Goal: Task Accomplishment & Management: Manage account settings

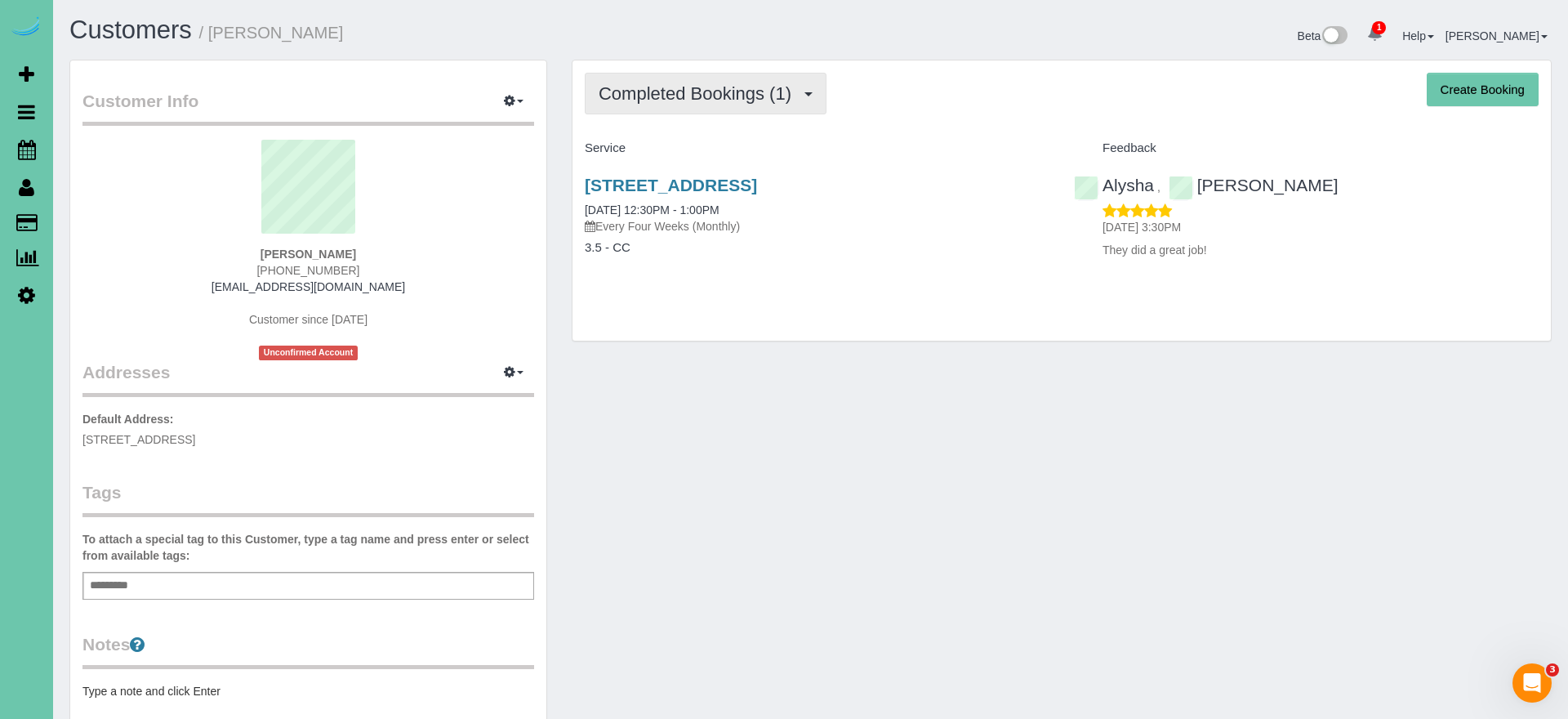
click at [662, 86] on span "Completed Bookings (1)" at bounding box center [699, 93] width 201 height 20
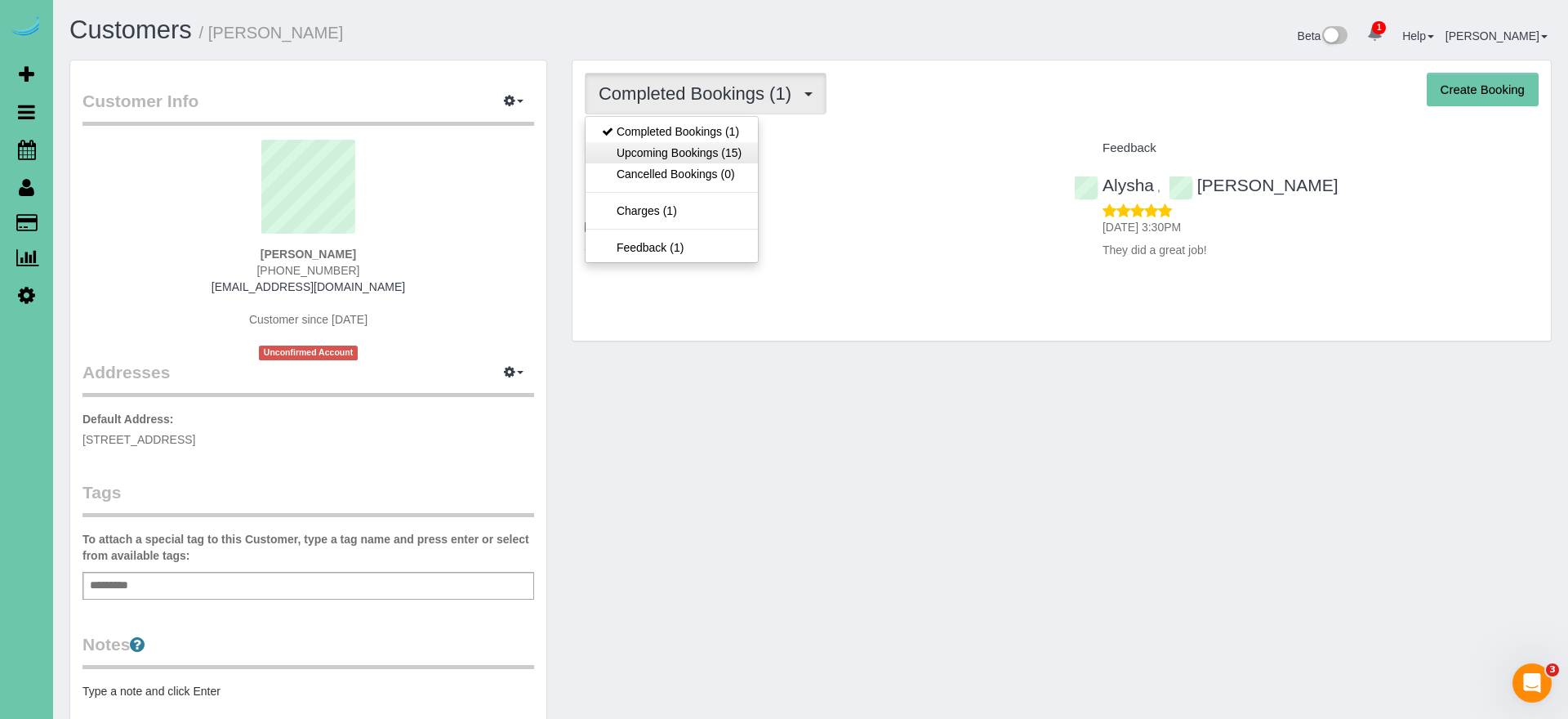
click at [661, 154] on link "Upcoming Bookings (15)" at bounding box center [671, 153] width 172 height 21
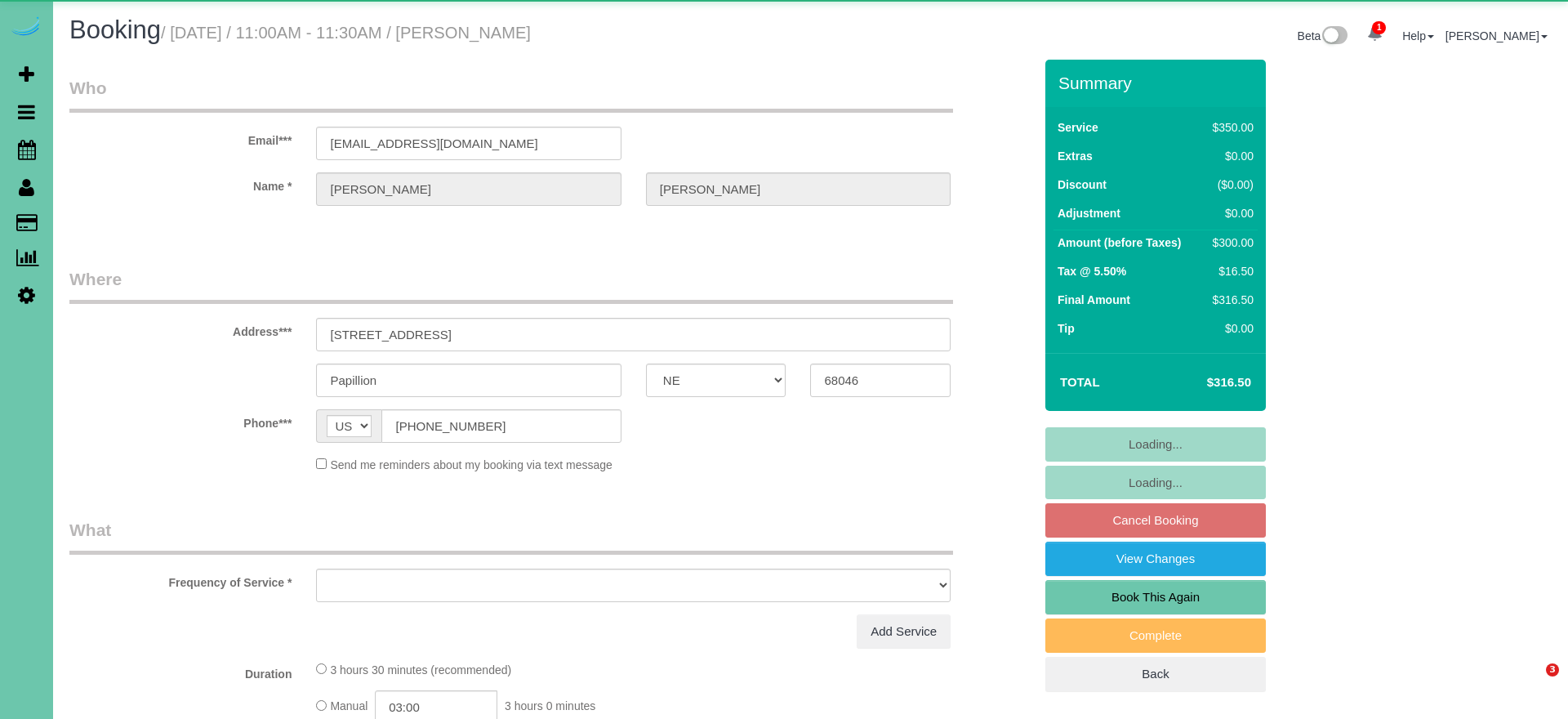
select select "NE"
select select "object:663"
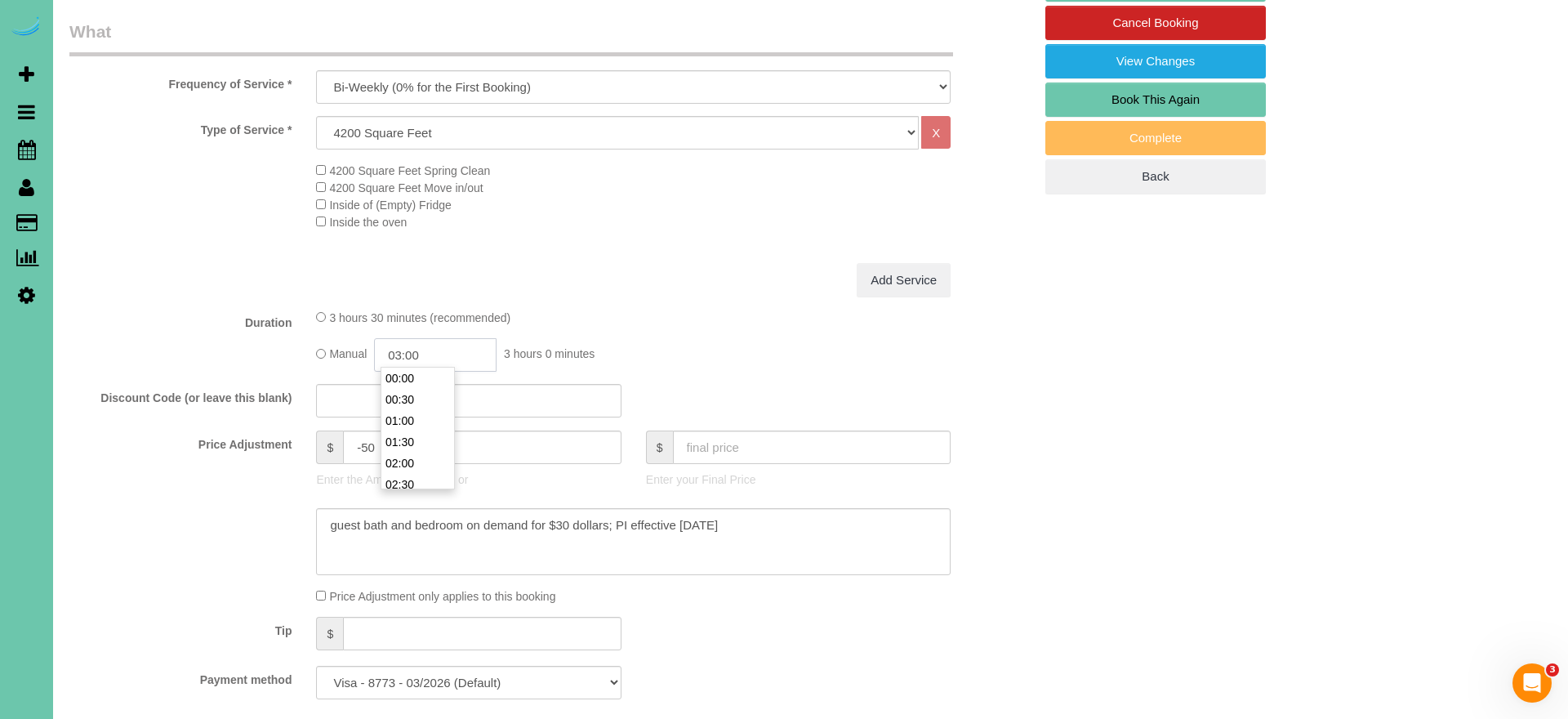
scroll to position [106, 0]
drag, startPoint x: 460, startPoint y: 349, endPoint x: 403, endPoint y: 351, distance: 57.0
click at [403, 351] on input "03:00" at bounding box center [434, 355] width 122 height 33
type input "02:45"
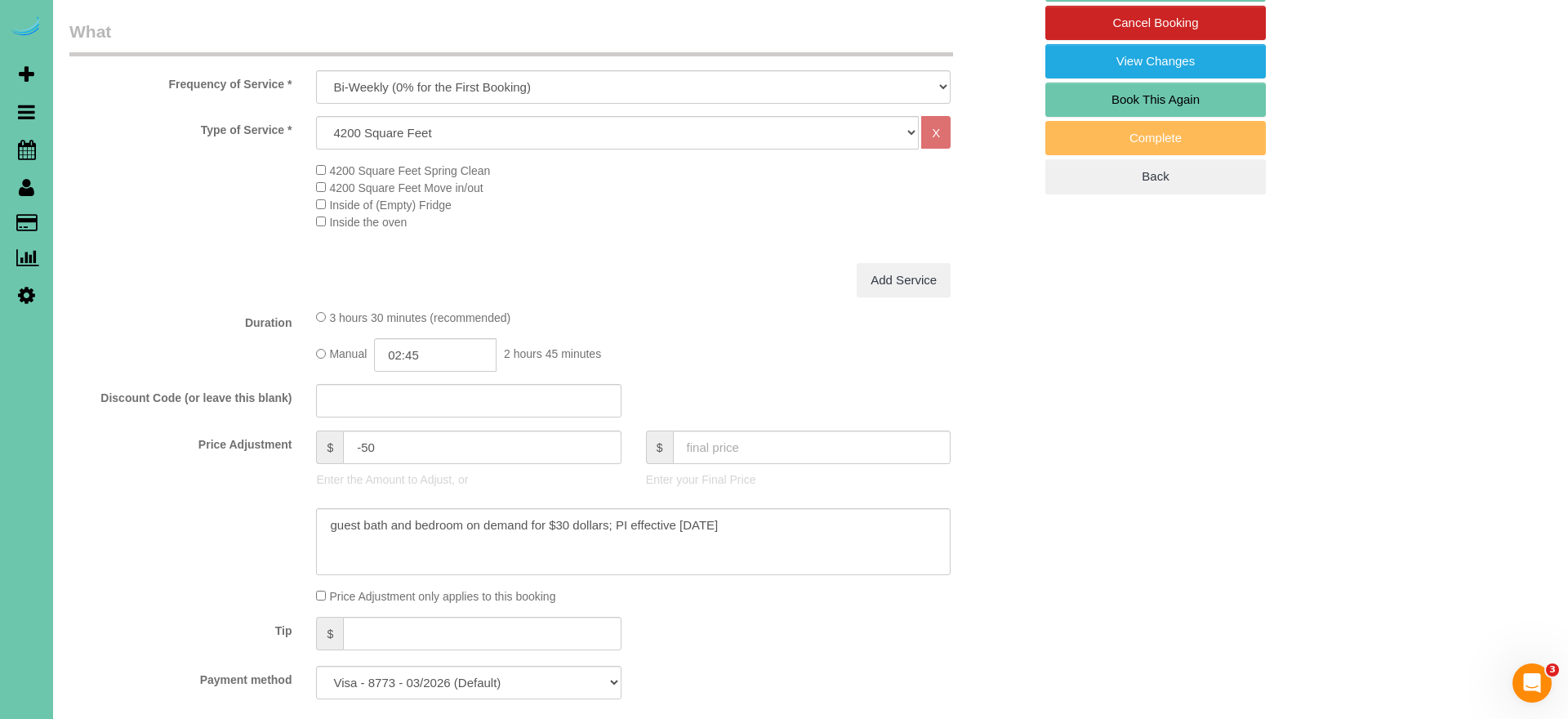
click at [190, 370] on fieldset "What Frequency of Service * One Time Weekly (0% for the First Booking) Bi-Weekl…" at bounding box center [551, 366] width 963 height 693
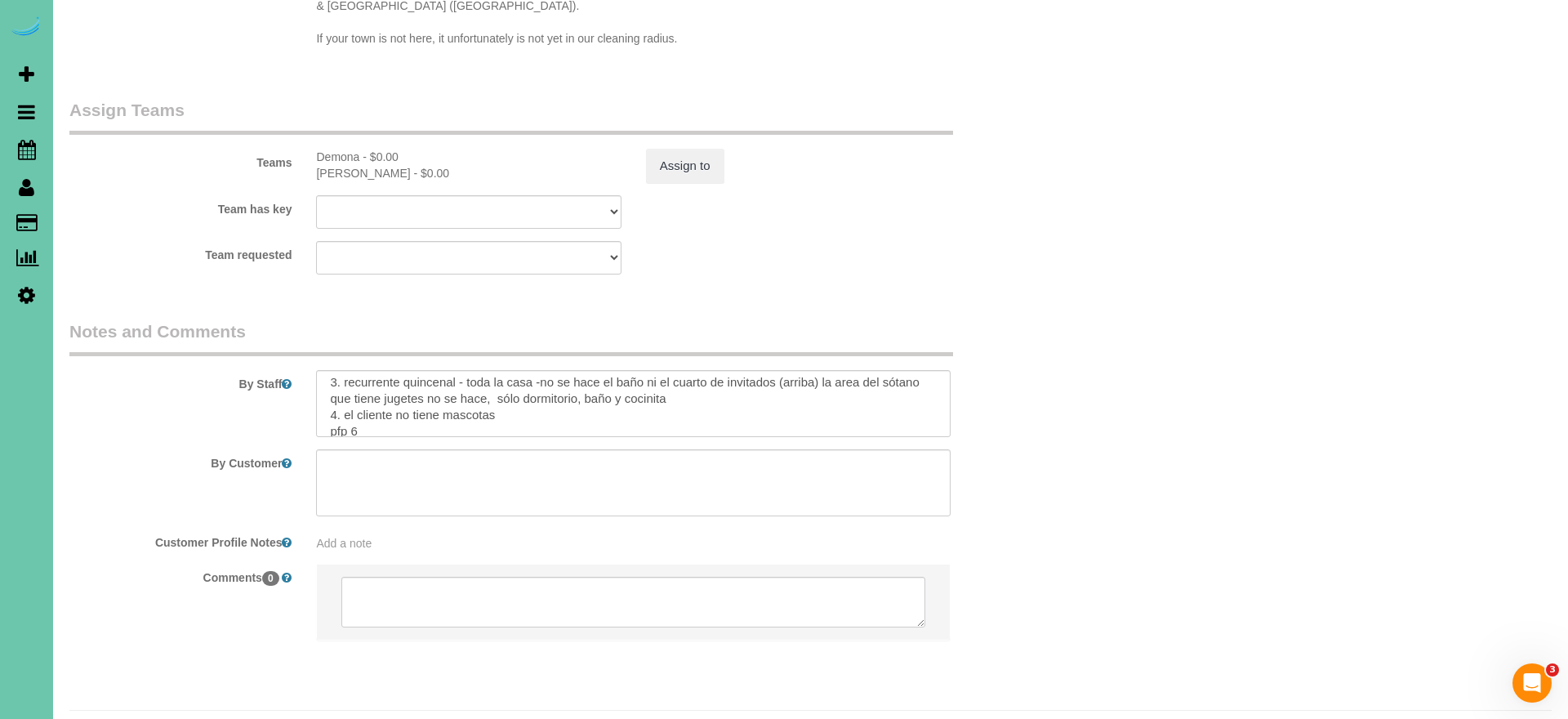
scroll to position [200, 0]
drag, startPoint x: 372, startPoint y: 382, endPoint x: 354, endPoint y: 382, distance: 18.0
click at [355, 382] on textarea at bounding box center [634, 403] width 635 height 67
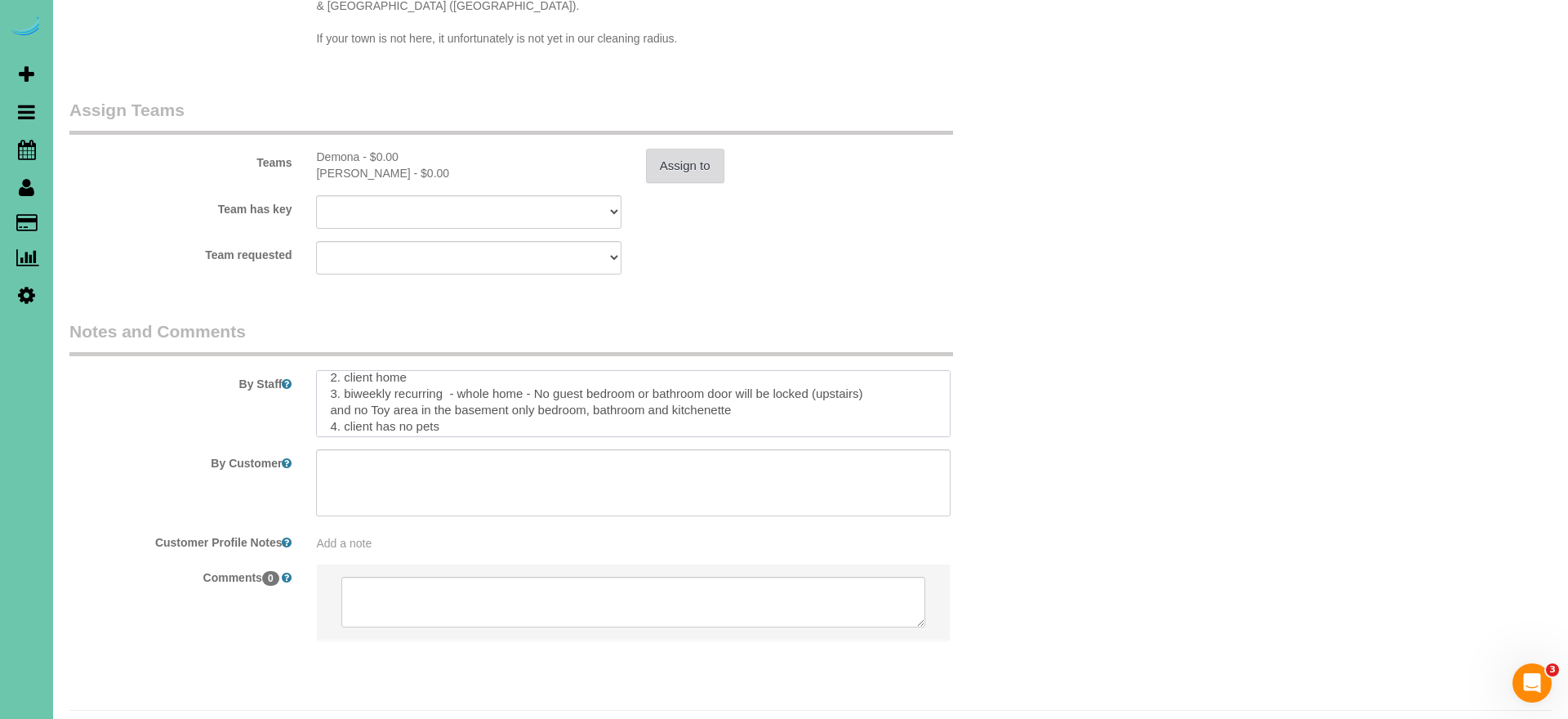
type textarea "** carpark in the driveway, leave the middle open** **Have the office call the …"
click at [682, 149] on button "Assign to" at bounding box center [685, 165] width 78 height 34
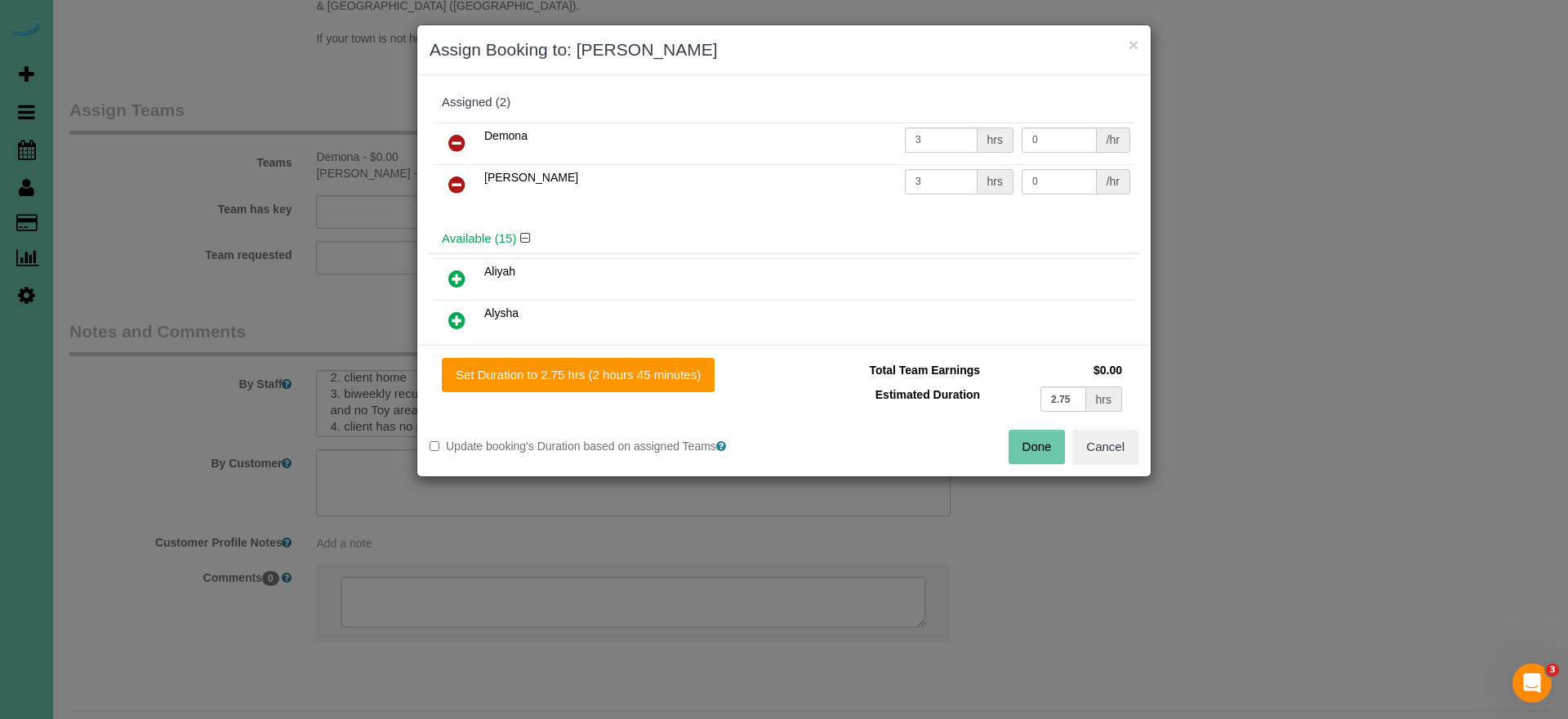
drag, startPoint x: 618, startPoint y: 372, endPoint x: 773, endPoint y: 384, distance: 155.5
click at [618, 372] on button "Set Duration to 2.75 hrs (2 hours 45 minutes)" at bounding box center [578, 374] width 272 height 34
type input "2.75"
click at [1013, 438] on button "Done" at bounding box center [1036, 447] width 57 height 34
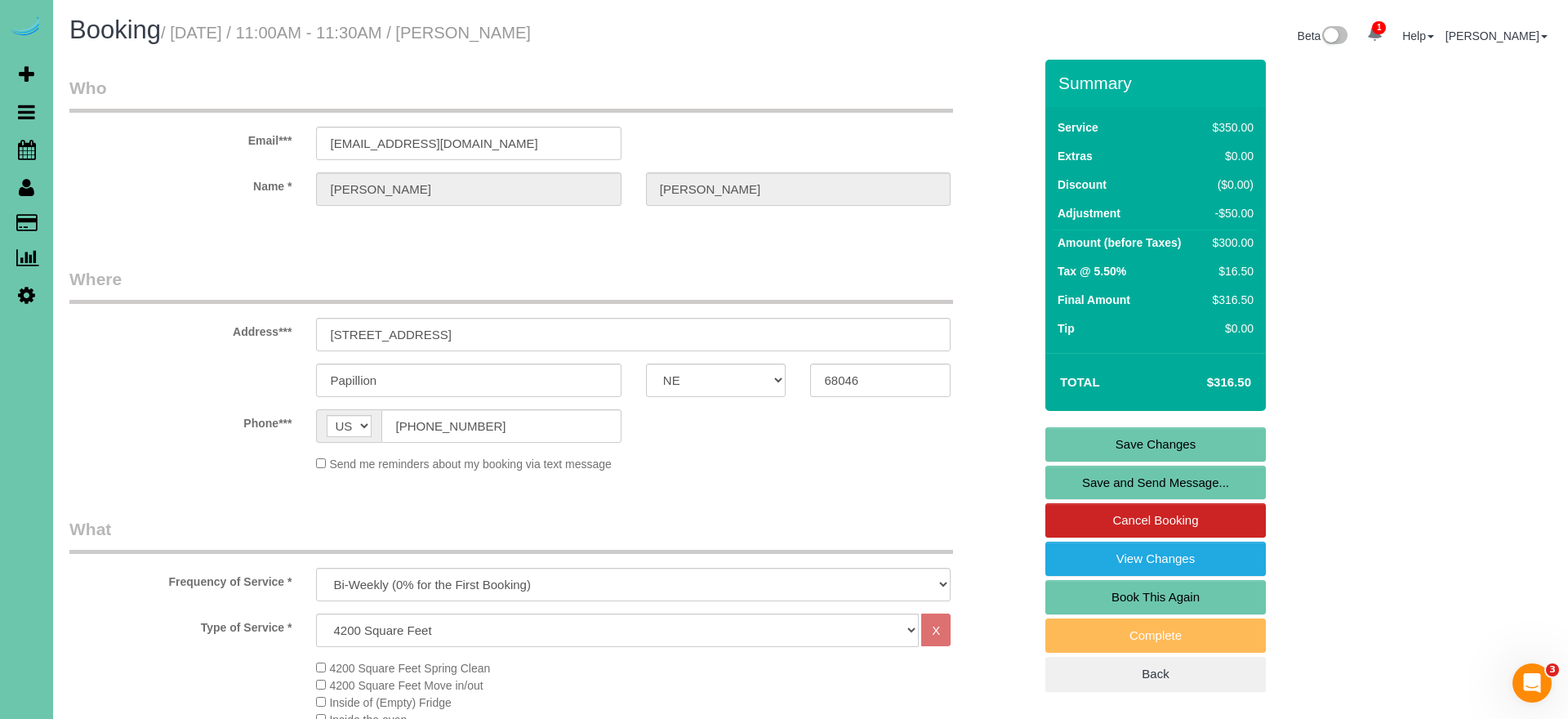
scroll to position [0, 0]
click at [1070, 443] on link "Save Changes" at bounding box center [1155, 444] width 221 height 34
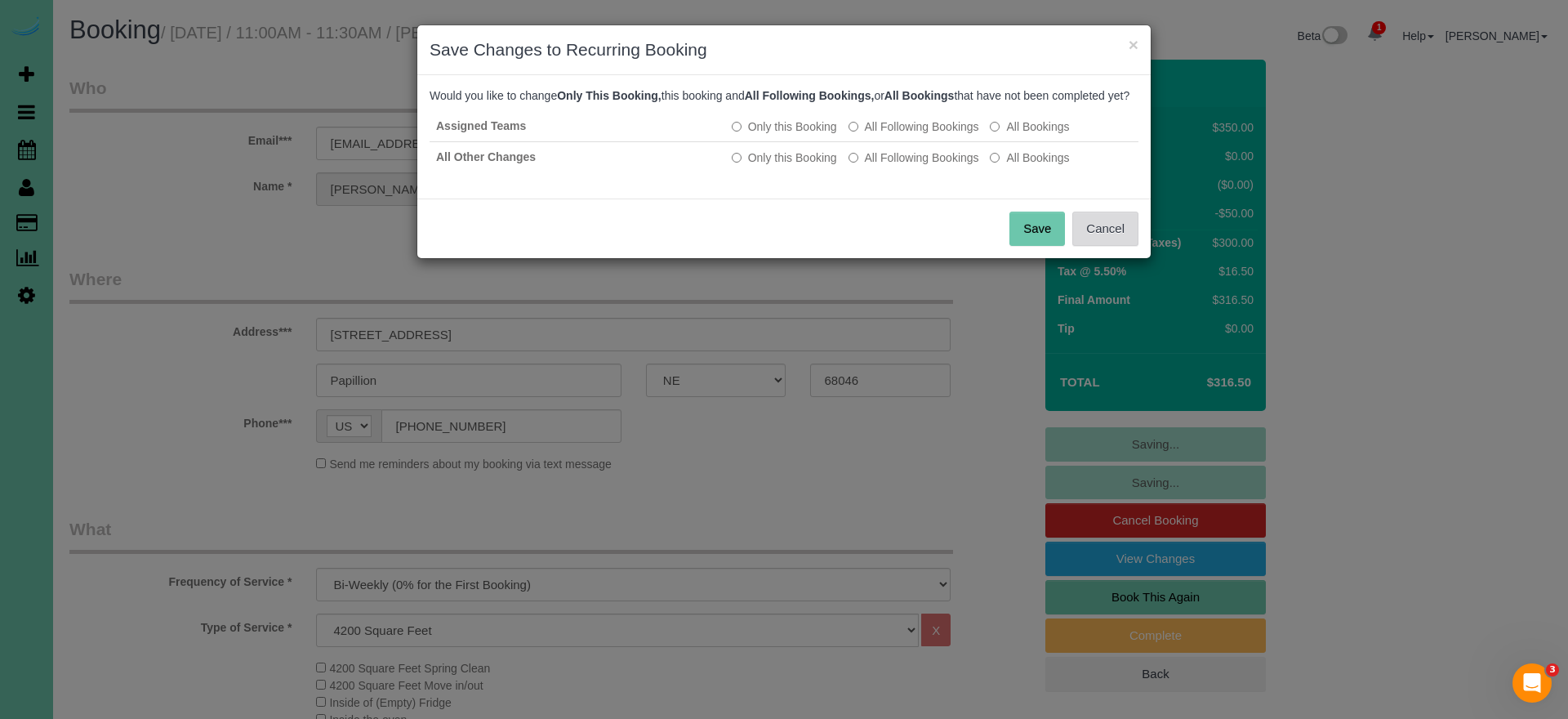
click at [1089, 240] on button "Cancel" at bounding box center [1105, 229] width 66 height 34
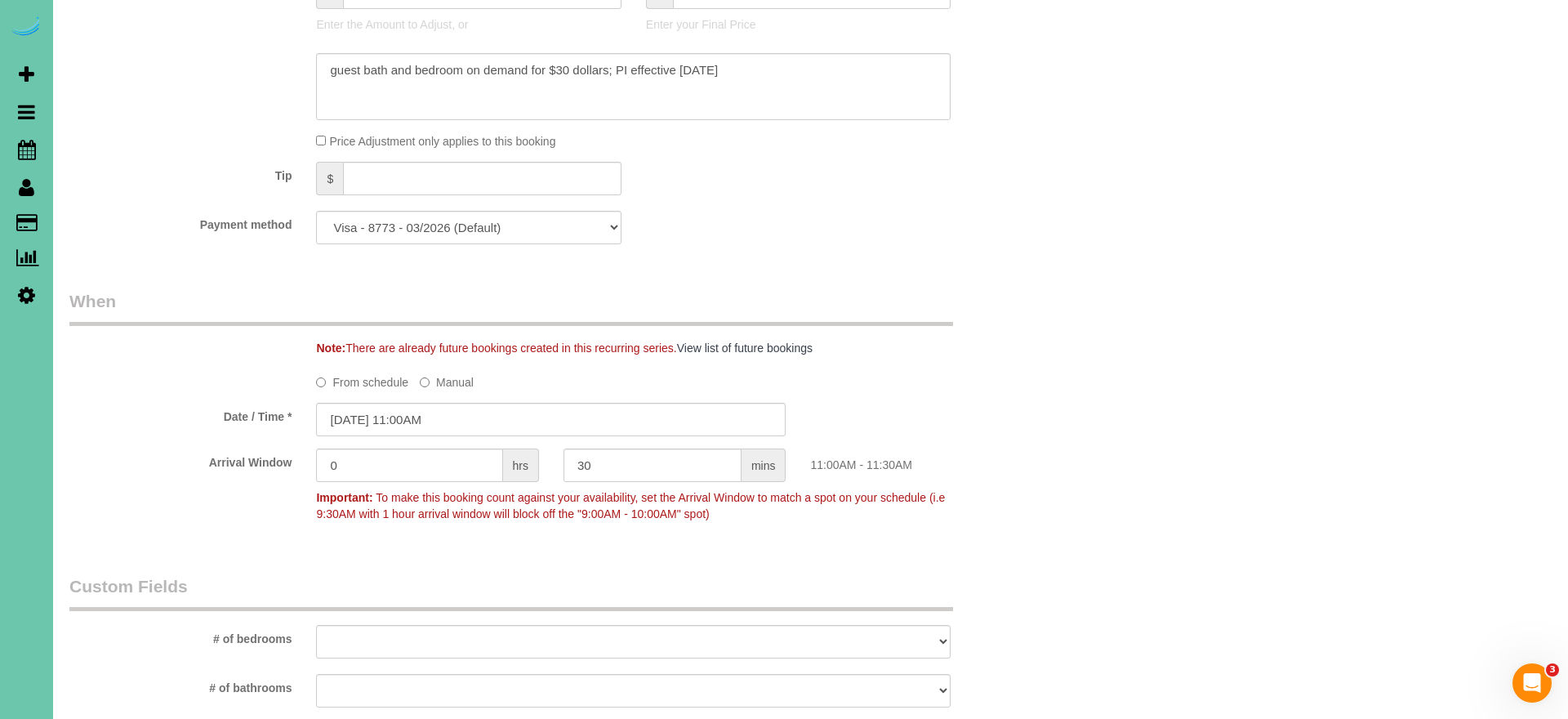
scroll to position [919, 0]
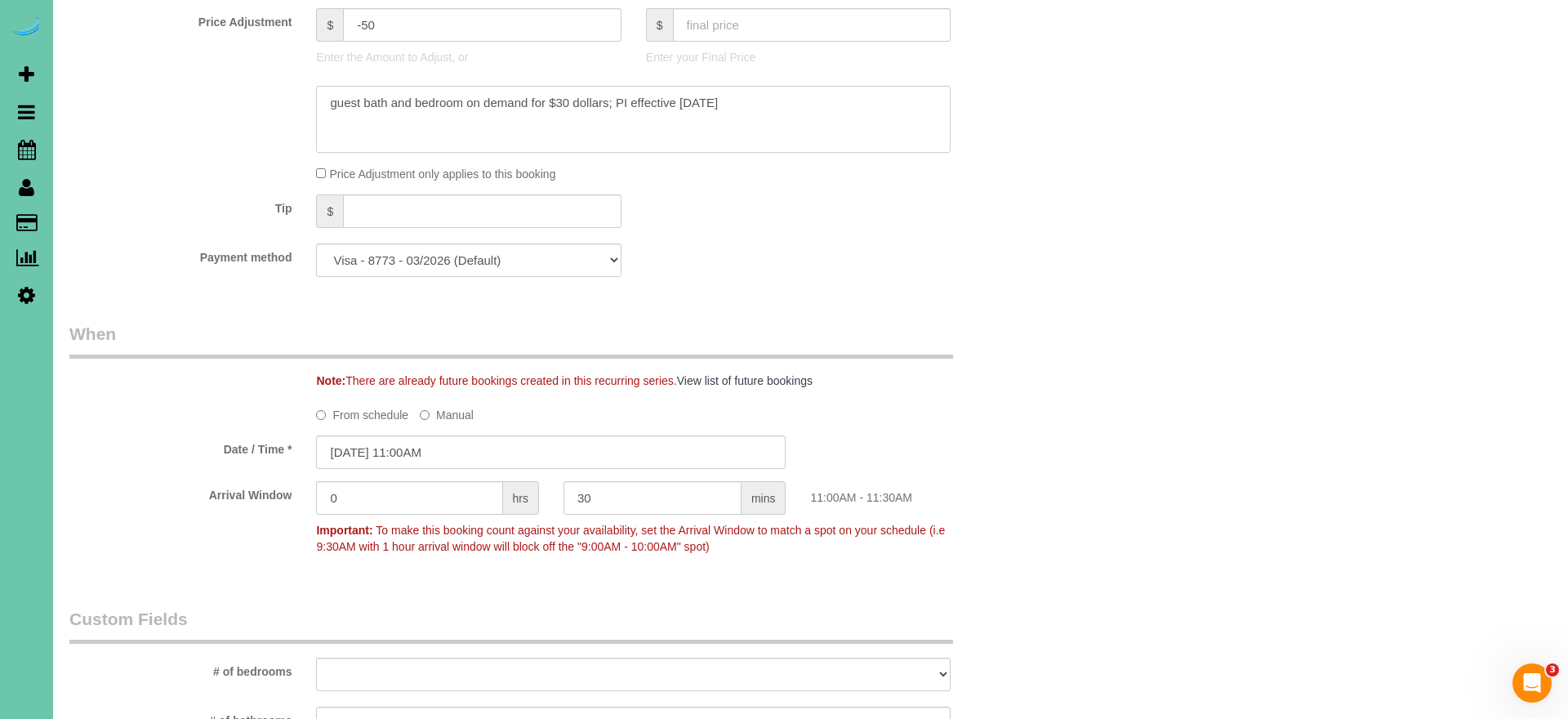
drag, startPoint x: 454, startPoint y: 91, endPoint x: 320, endPoint y: 80, distance: 134.5
click at [320, 86] on textarea at bounding box center [634, 120] width 635 height 67
click at [466, 133] on textarea at bounding box center [634, 120] width 635 height 67
drag, startPoint x: 618, startPoint y: 98, endPoint x: 771, endPoint y: 127, distance: 155.7
click at [771, 127] on textarea at bounding box center [634, 120] width 635 height 67
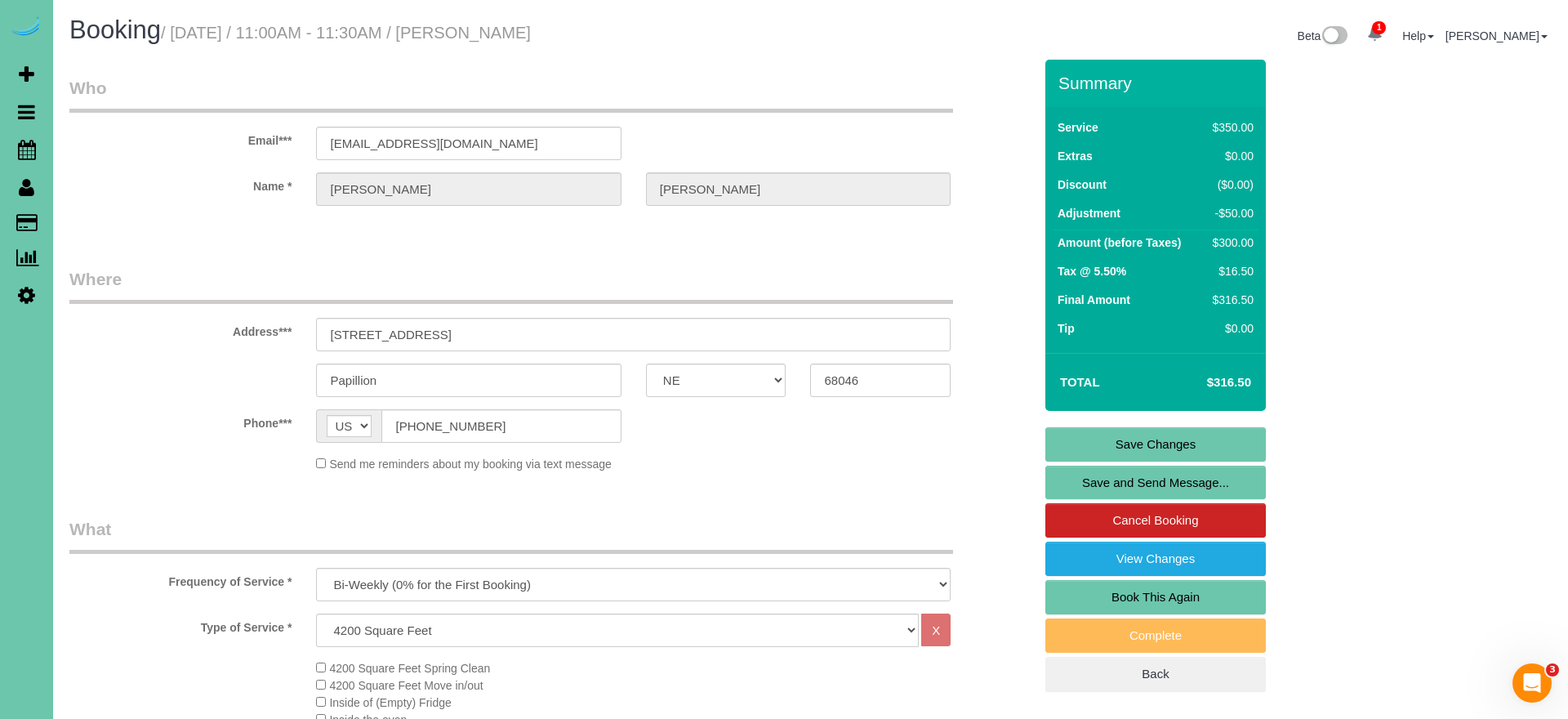
scroll to position [0, 0]
type textarea "guest bath and bedroom on demand for $30 dollars; increased to new pricing 8/28…"
click at [1117, 439] on link "Save Changes" at bounding box center [1155, 444] width 221 height 34
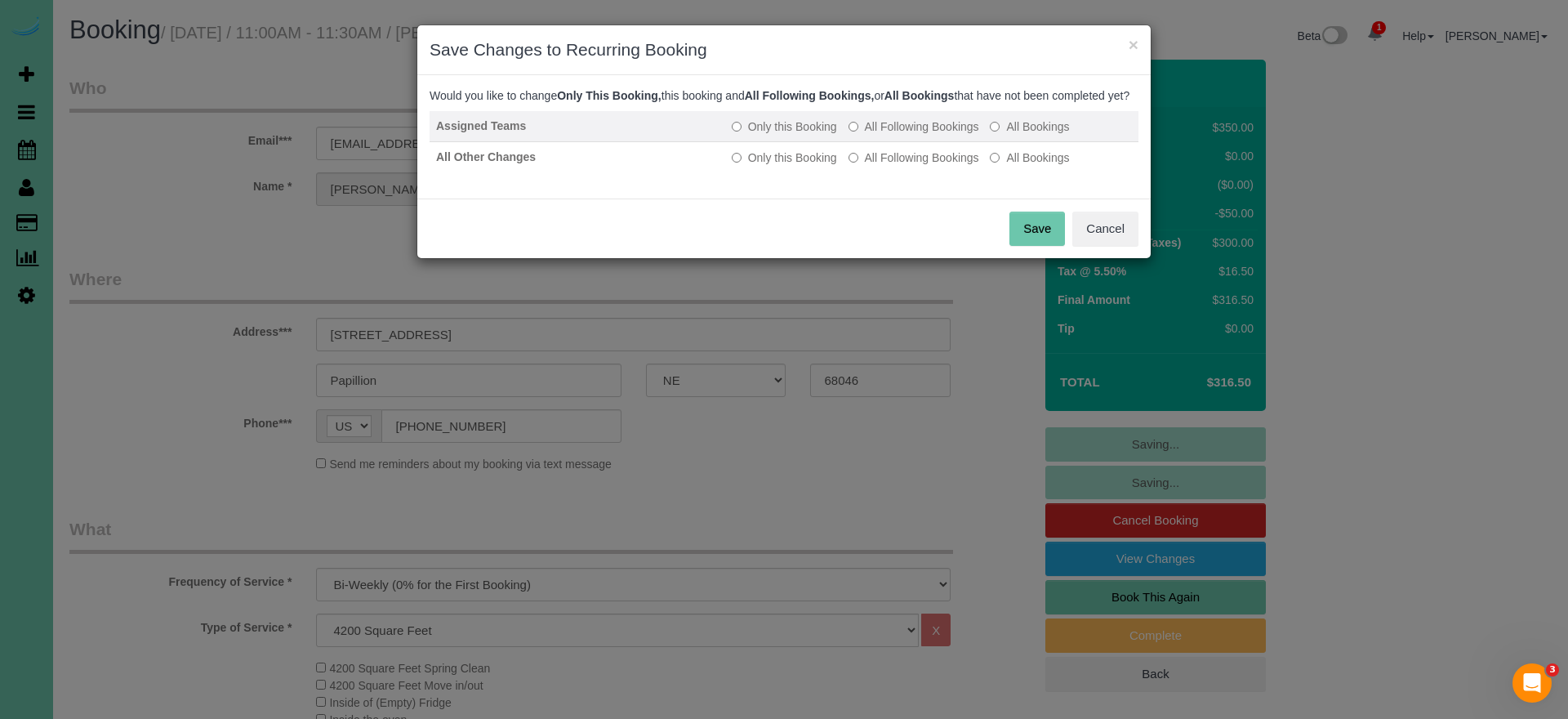
click at [881, 134] on label "All Following Bookings" at bounding box center [913, 127] width 131 height 17
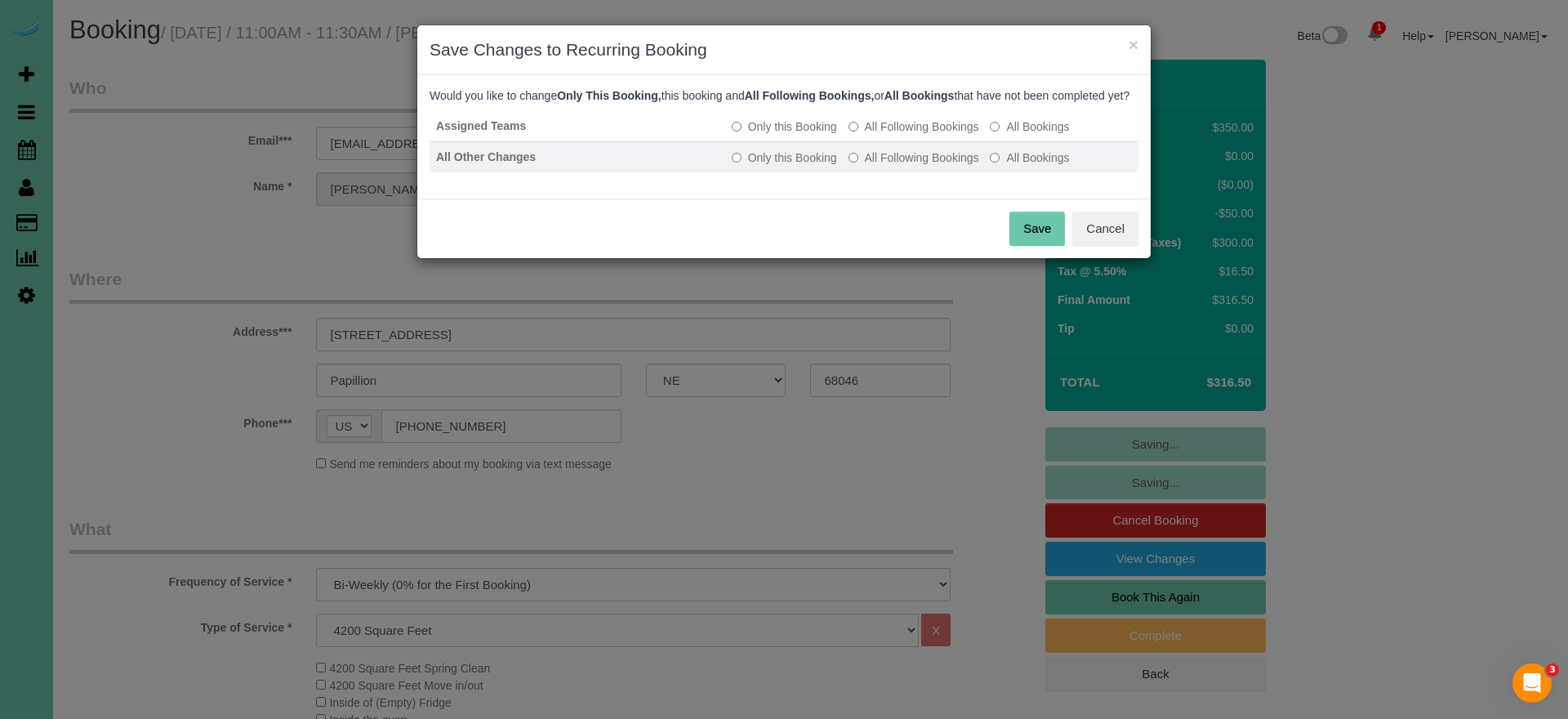
click at [883, 166] on label "All Following Bookings" at bounding box center [913, 157] width 131 height 17
click at [1028, 246] on button "Save" at bounding box center [1036, 229] width 55 height 34
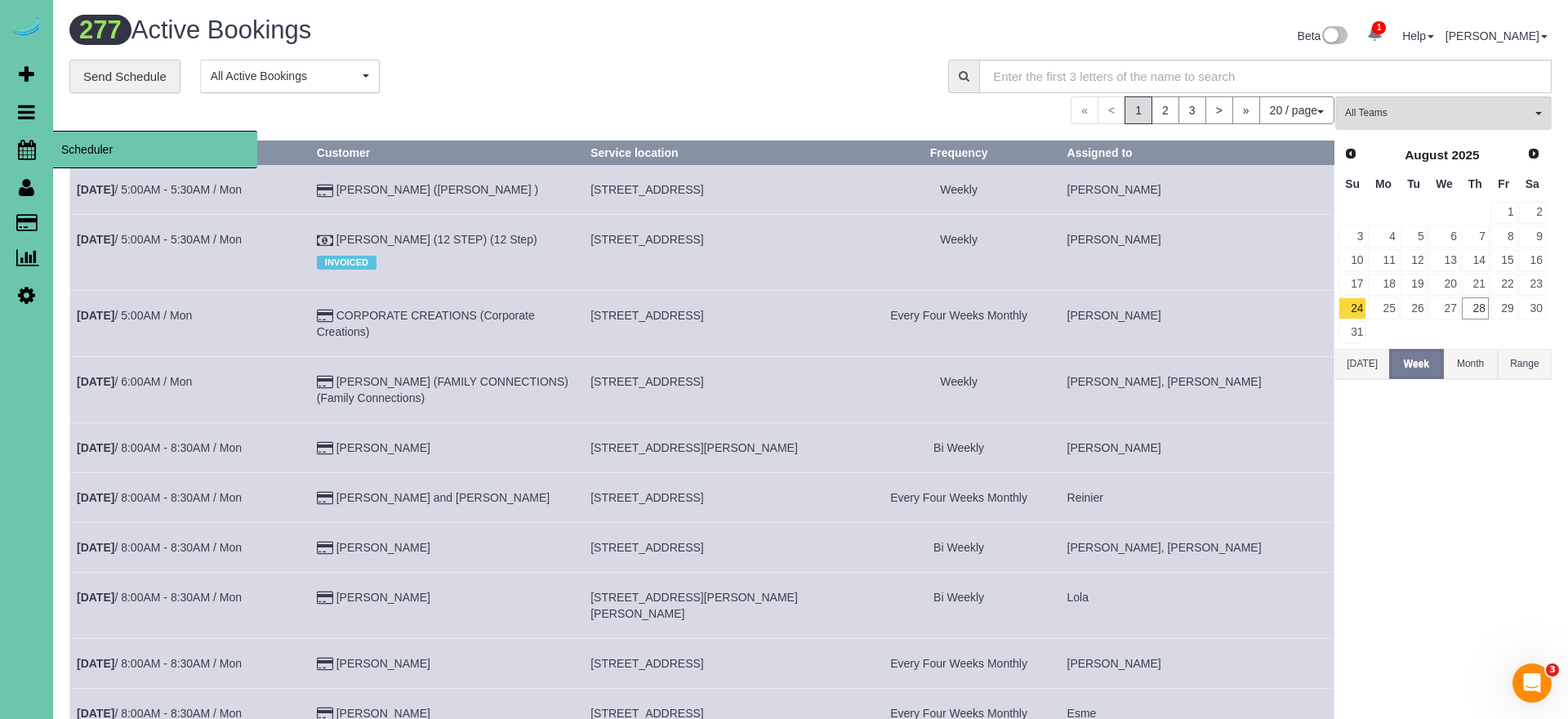
click at [29, 152] on icon at bounding box center [26, 149] width 18 height 19
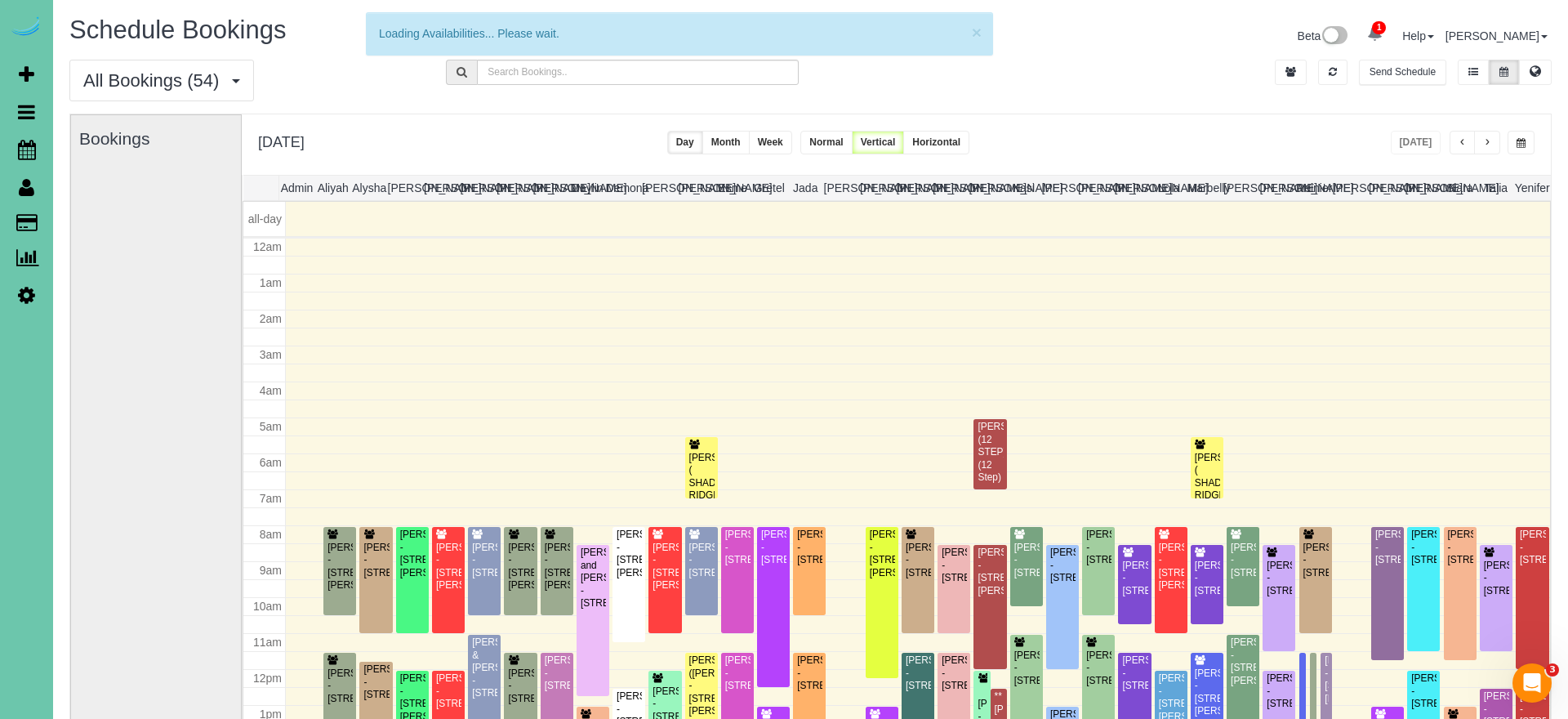
scroll to position [216, 0]
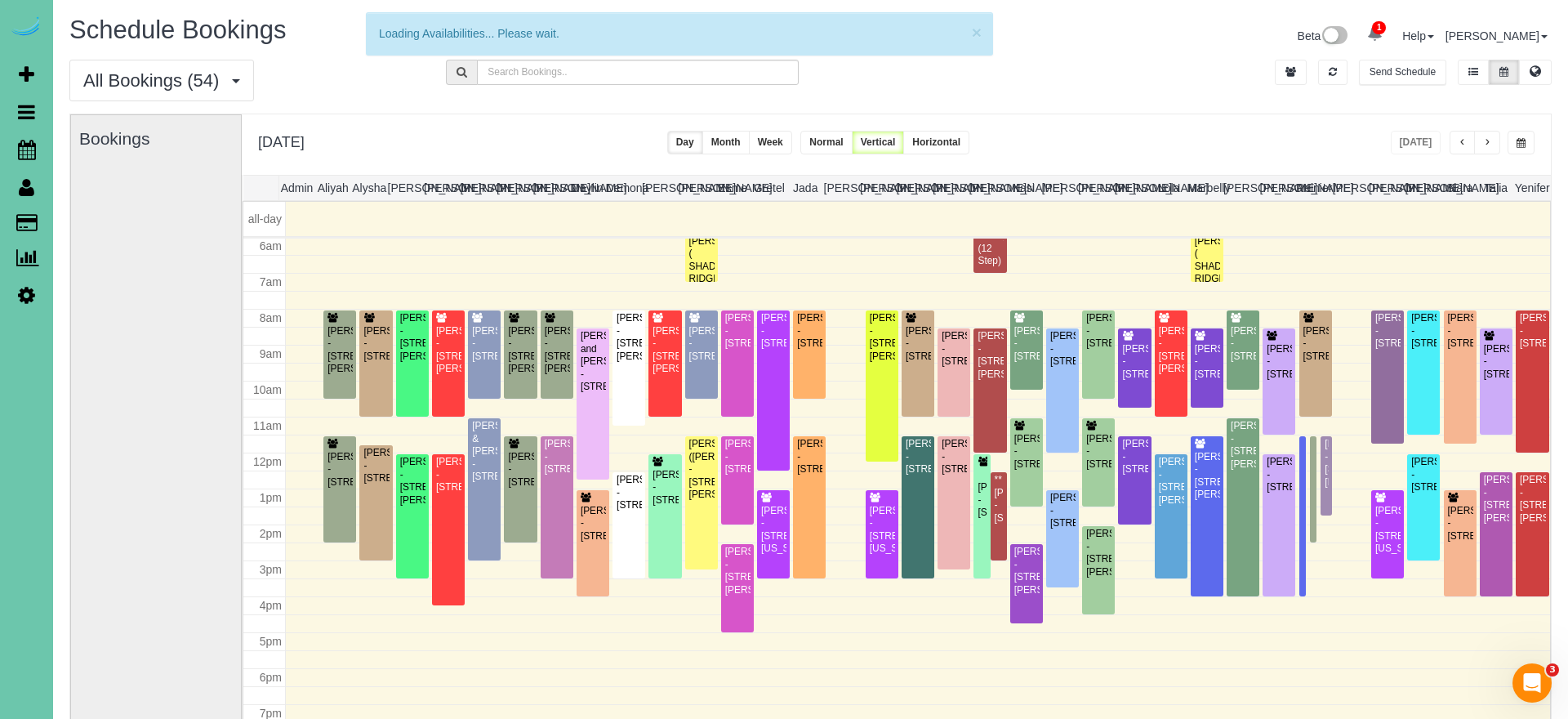
click at [1516, 137] on button "button" at bounding box center [1521, 142] width 27 height 24
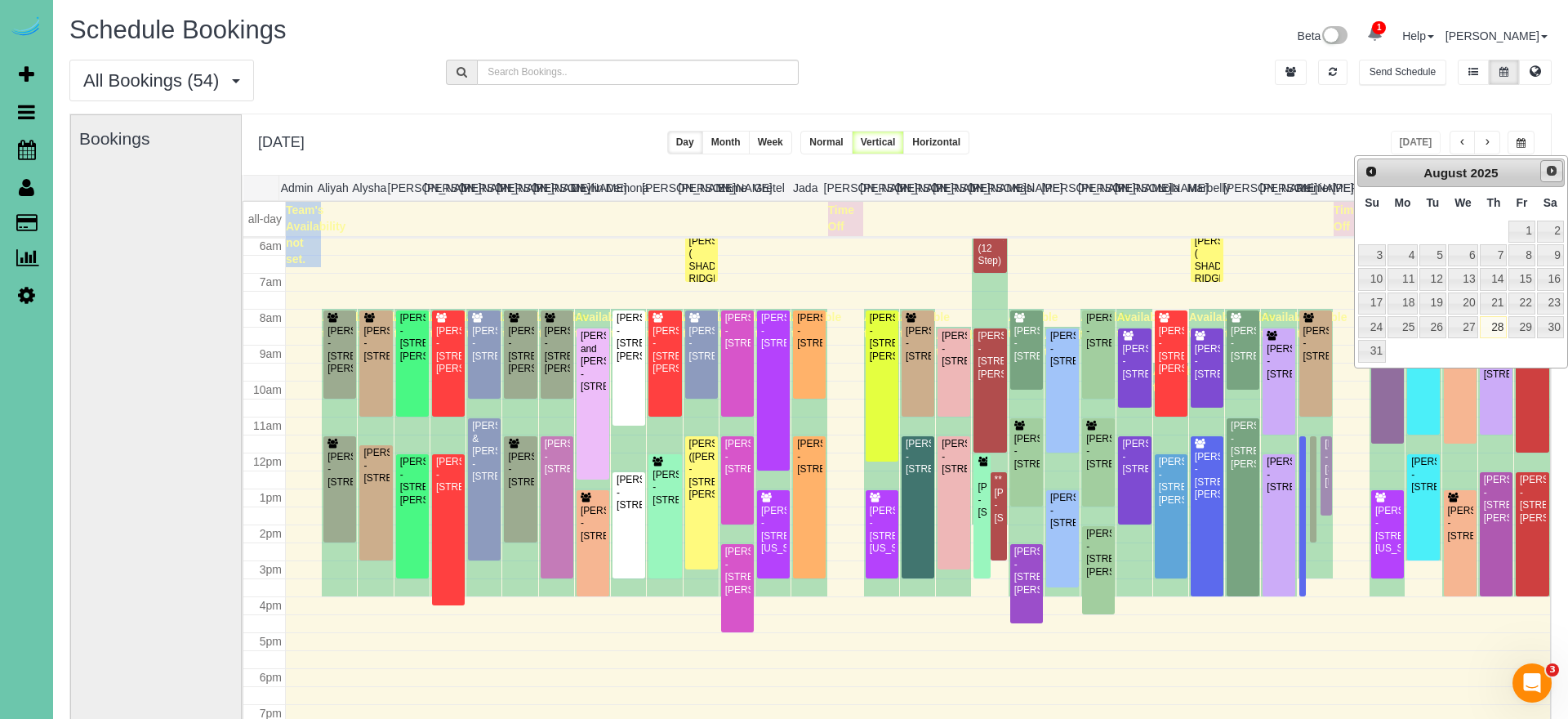
click at [1541, 176] on link "Next" at bounding box center [1551, 171] width 23 height 23
click at [1436, 226] on link "2" at bounding box center [1433, 231] width 26 height 22
type input "**********"
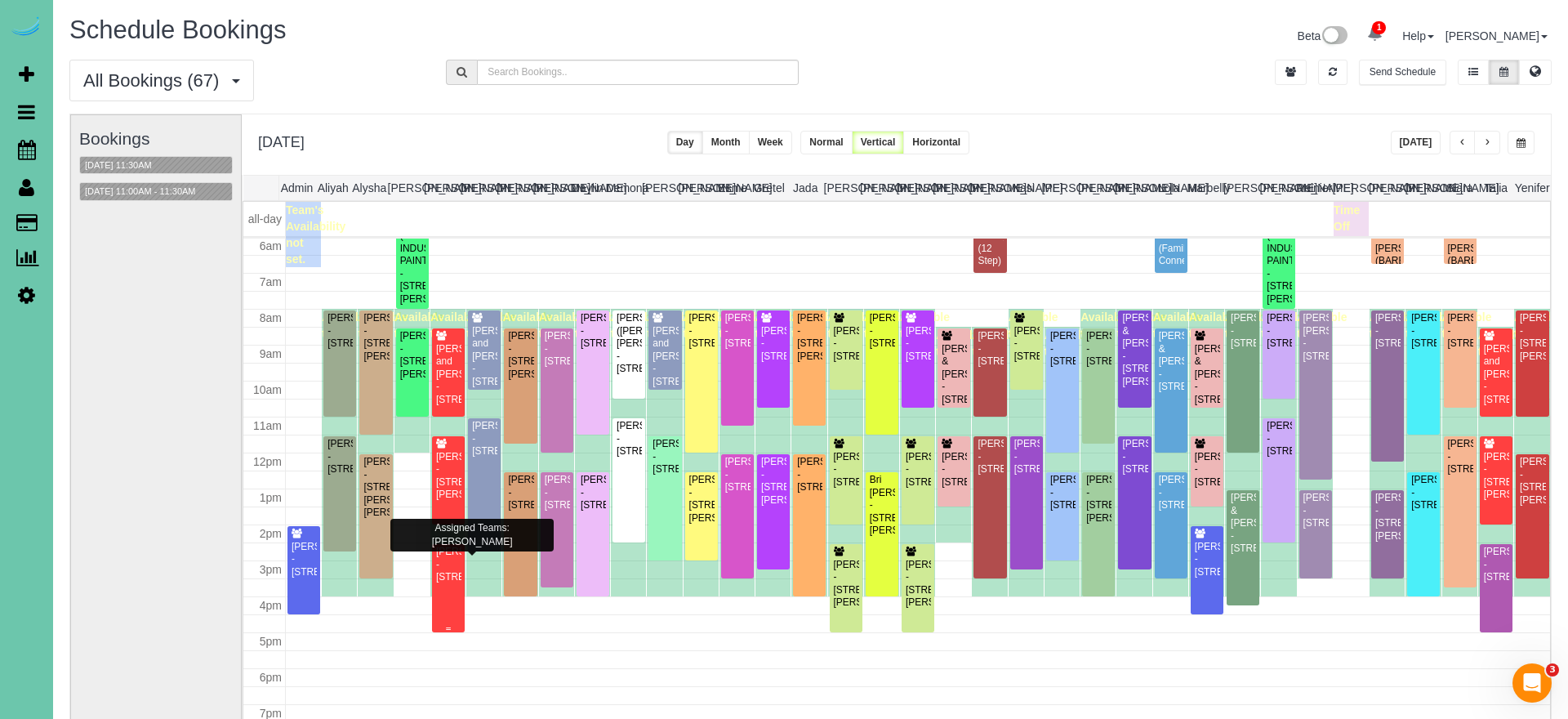
click at [443, 583] on div "Lindsey Baker - 6440 Ceder Plz Apt 204, Omaha, NE 68106" at bounding box center [448, 564] width 26 height 38
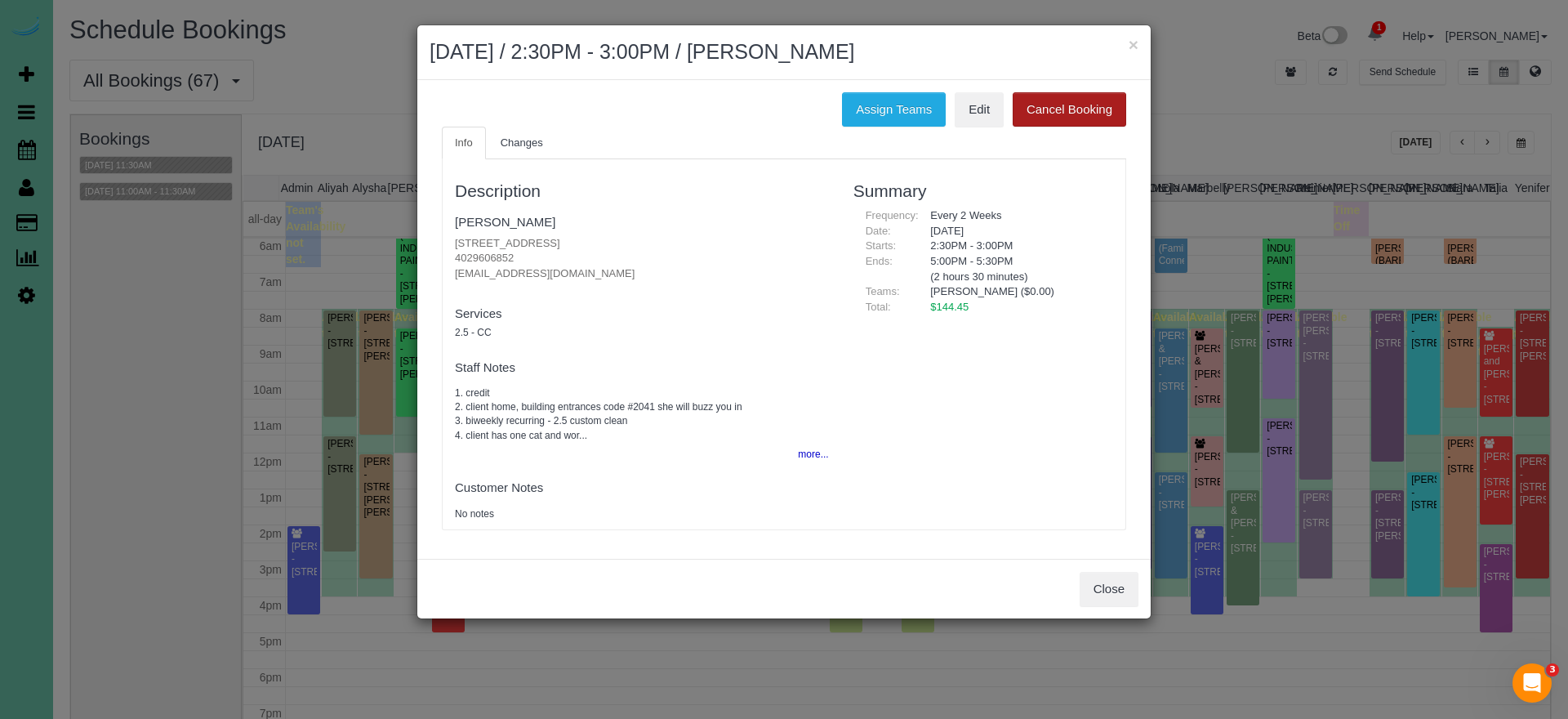
click at [1081, 107] on button "Cancel Booking" at bounding box center [1069, 109] width 113 height 34
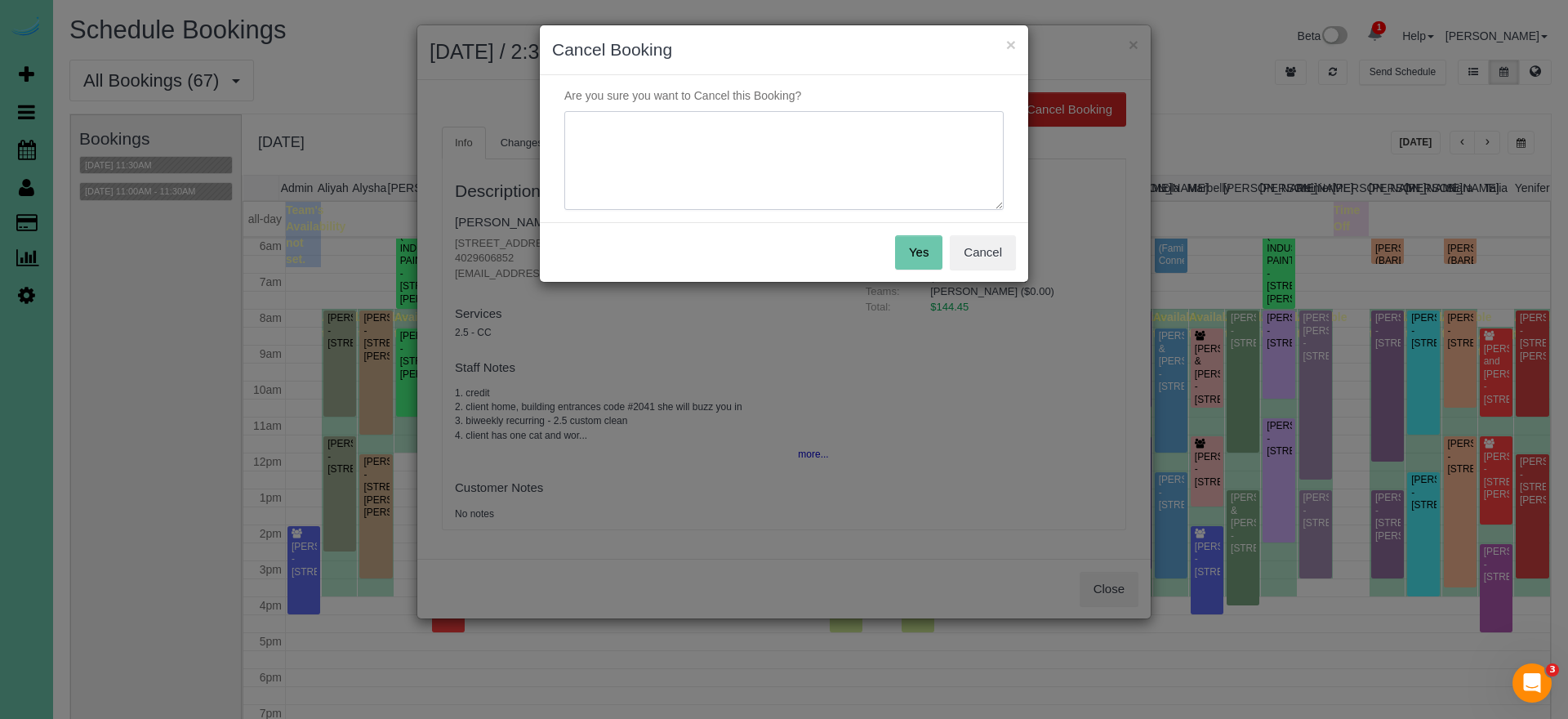
click at [861, 155] on textarea at bounding box center [784, 160] width 439 height 99
type textarea "h"
drag, startPoint x: 984, startPoint y: 250, endPoint x: 992, endPoint y: 286, distance: 36.9
click at [984, 250] on button "Cancel" at bounding box center [982, 252] width 66 height 34
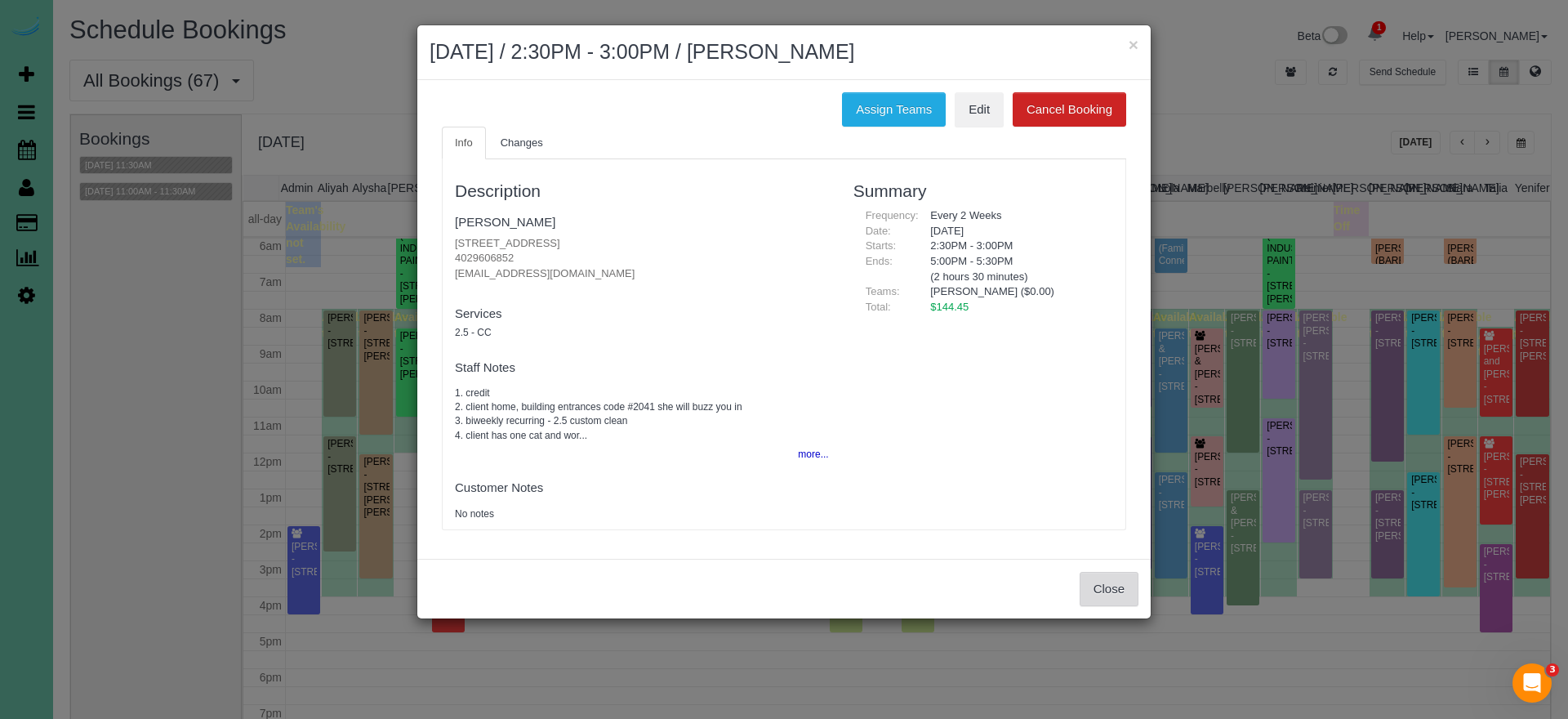
click at [1098, 581] on button "Close" at bounding box center [1108, 588] width 59 height 34
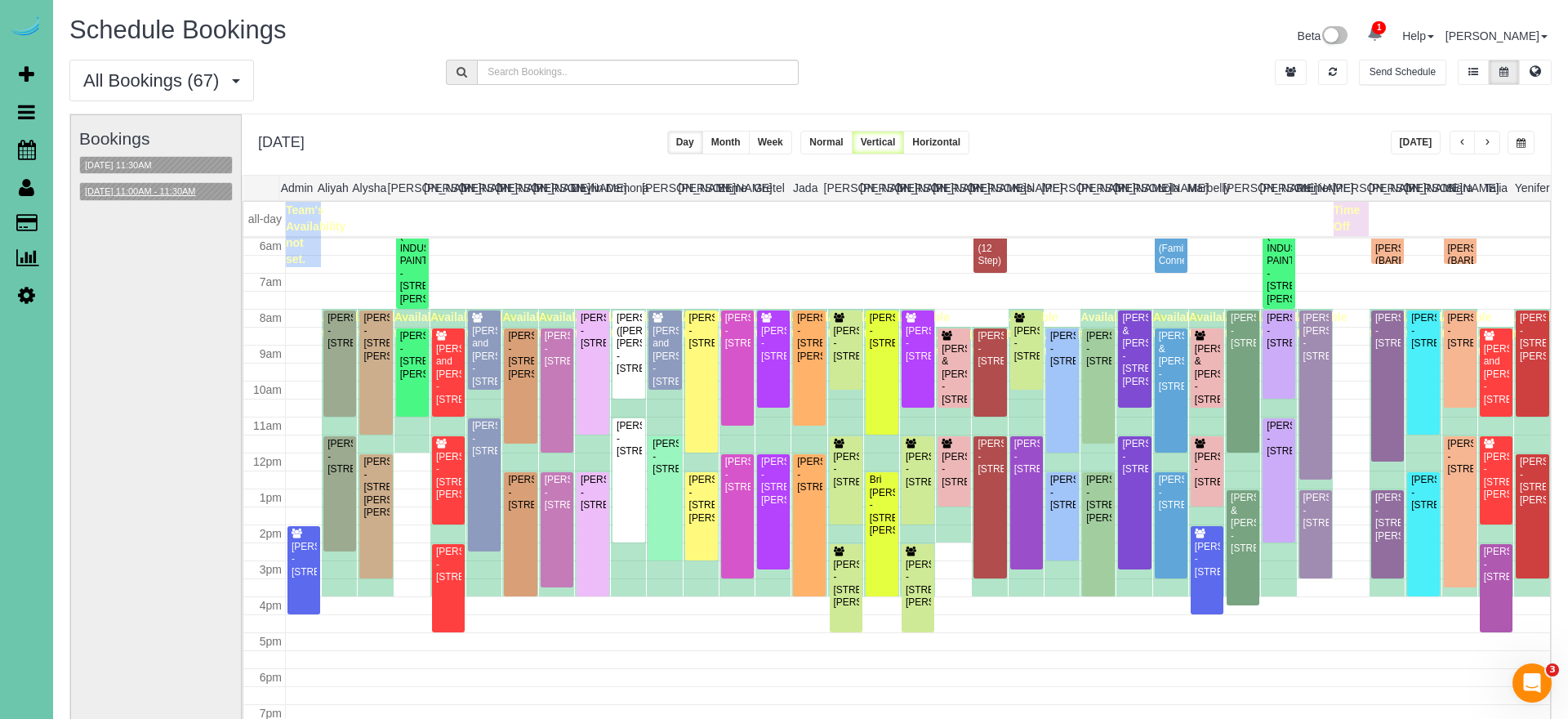
click at [201, 189] on button "09/02/2025 11:00AM - 11:30AM" at bounding box center [140, 192] width 120 height 18
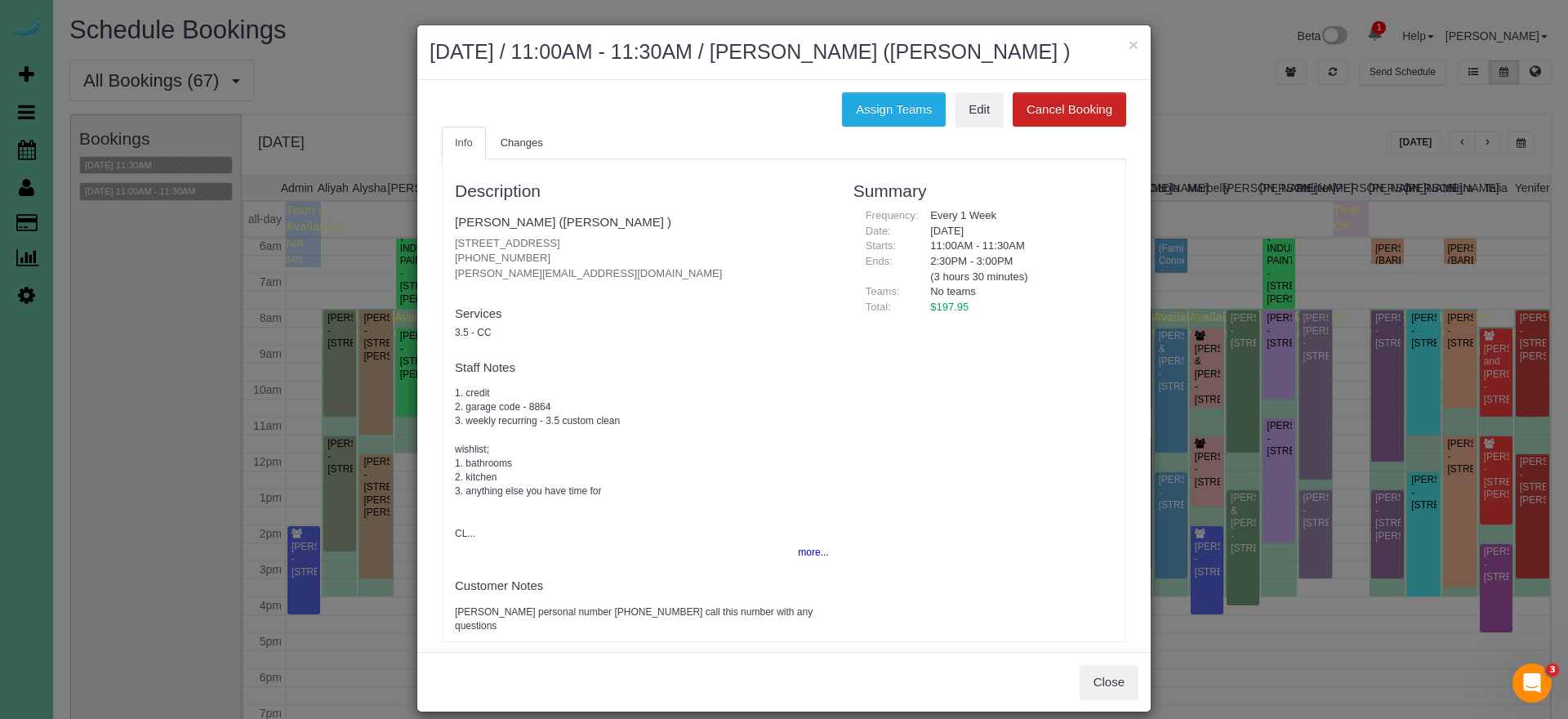
click at [1116, 699] on button "Close" at bounding box center [1108, 681] width 59 height 34
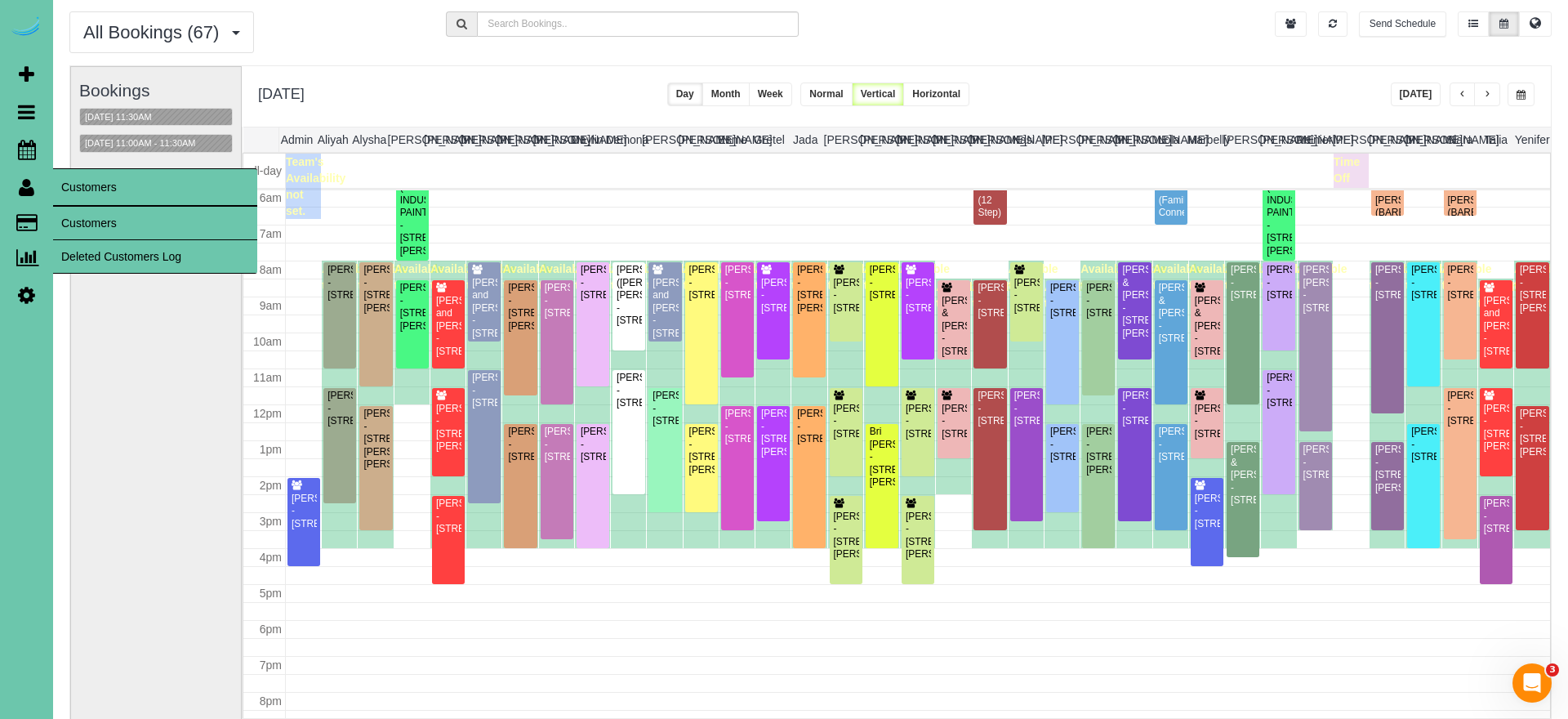
click at [91, 215] on link "Customers" at bounding box center [155, 222] width 204 height 33
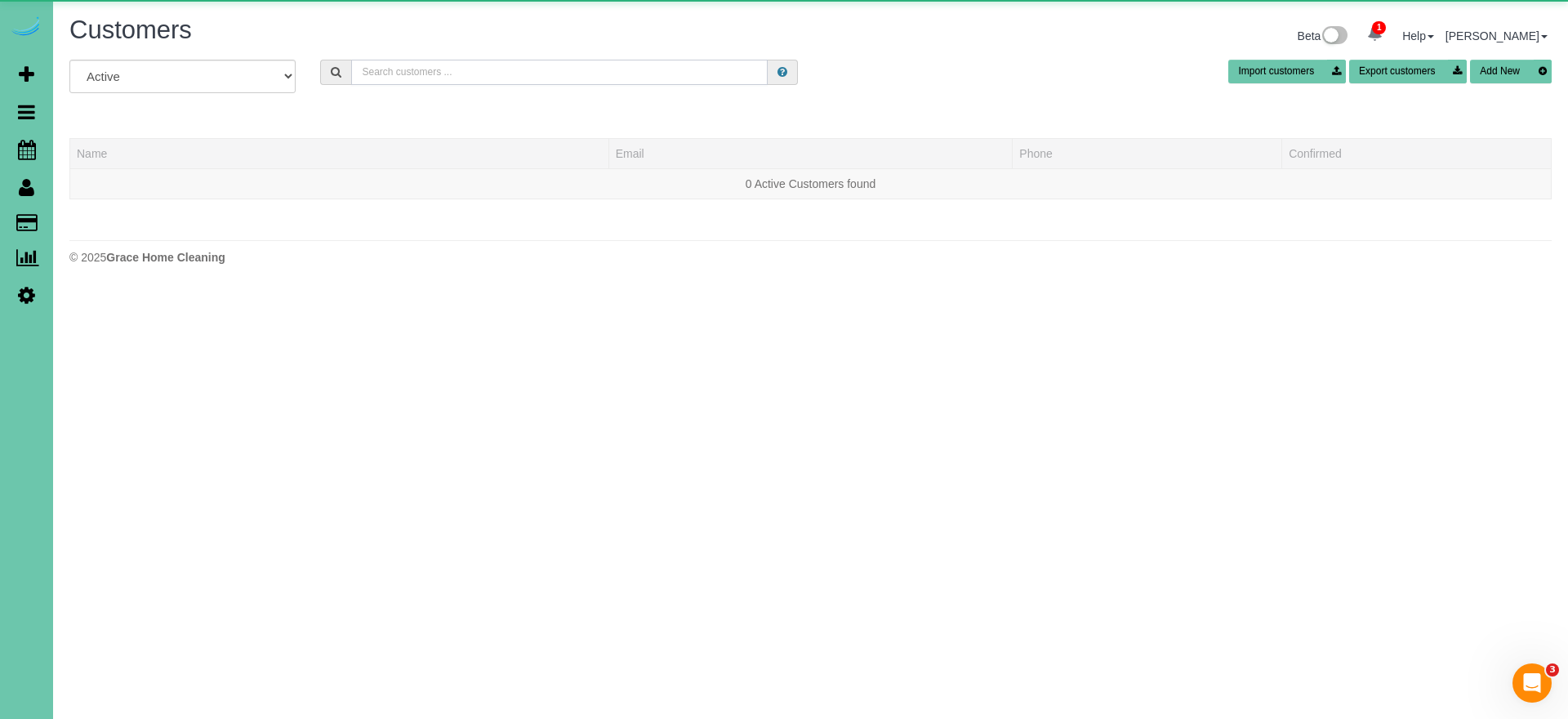
click at [460, 74] on input "text" at bounding box center [559, 72] width 417 height 25
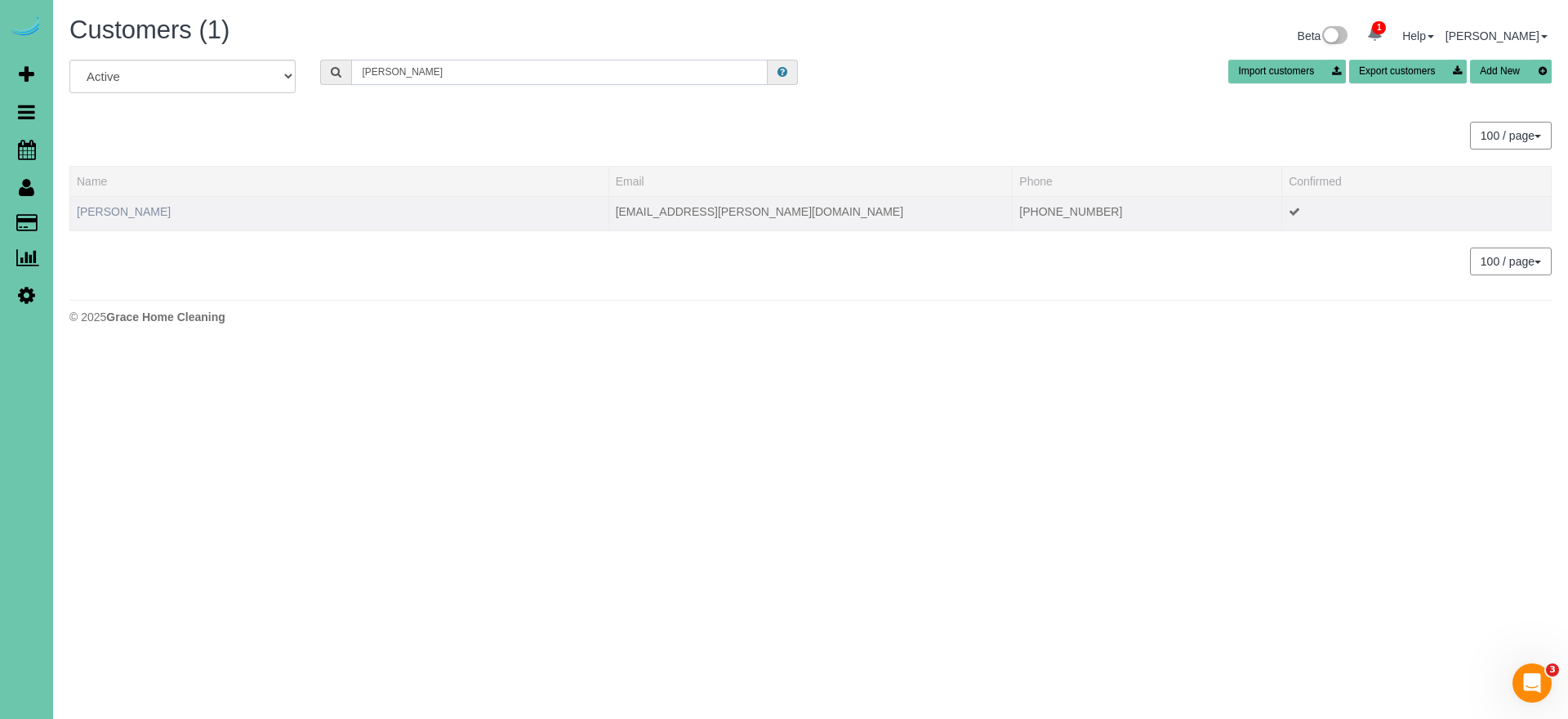
type input "tammy c"
click at [131, 211] on link "Tammy Cooney" at bounding box center [123, 211] width 94 height 13
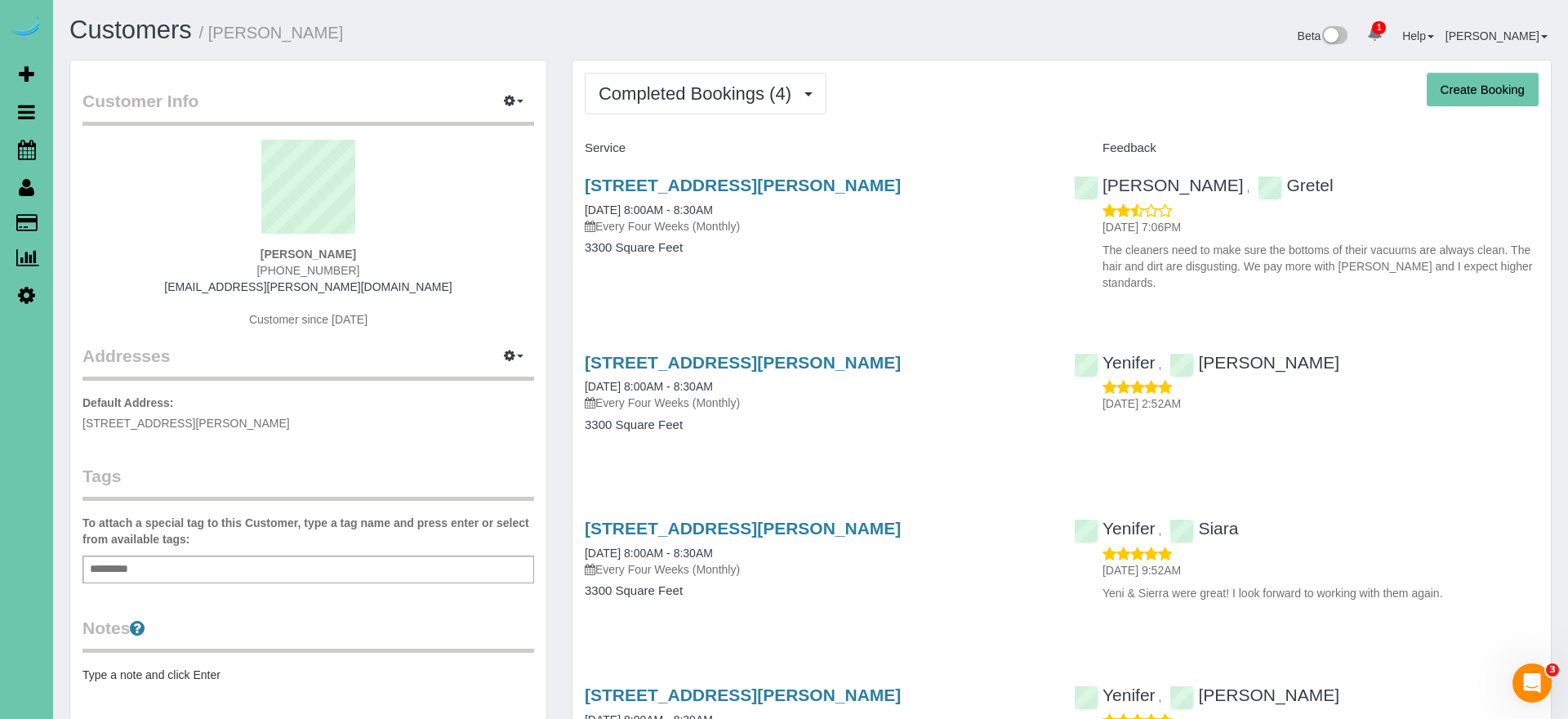
scroll to position [6, 0]
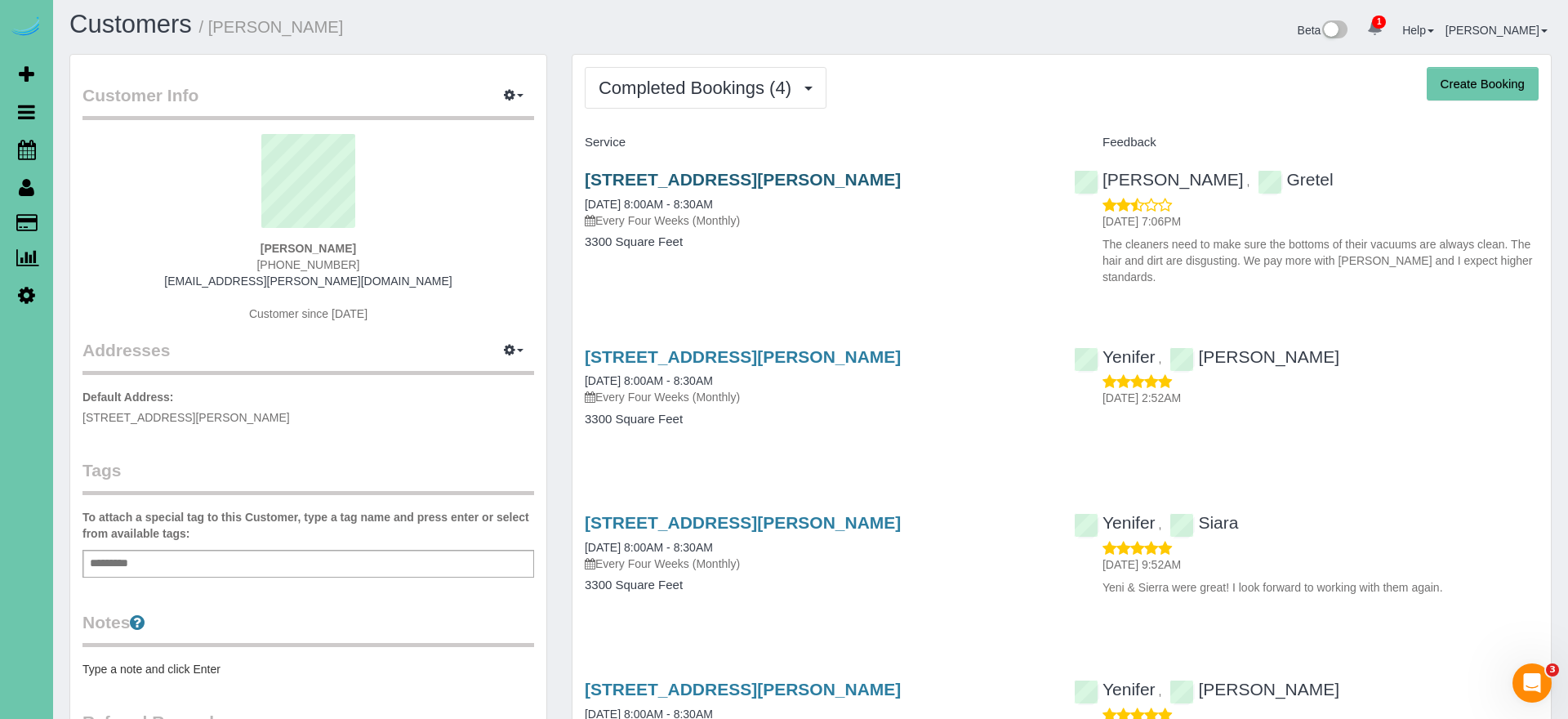
click at [783, 175] on link "18510 Wirt Cir, Elkhorn, NE 68022" at bounding box center [743, 178] width 316 height 18
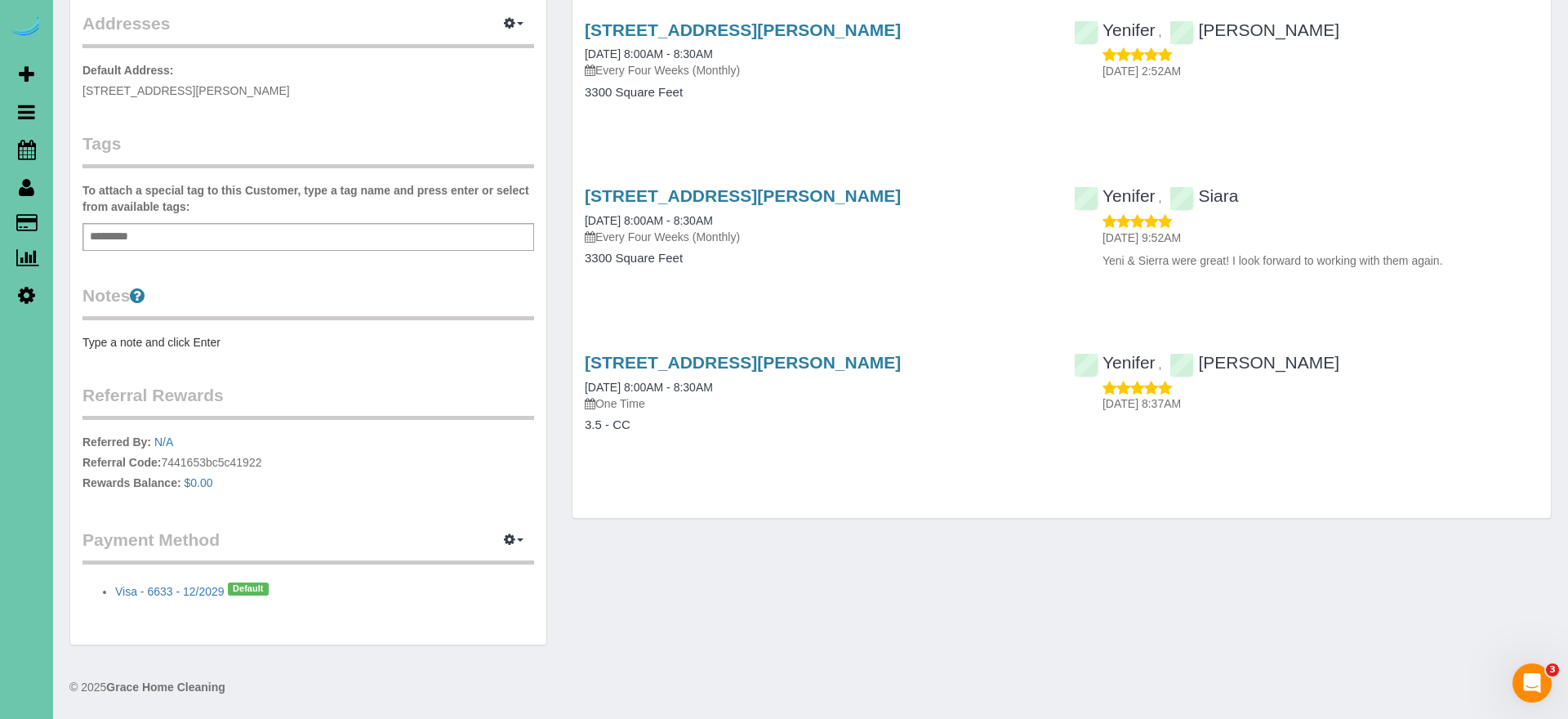
scroll to position [332, 0]
click at [756, 352] on link "18510 Wirt Cir, Elkhorn, NE 68022" at bounding box center [743, 361] width 316 height 18
click at [650, 352] on link "18510 Wirt Cir, Elkhorn, NE 68022" at bounding box center [743, 361] width 316 height 18
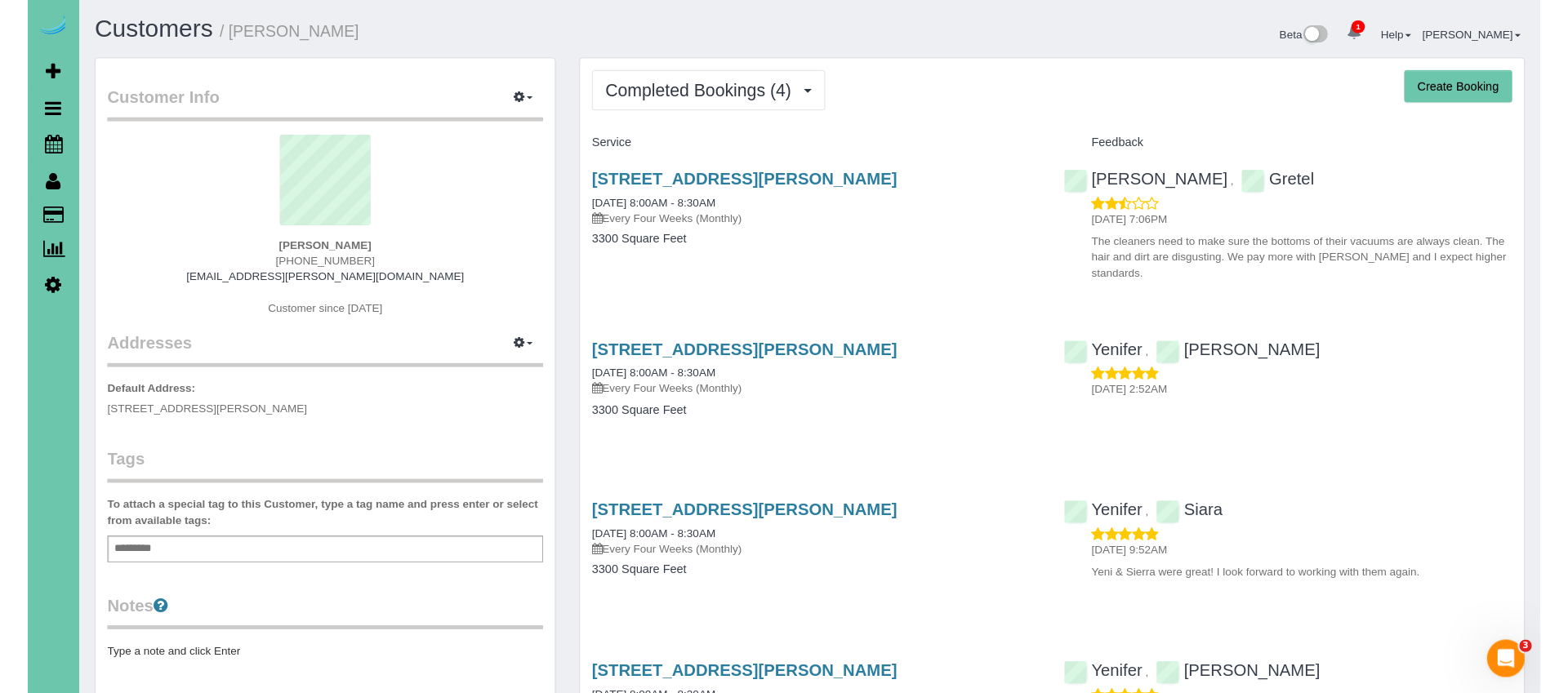
scroll to position [0, 0]
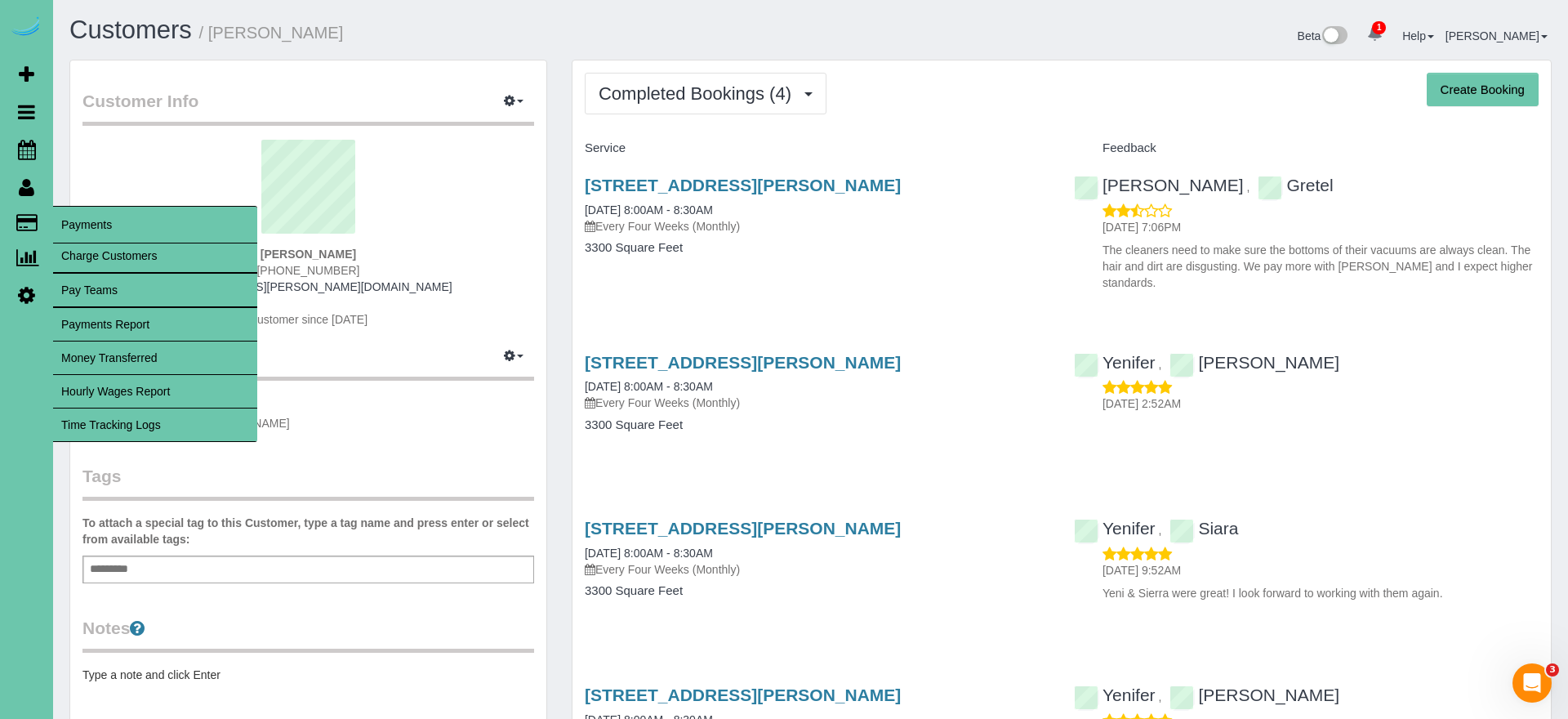
drag, startPoint x: 184, startPoint y: 427, endPoint x: 213, endPoint y: 406, distance: 35.8
click at [184, 427] on link "Time Tracking Logs" at bounding box center [155, 425] width 204 height 33
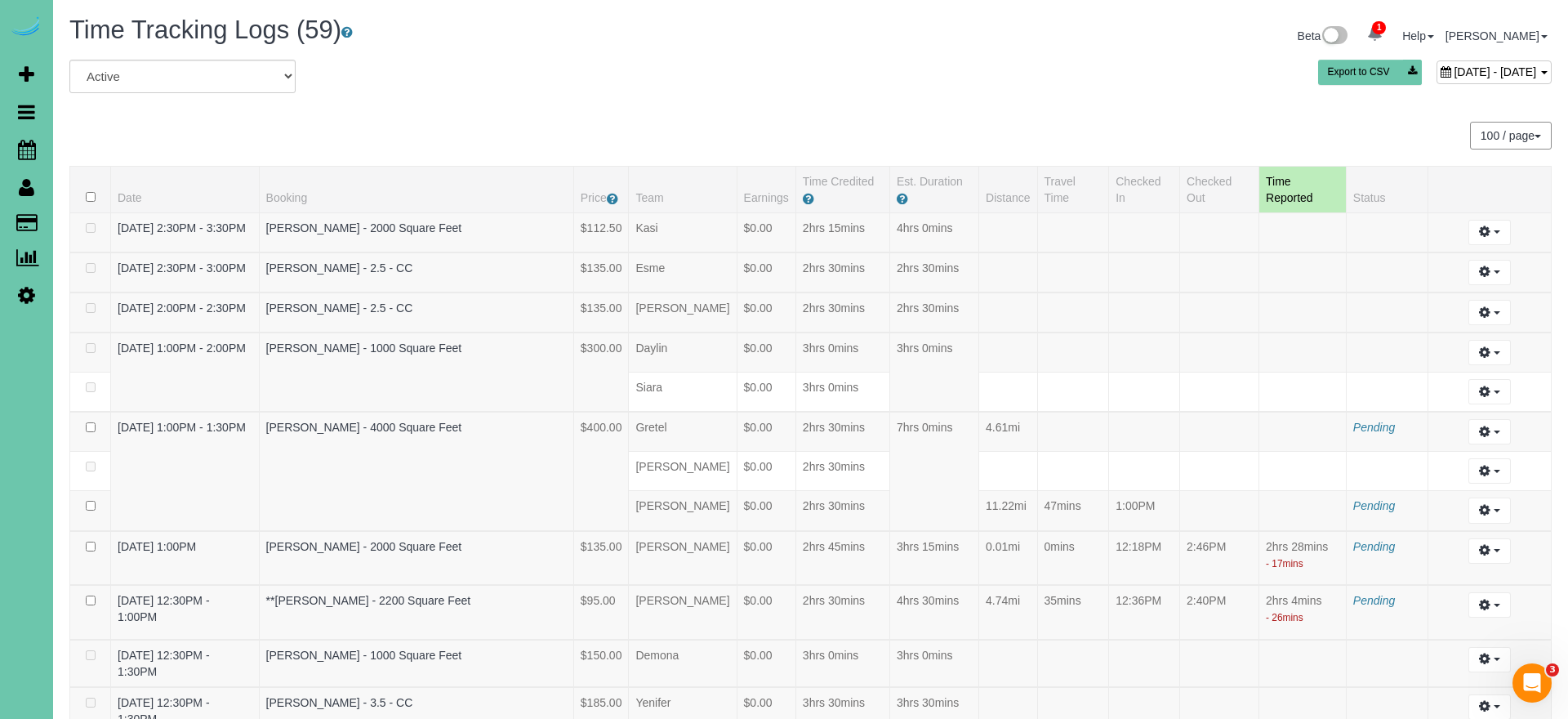
click at [1454, 69] on span "August 28, 2025 - August 28, 2025" at bounding box center [1495, 71] width 83 height 13
type input "**********"
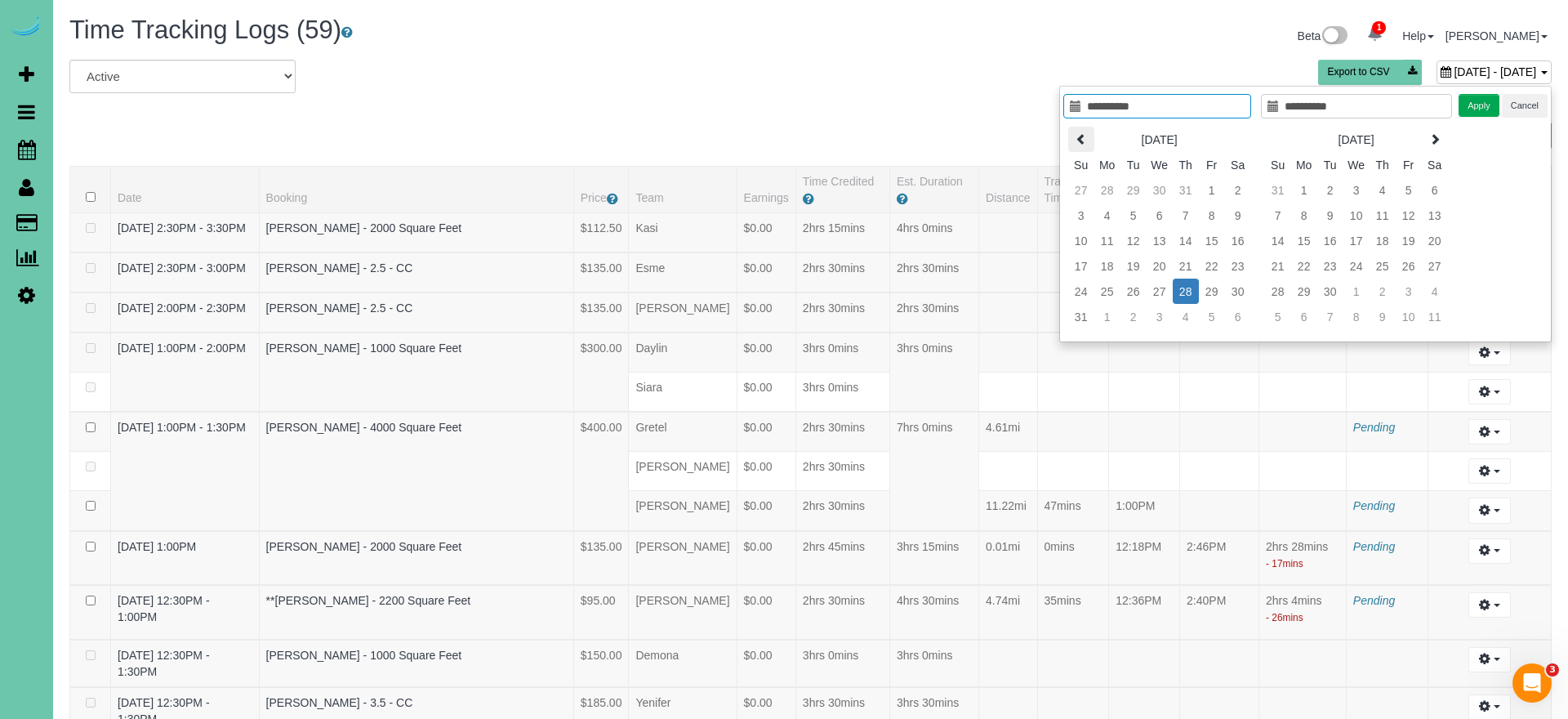
click at [1078, 138] on icon at bounding box center [1081, 138] width 11 height 11
type input "**********"
click at [1407, 244] on td "15" at bounding box center [1409, 240] width 26 height 25
type input "**********"
click at [1407, 244] on td "15" at bounding box center [1409, 240] width 26 height 25
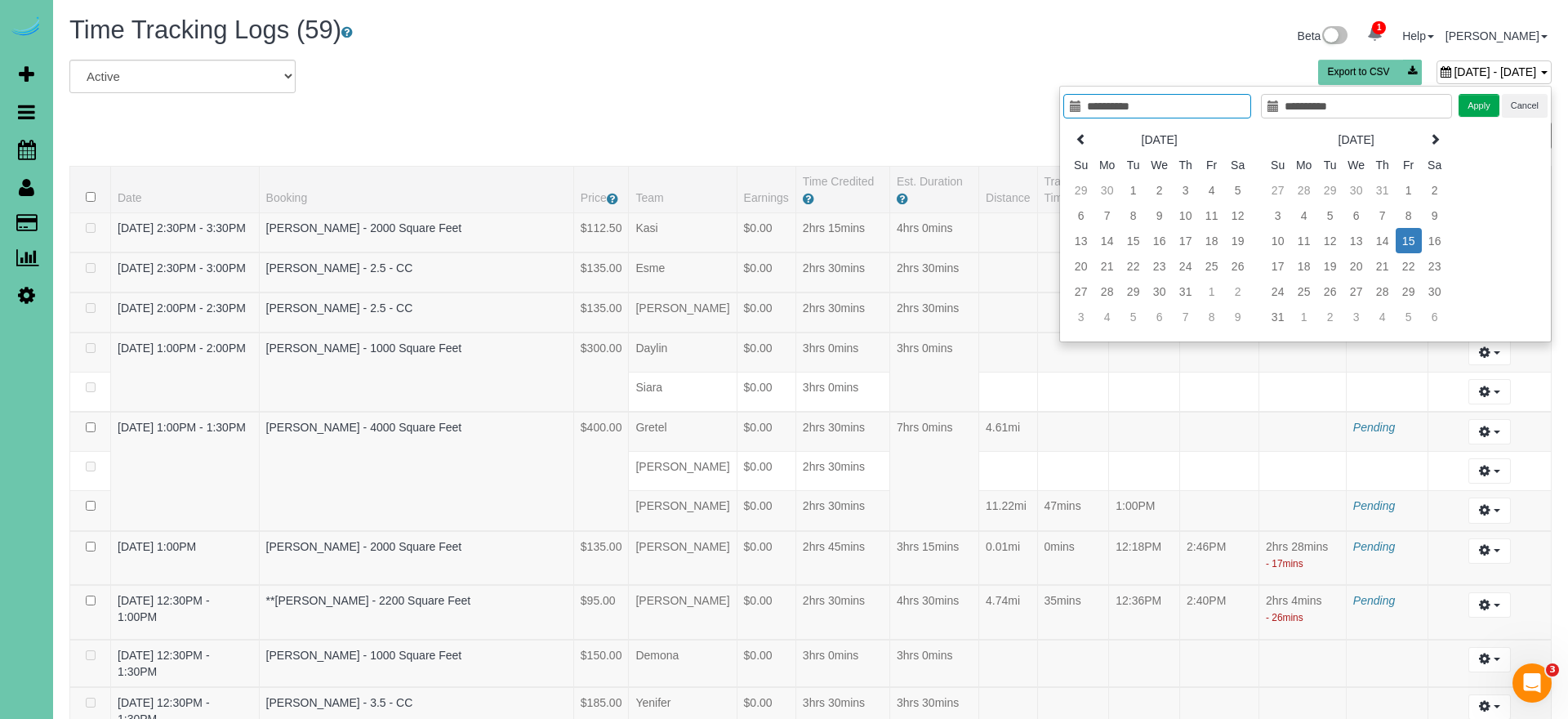
type input "**********"
click at [1479, 99] on button "Apply" at bounding box center [1478, 105] width 40 height 24
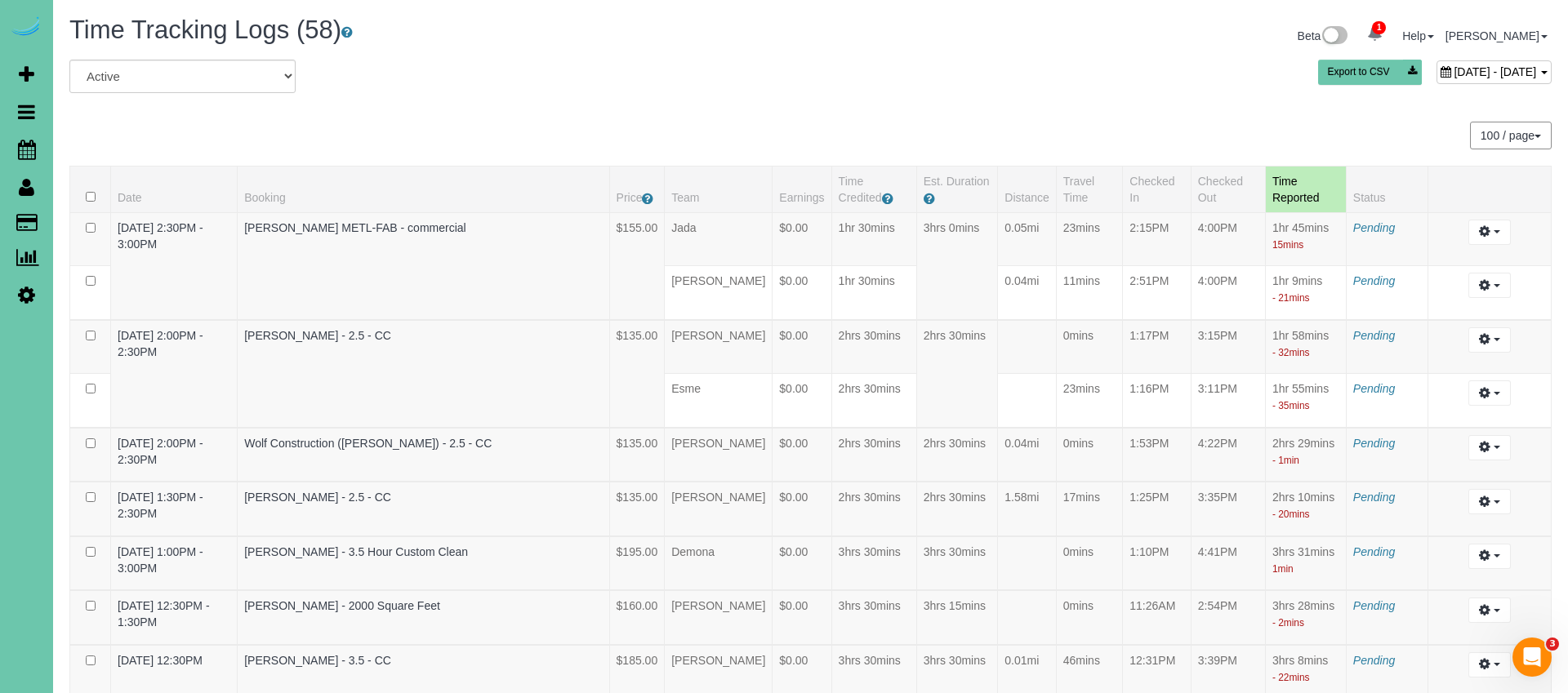
scroll to position [3300, 0]
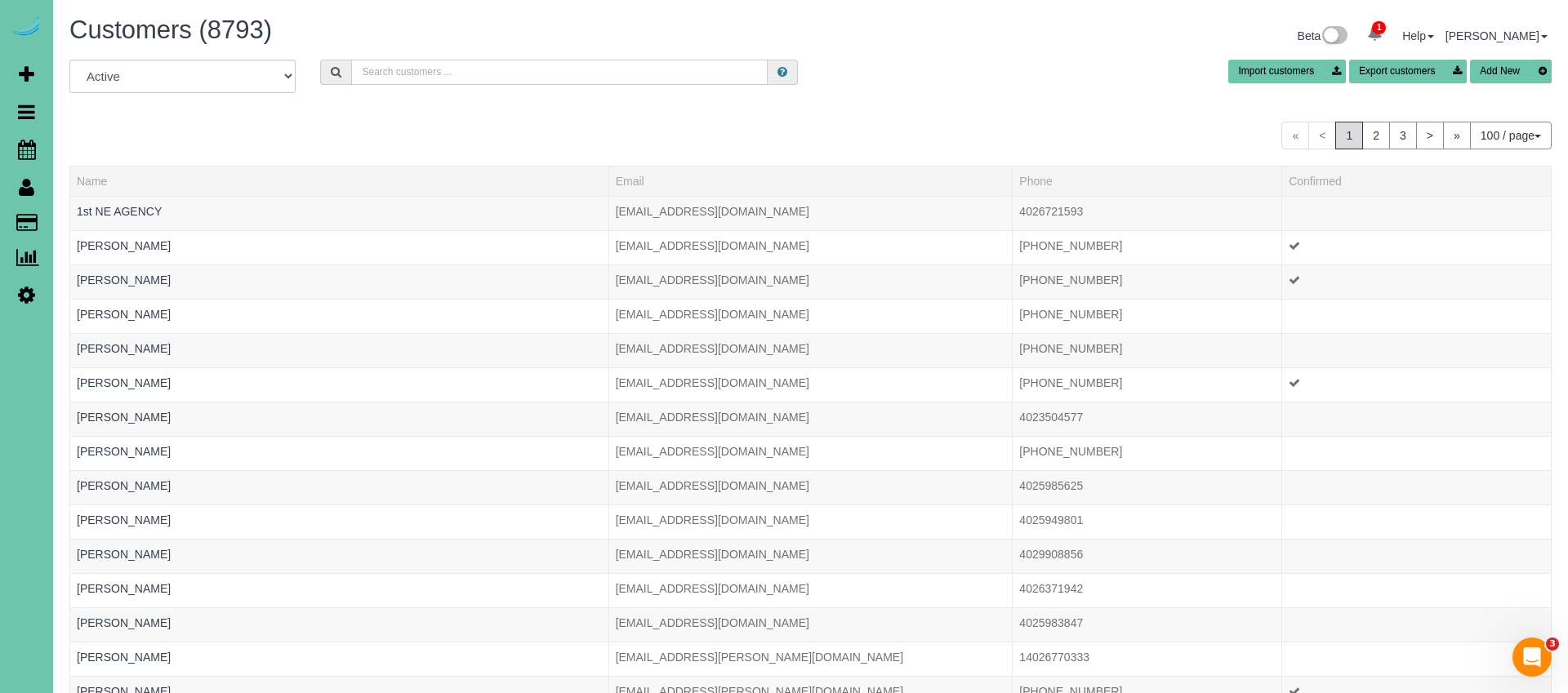
click at [479, 69] on input "text" at bounding box center [559, 72] width 417 height 25
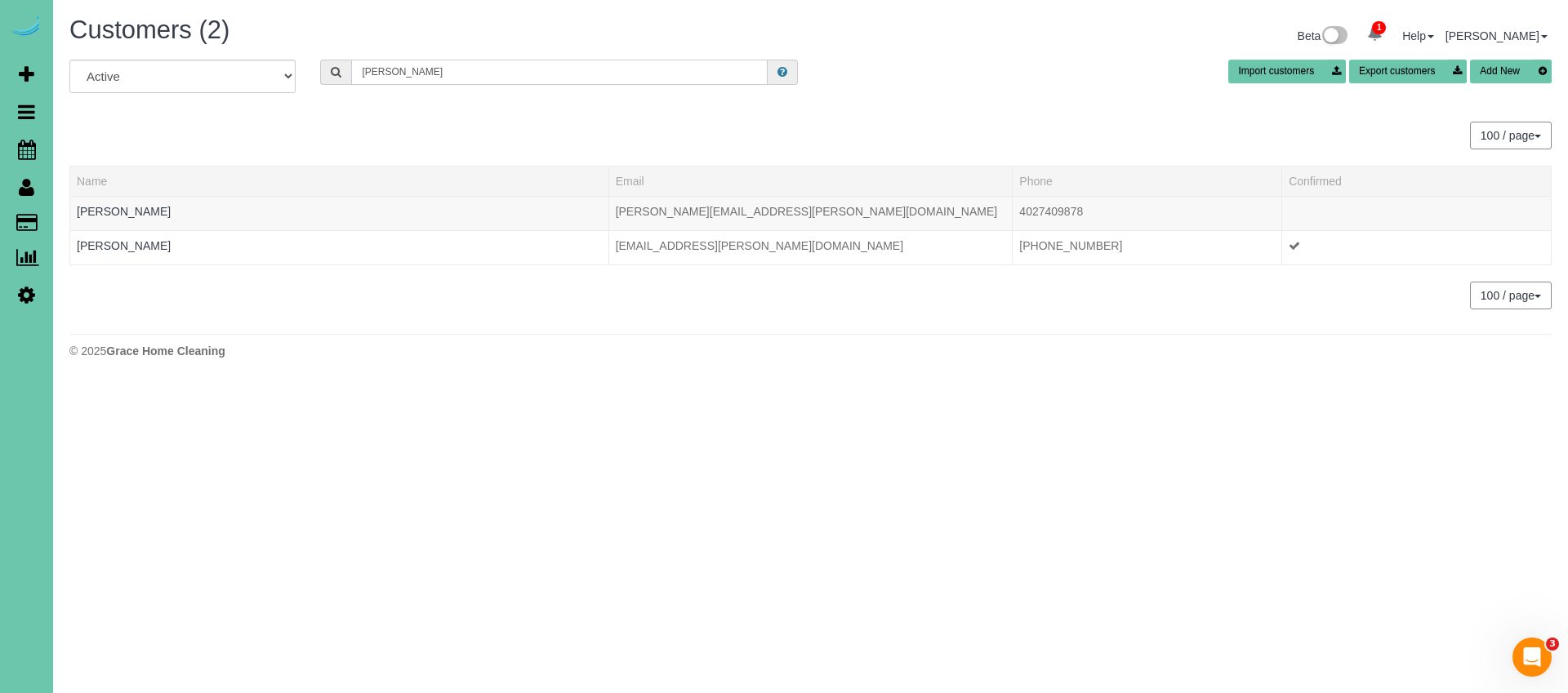
type input "Cooney"
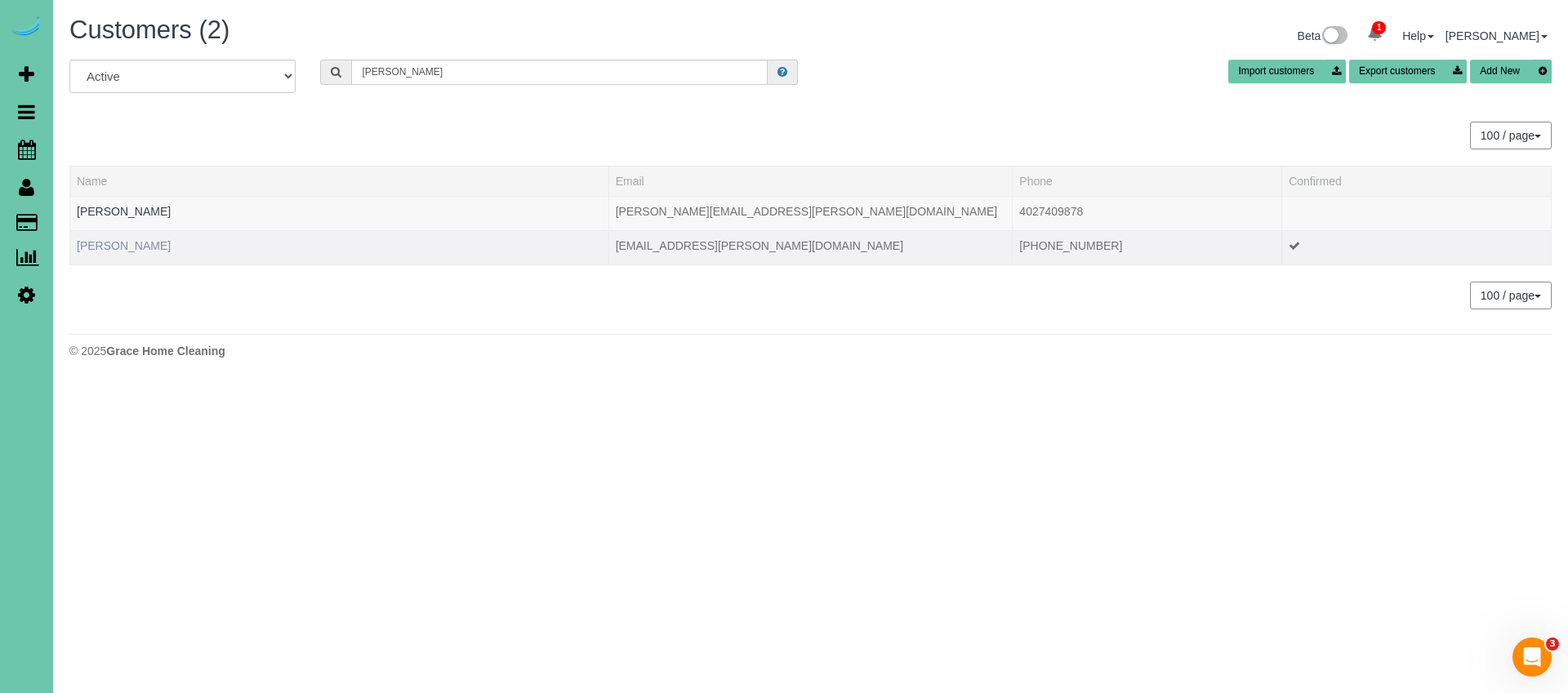
drag, startPoint x: 868, startPoint y: 90, endPoint x: 95, endPoint y: 244, distance: 788.2
click at [95, 244] on link "Tammy Cooney" at bounding box center [123, 245] width 94 height 13
click at [98, 244] on link "Tammy Cooney" at bounding box center [123, 245] width 94 height 13
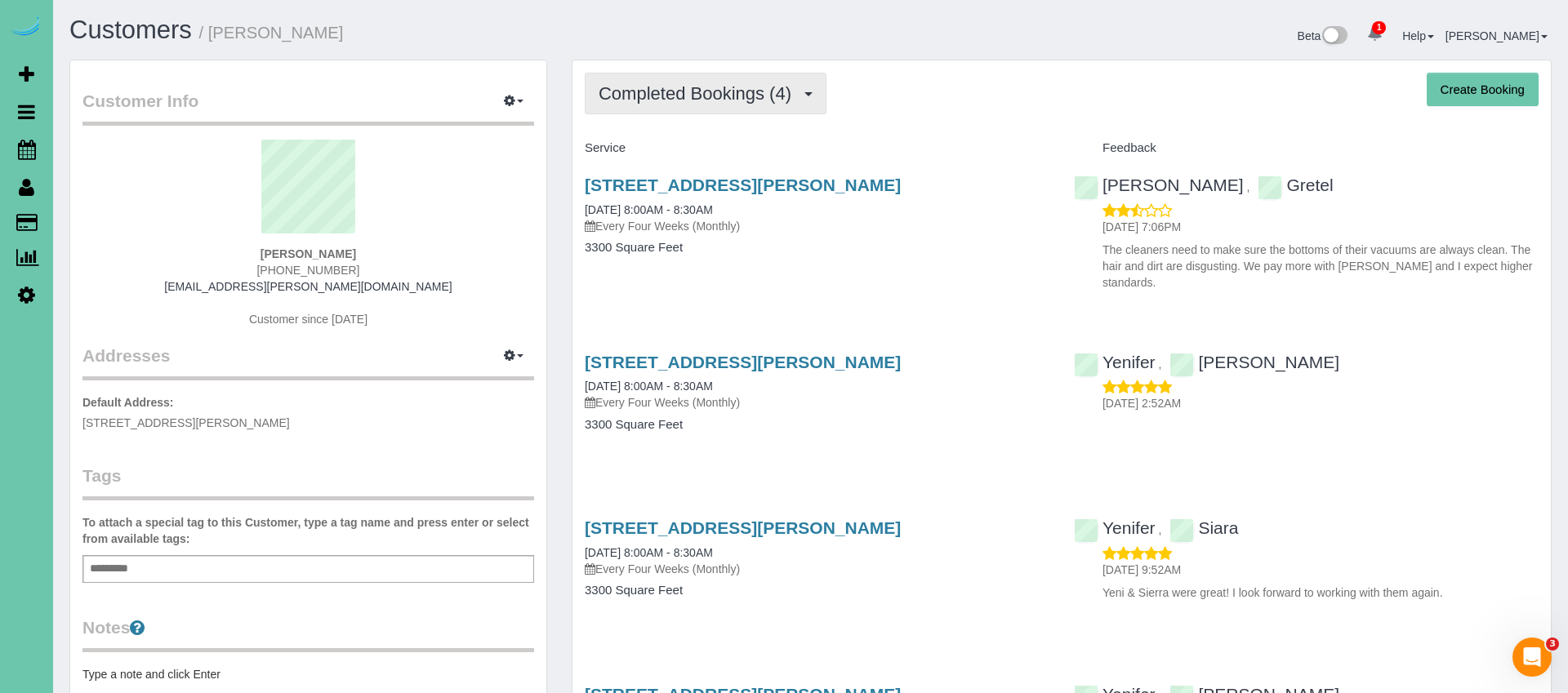
click at [763, 107] on button "Completed Bookings (4)" at bounding box center [705, 93] width 242 height 41
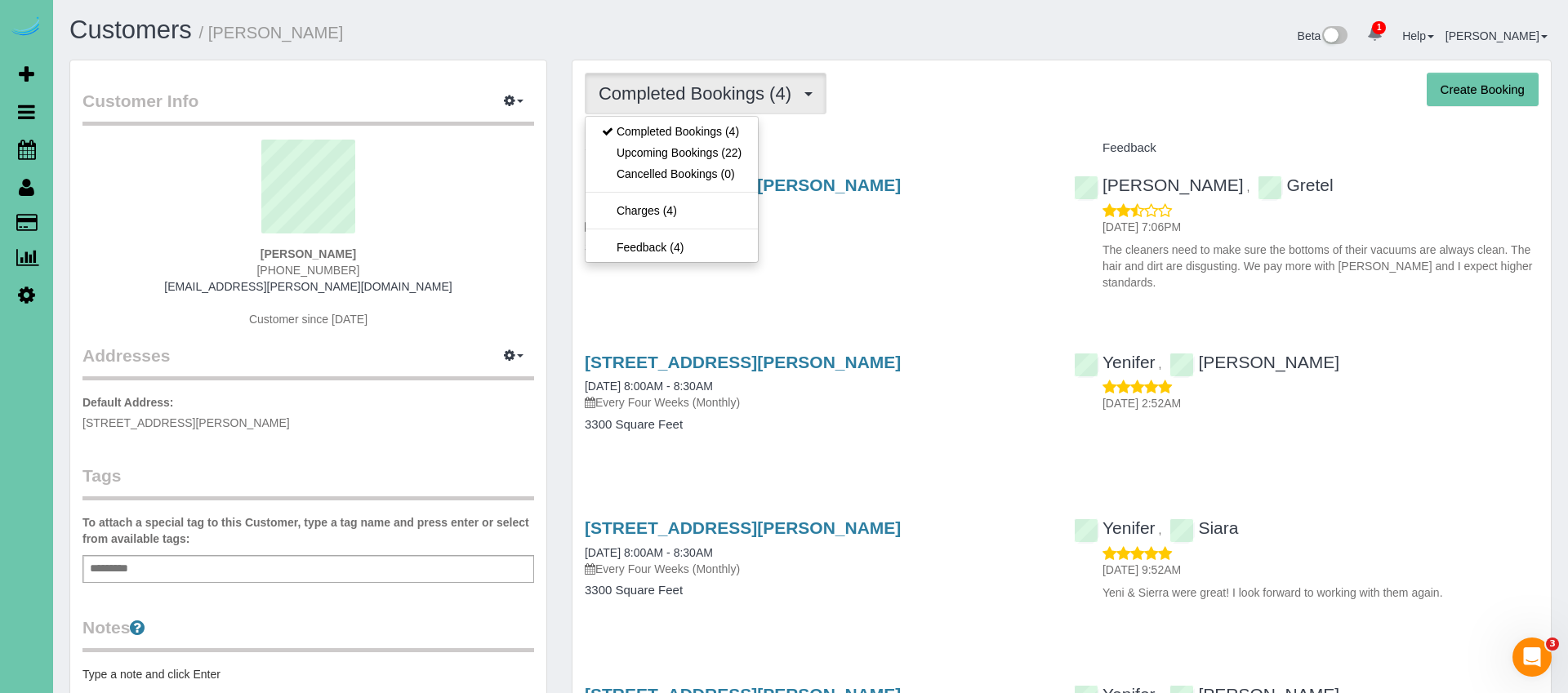
click at [741, 156] on link "Upcoming Bookings (22)" at bounding box center [671, 153] width 172 height 21
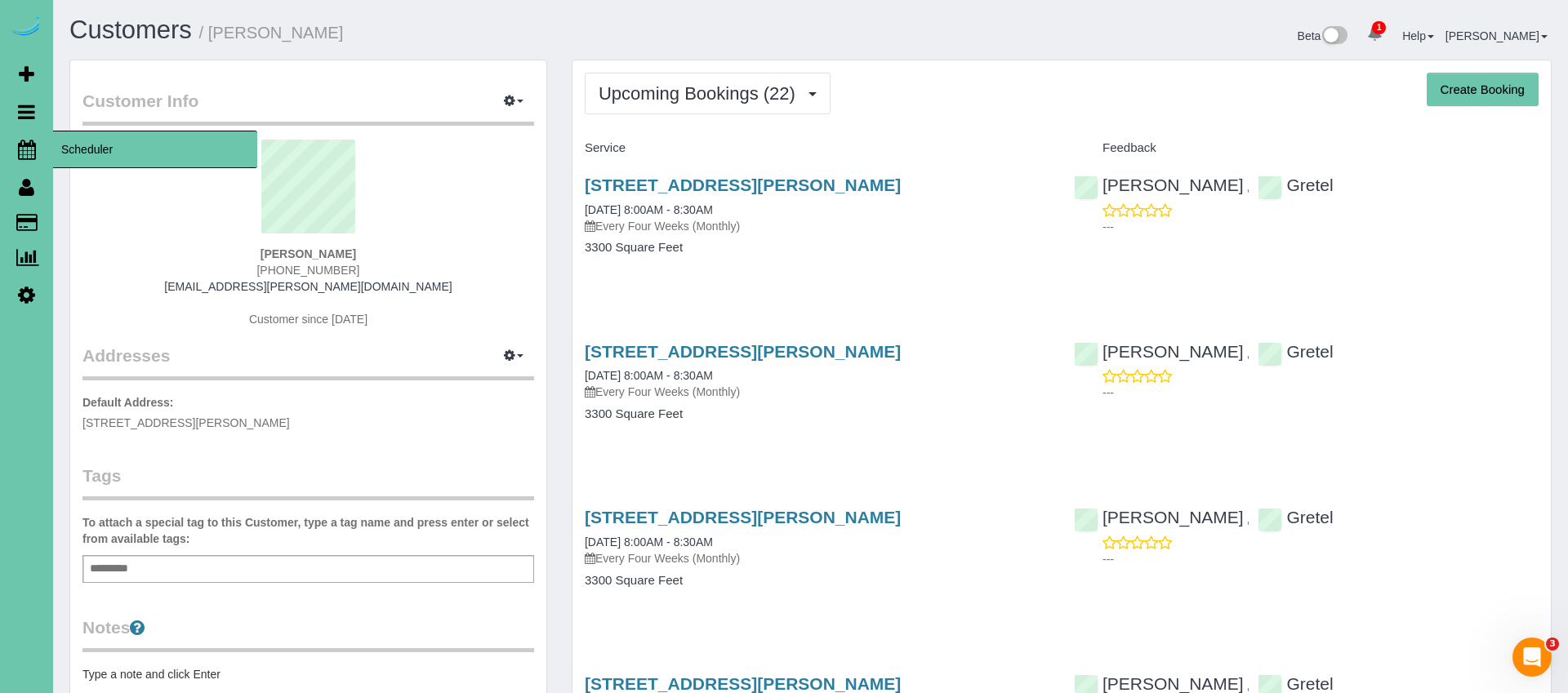
click at [24, 148] on icon at bounding box center [26, 149] width 18 height 19
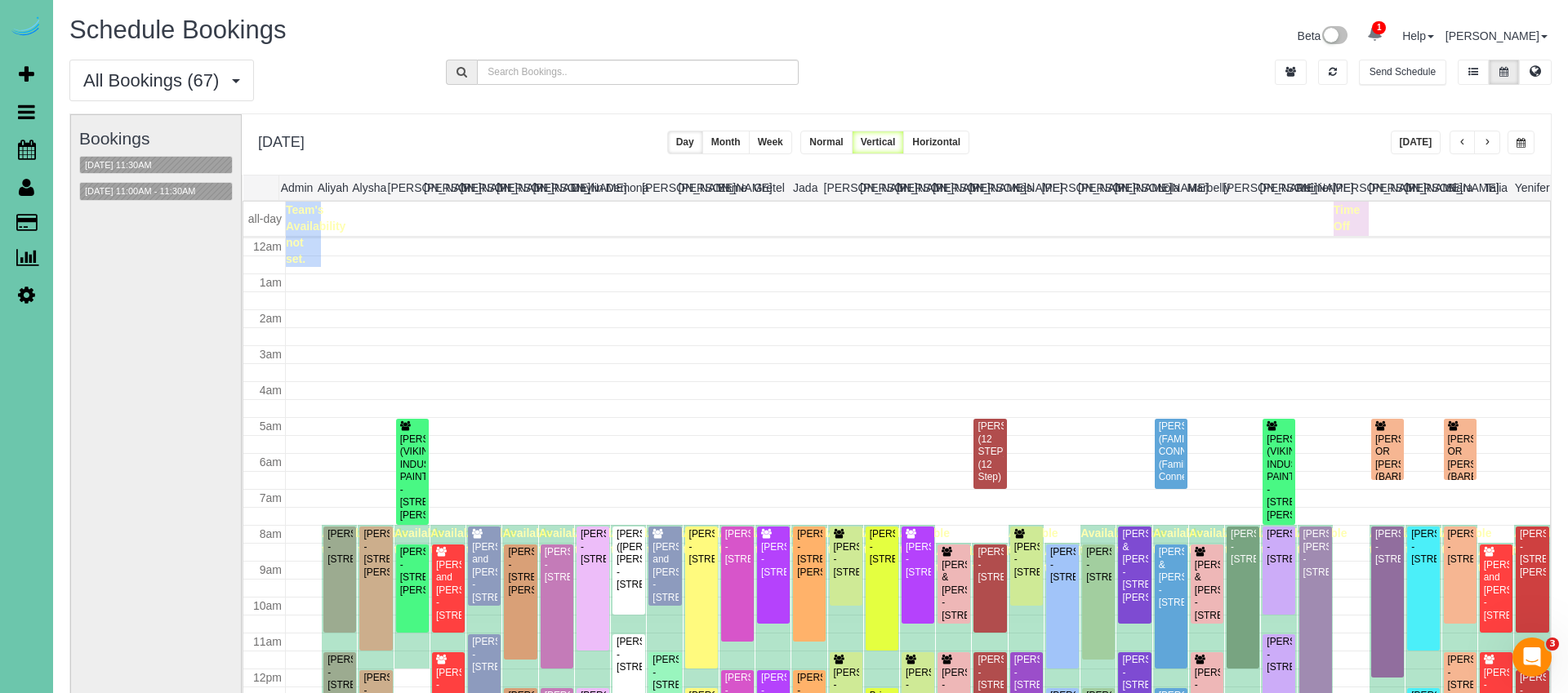
scroll to position [216, 0]
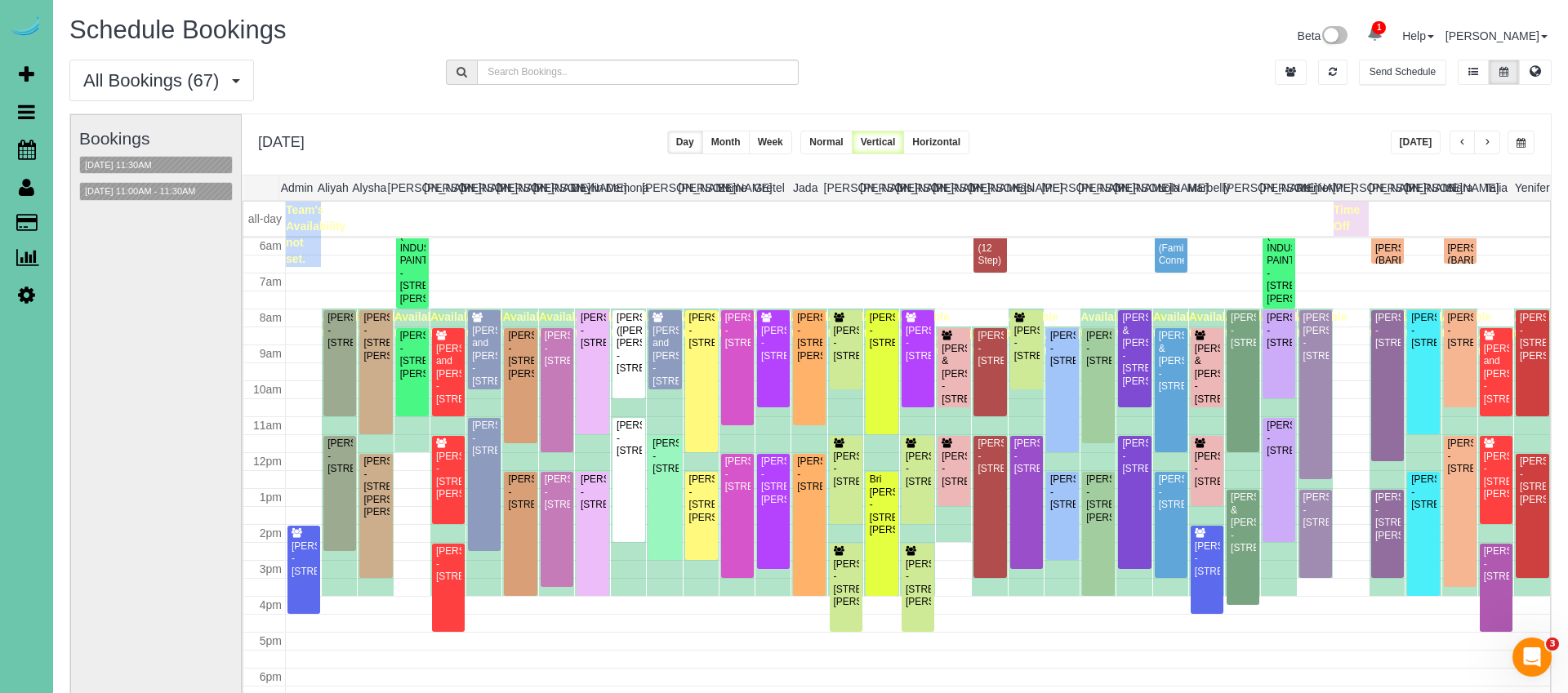
click at [1525, 145] on button "button" at bounding box center [1521, 142] width 27 height 24
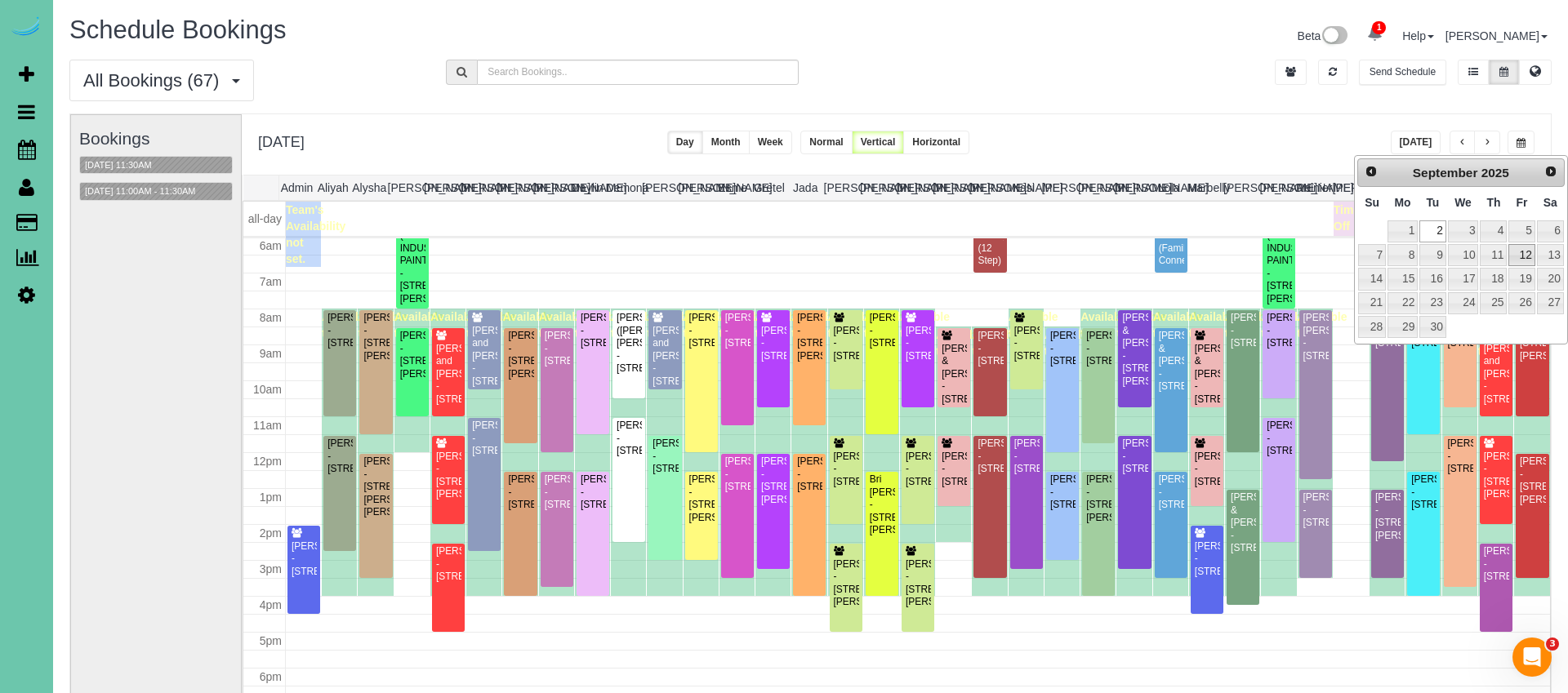
click at [1524, 248] on link "12" at bounding box center [1521, 255] width 26 height 22
type input "**********"
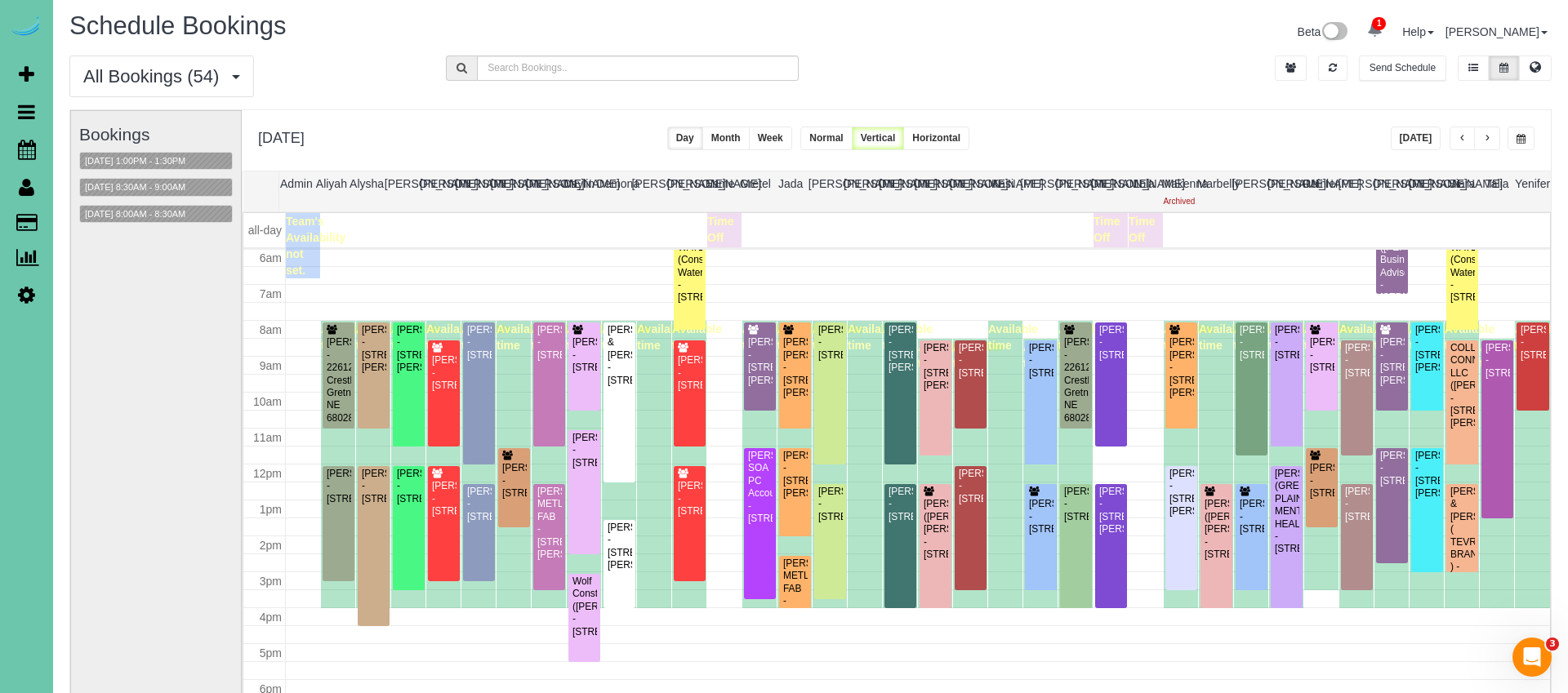
scroll to position [6, 0]
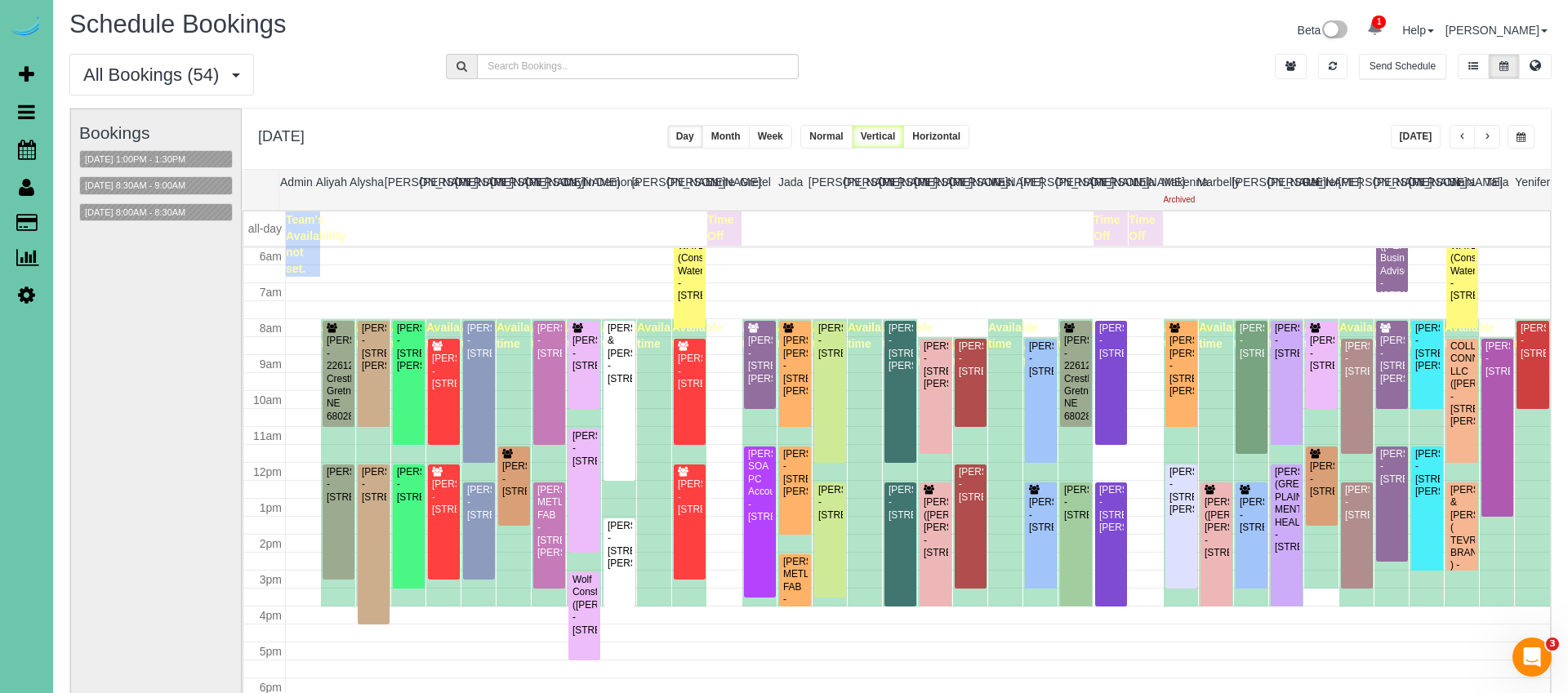
click at [1516, 134] on span "button" at bounding box center [1521, 137] width 9 height 10
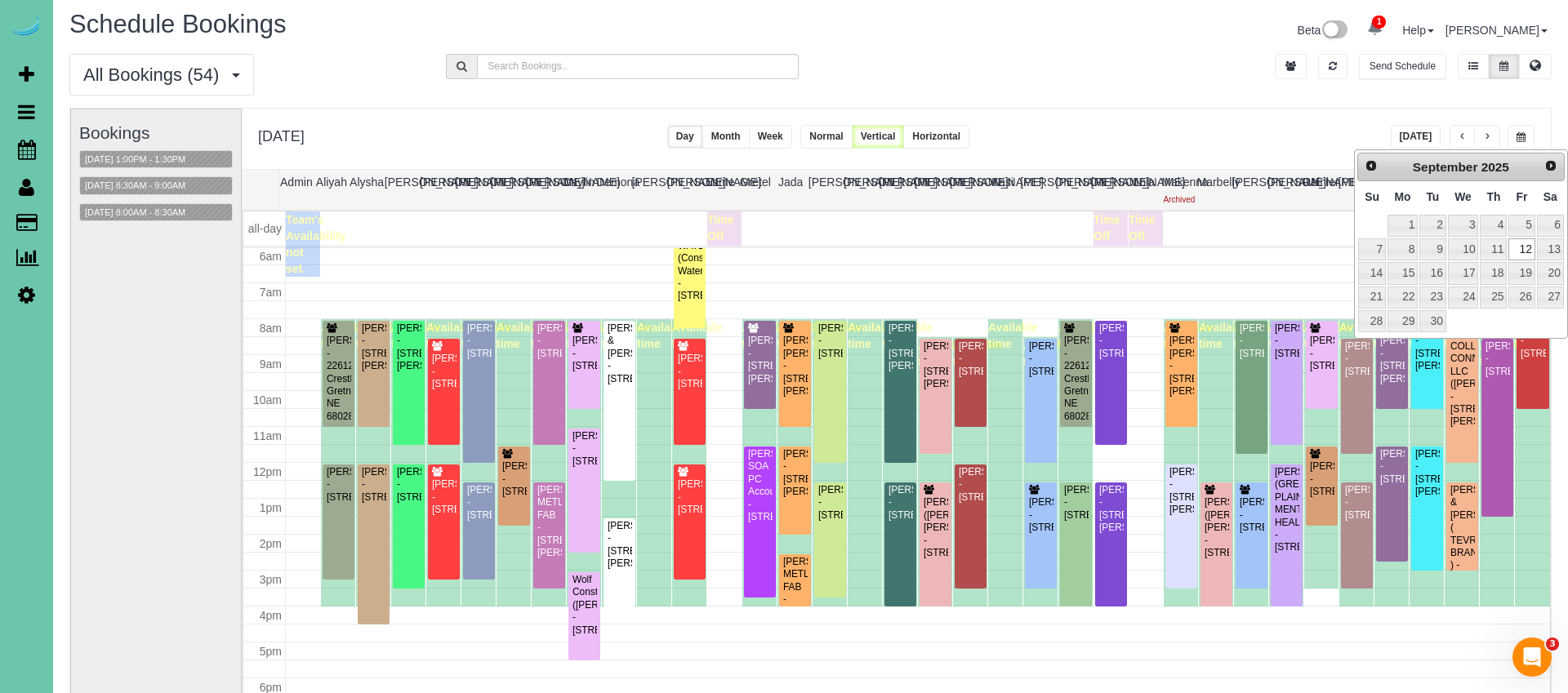
drag, startPoint x: 1298, startPoint y: 95, endPoint x: 1265, endPoint y: 116, distance: 39.1
click at [1298, 95] on div "All Bookings (54) All Bookings Unassigned Bookings Recurring Bookings New Custo…" at bounding box center [810, 80] width 1506 height 54
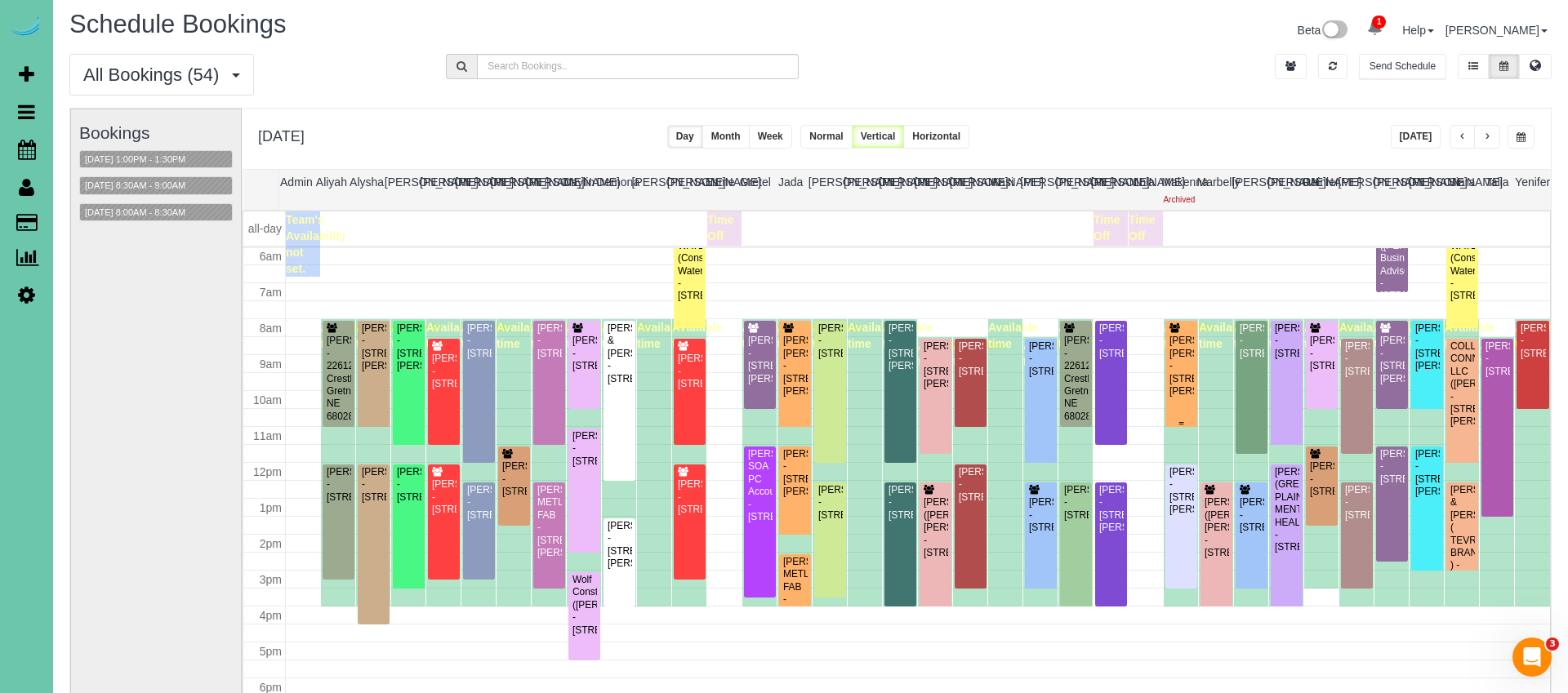
click at [1187, 368] on div "Jennifer Clements Dorothy - 15753 Burt Street, Omaha, NE 68118" at bounding box center [1180, 366] width 25 height 63
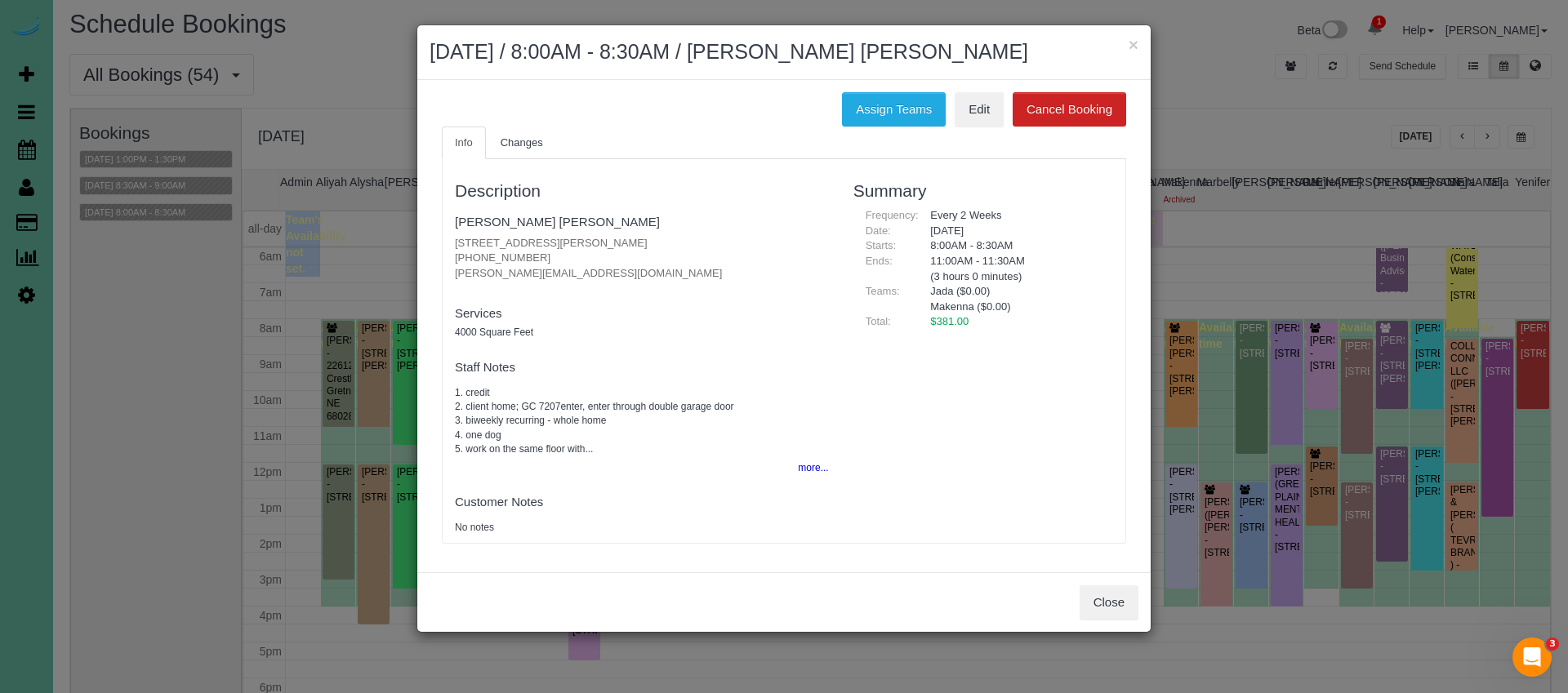
click at [838, 105] on div "Assign Teams Edit Cancel Booking" at bounding box center [784, 109] width 708 height 34
click at [862, 108] on button "Assign Teams" at bounding box center [894, 109] width 104 height 34
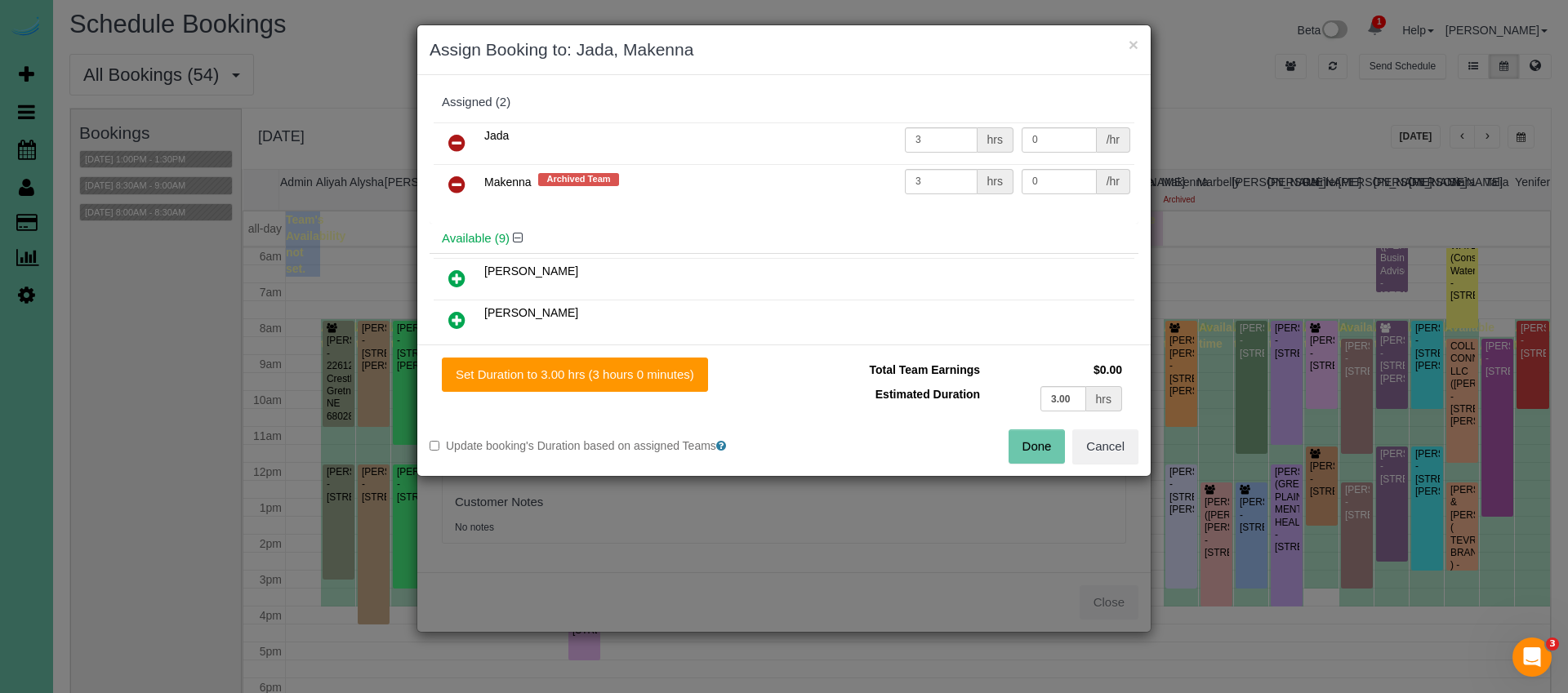
click at [453, 184] on icon at bounding box center [457, 184] width 18 height 19
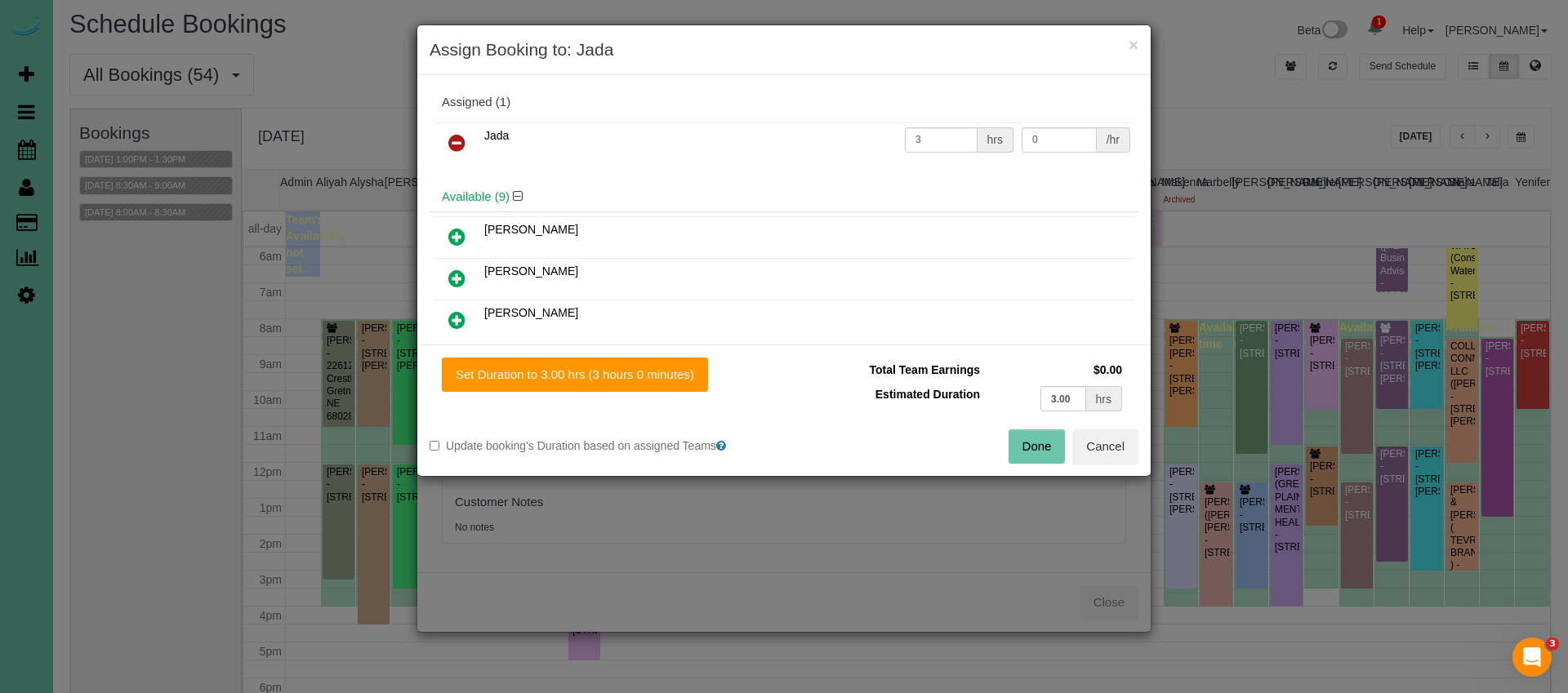
drag, startPoint x: 456, startPoint y: 321, endPoint x: 481, endPoint y: 325, distance: 25.3
click at [456, 321] on icon at bounding box center [457, 320] width 18 height 19
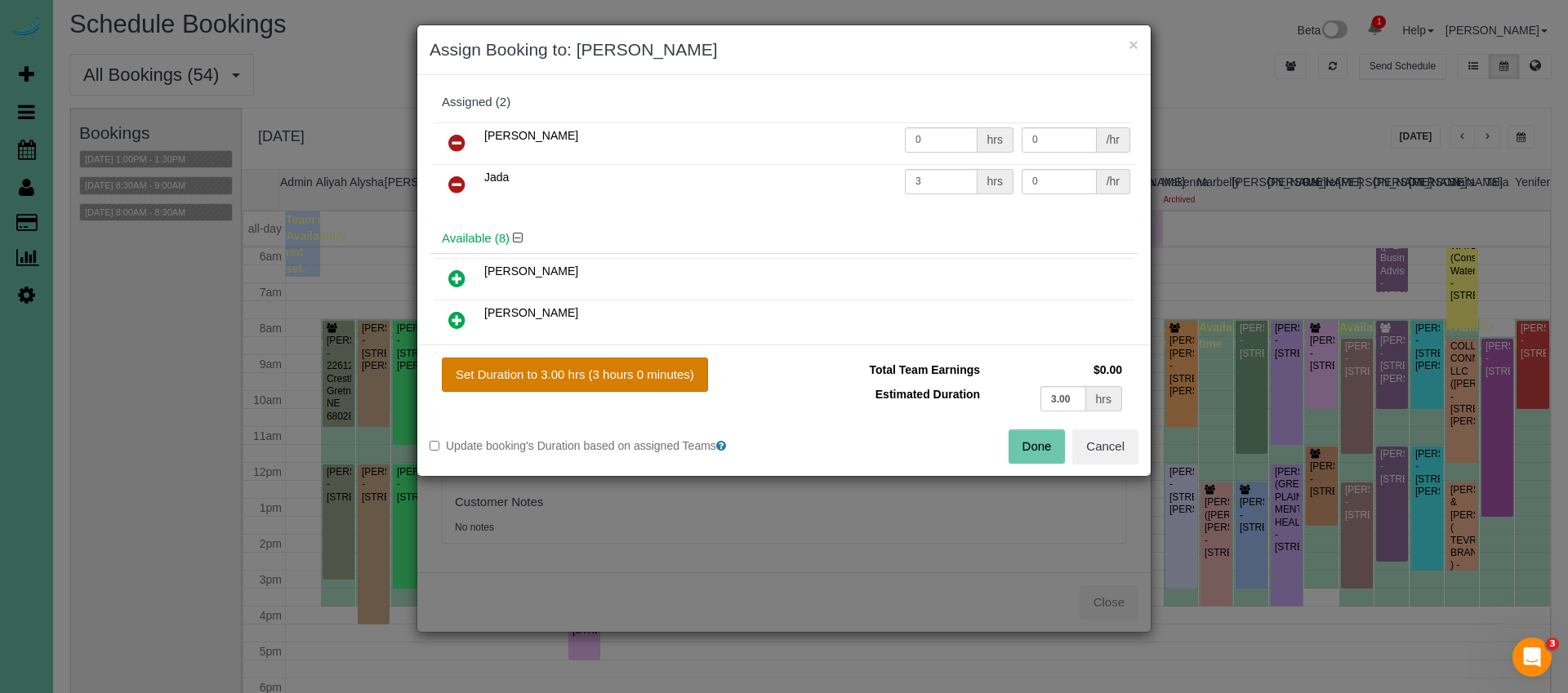
click at [618, 362] on button "Set Duration to 3.00 hrs (3 hours 0 minutes)" at bounding box center [575, 374] width 266 height 34
type input "3.00"
click at [1042, 447] on button "Done" at bounding box center [1036, 446] width 57 height 34
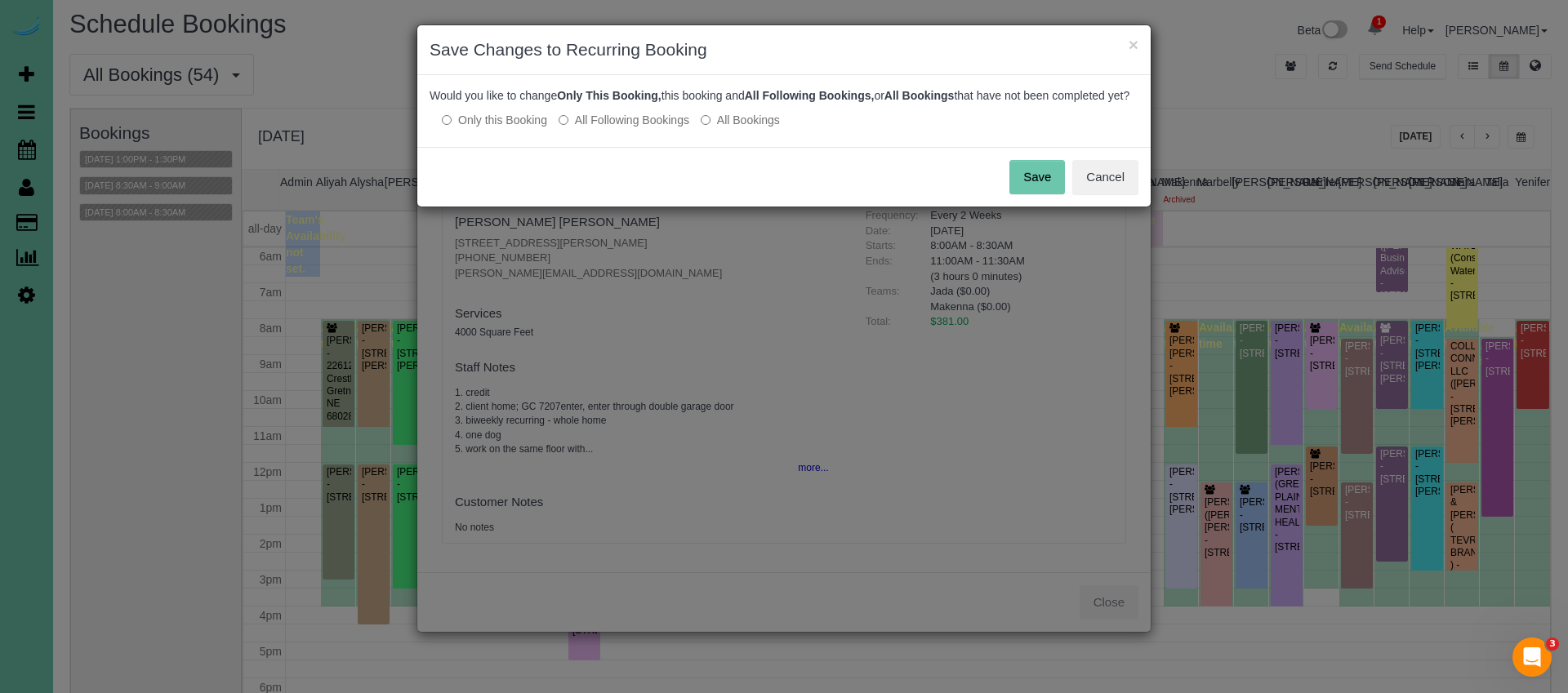
drag, startPoint x: 613, startPoint y: 133, endPoint x: 688, endPoint y: 136, distance: 75.1
click at [613, 128] on label "All Following Bookings" at bounding box center [623, 119] width 131 height 17
click at [1046, 188] on button "Save" at bounding box center [1036, 177] width 55 height 34
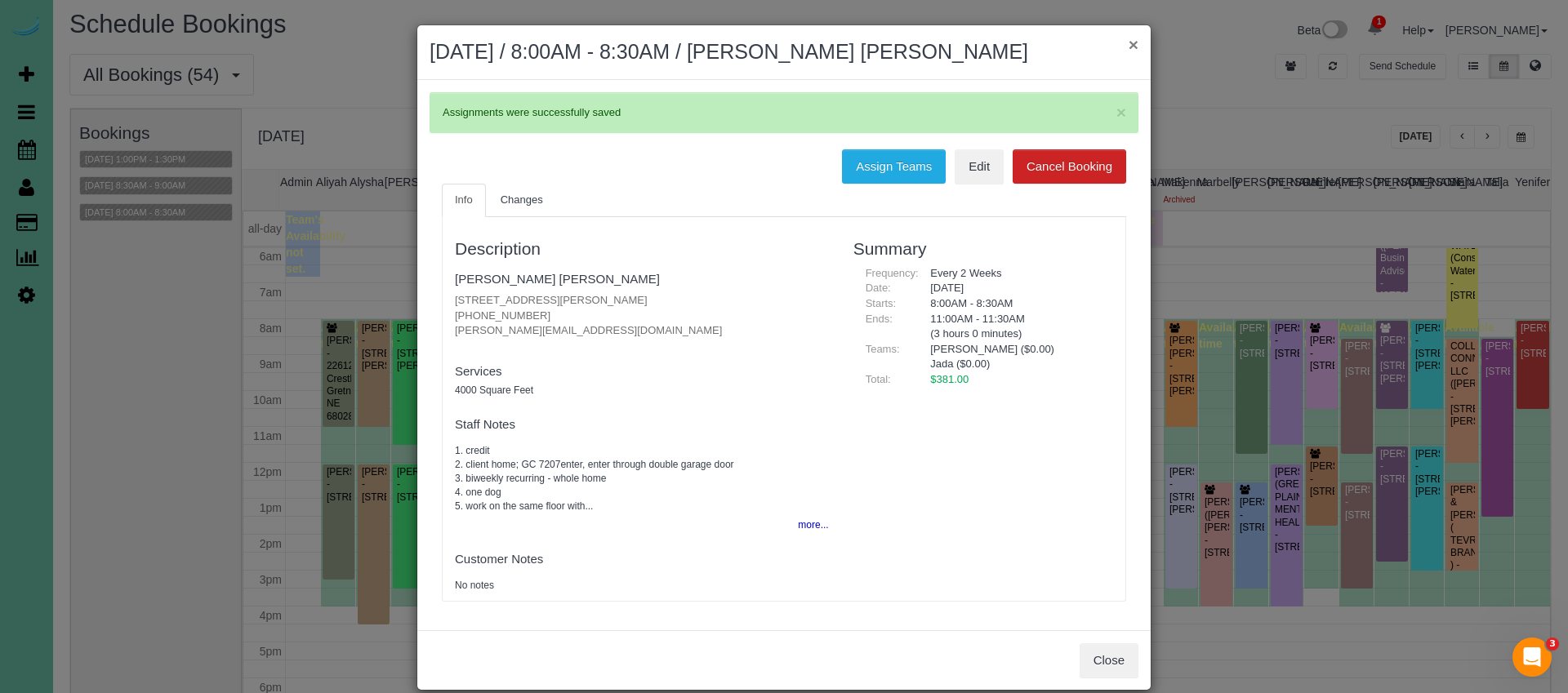
click at [1133, 44] on button "×" at bounding box center [1133, 45] width 10 height 18
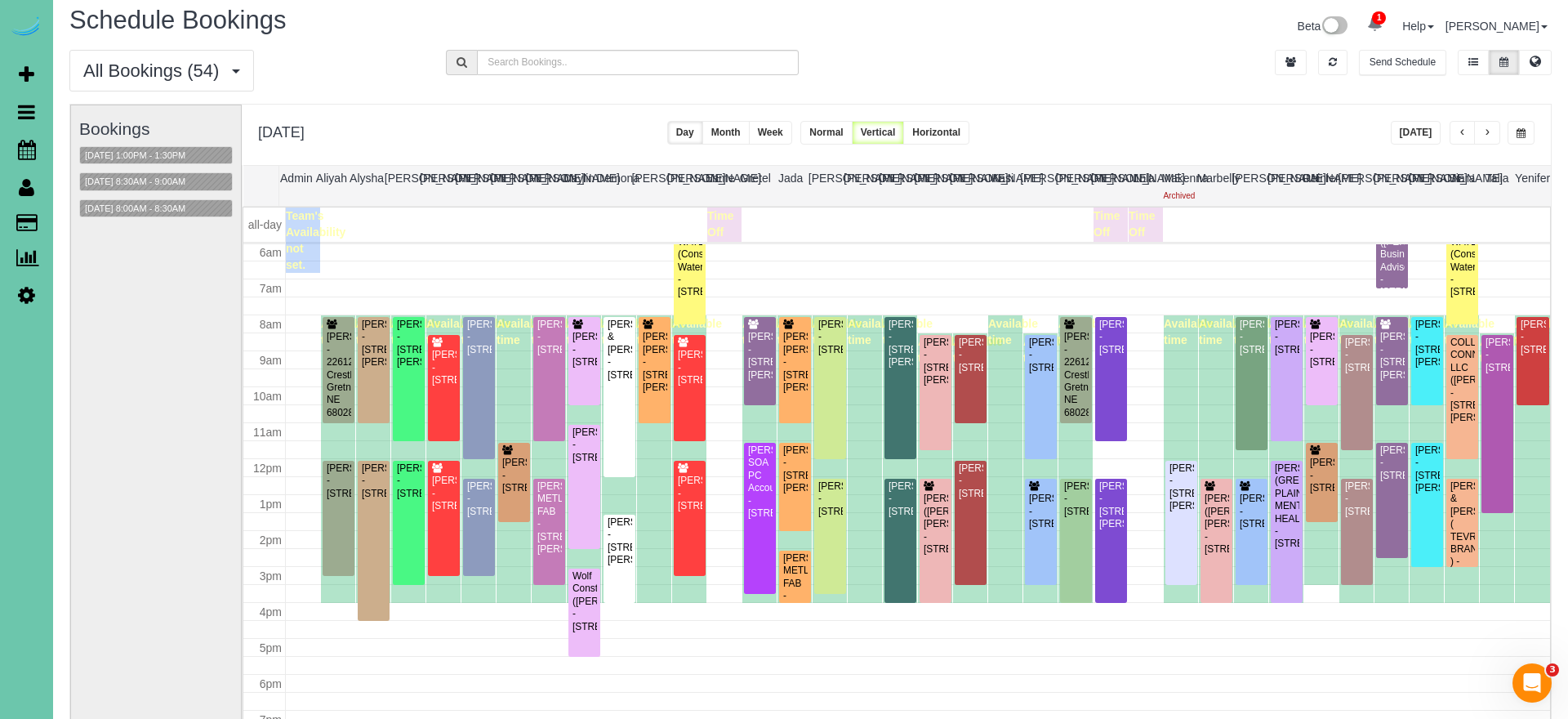
scroll to position [216, 0]
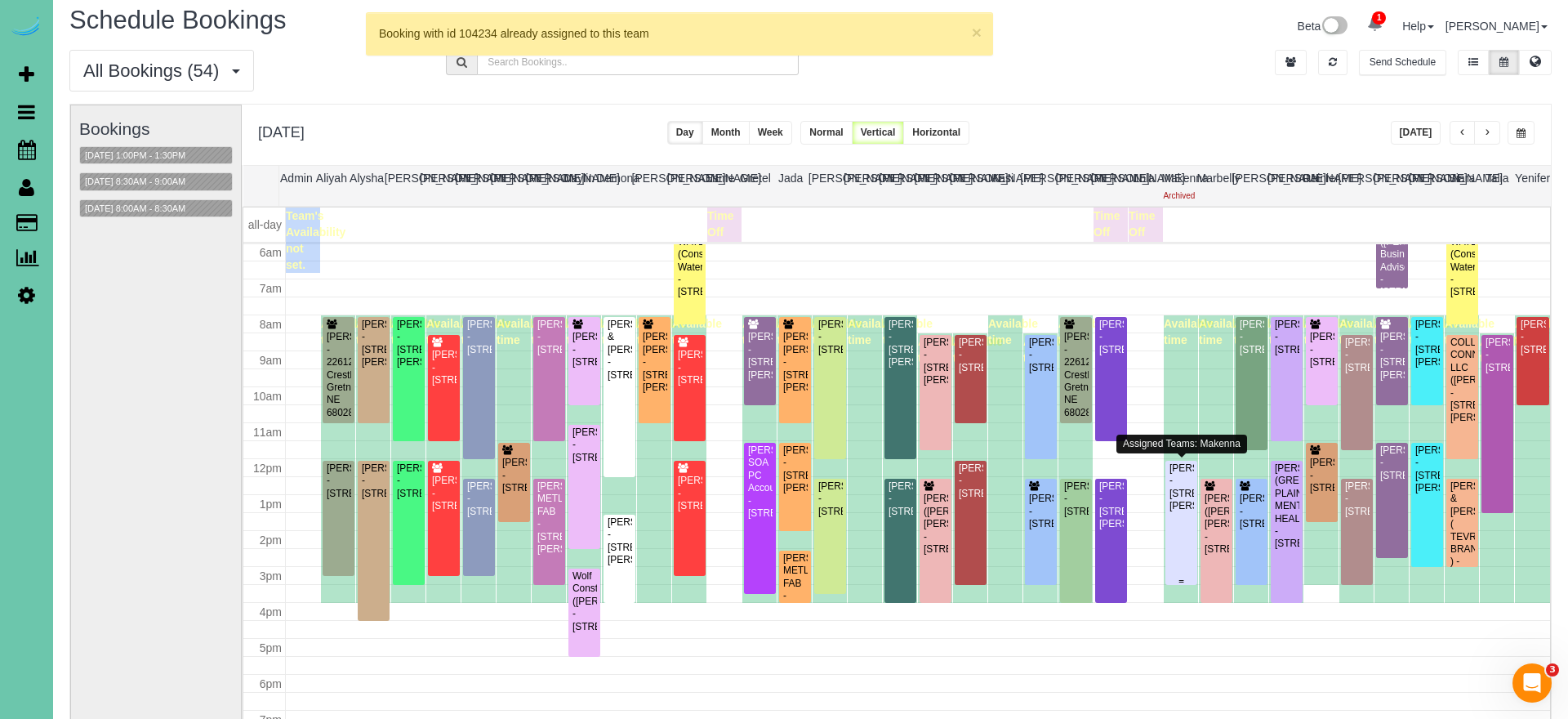
click at [1187, 491] on div "Jamie Jones - 17409 Browne Street, Omaha, NE 68116" at bounding box center [1180, 488] width 25 height 51
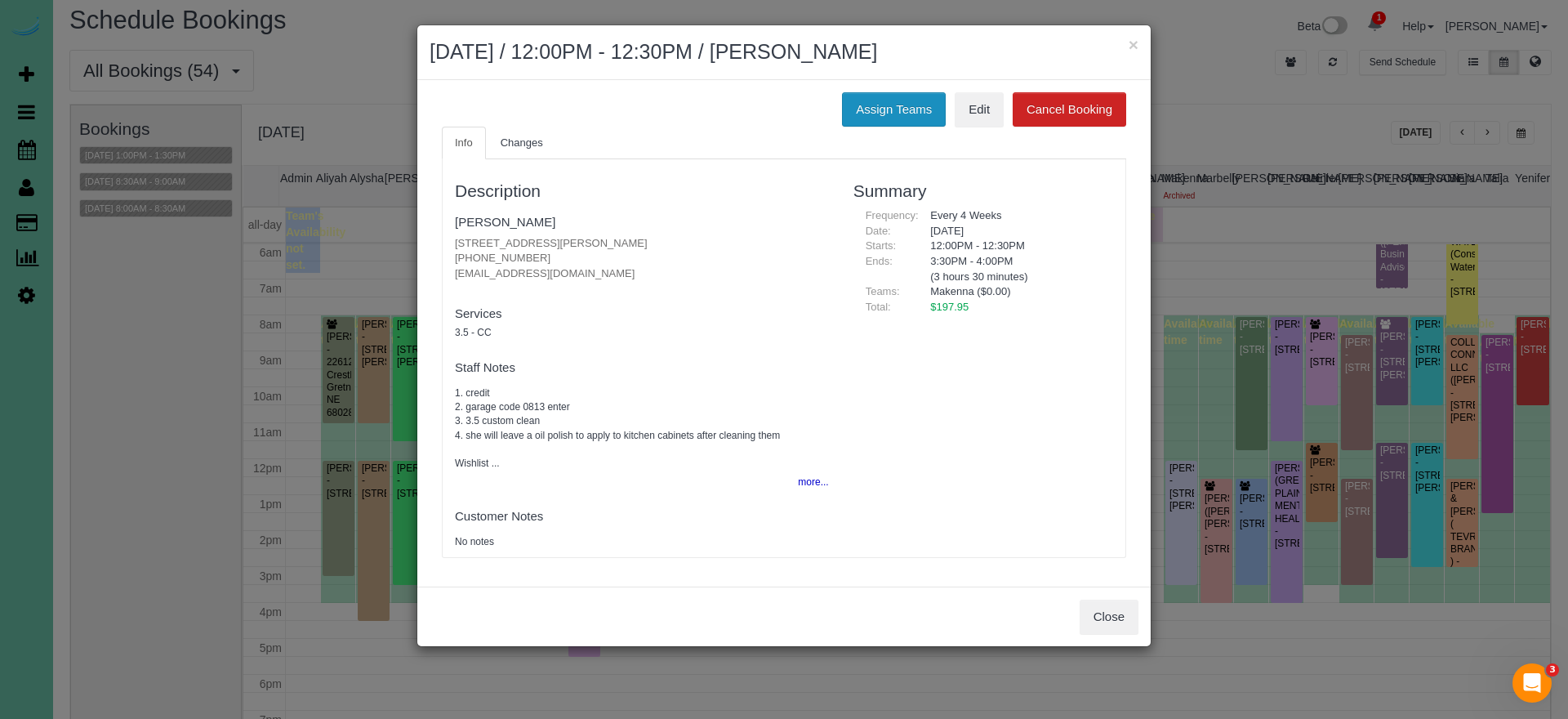
click at [880, 105] on button "Assign Teams" at bounding box center [894, 109] width 104 height 34
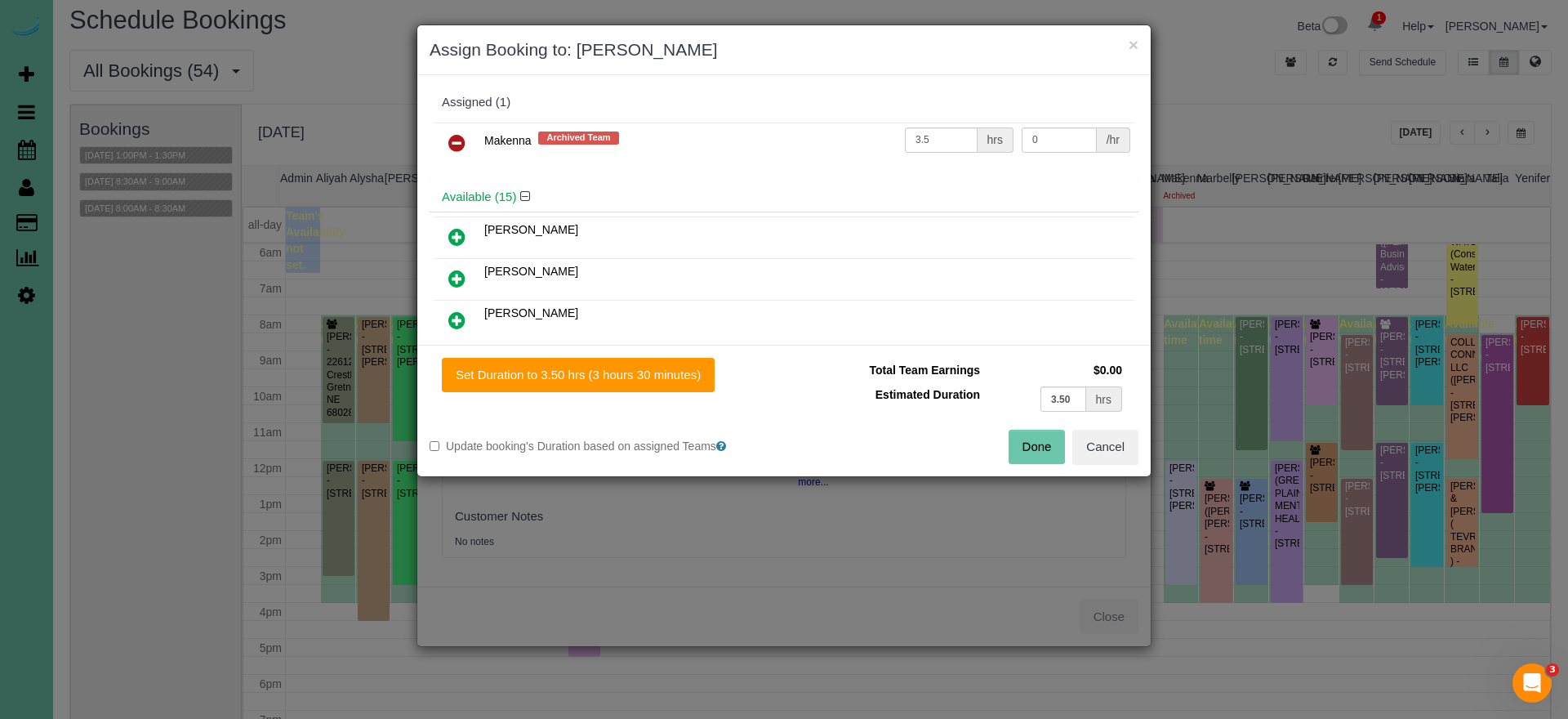
click at [458, 142] on icon at bounding box center [457, 142] width 18 height 19
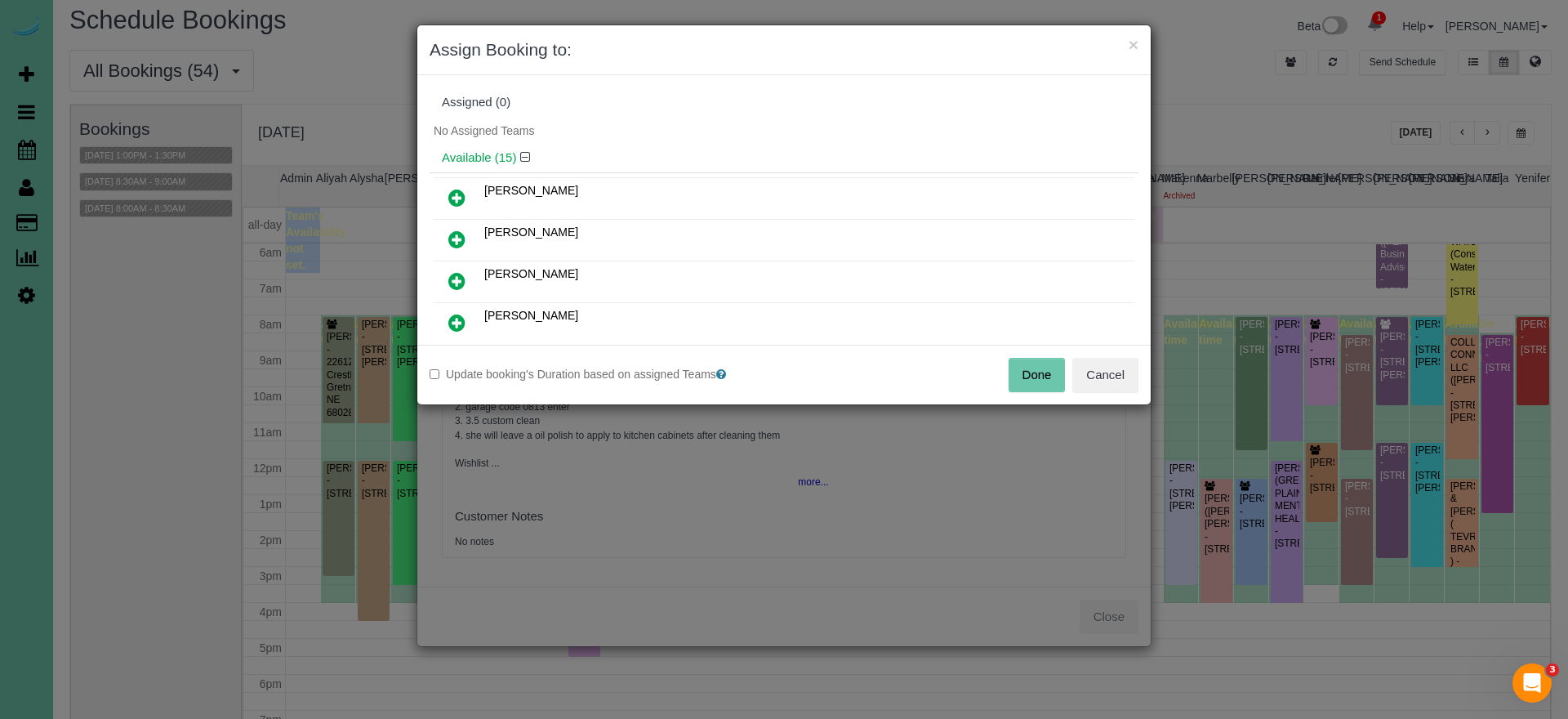
drag, startPoint x: 455, startPoint y: 278, endPoint x: 474, endPoint y: 287, distance: 21.0
click at [456, 279] on icon at bounding box center [457, 280] width 18 height 19
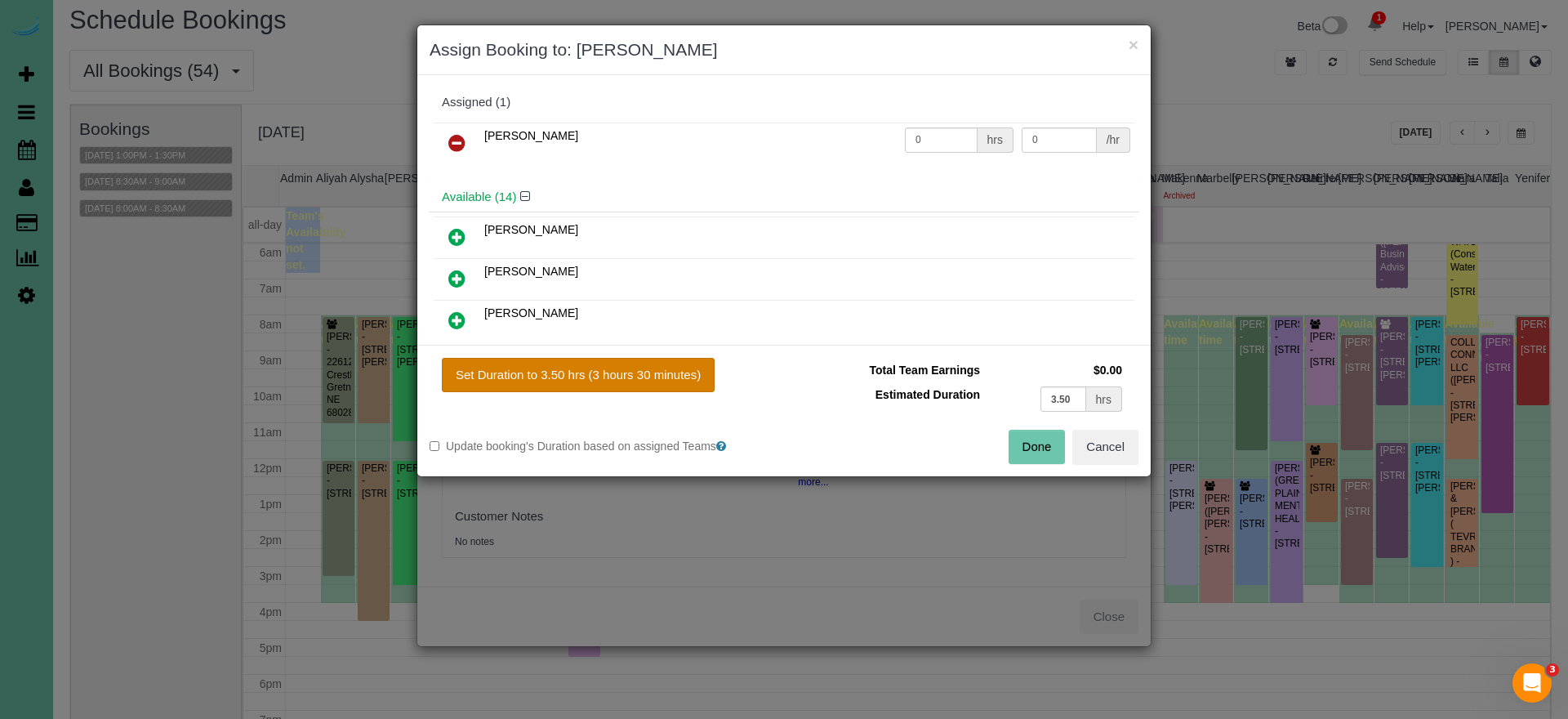
click at [636, 387] on button "Set Duration to 3.50 hrs (3 hours 30 minutes)" at bounding box center [578, 374] width 272 height 34
type input "3.50"
drag, startPoint x: 1032, startPoint y: 452, endPoint x: 971, endPoint y: 402, distance: 78.9
click at [1032, 452] on button "Done" at bounding box center [1036, 447] width 57 height 34
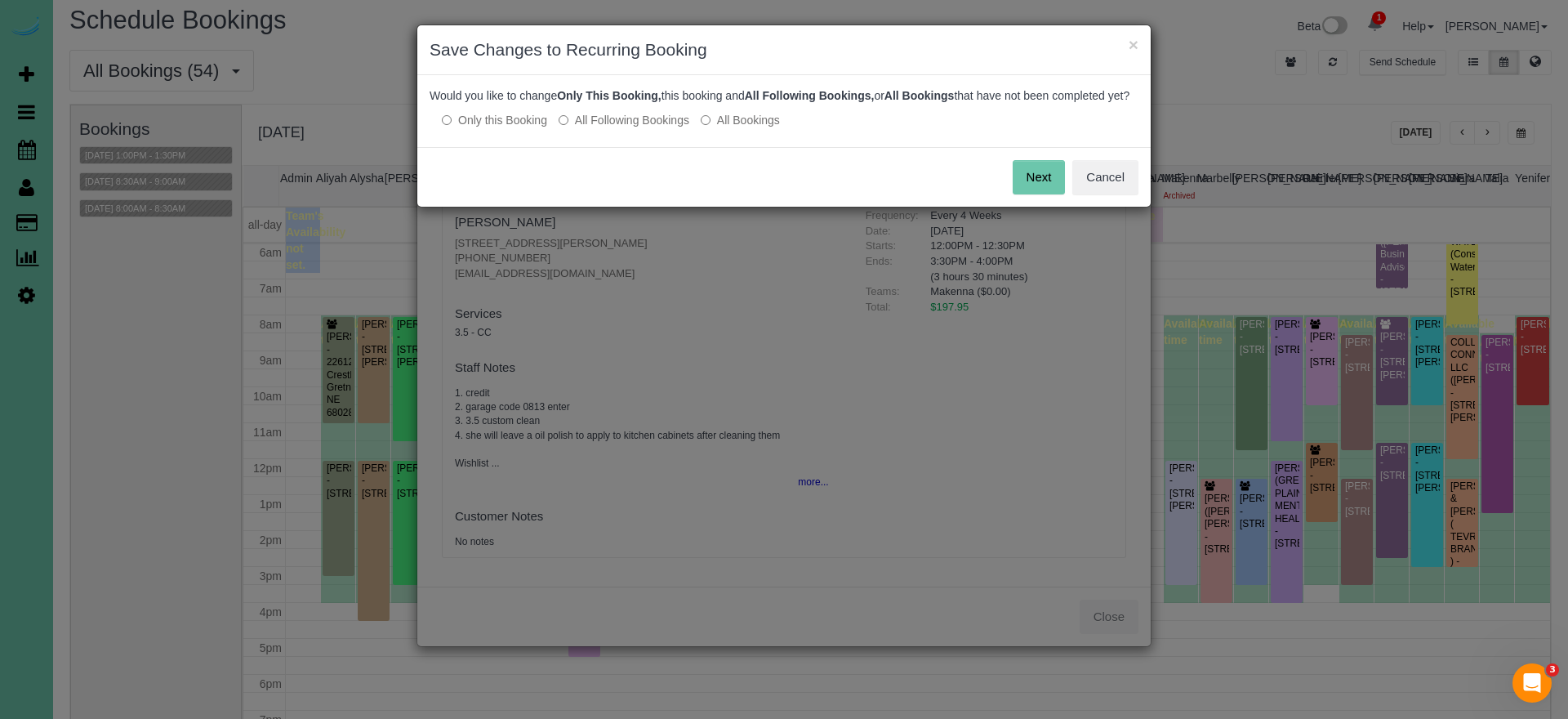
click at [624, 128] on label "All Following Bookings" at bounding box center [623, 120] width 131 height 17
click at [1042, 192] on button "Save" at bounding box center [1036, 177] width 55 height 34
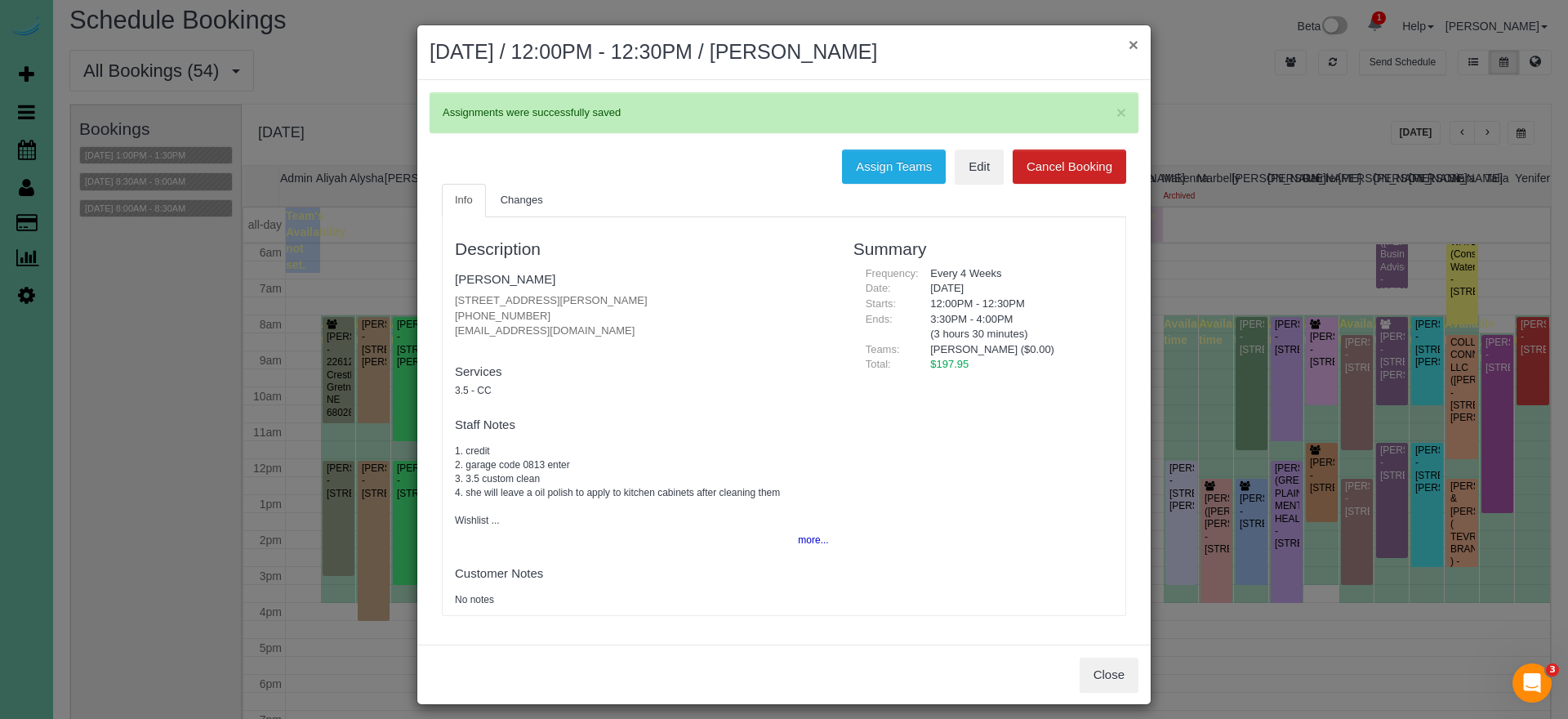
click at [1134, 43] on button "×" at bounding box center [1133, 45] width 10 height 18
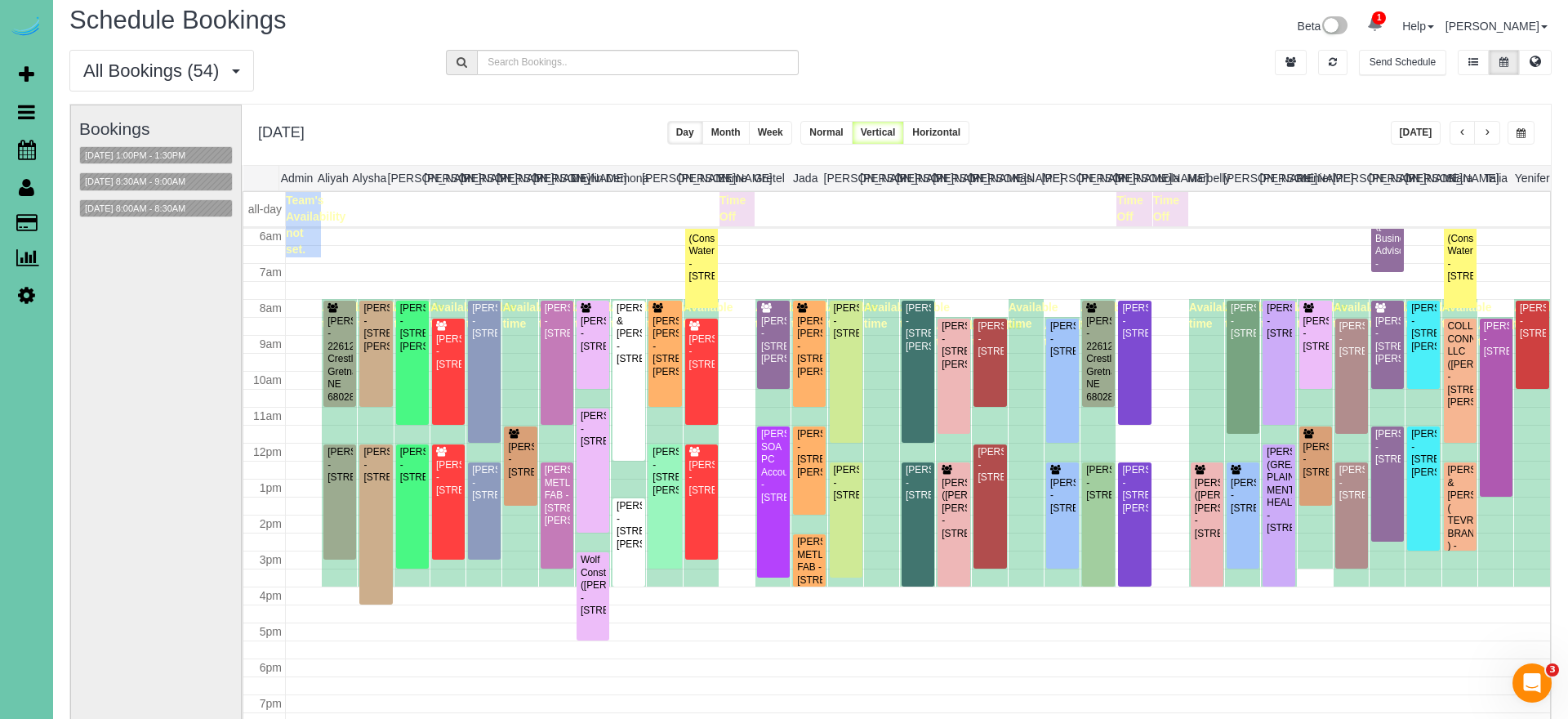
click at [792, 132] on button "Week" at bounding box center [770, 132] width 43 height 24
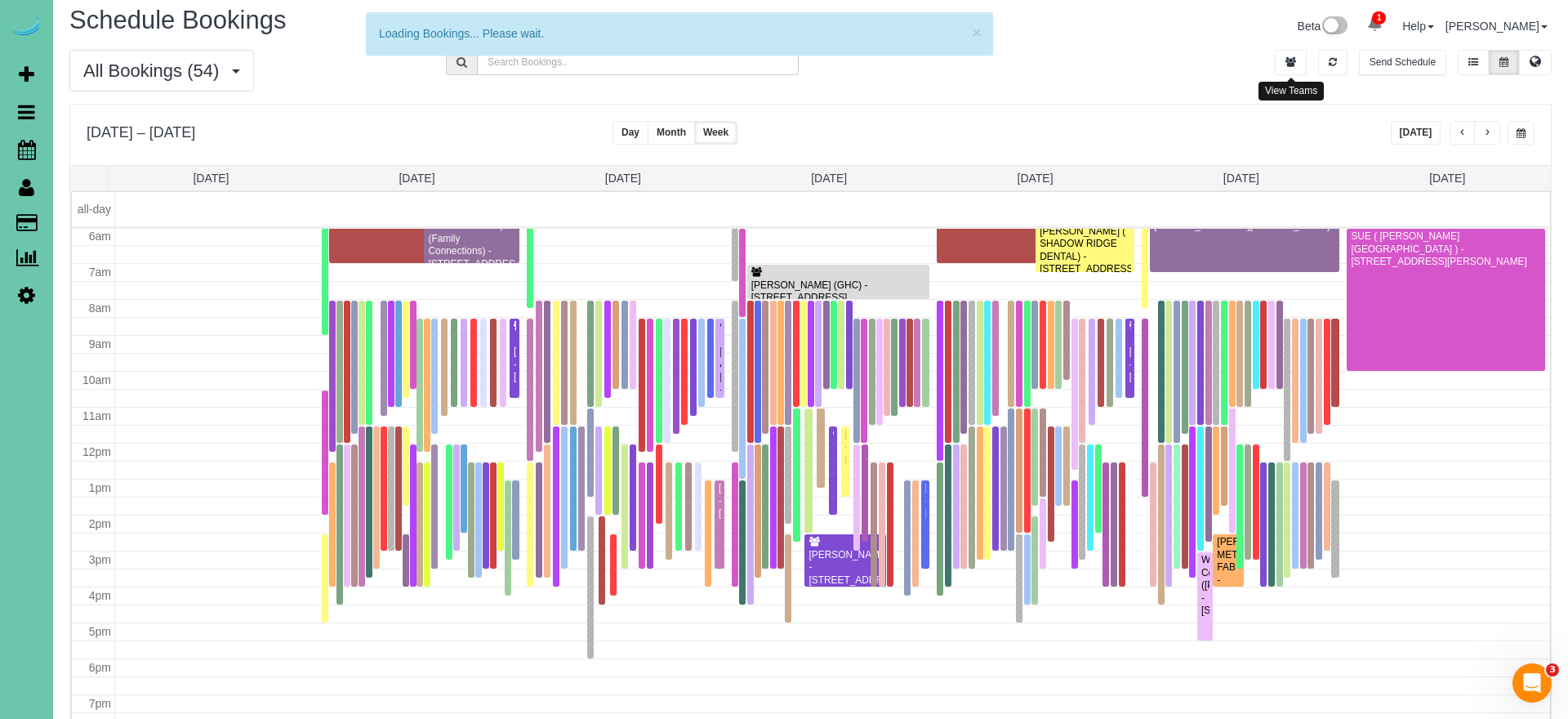
click at [1285, 63] on icon "button" at bounding box center [1290, 62] width 11 height 10
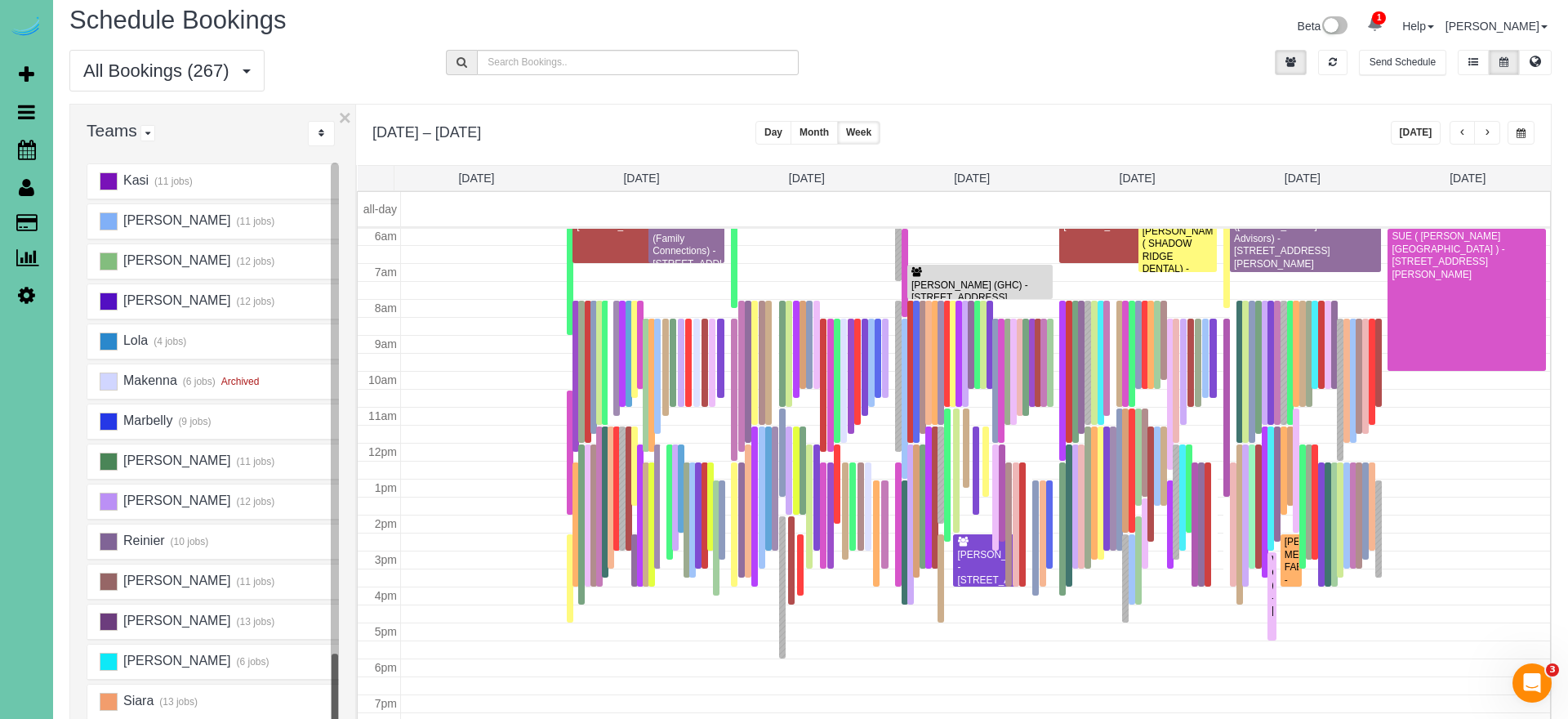
scroll to position [803, 0]
click at [111, 694] on ins at bounding box center [108, 701] width 18 height 18
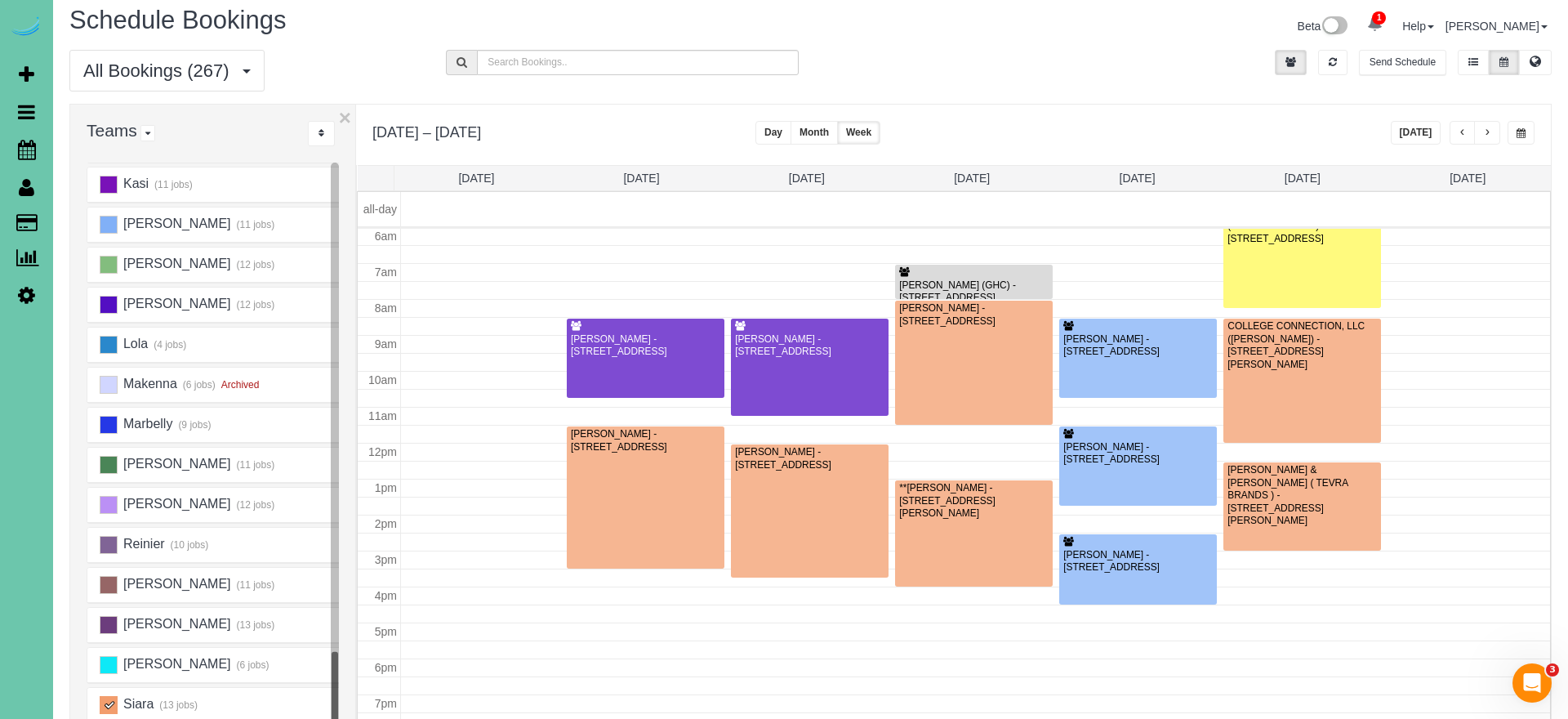
scroll to position [216, 0]
click at [1455, 131] on button "button" at bounding box center [1463, 132] width 26 height 24
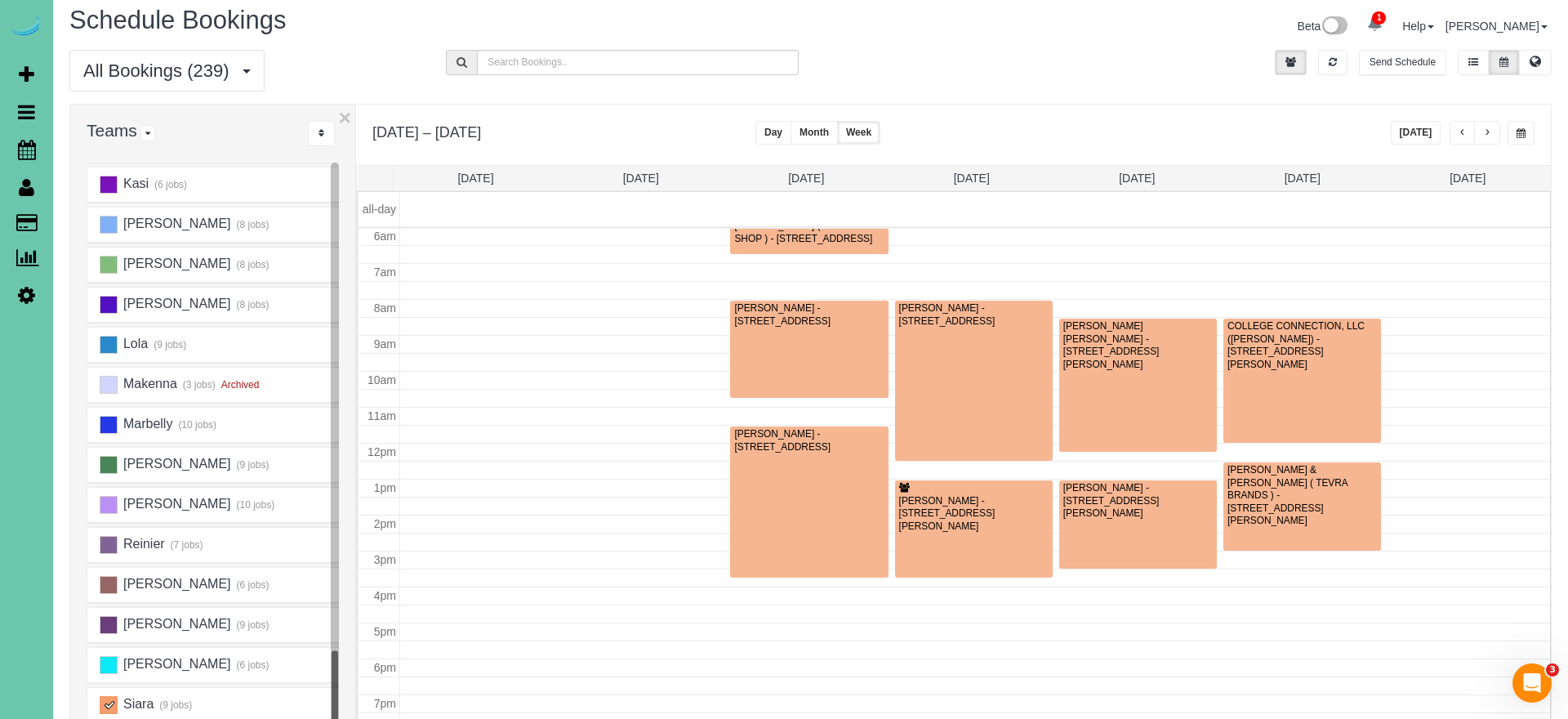
click at [1486, 132] on span "button" at bounding box center [1486, 133] width 8 height 10
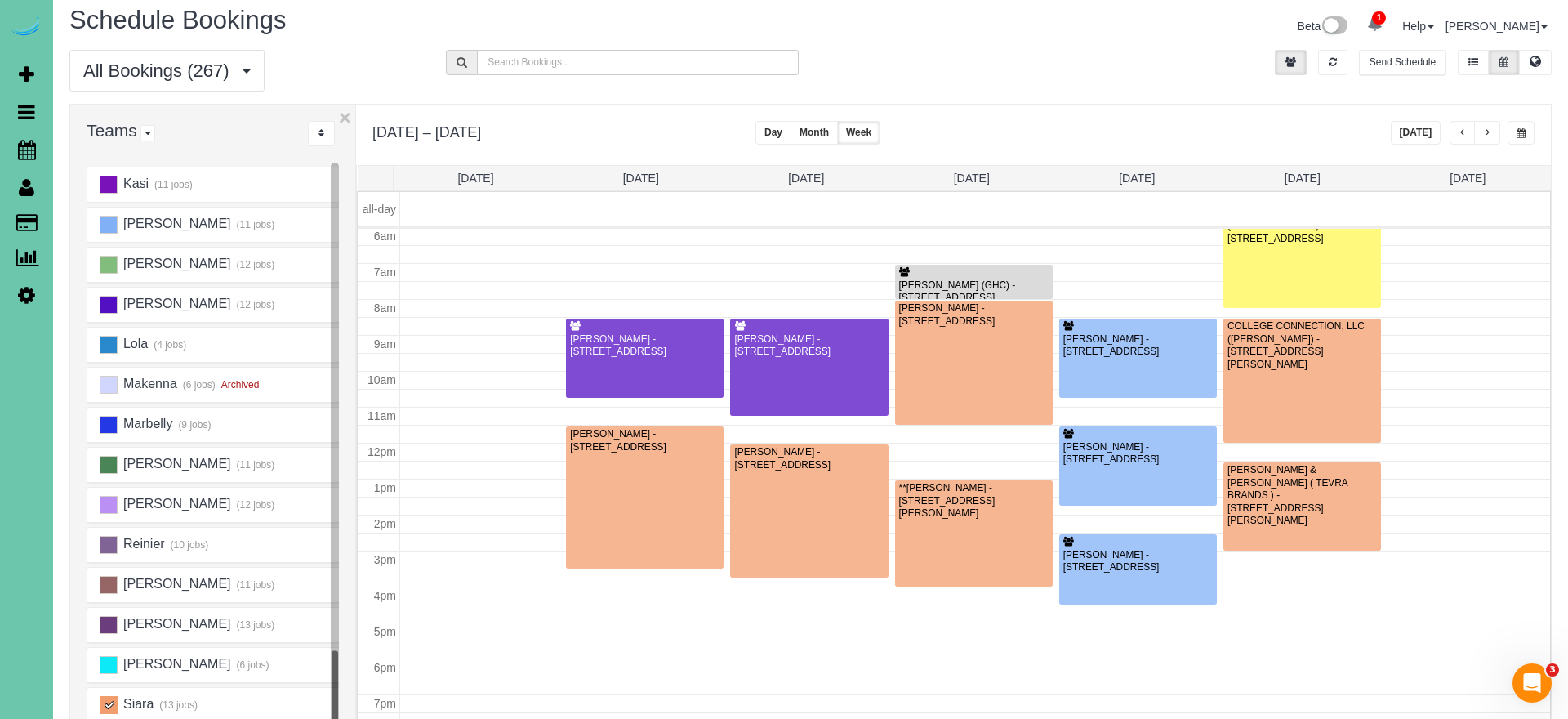
click at [1486, 132] on span "button" at bounding box center [1486, 133] width 8 height 10
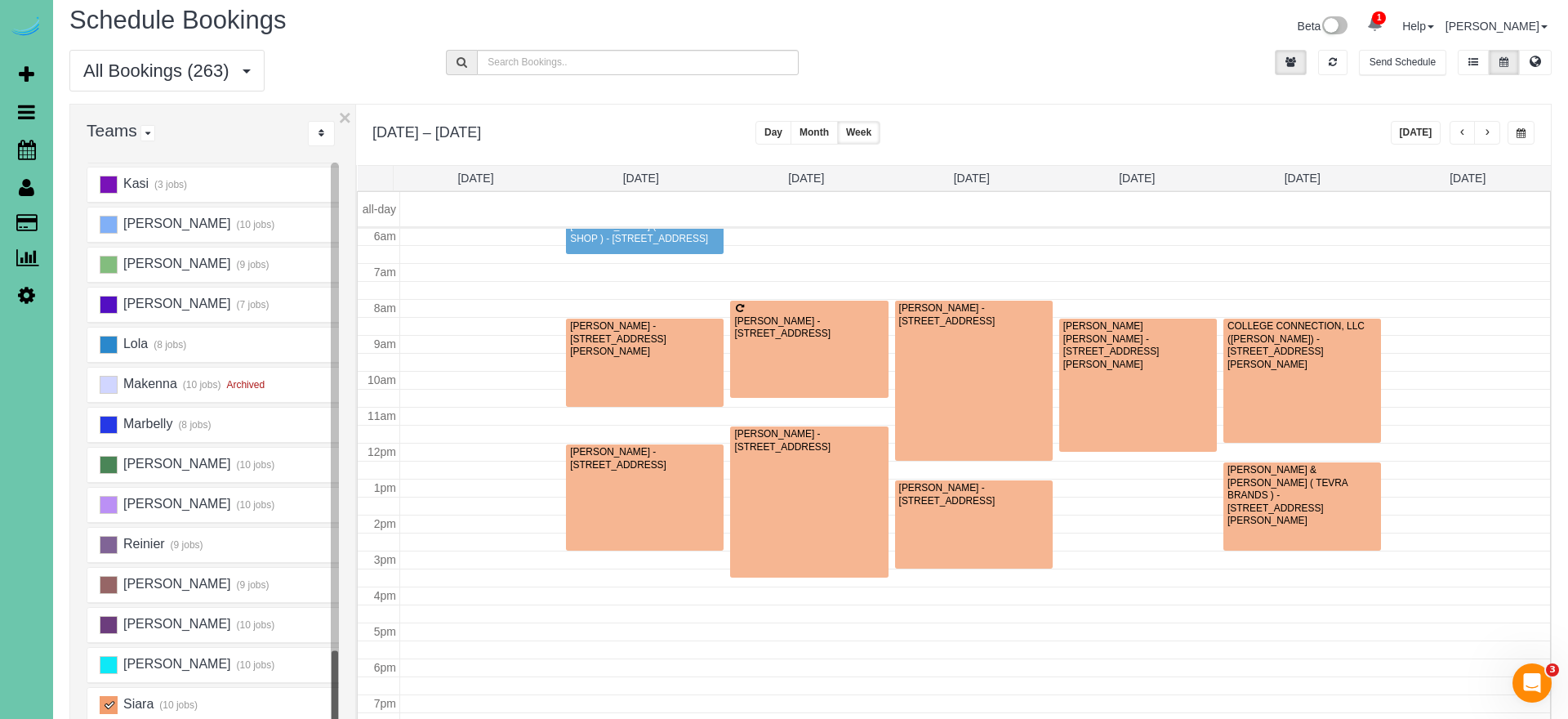
click at [109, 698] on ins at bounding box center [108, 705] width 18 height 18
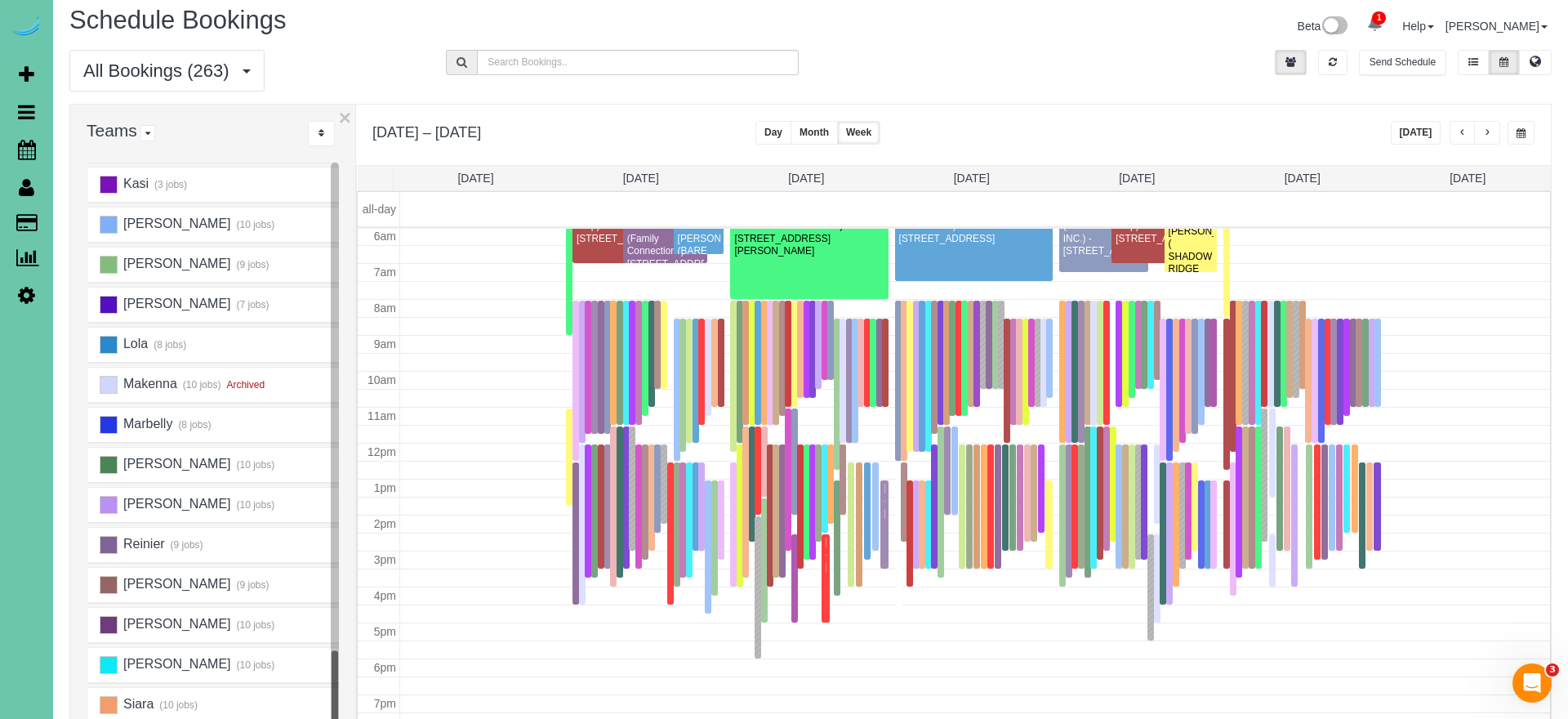
click at [1113, 177] on th "Thu 9/18" at bounding box center [1136, 178] width 166 height 25
click at [1122, 178] on link "Thu 9/18" at bounding box center [1136, 178] width 36 height 13
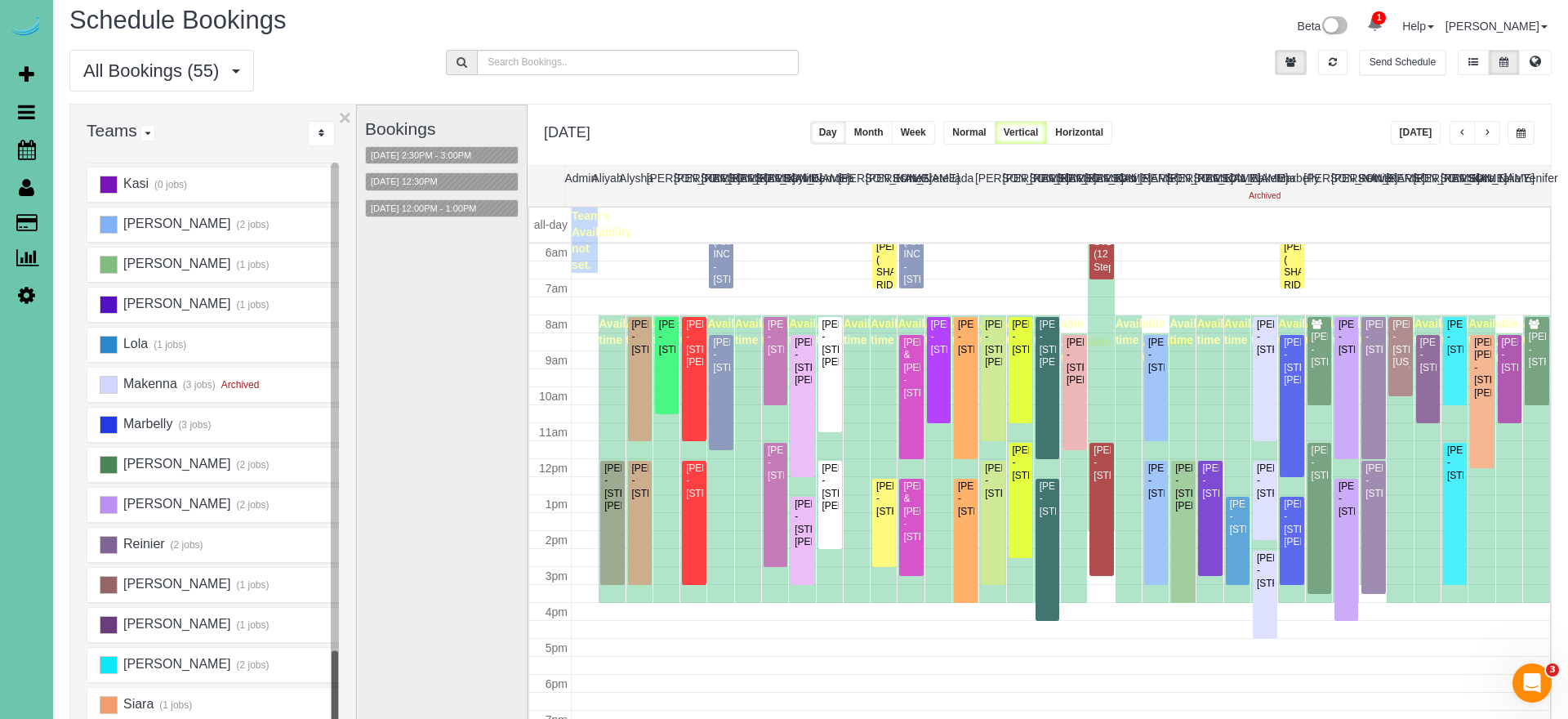
click at [935, 121] on button "Week" at bounding box center [912, 132] width 43 height 24
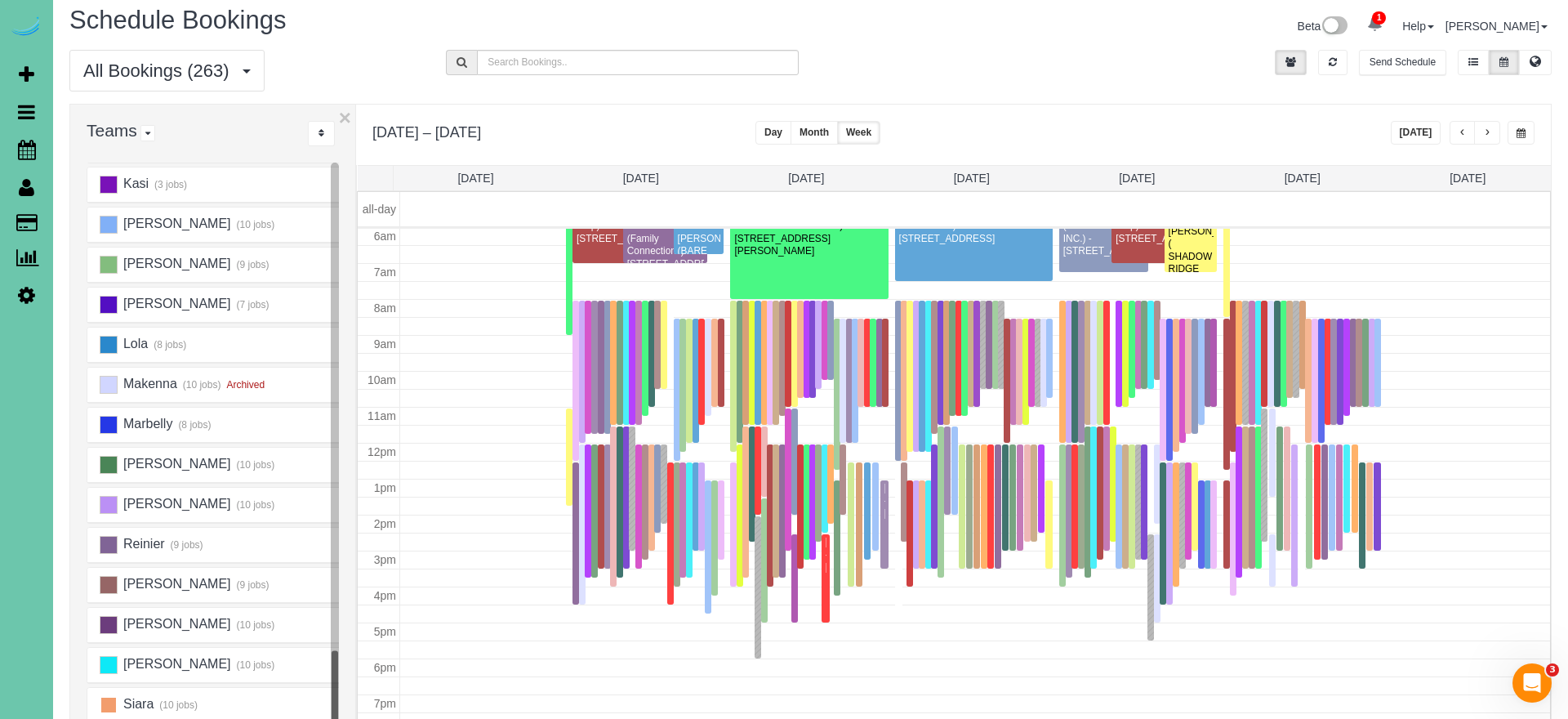
click at [111, 703] on ins at bounding box center [108, 705] width 18 height 18
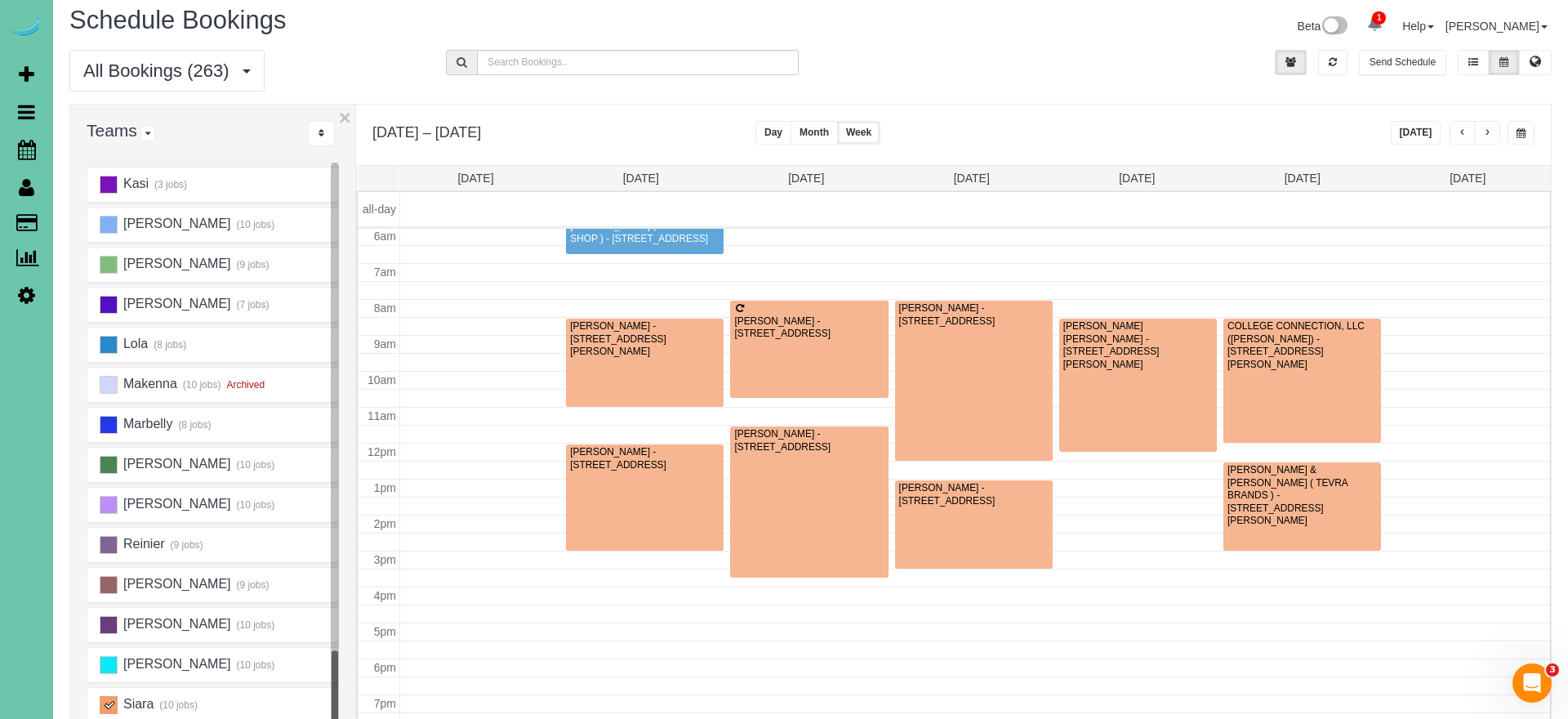
click at [1491, 136] on button "button" at bounding box center [1487, 132] width 26 height 24
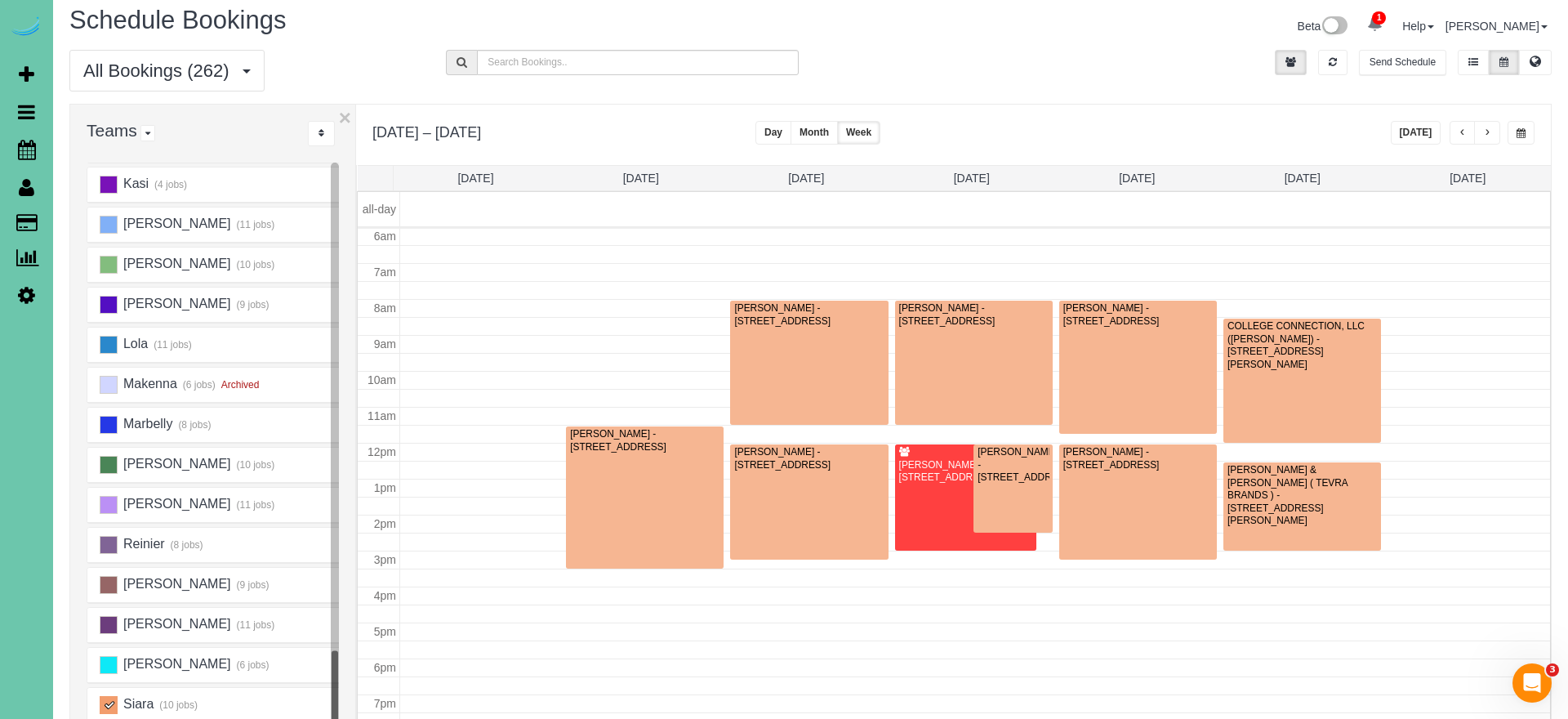
scroll to position [10, 6]
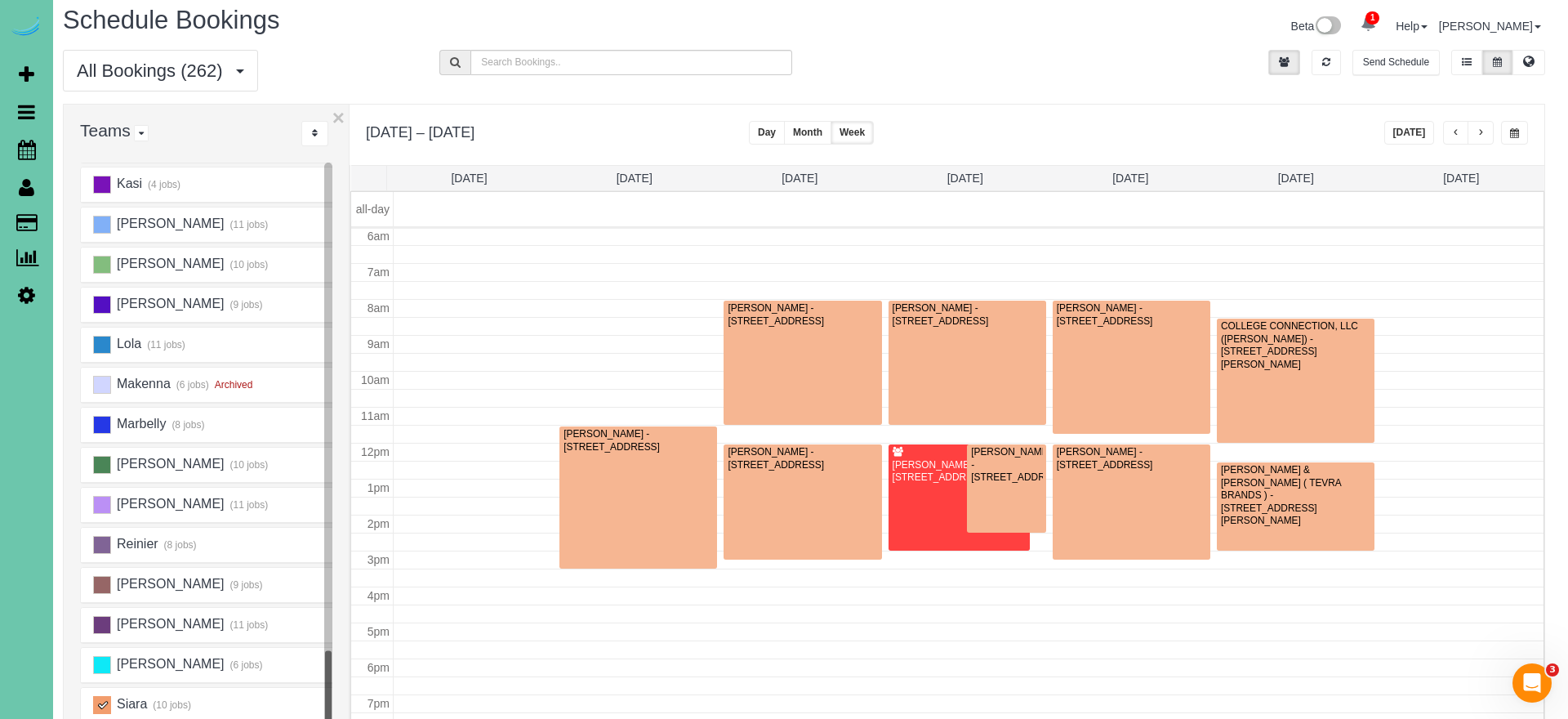
click at [1448, 133] on button "button" at bounding box center [1456, 132] width 26 height 24
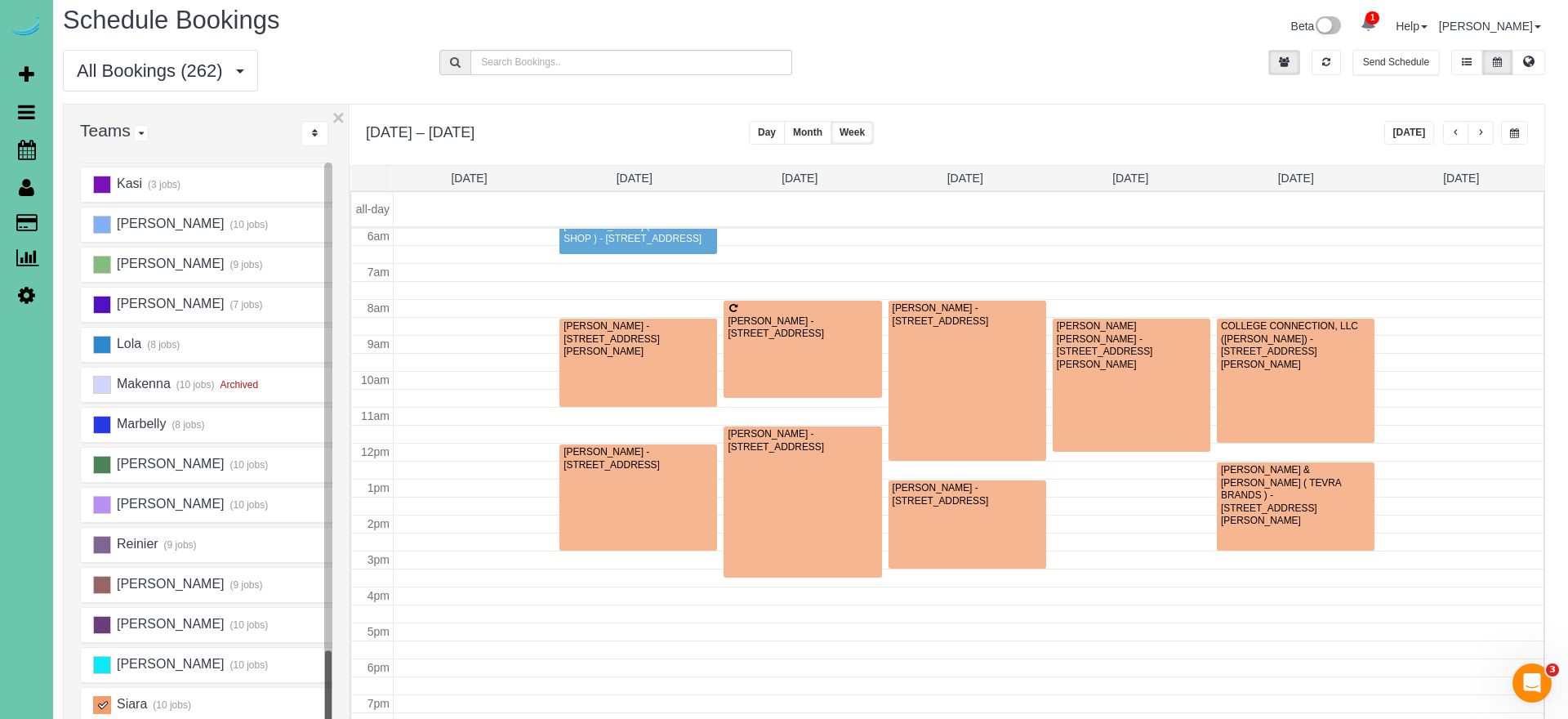
scroll to position [216, 0]
click at [1441, 133] on div "**********" at bounding box center [1456, 132] width 144 height 24
click at [1454, 132] on span "button" at bounding box center [1455, 133] width 8 height 10
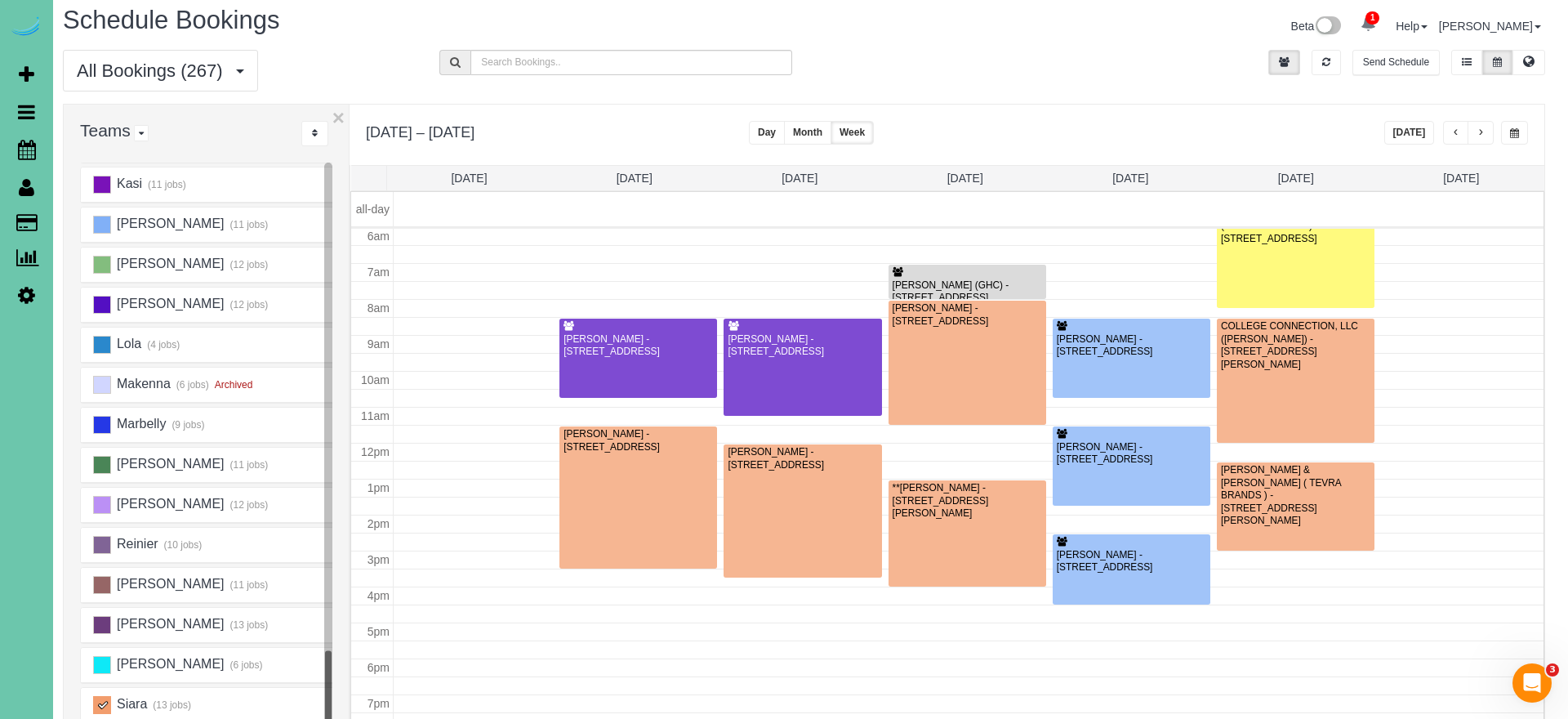
click at [1475, 136] on button "button" at bounding box center [1480, 132] width 26 height 24
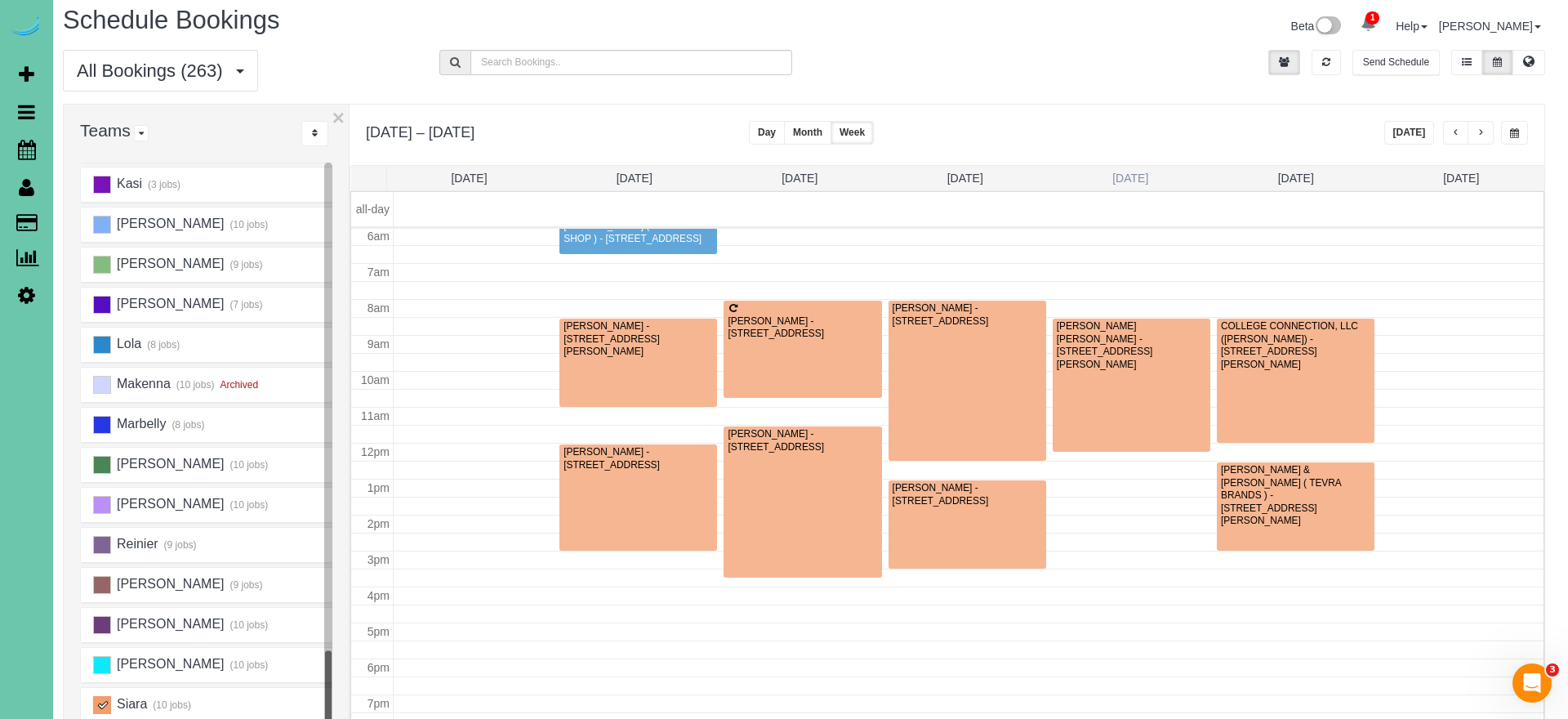
click at [1129, 178] on link "Thu 9/18" at bounding box center [1129, 178] width 36 height 13
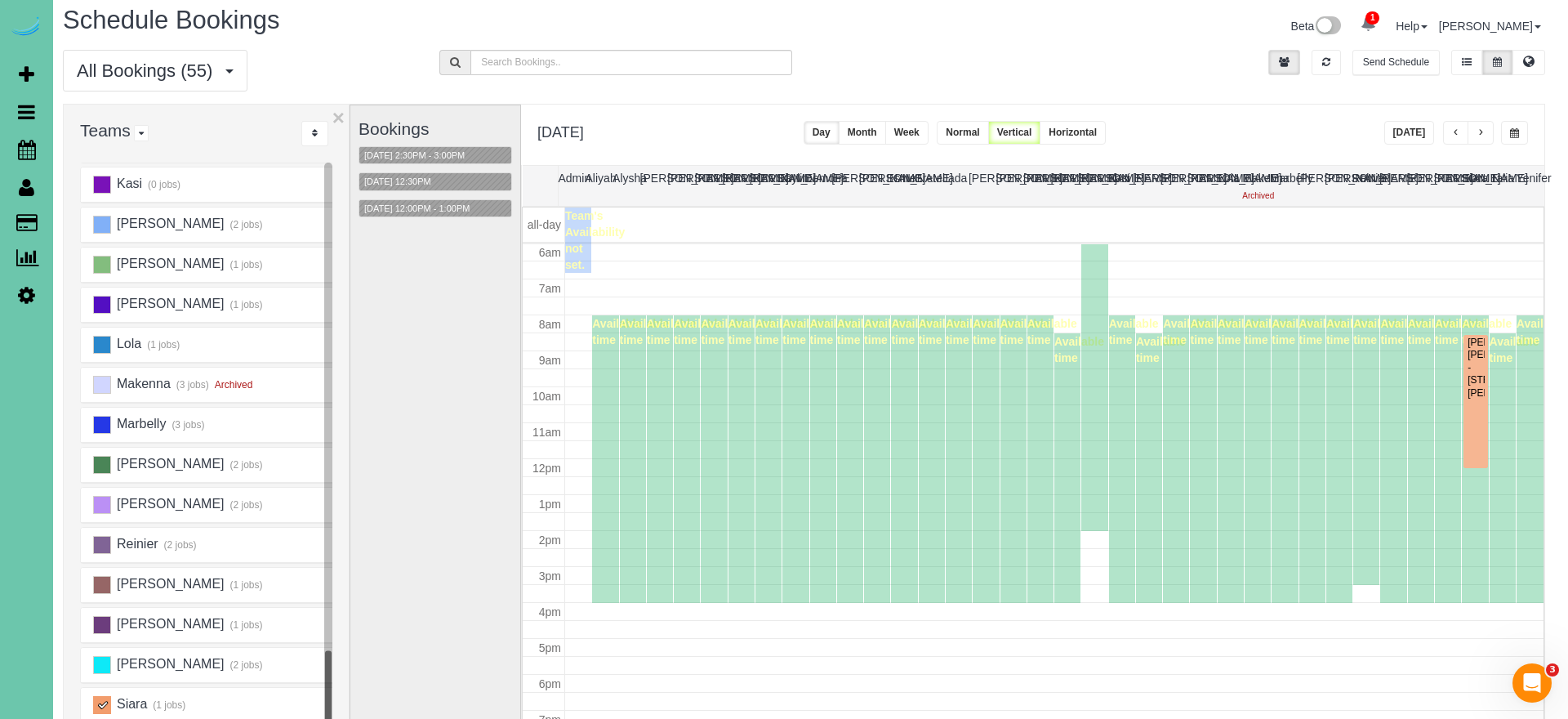
click at [100, 706] on ins at bounding box center [102, 705] width 18 height 18
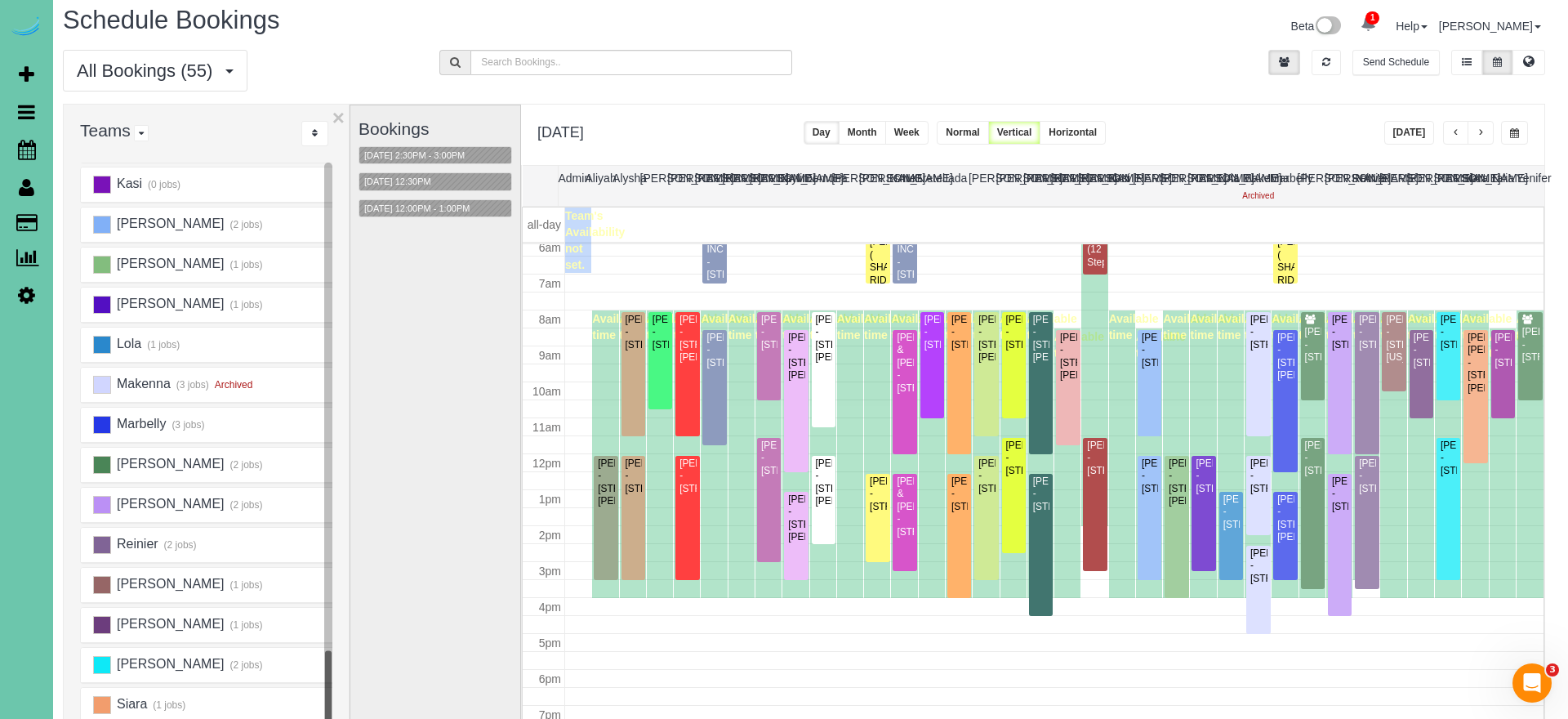
scroll to position [10, 0]
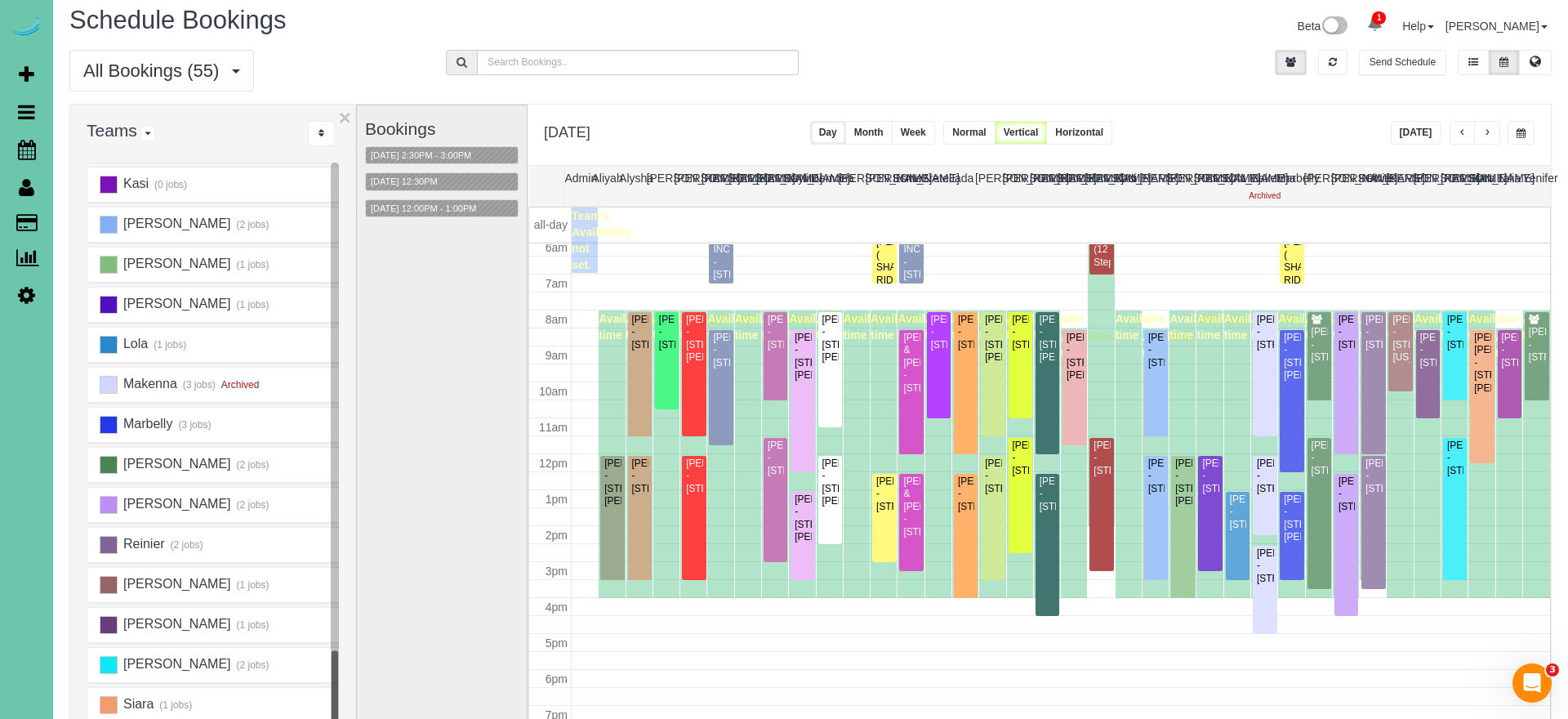
click at [1513, 136] on button "button" at bounding box center [1521, 132] width 27 height 24
type input "**********"
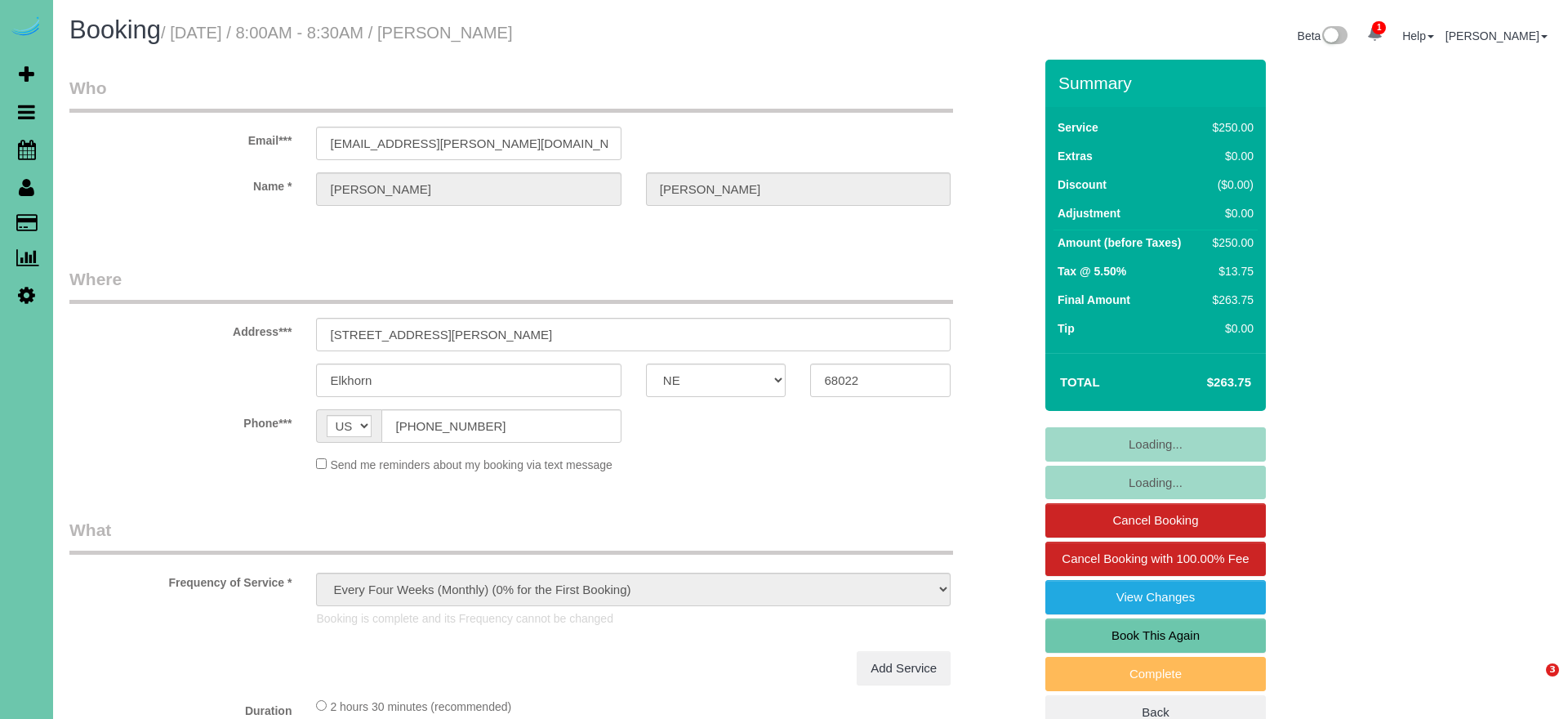
select select "NE"
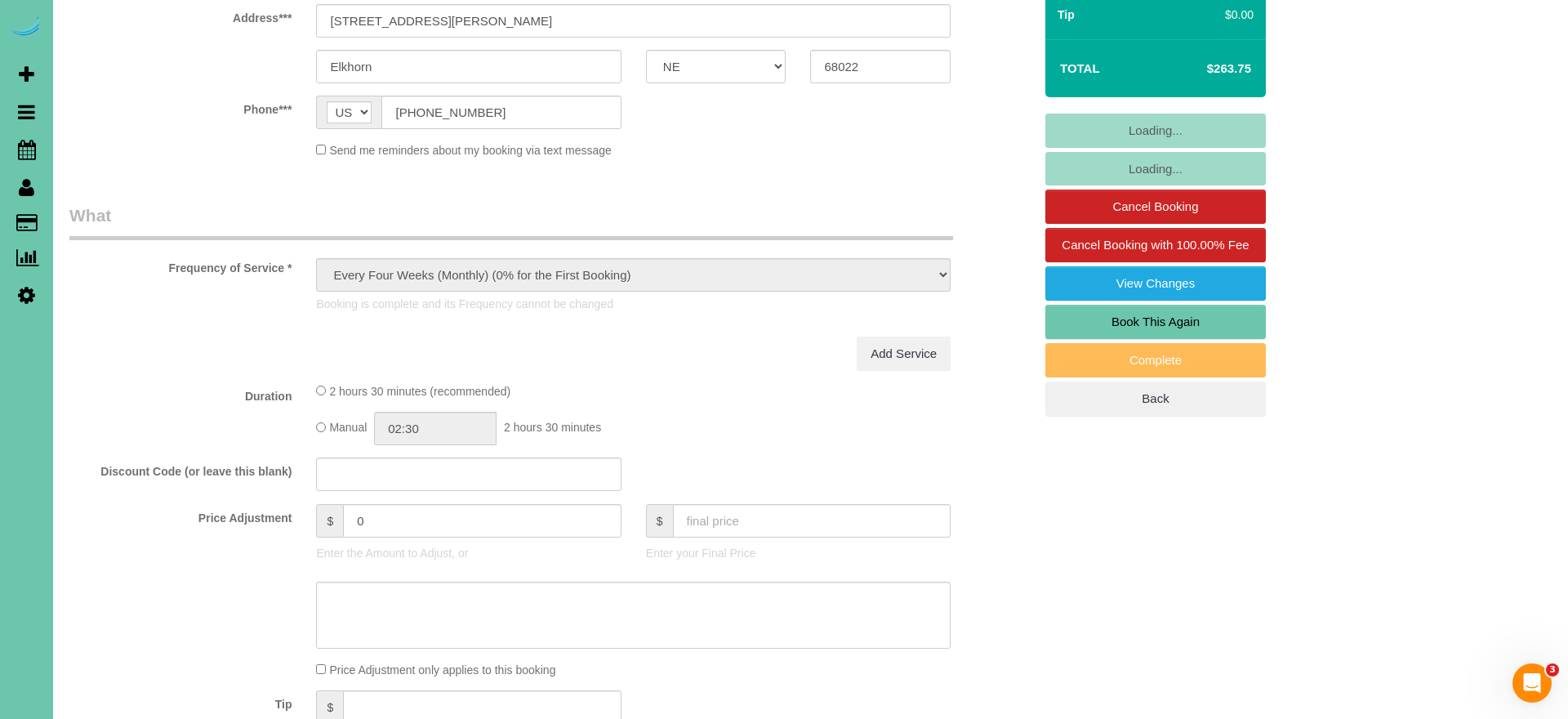
scroll to position [752, 0]
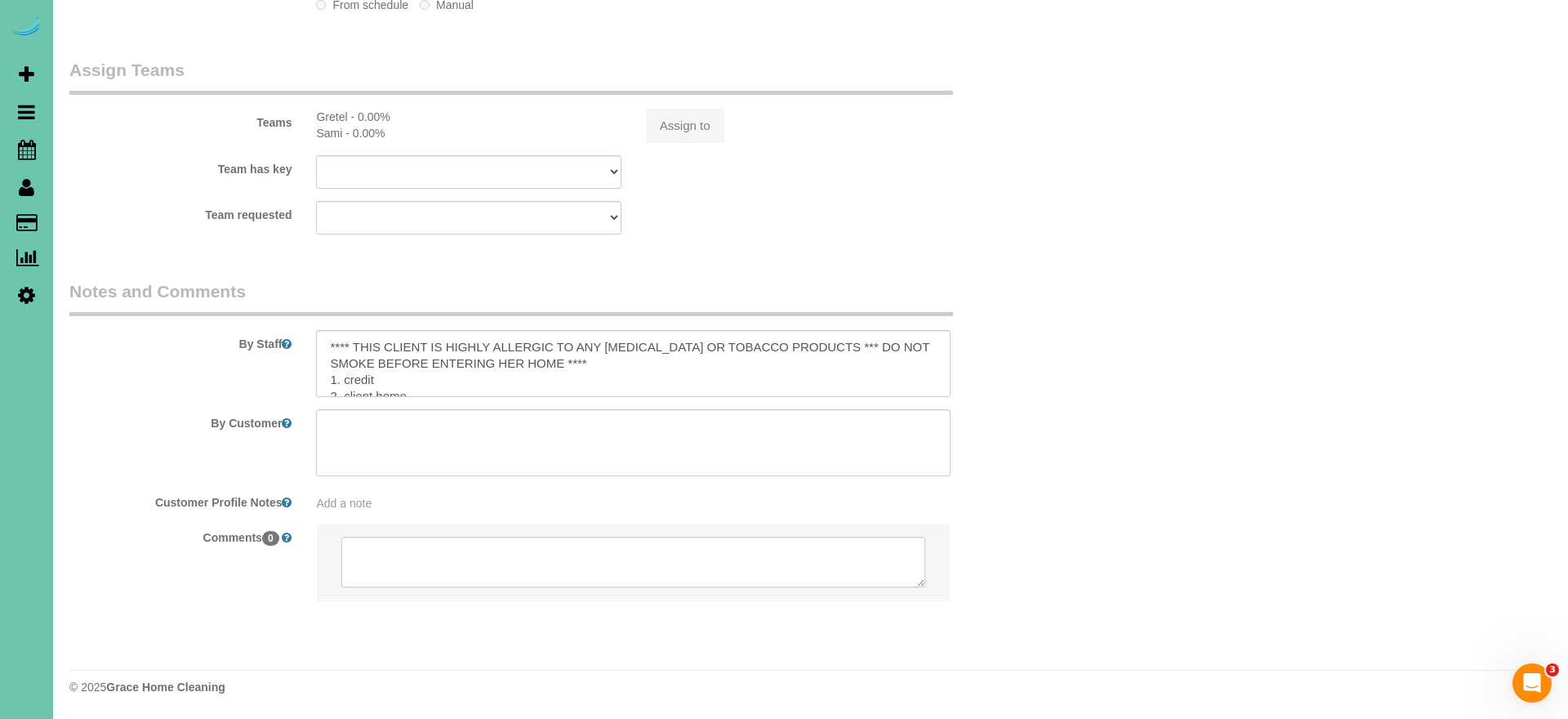
select select "object:930"
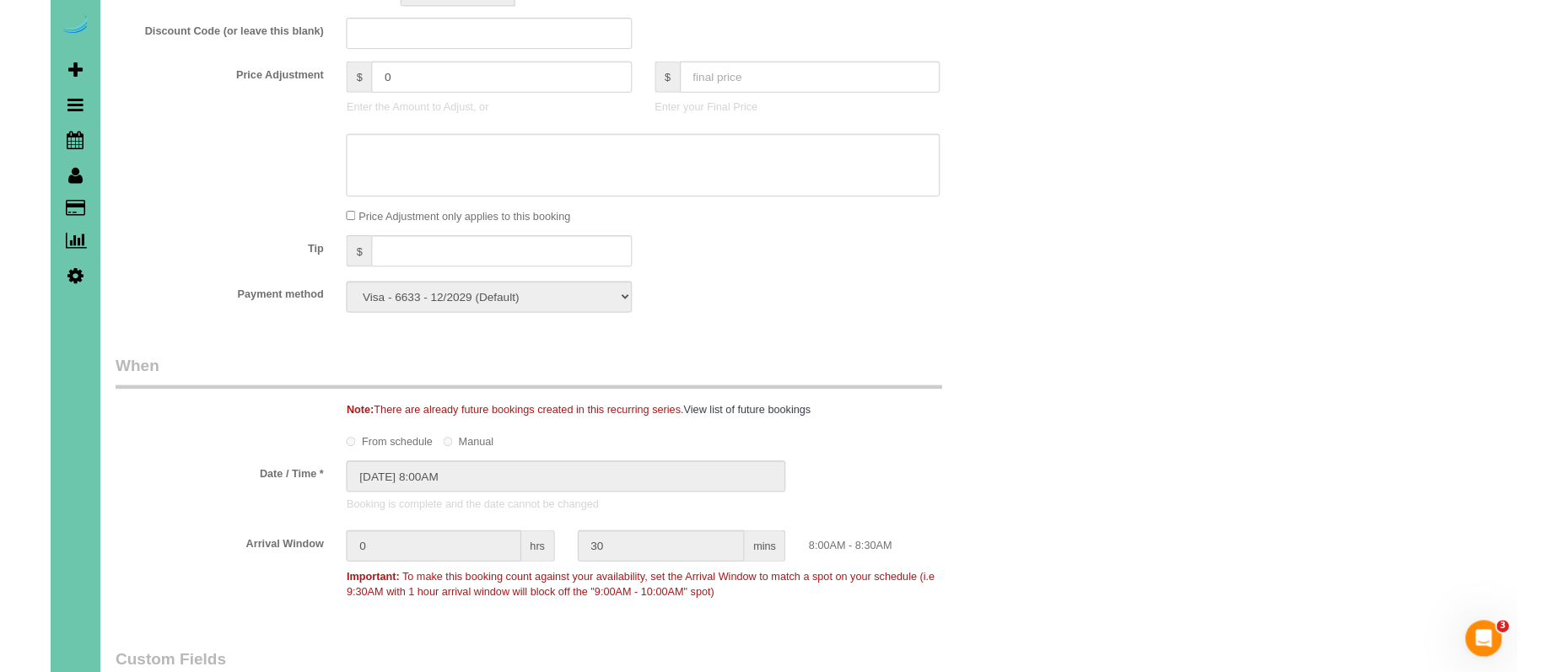
scroll to position [922, 0]
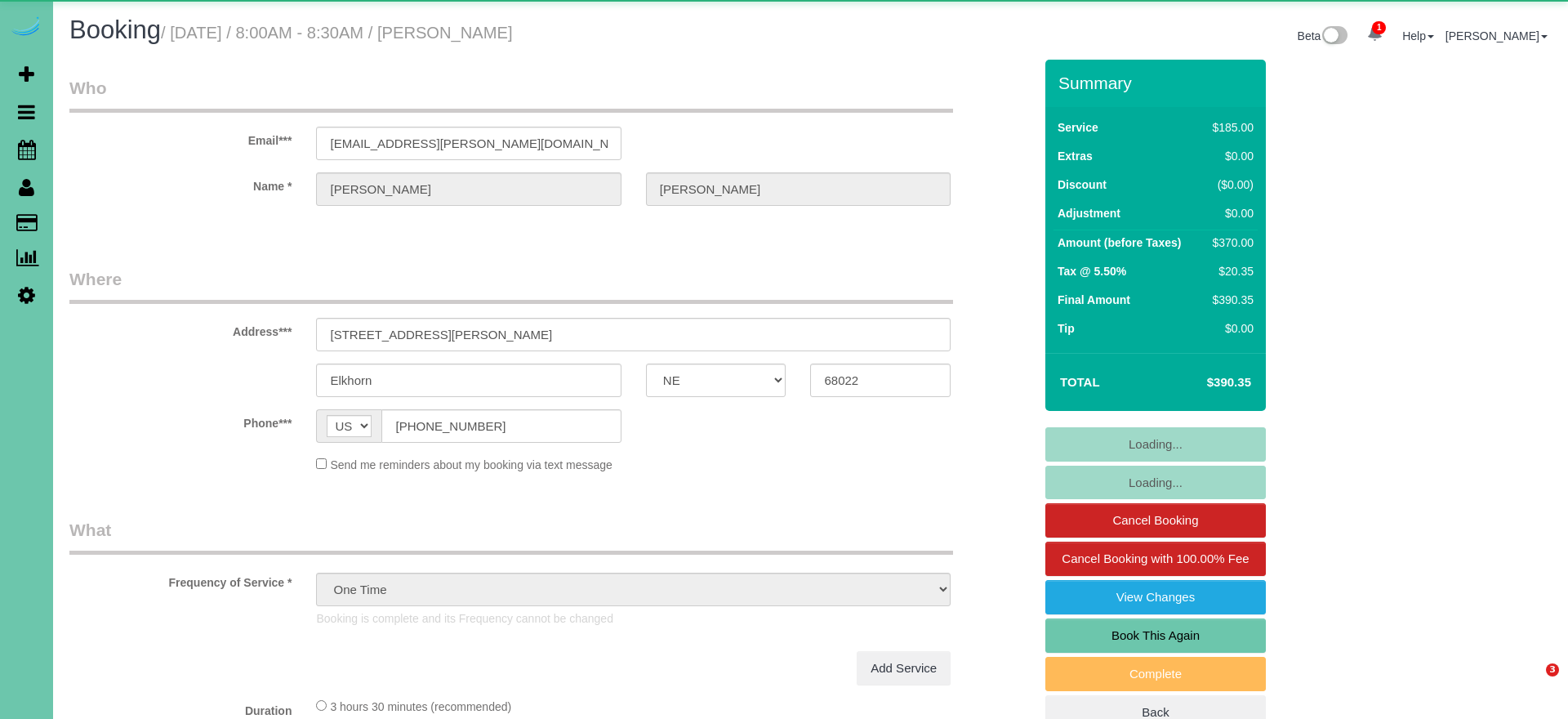
select select "NE"
select select "object:712"
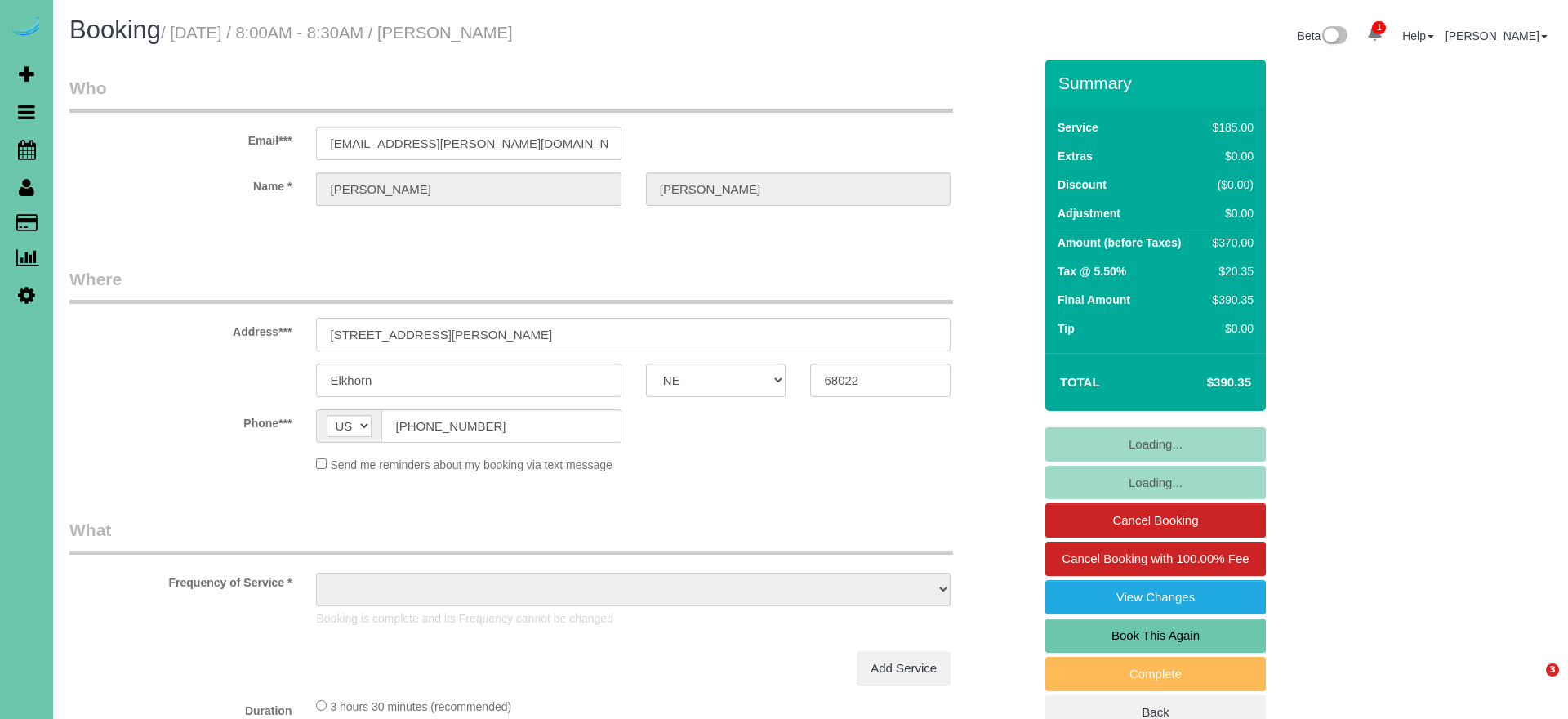
select select "NE"
select select "object:712"
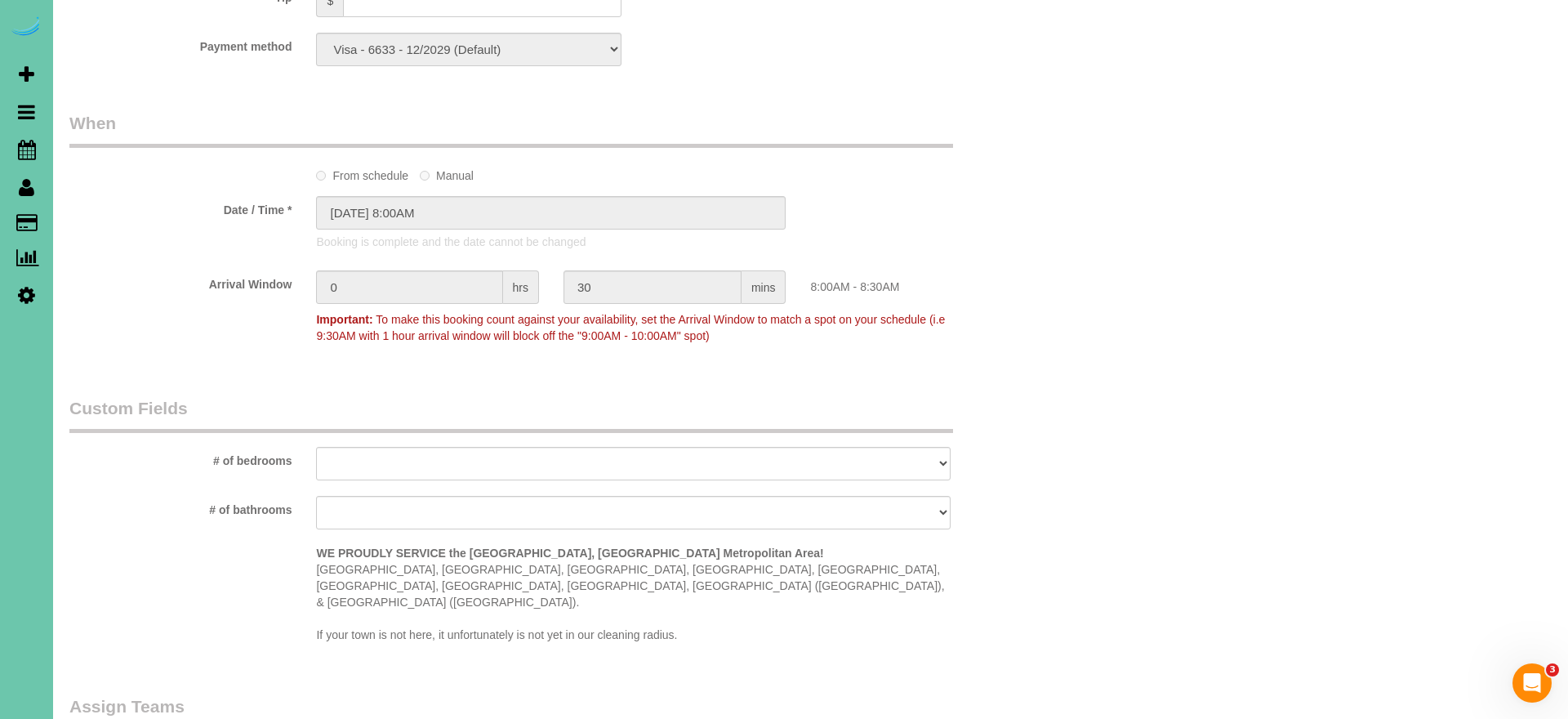
scroll to position [1144, 0]
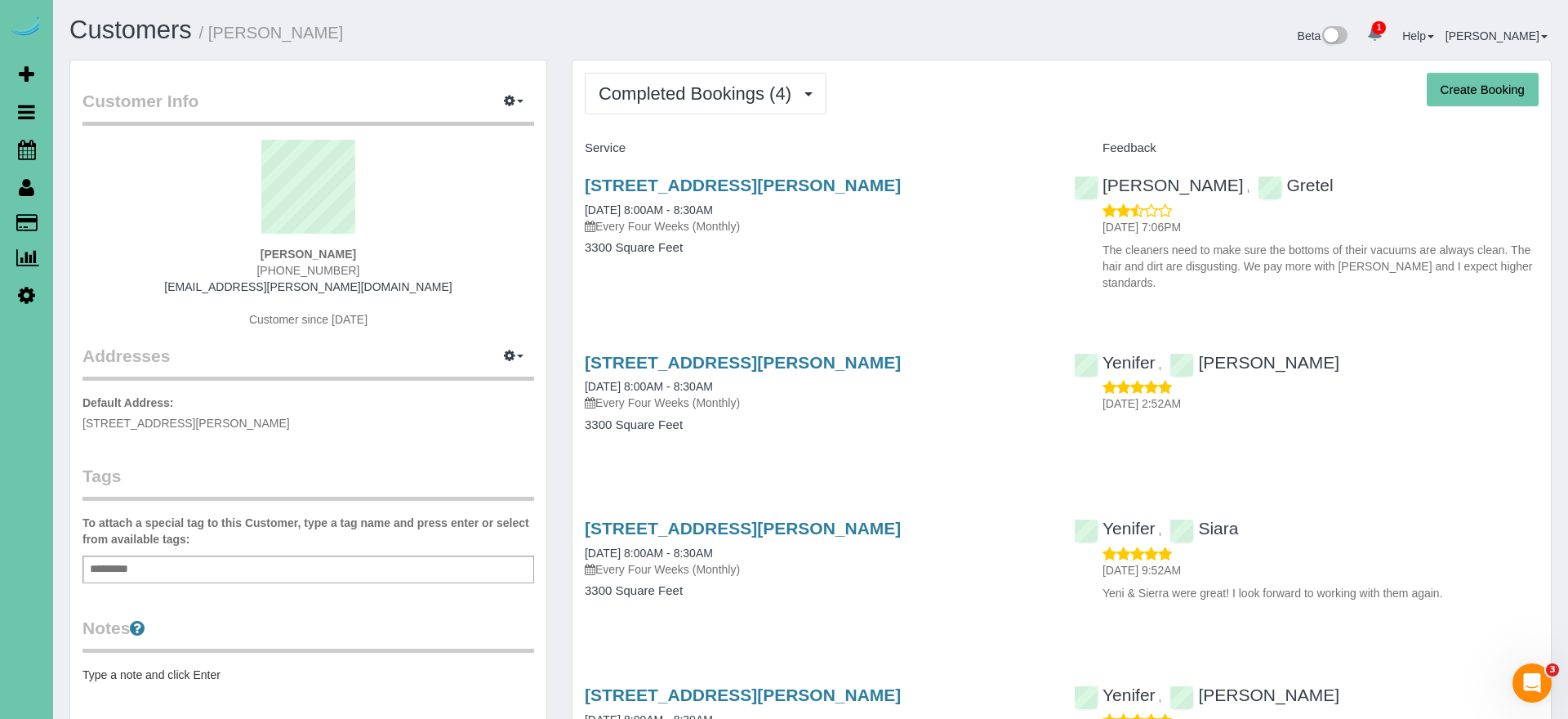
drag, startPoint x: 657, startPoint y: 103, endPoint x: 654, endPoint y: 127, distance: 24.2
click at [657, 103] on span "Completed Bookings (4)" at bounding box center [699, 93] width 201 height 20
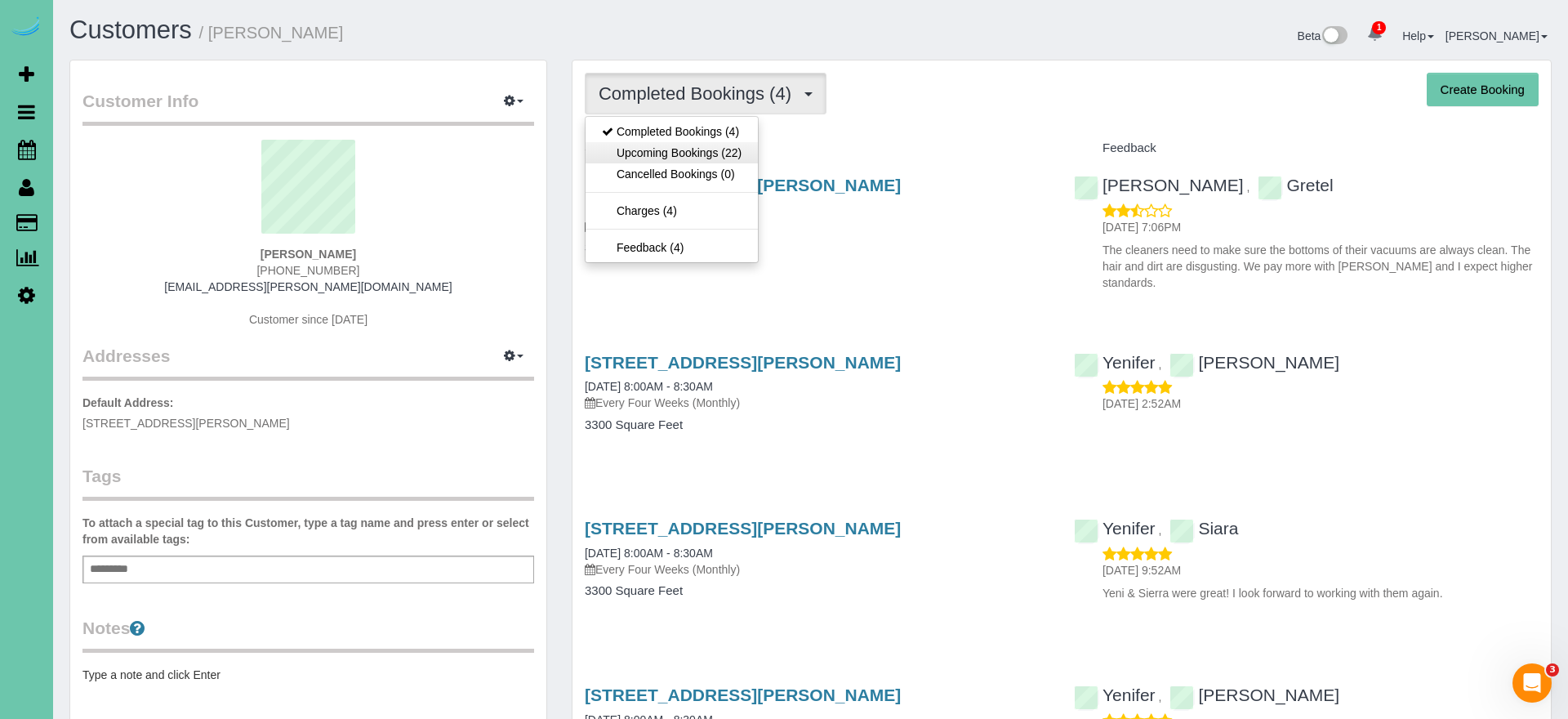
click at [671, 157] on link "Upcoming Bookings (22)" at bounding box center [671, 153] width 172 height 21
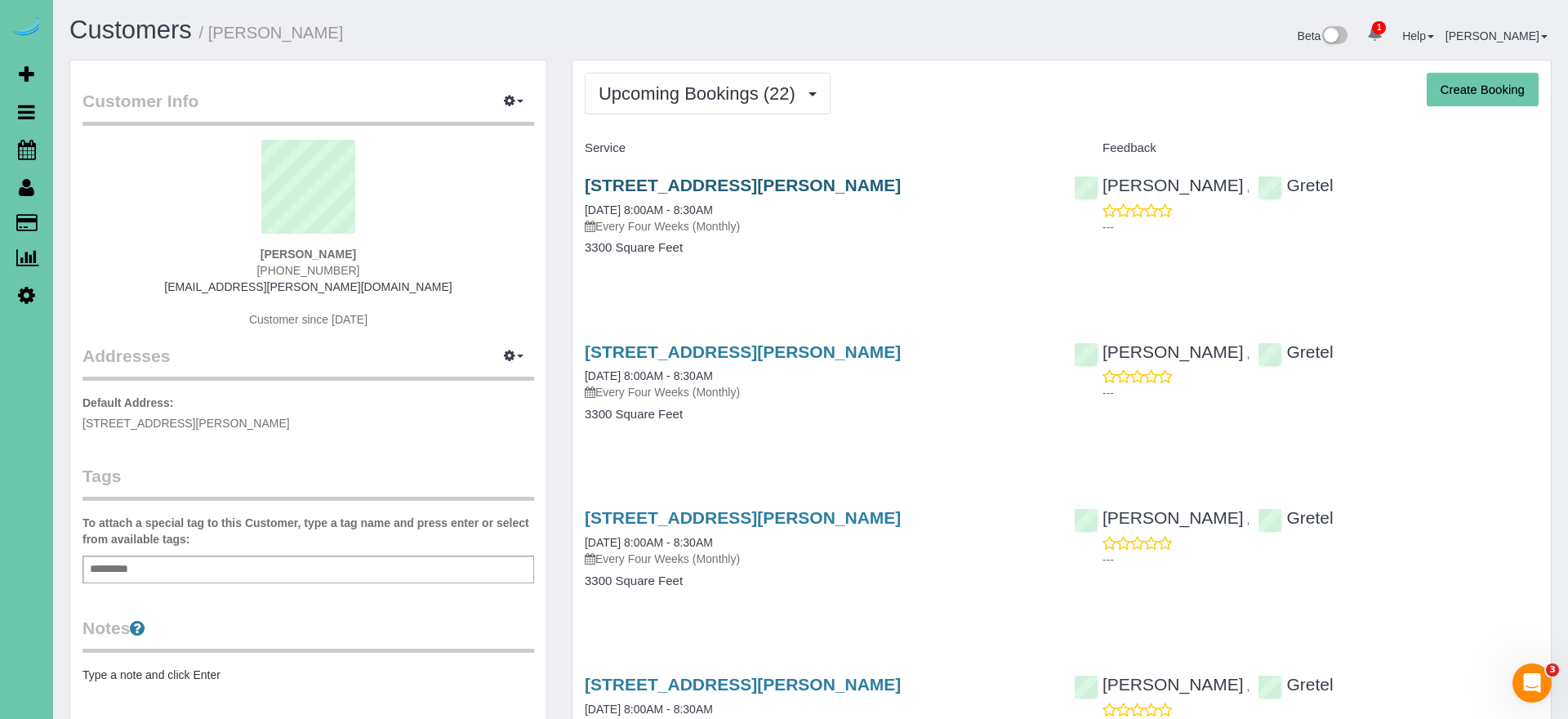
click at [780, 188] on link "18510 Wirt Cir, Elkhorn, NE 68022" at bounding box center [743, 185] width 316 height 18
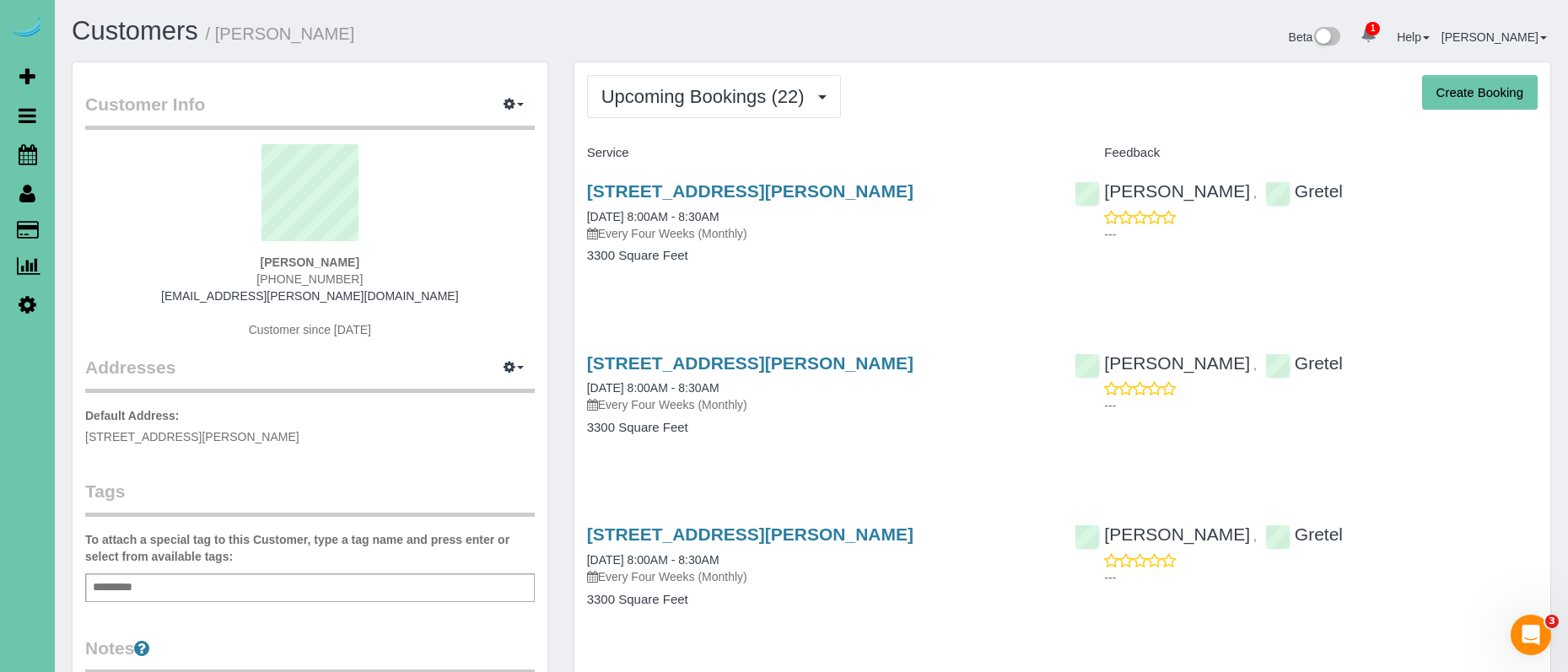
click at [318, 589] on div "Add a tag" at bounding box center [310, 588] width 449 height 29
type input "*"
type input "**********"
click at [421, 451] on div "Customer Info Edit Contact Info Send Message Email Preferences Special Sales Ta…" at bounding box center [310, 538] width 475 height 950
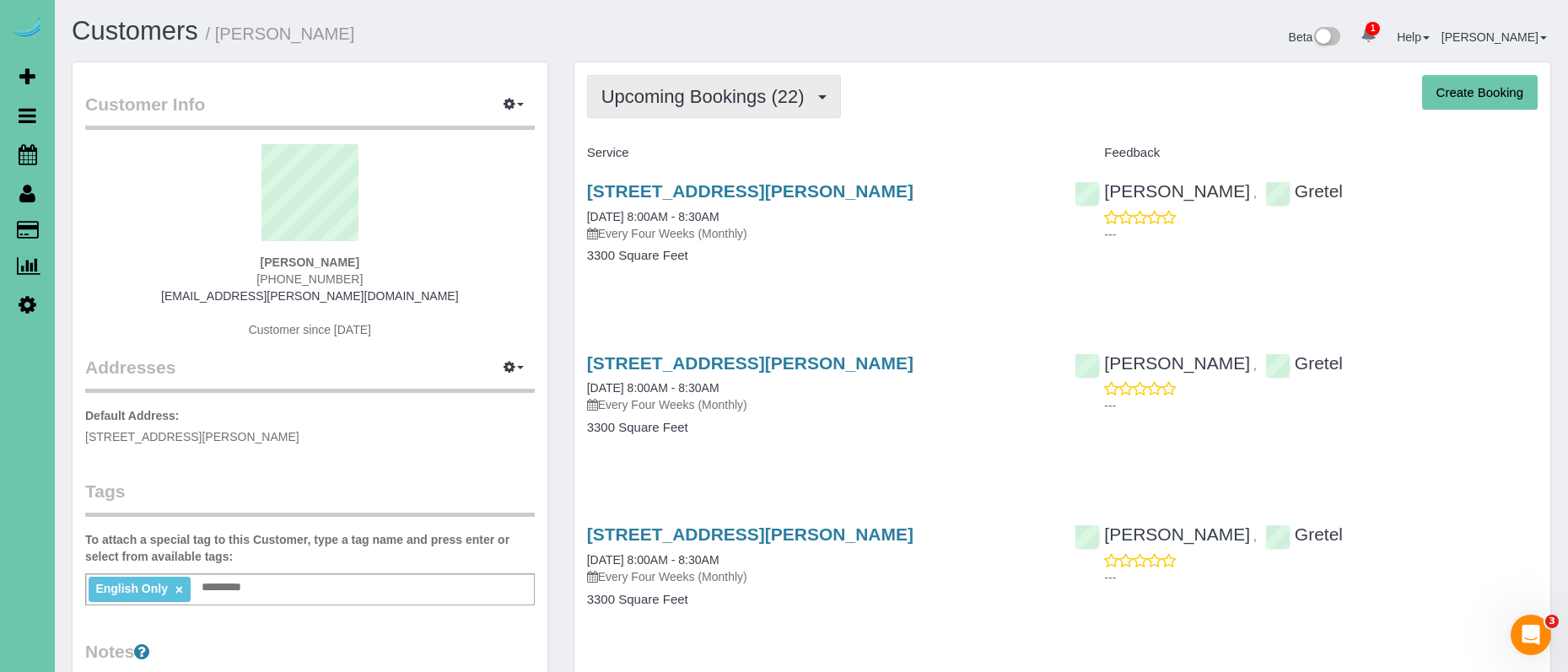
click at [626, 110] on button "Upcoming Bookings (22)" at bounding box center [715, 96] width 254 height 43
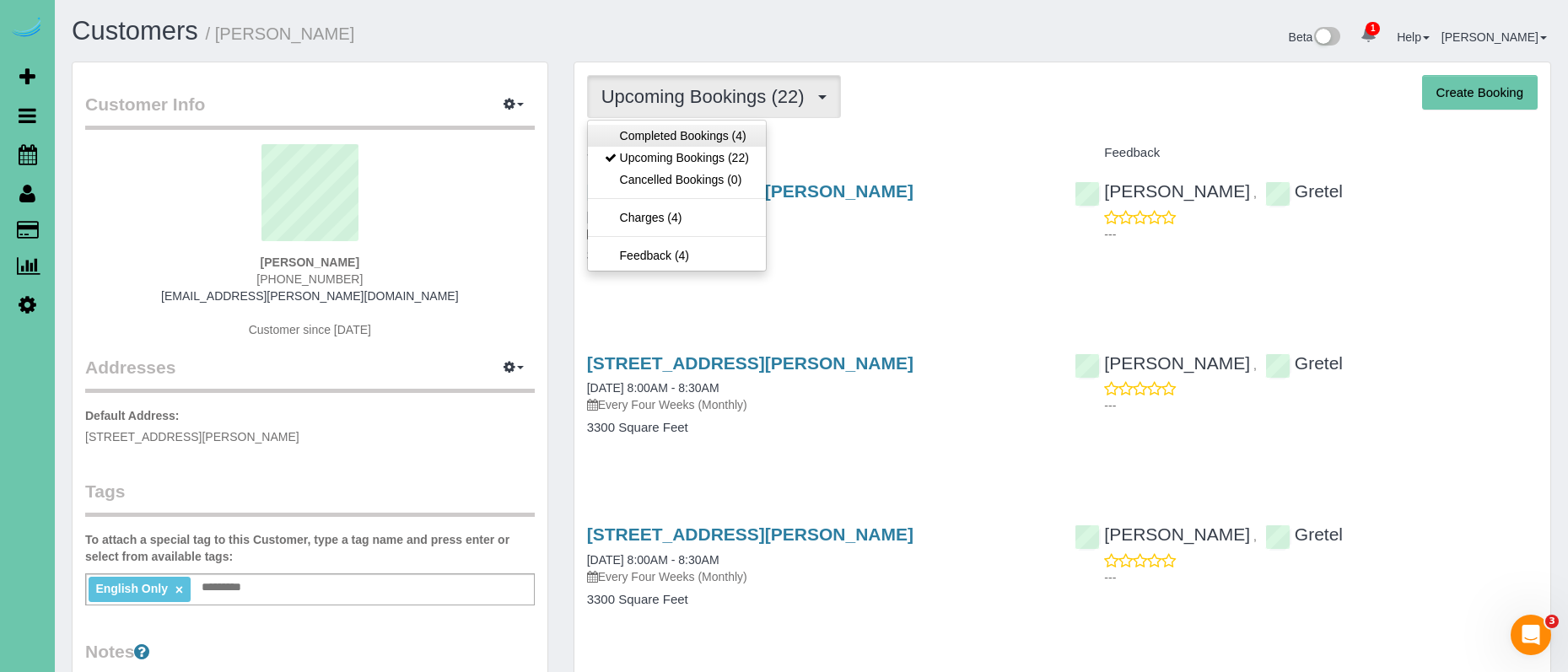
scroll to position [0, 0]
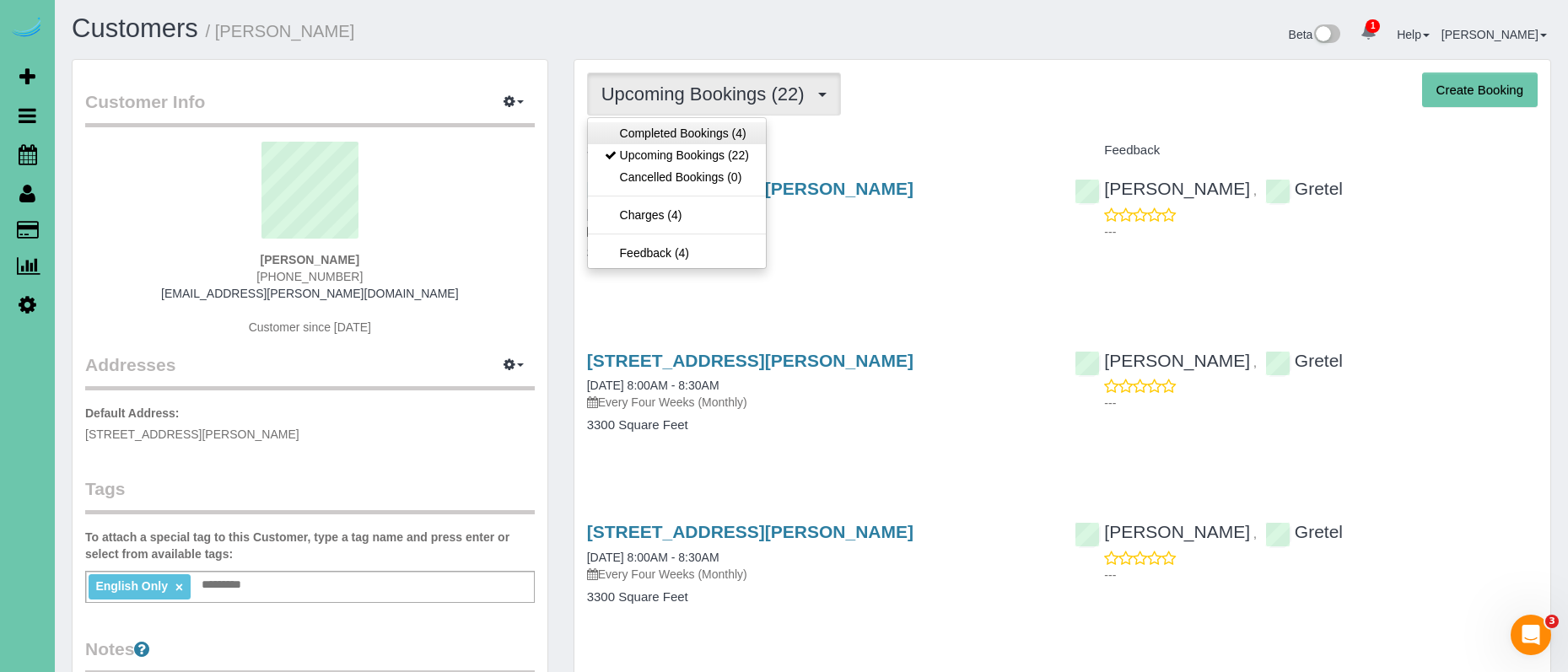
click at [655, 136] on link "Completed Bookings (4)" at bounding box center [677, 133] width 178 height 22
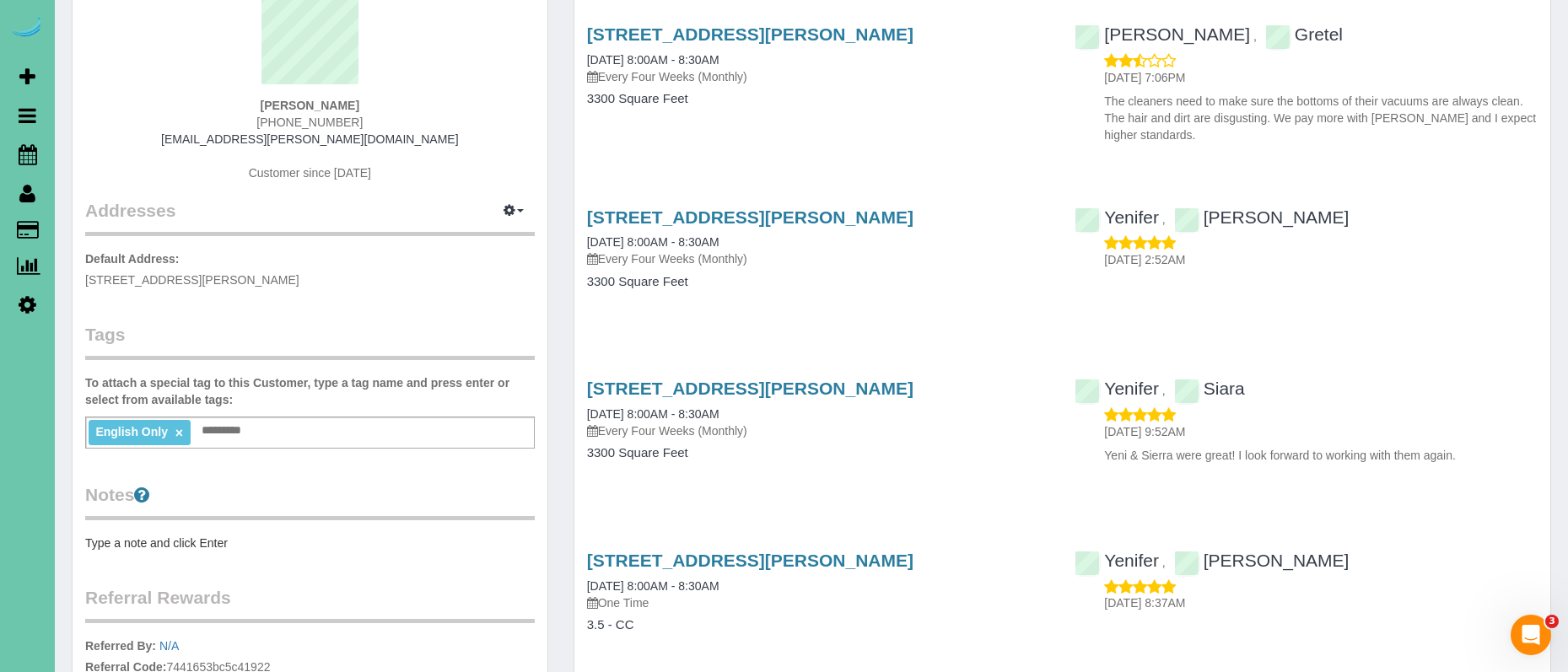
scroll to position [160, 0]
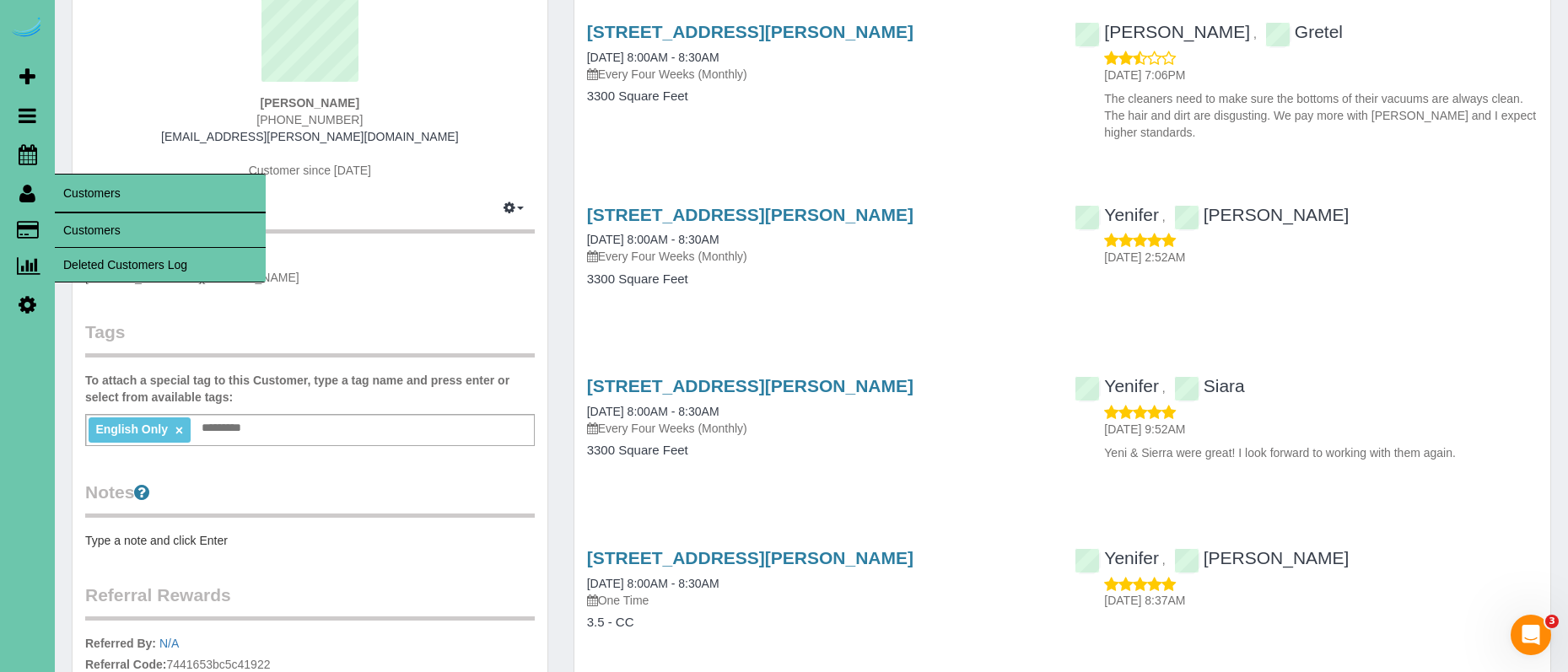
click at [94, 219] on link "Customers" at bounding box center [160, 230] width 211 height 34
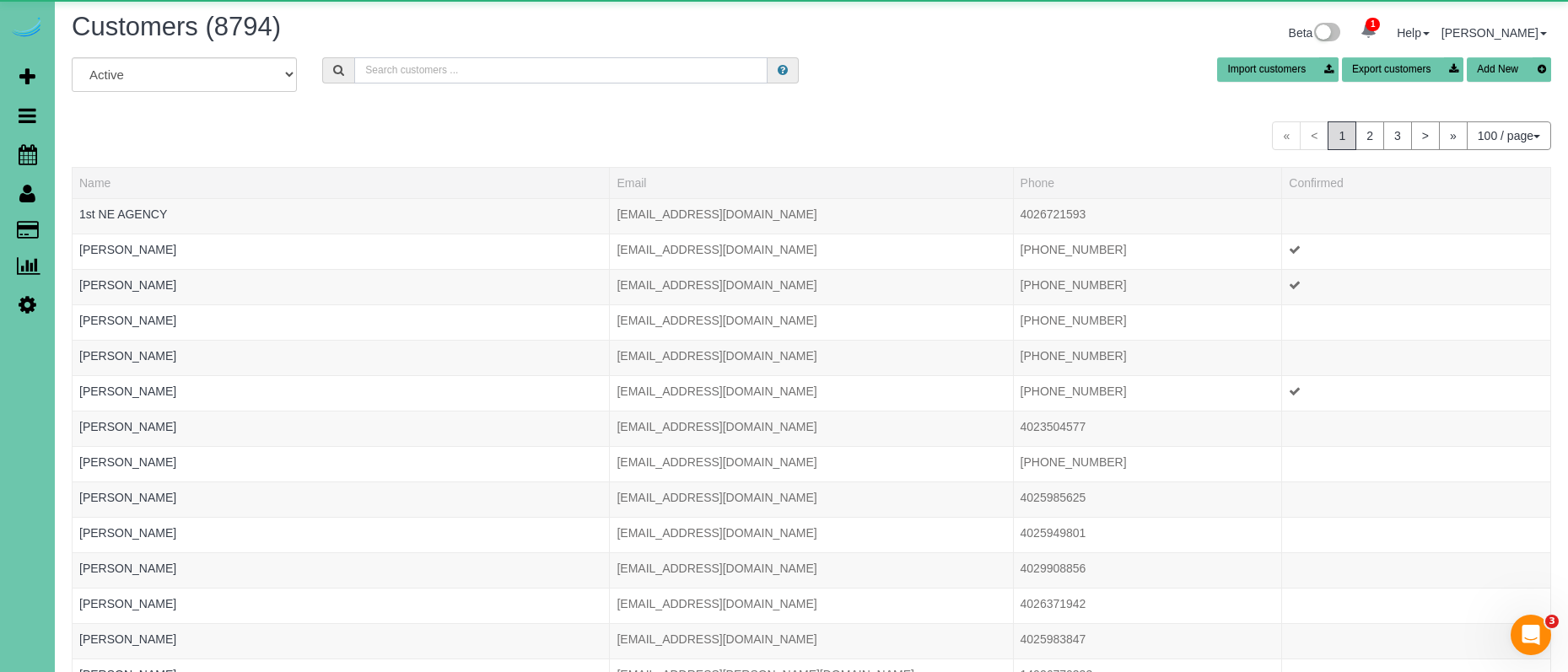
click at [446, 64] on input "text" at bounding box center [560, 70] width 413 height 26
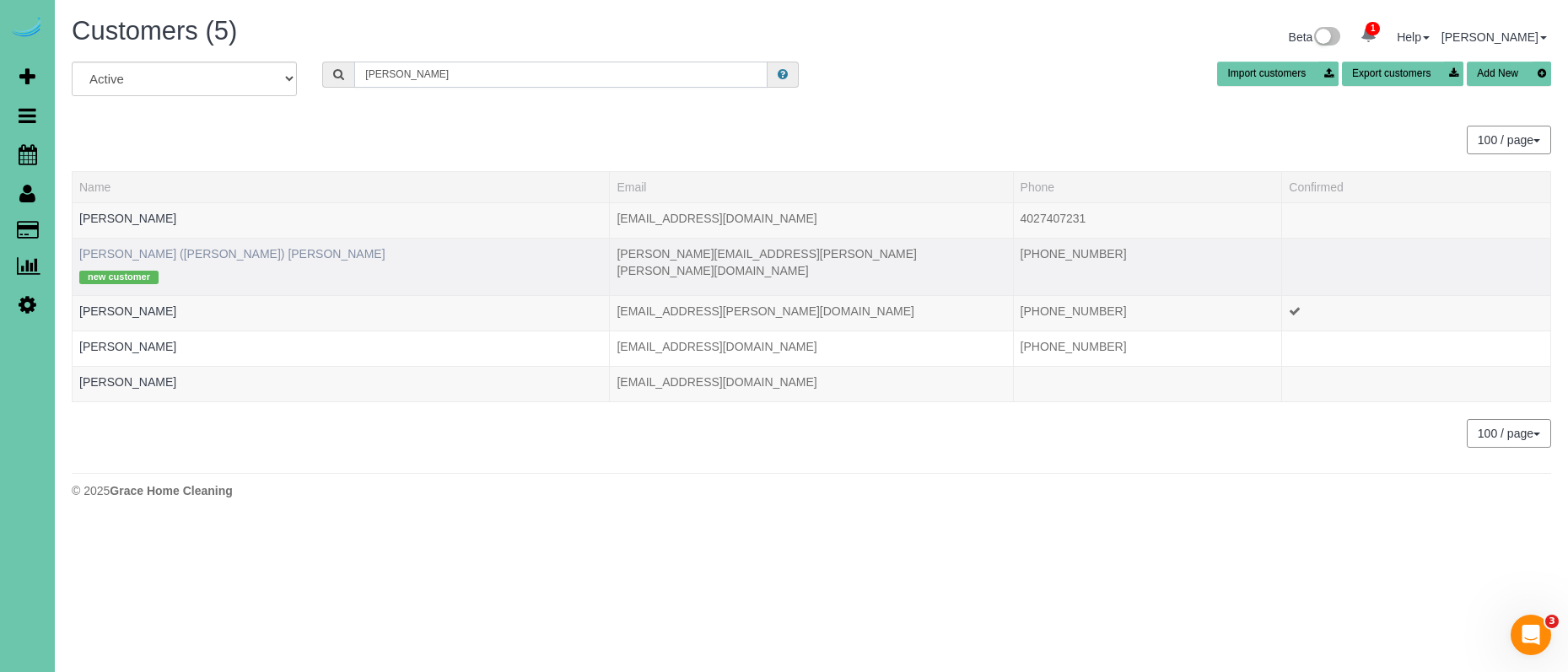
type input "rowe"
click at [161, 247] on link "Daniel (Curtis) Rowe" at bounding box center [232, 253] width 306 height 14
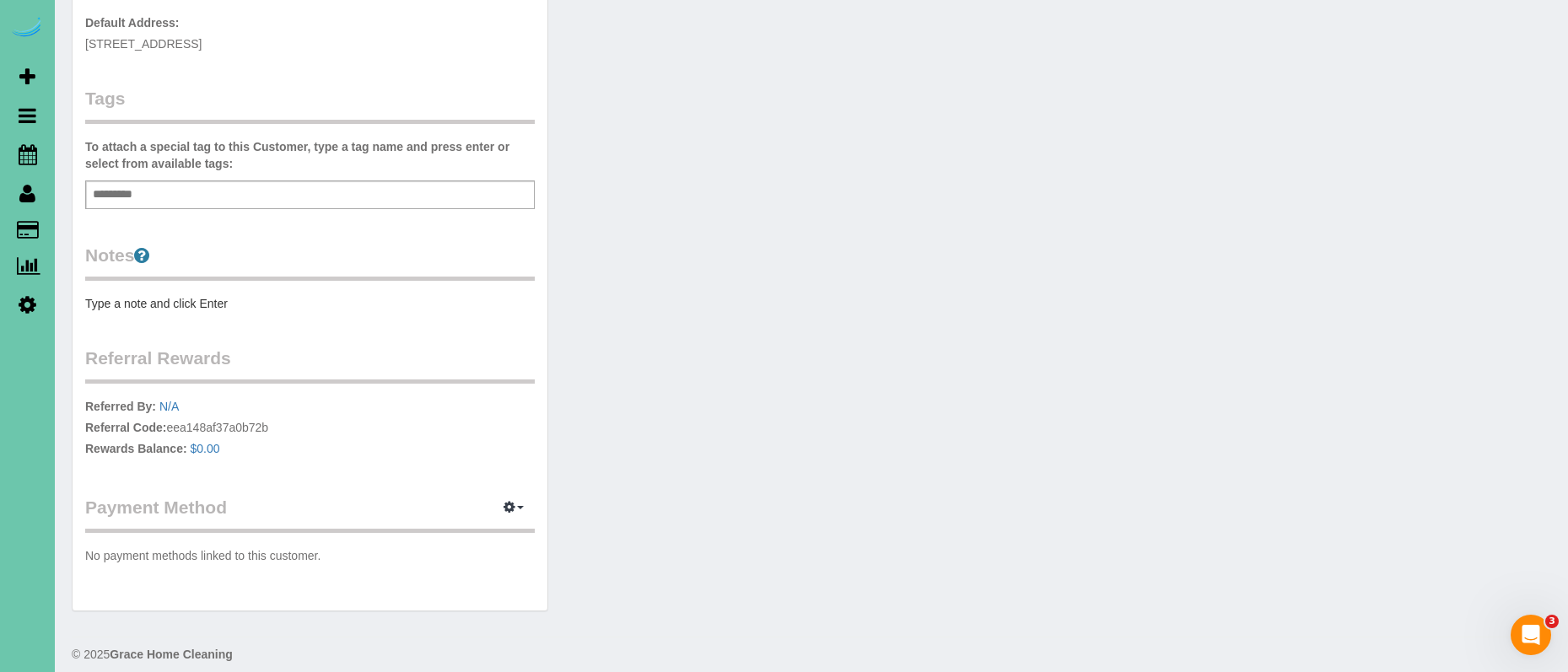
scroll to position [425, 0]
click at [236, 297] on pre "Type a note and click Enter" at bounding box center [310, 305] width 449 height 17
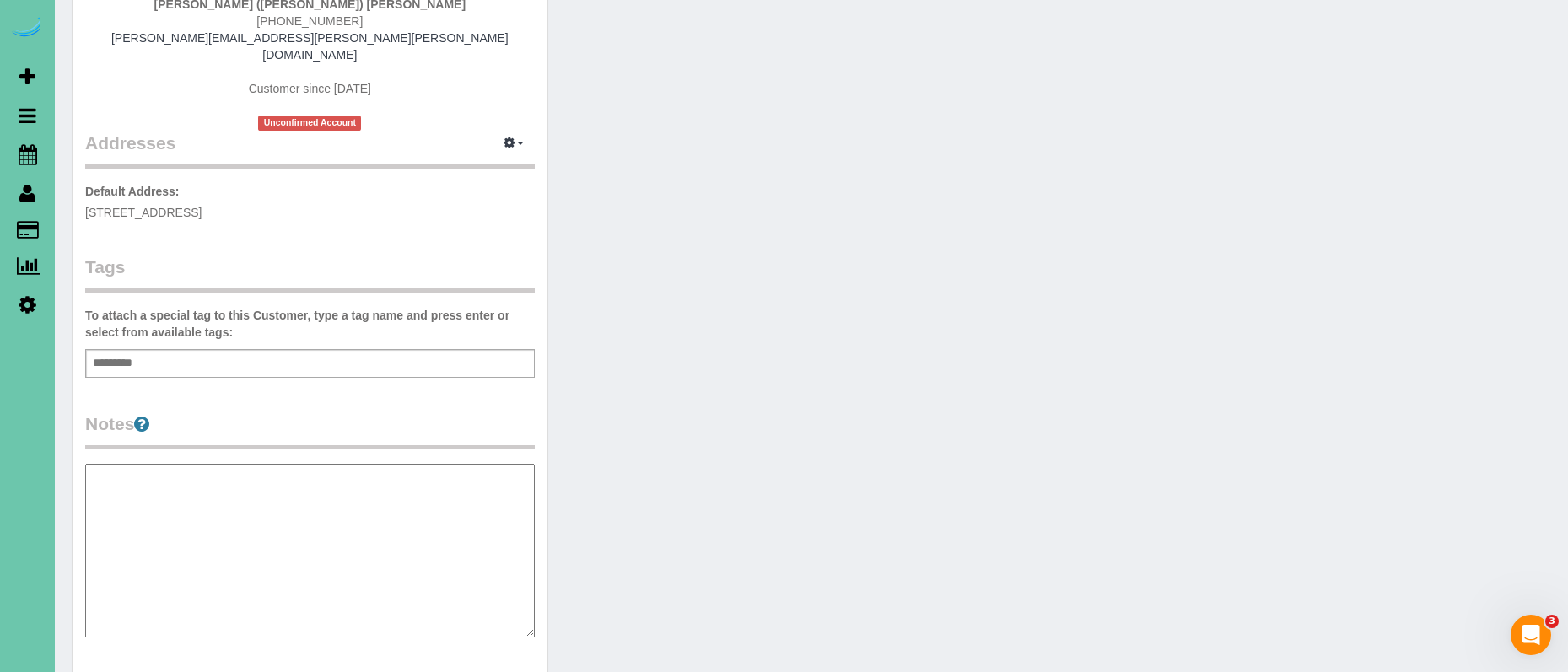
scroll to position [252, 0]
paste textarea "**********"
type textarea "**********"
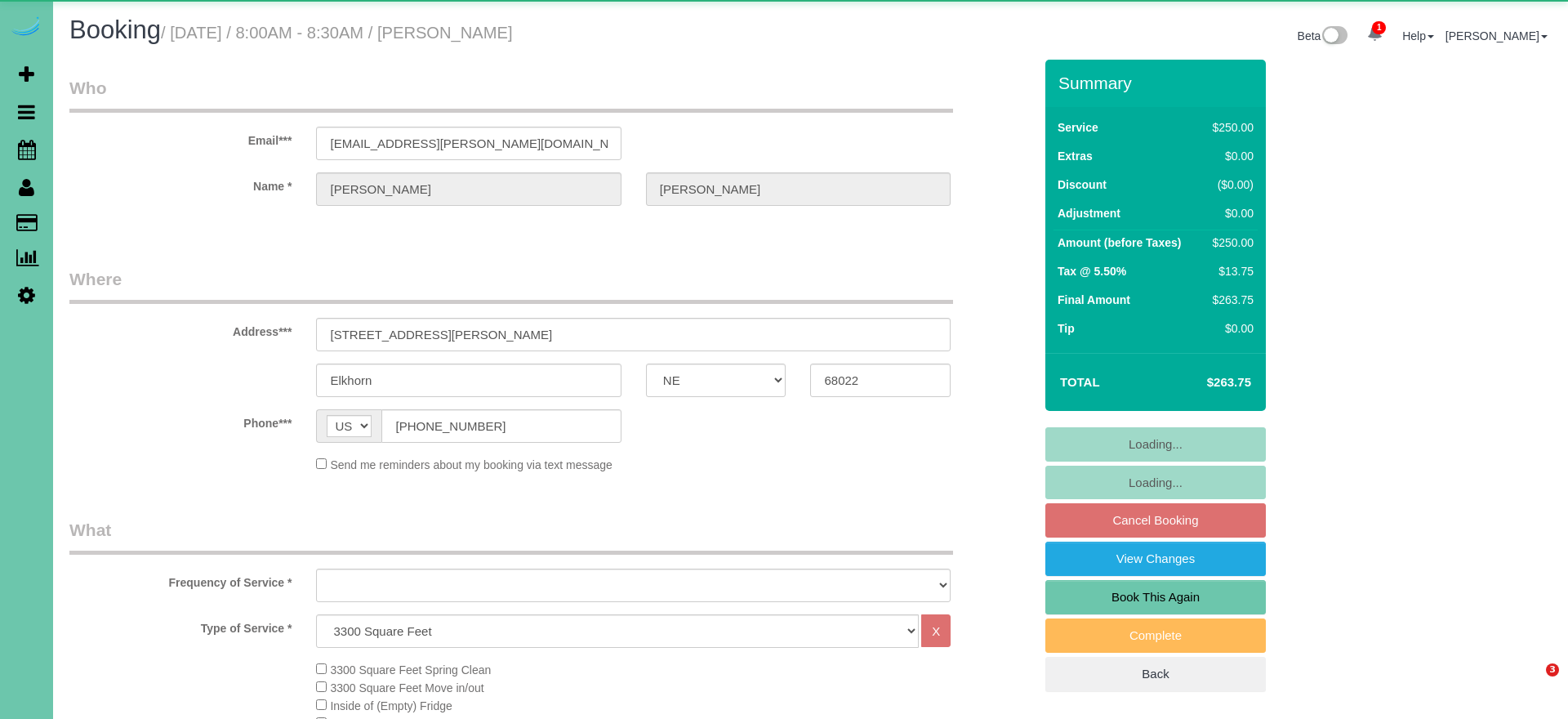
select select "NE"
select select "object:663"
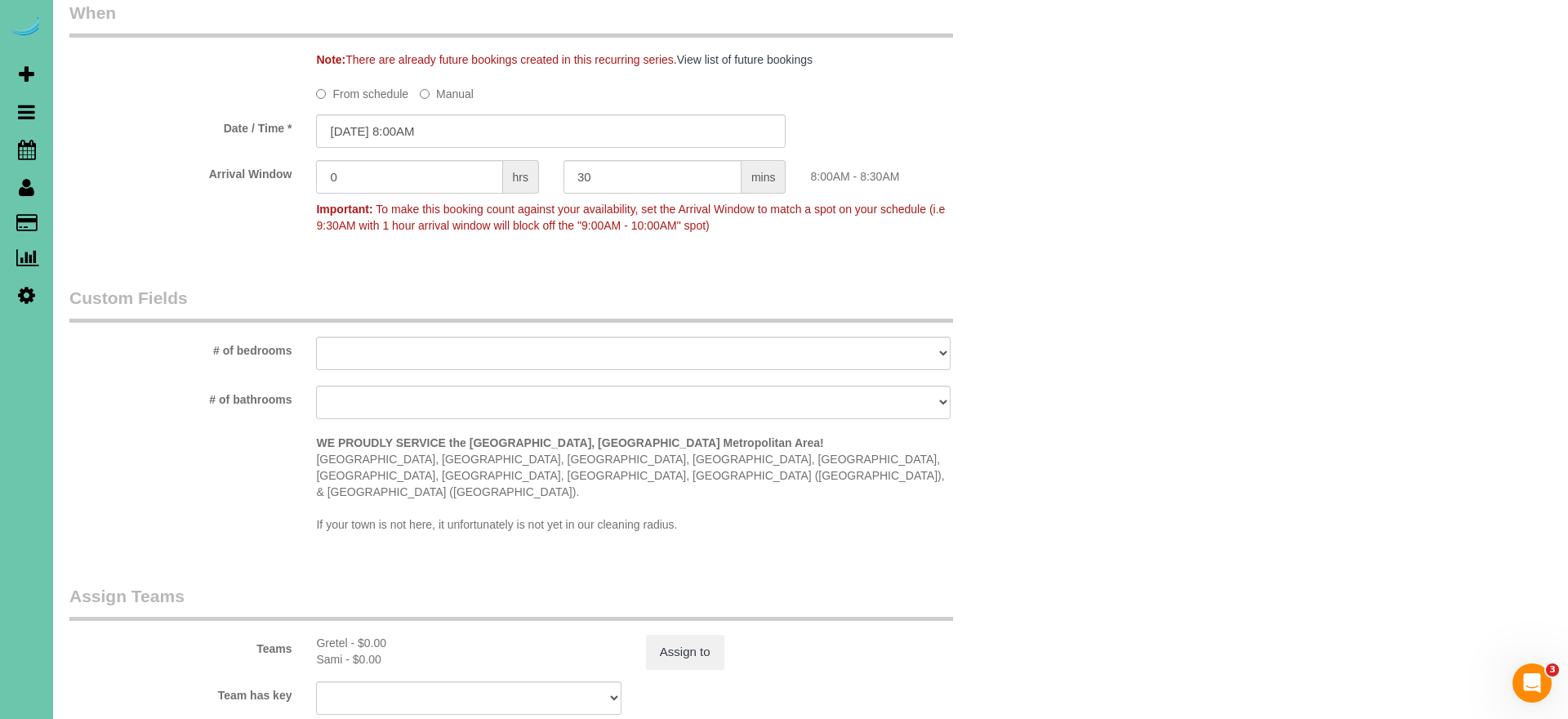
scroll to position [1242, 0]
click at [388, 134] on input "[DATE] 8:00AM" at bounding box center [551, 129] width 469 height 33
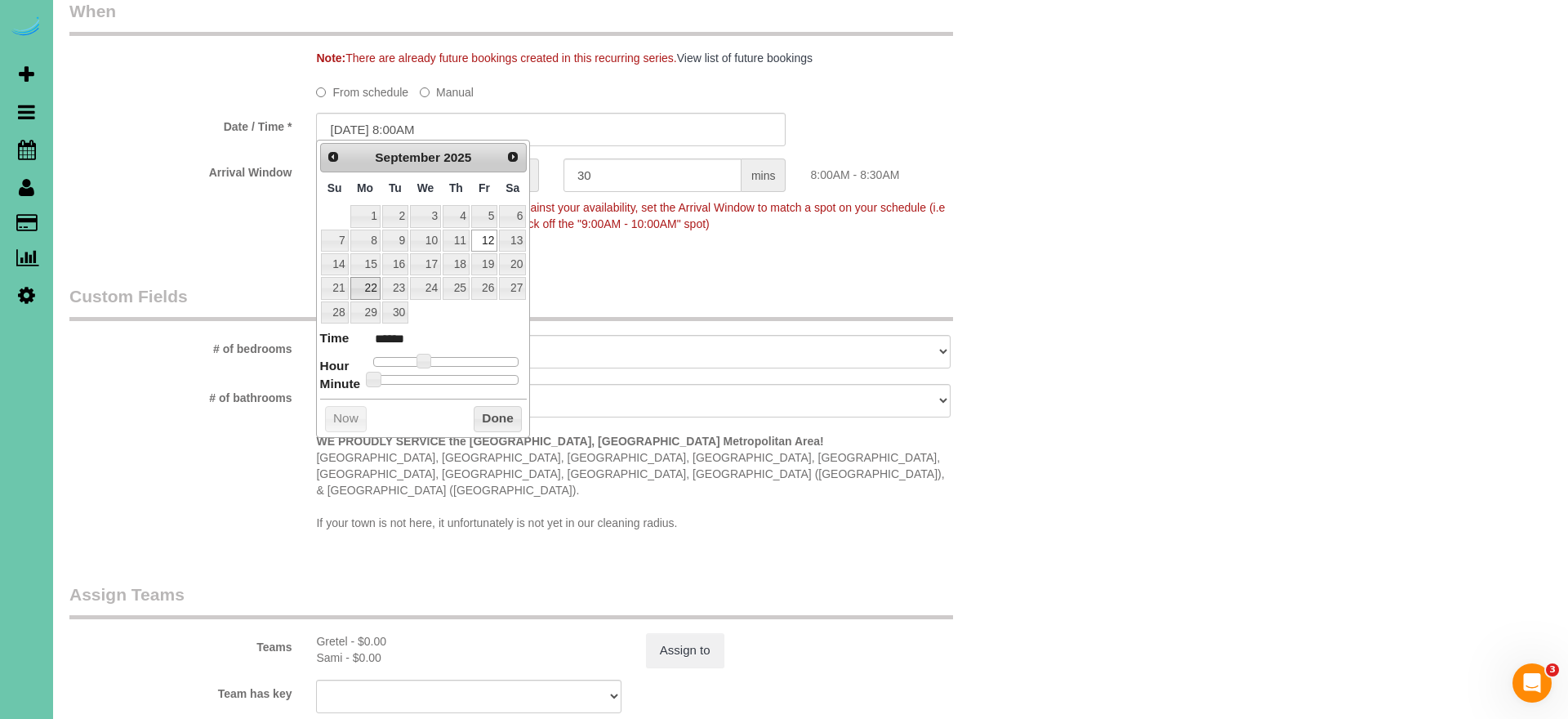
click at [370, 294] on link "22" at bounding box center [366, 287] width 30 height 22
type input "[DATE] 8:00AM"
click at [501, 418] on button "Done" at bounding box center [497, 419] width 48 height 26
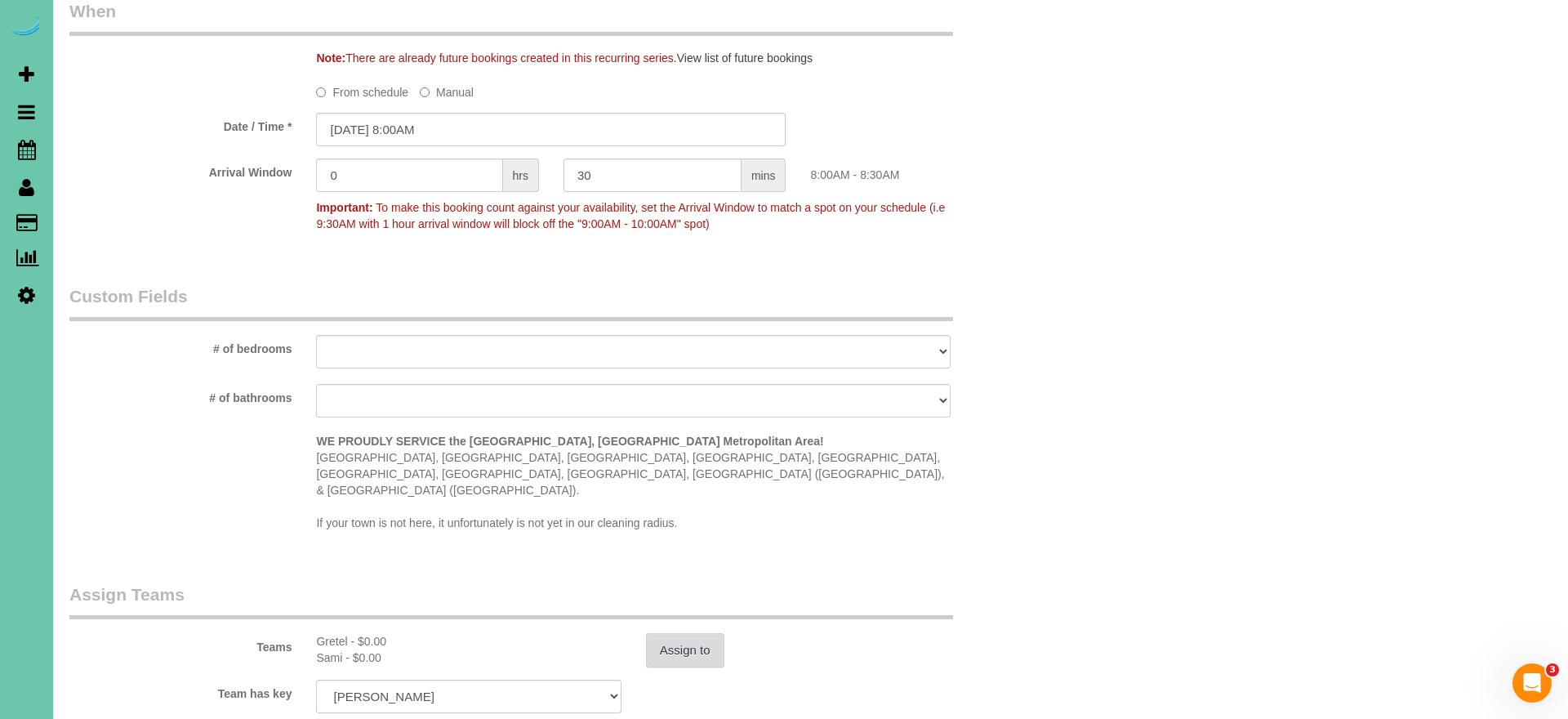
click at [703, 633] on button "Assign to" at bounding box center [685, 650] width 78 height 34
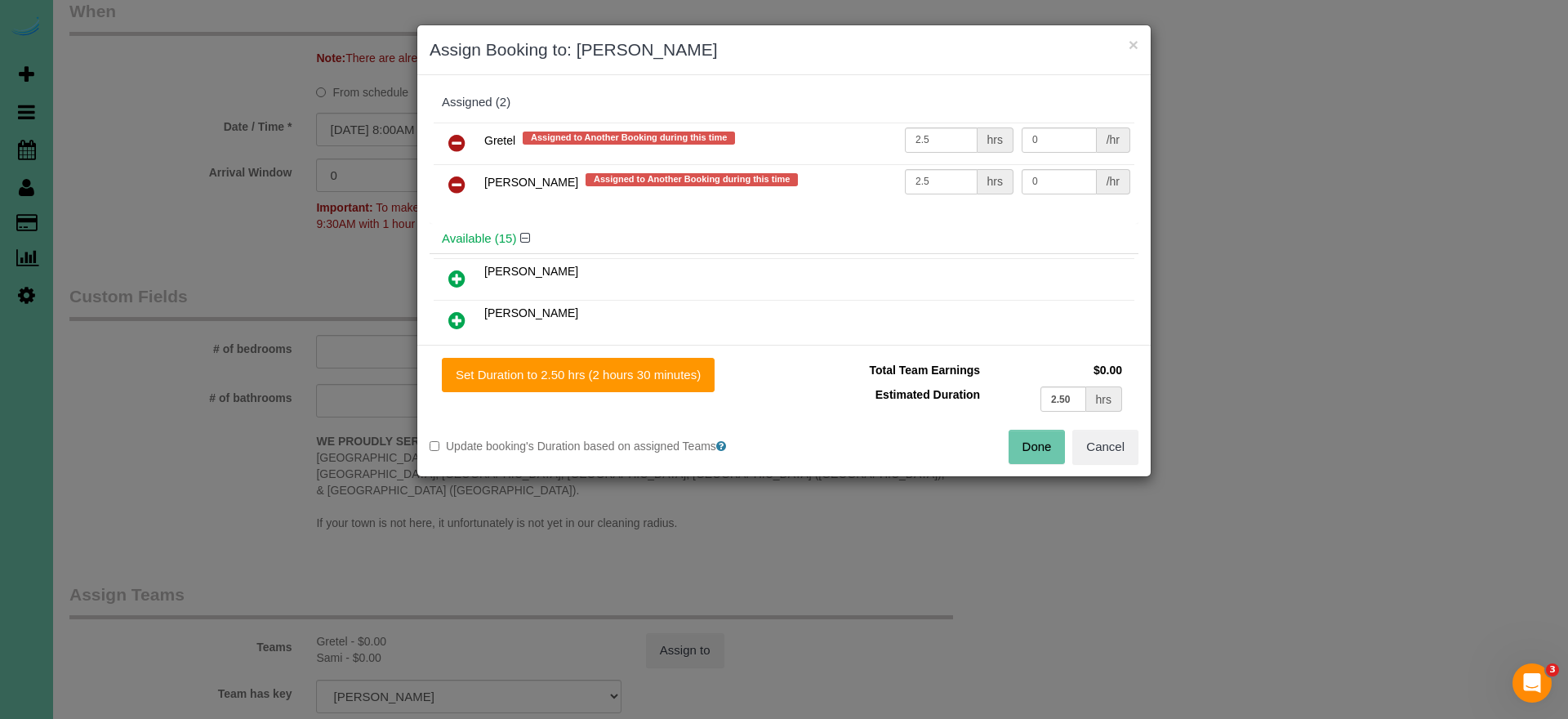
click at [454, 142] on icon at bounding box center [457, 142] width 18 height 19
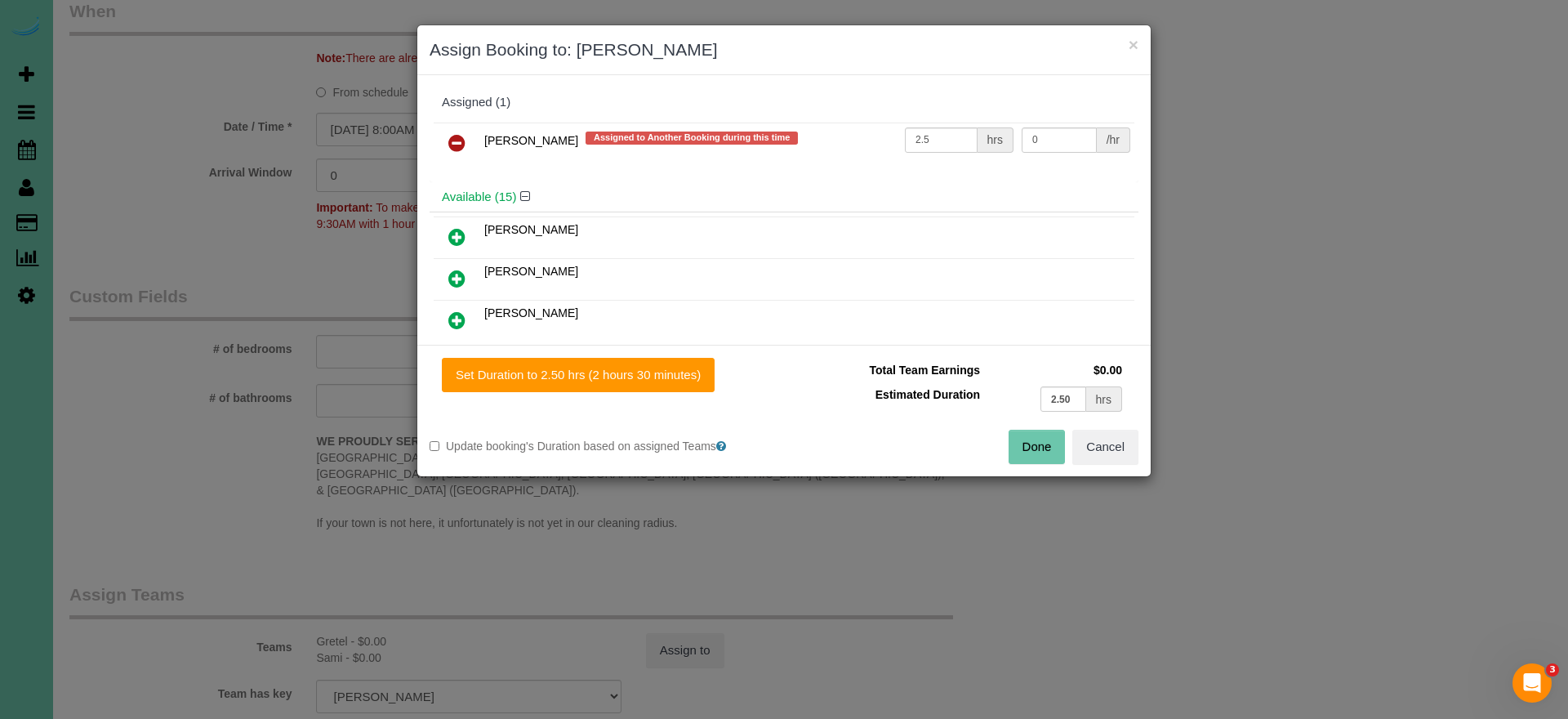
drag, startPoint x: 454, startPoint y: 142, endPoint x: 461, endPoint y: 171, distance: 29.8
click at [454, 142] on icon at bounding box center [457, 142] width 18 height 19
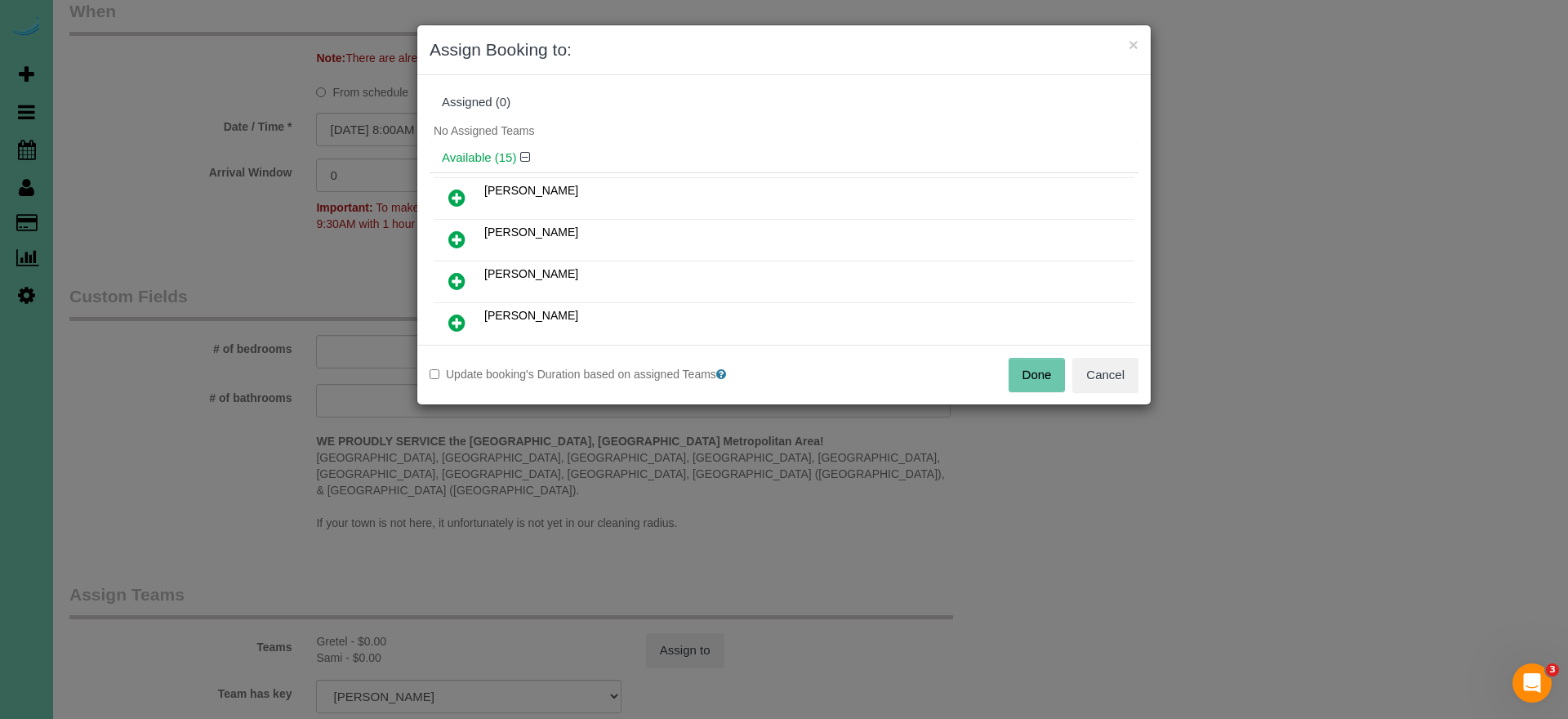
click at [1032, 379] on button "Done" at bounding box center [1036, 374] width 57 height 34
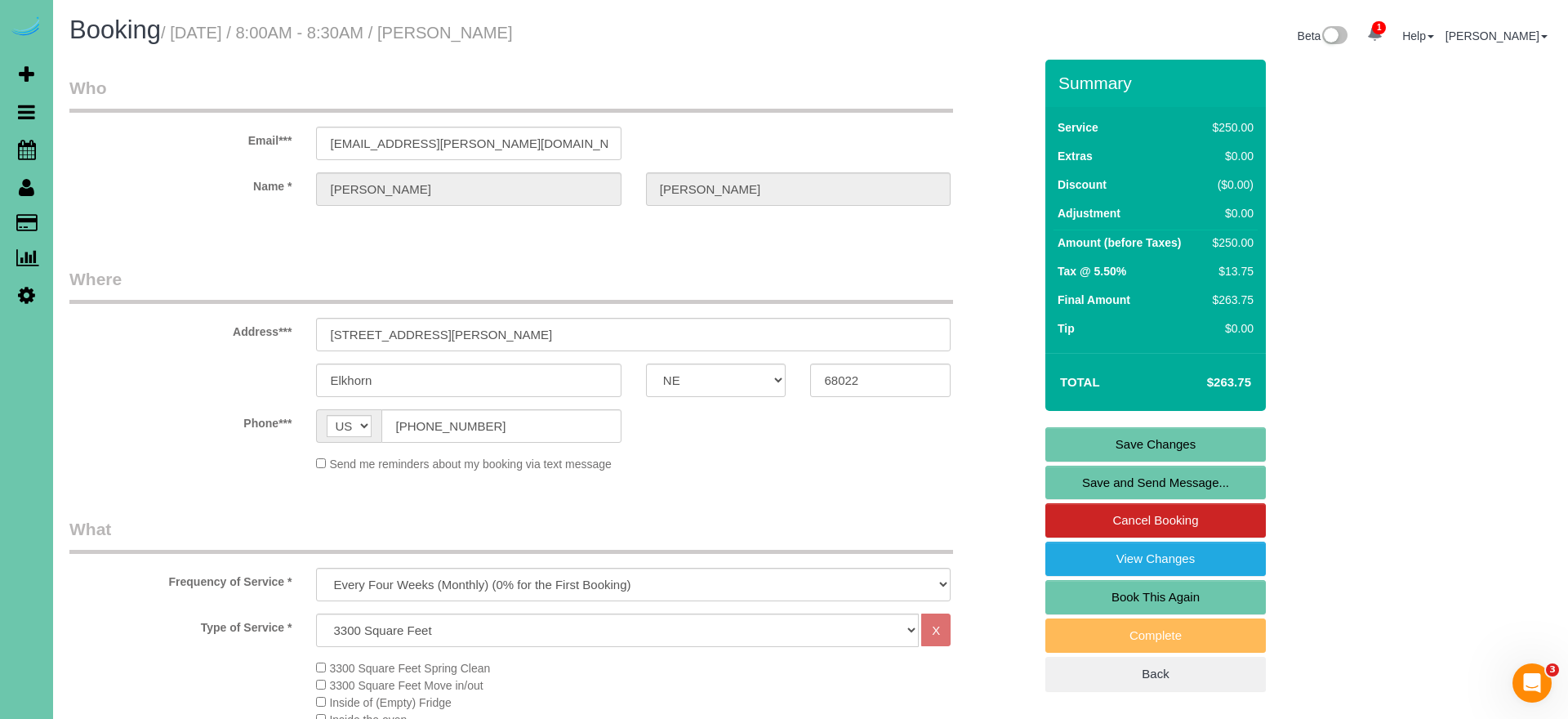
scroll to position [0, 0]
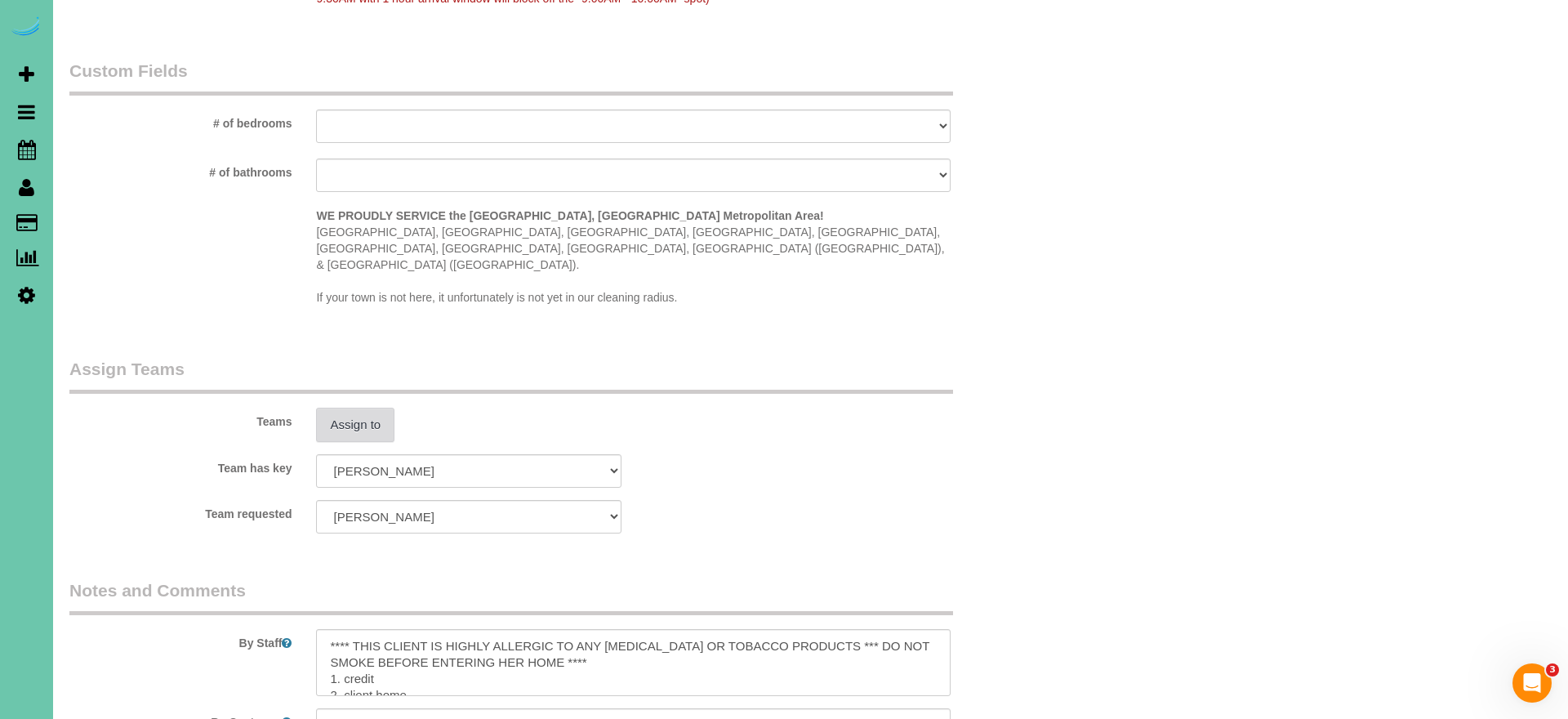
click at [340, 408] on button "Assign to" at bounding box center [355, 425] width 78 height 34
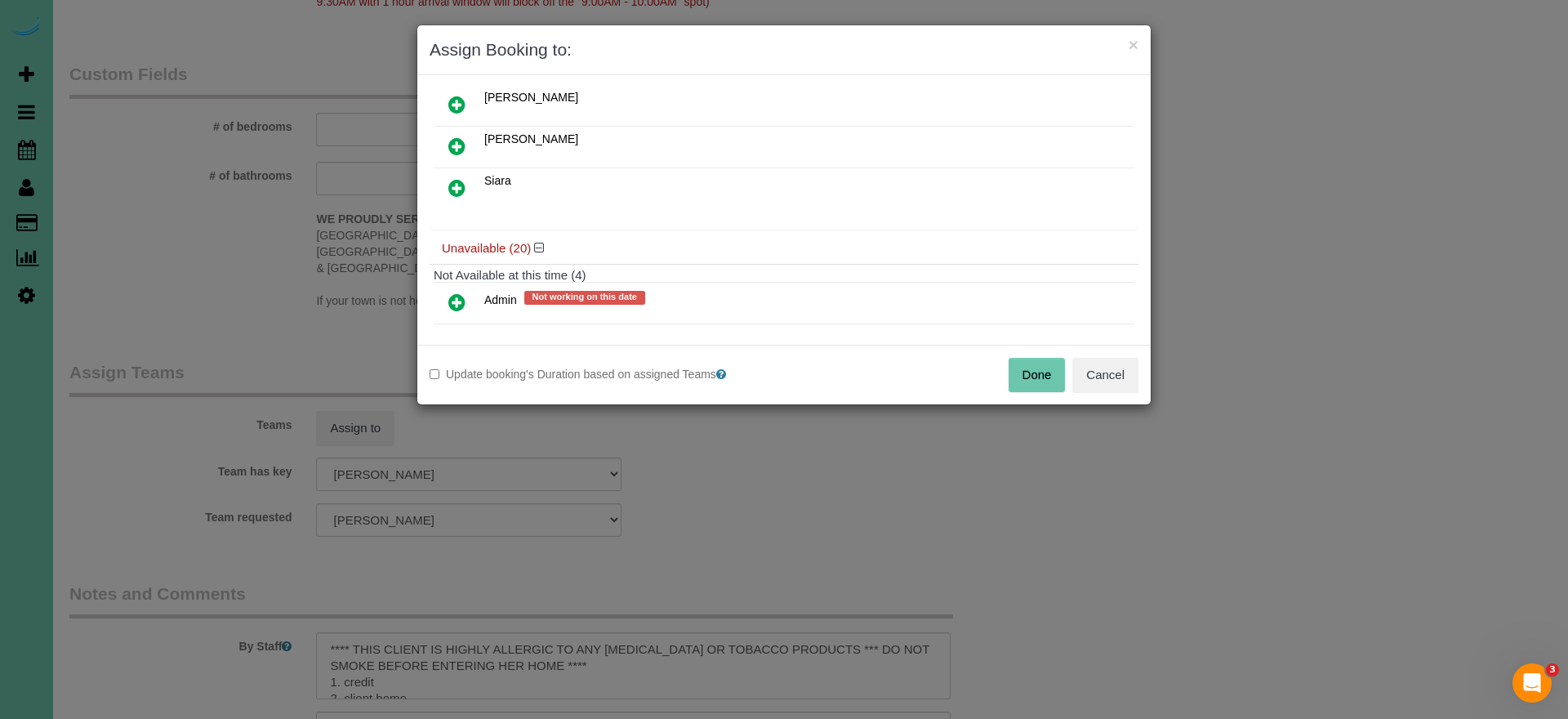
scroll to position [646, 0]
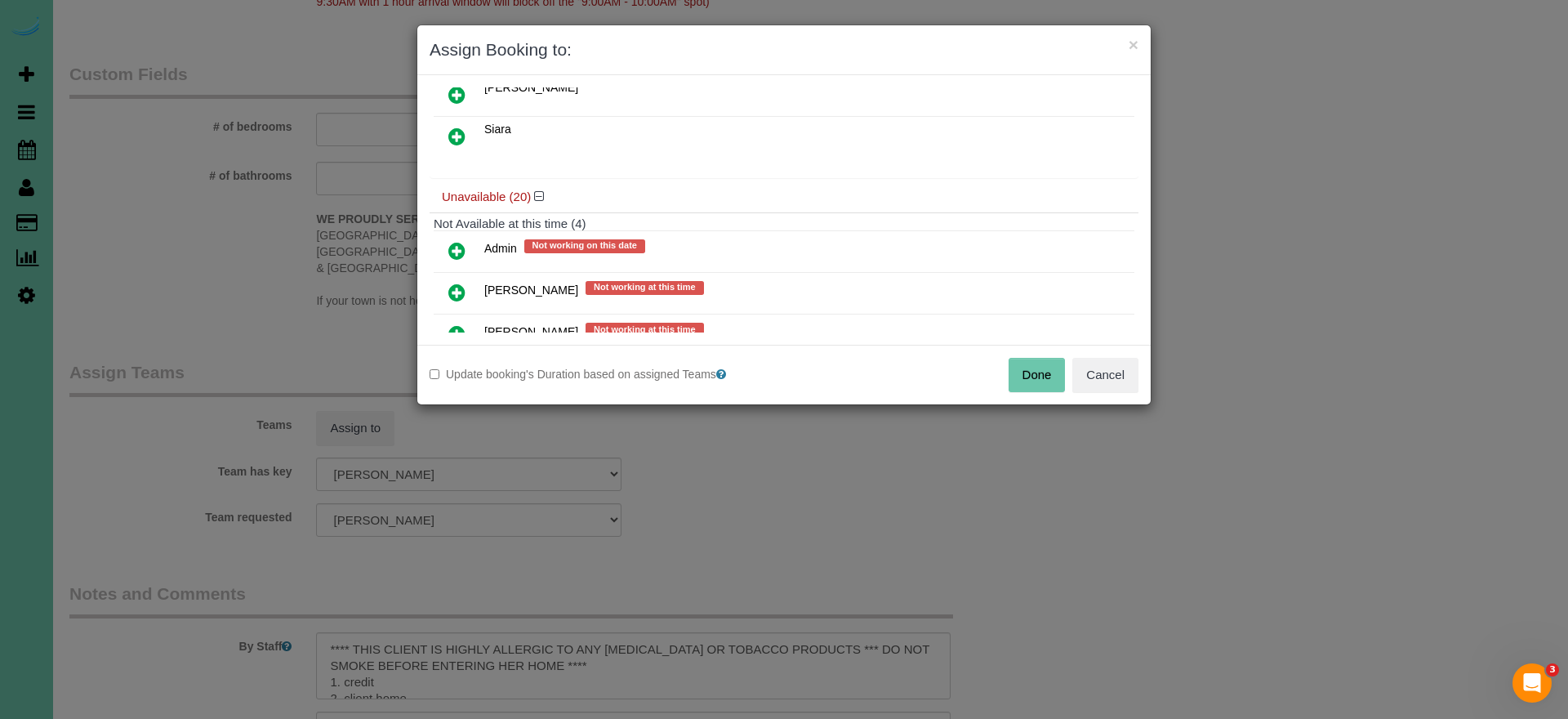
click at [459, 131] on icon at bounding box center [457, 136] width 18 height 19
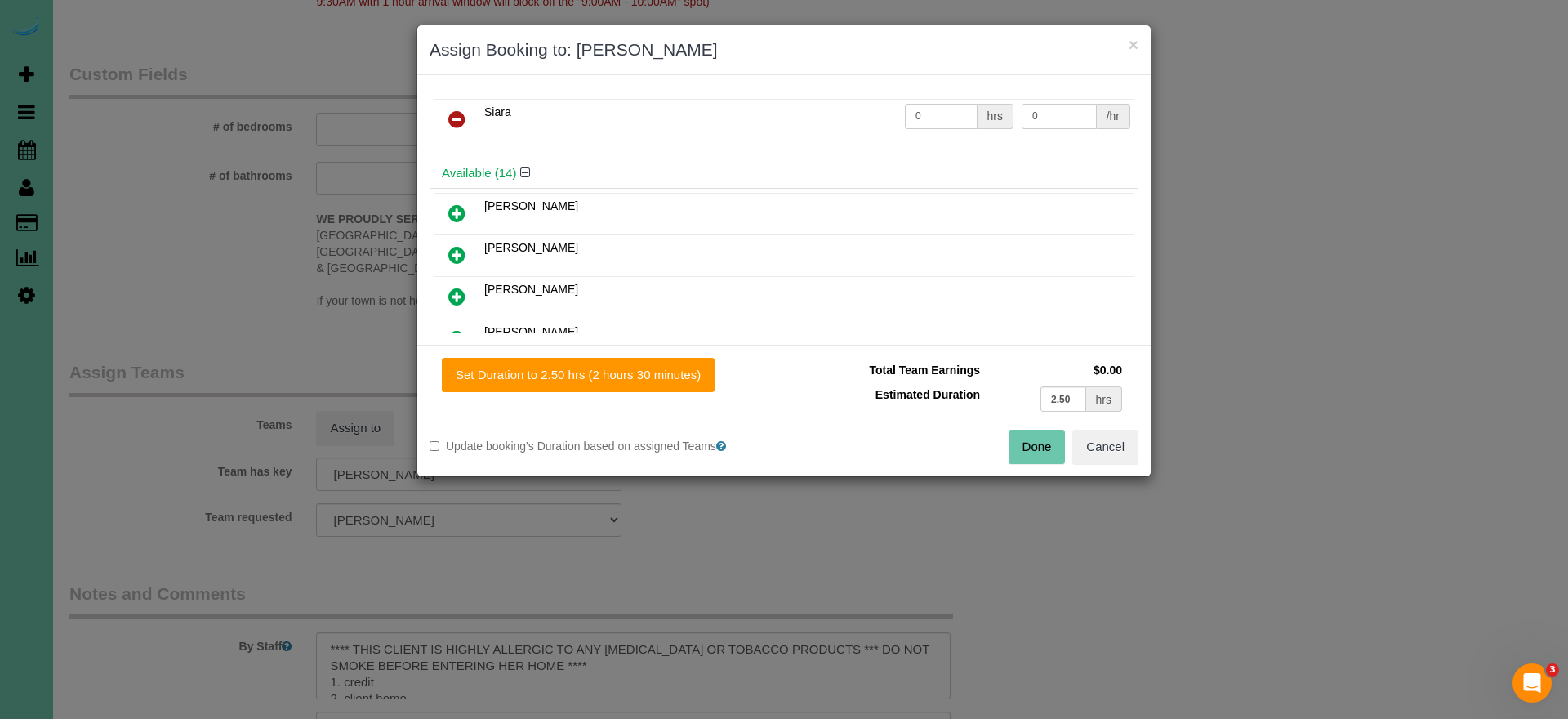
scroll to position [20, 0]
click at [458, 258] on icon at bounding box center [457, 258] width 18 height 19
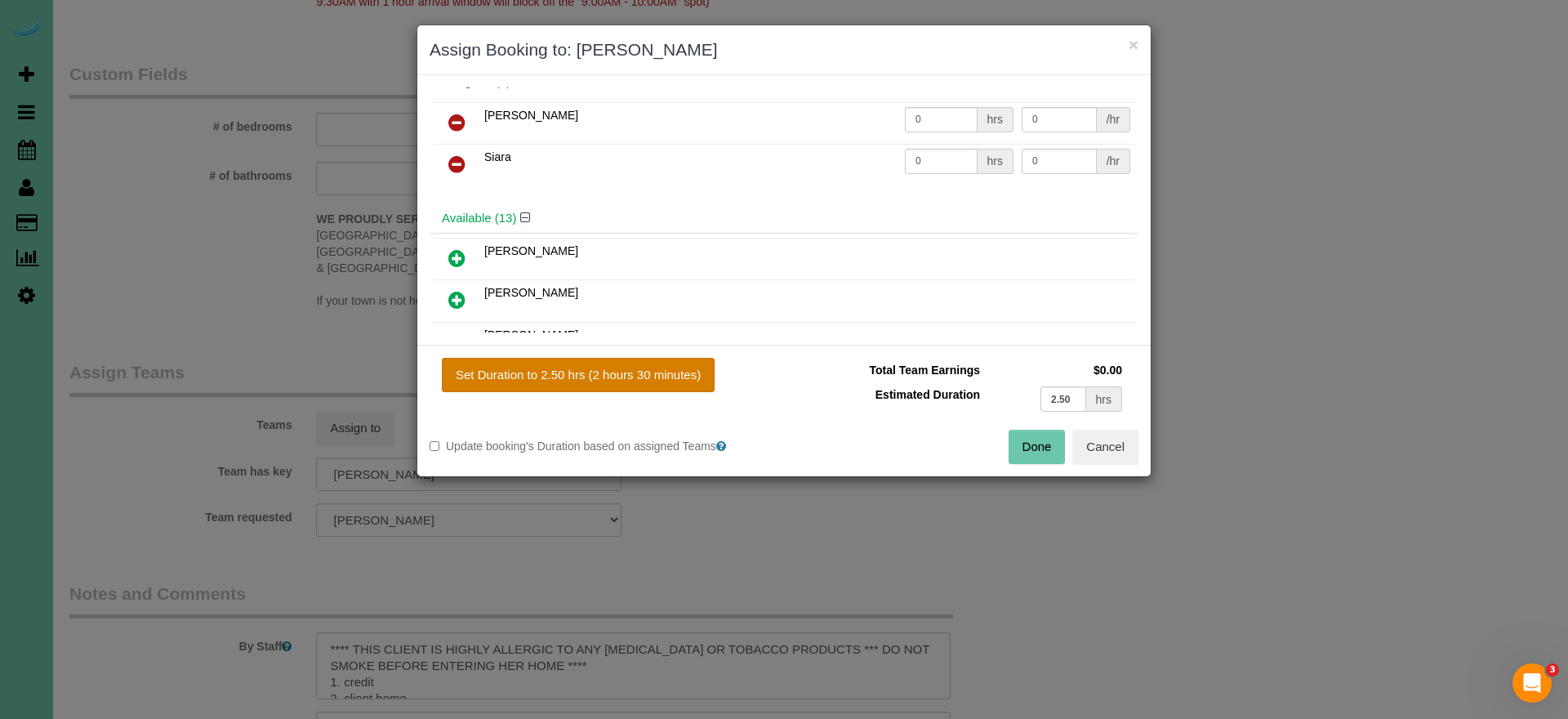
click at [697, 377] on button "Set Duration to 2.50 hrs (2 hours 30 minutes)" at bounding box center [578, 374] width 272 height 34
type input "2.50"
click at [1018, 447] on button "Done" at bounding box center [1036, 447] width 57 height 34
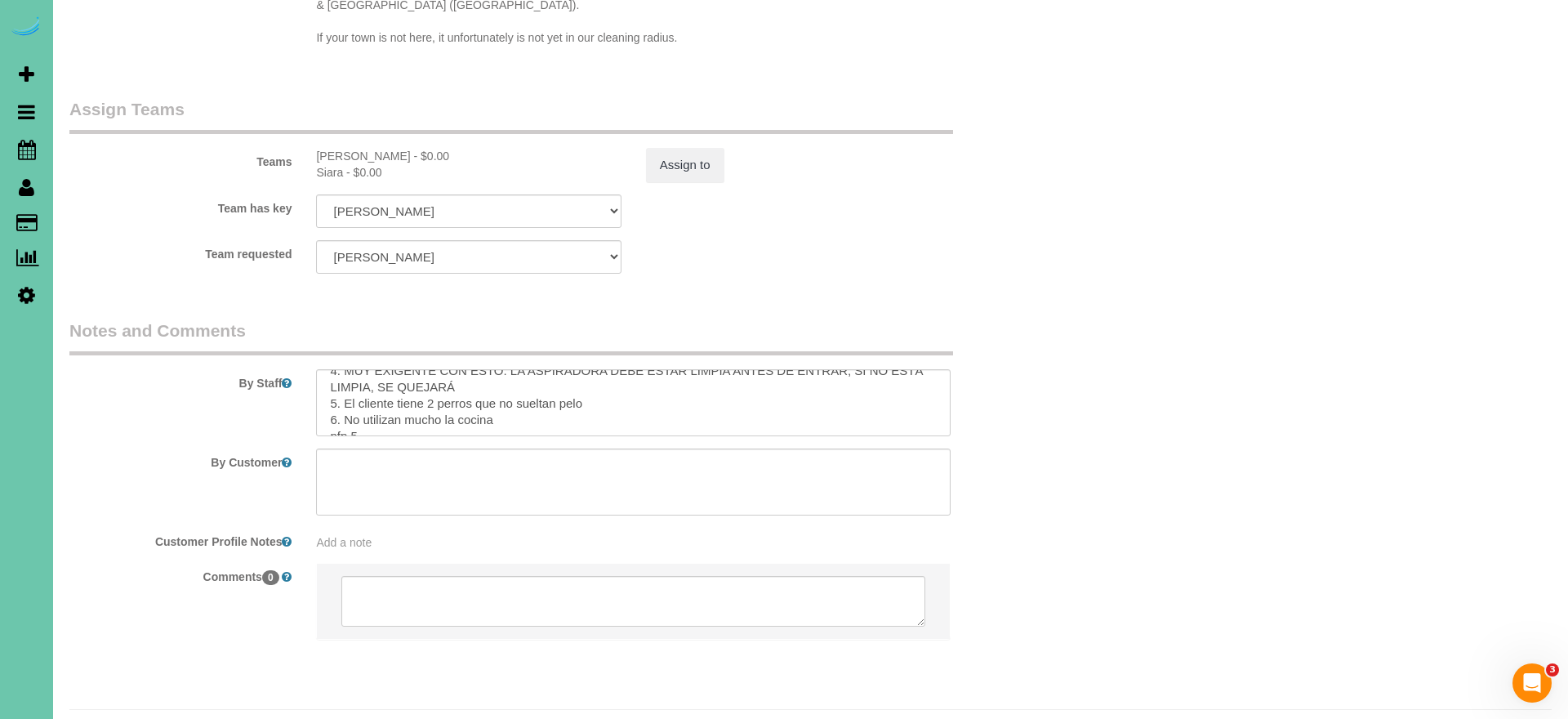
scroll to position [1726, 0]
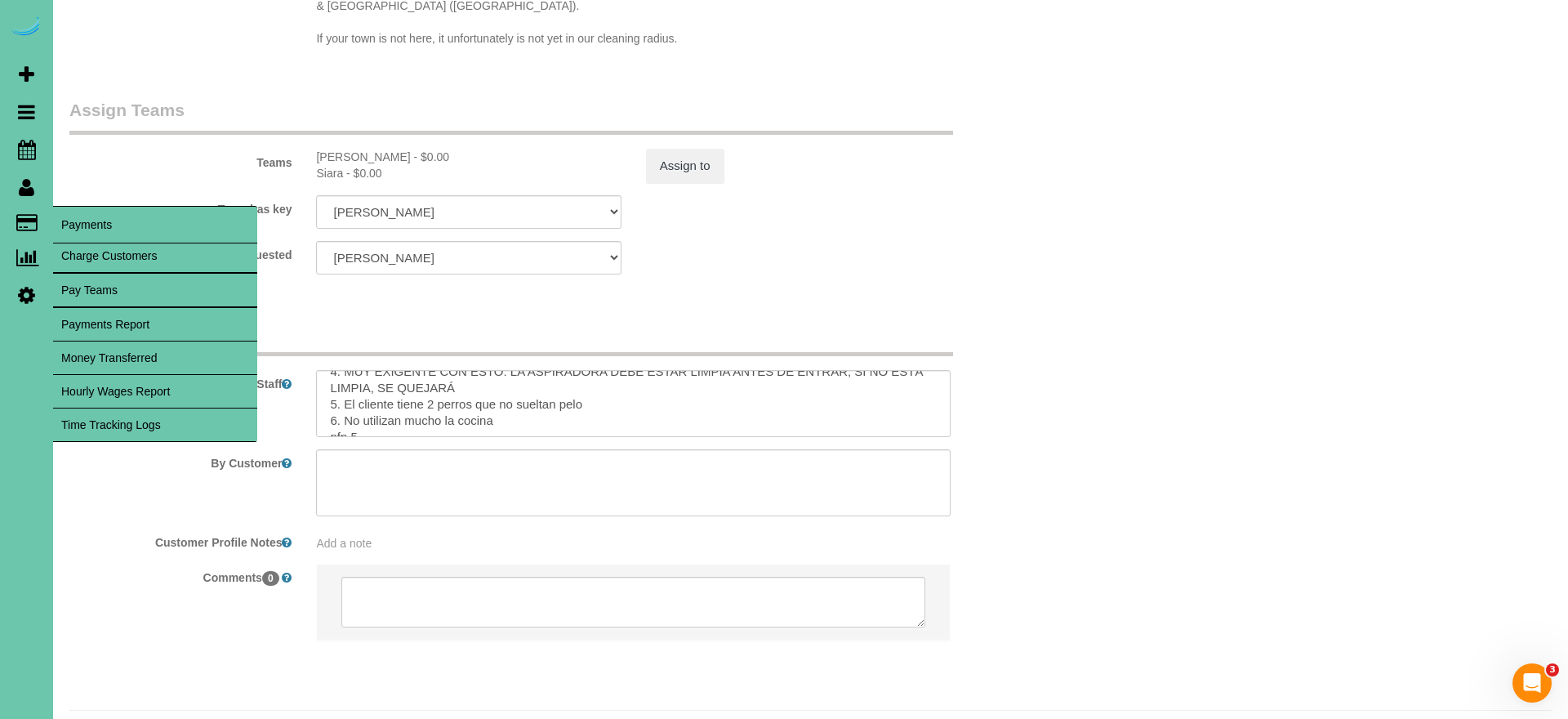
click at [181, 432] on link "Time Tracking Logs" at bounding box center [155, 425] width 204 height 33
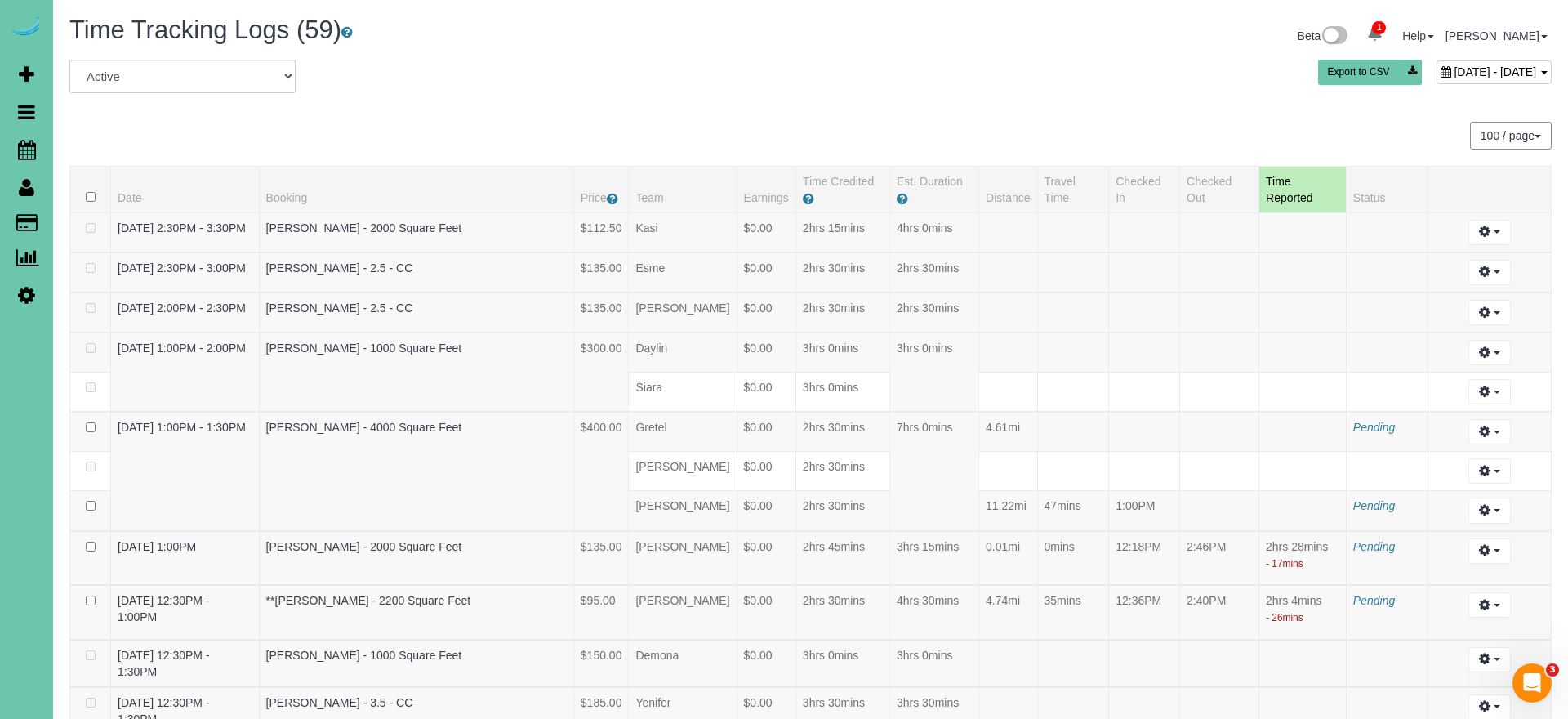
click at [1455, 65] on span "August 28, 2025 - August 28, 2025" at bounding box center [1495, 71] width 83 height 13
type input "**********"
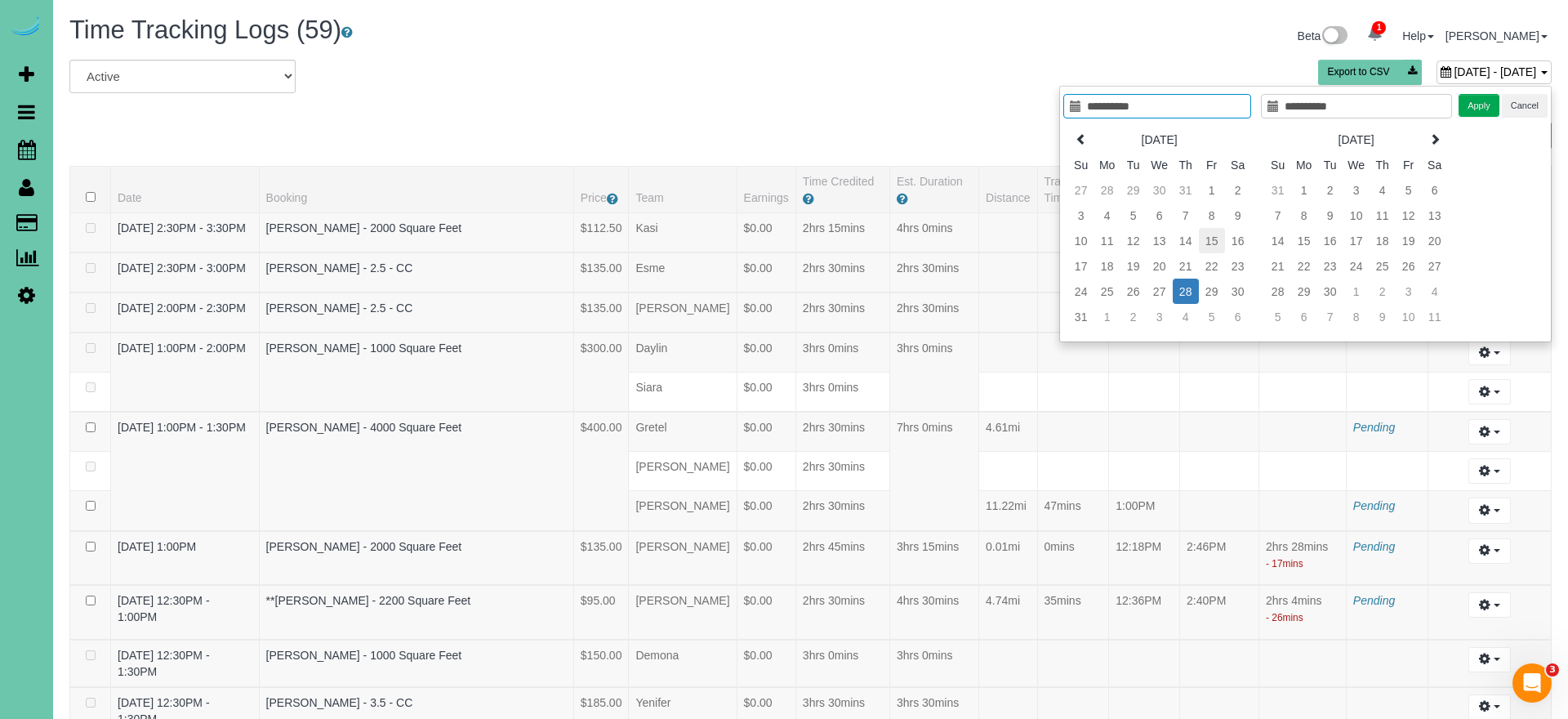
type input "**********"
click at [1214, 243] on td "15" at bounding box center [1212, 240] width 26 height 25
type input "**********"
click at [1214, 243] on td "15" at bounding box center [1212, 240] width 26 height 25
type input "**********"
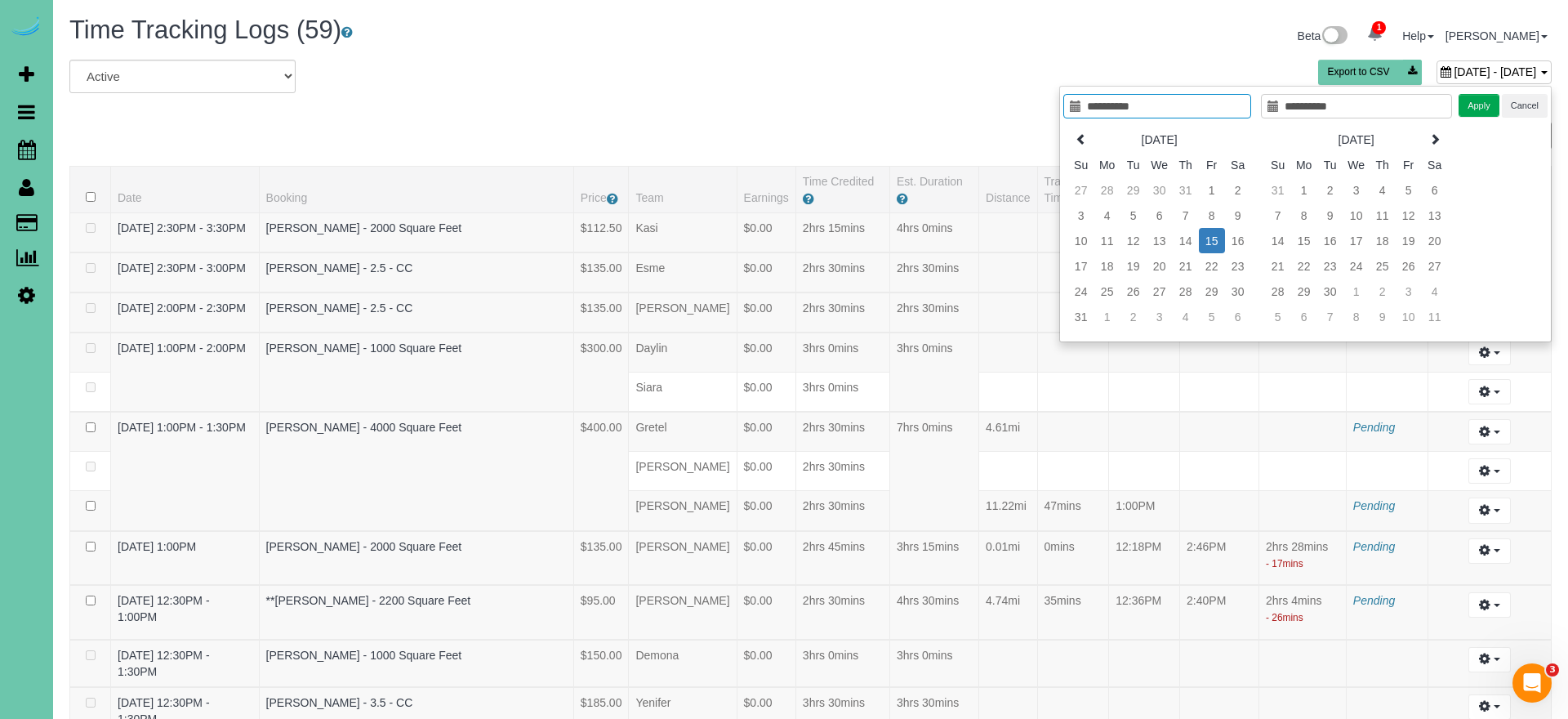
click at [1470, 105] on button "Apply" at bounding box center [1478, 105] width 40 height 24
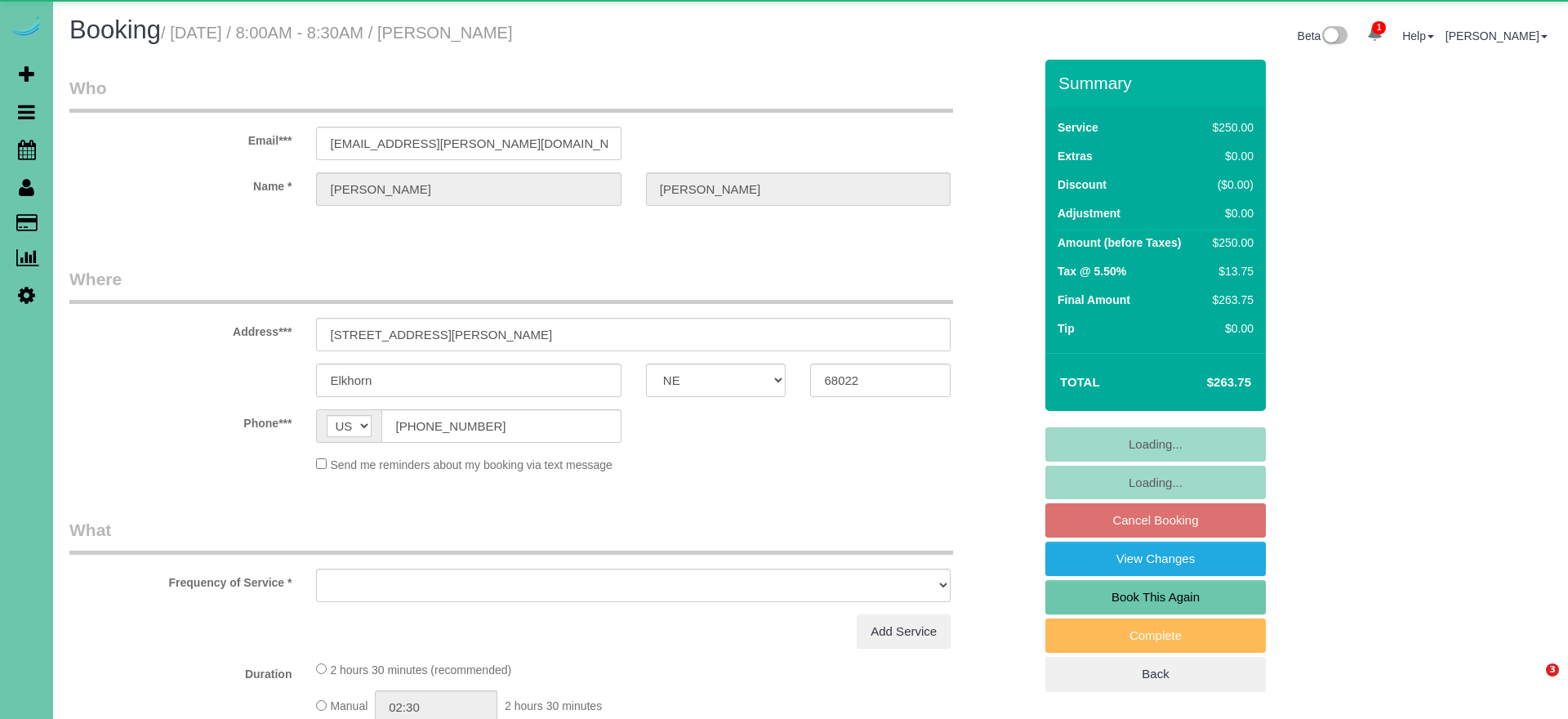
select select "NE"
select select "object:630"
select select "string:fspay-b01edaad-d8a6-4e71-bc33-d6db65251784"
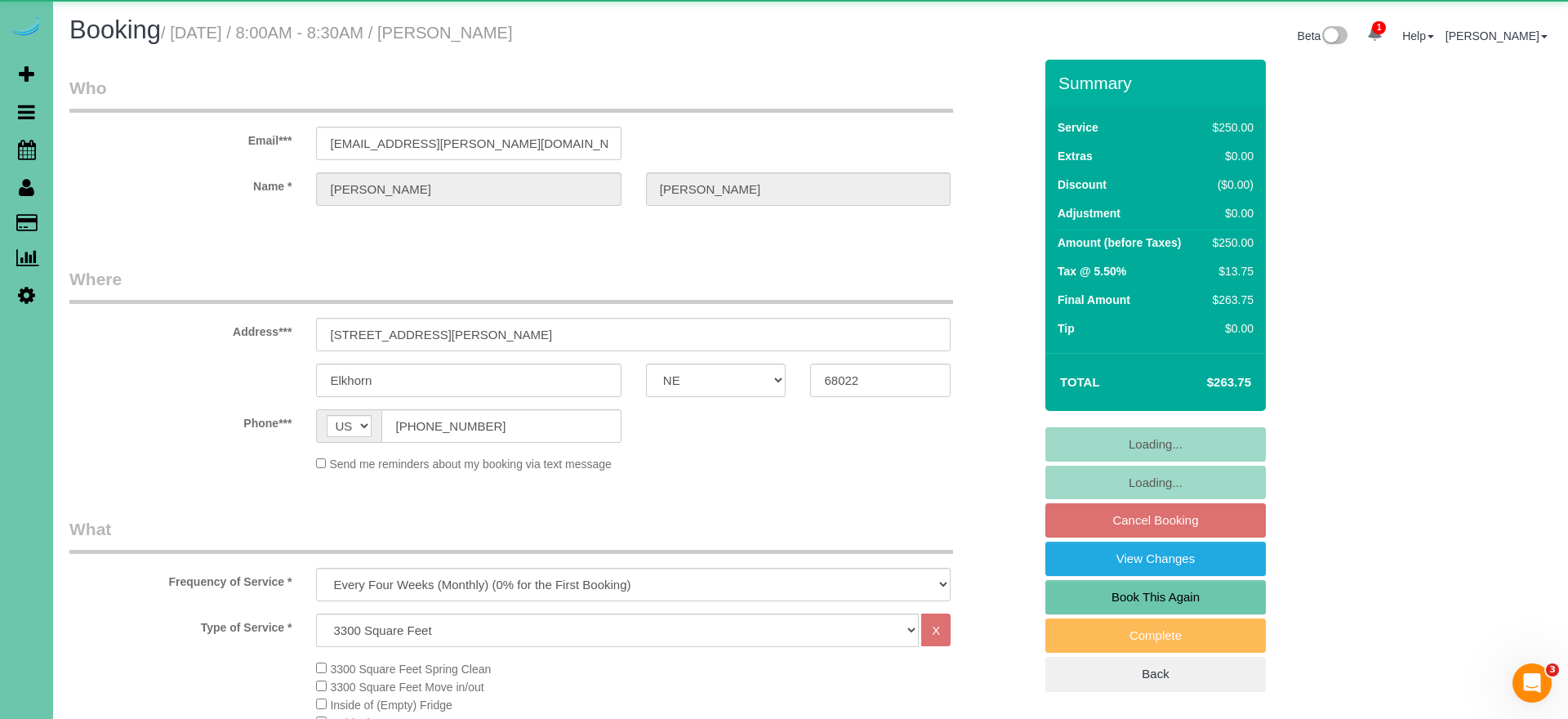
select select "object:919"
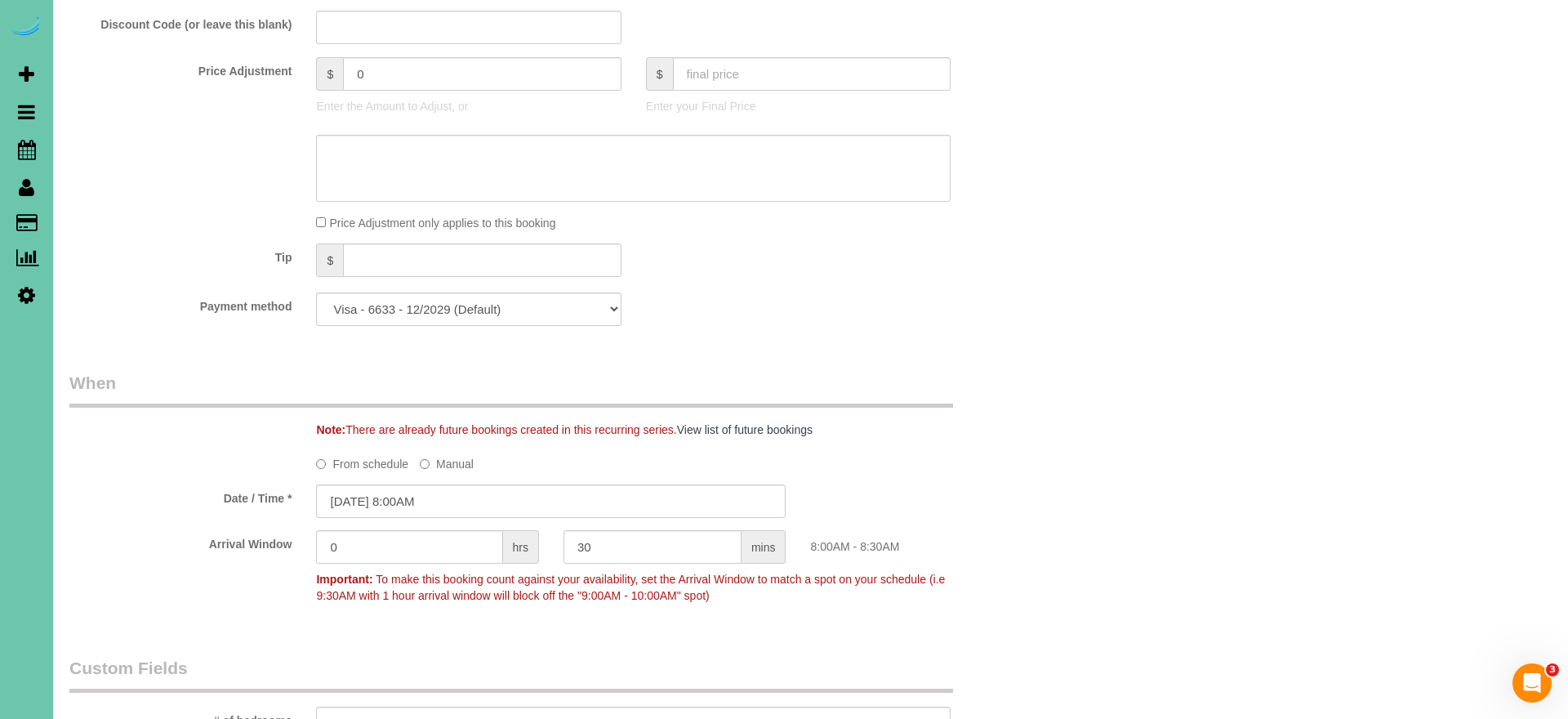
scroll to position [876, 0]
click at [411, 489] on input "[DATE] 8:00AM" at bounding box center [551, 495] width 469 height 33
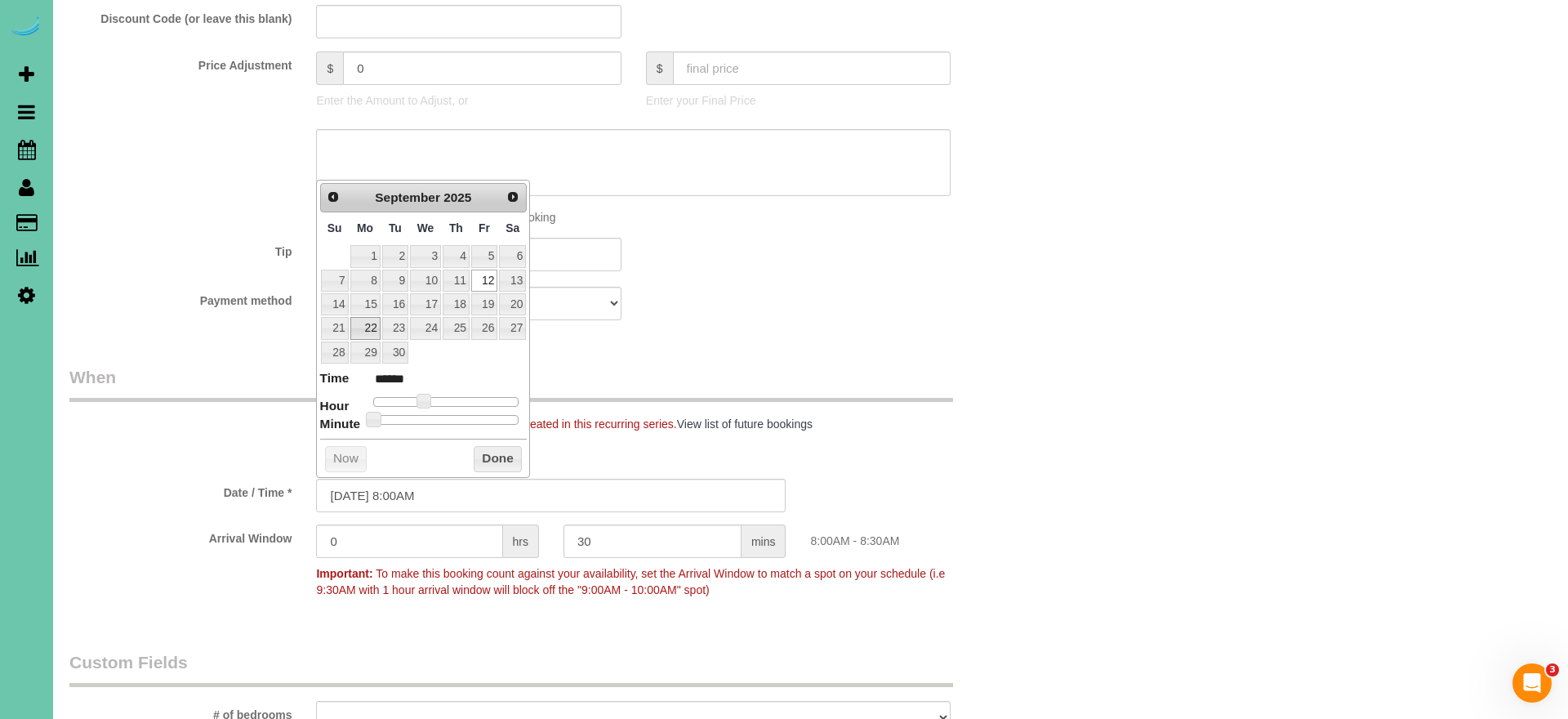
click at [365, 327] on link "22" at bounding box center [366, 327] width 30 height 22
type input "[DATE] 8:00AM"
click at [518, 454] on button "Done" at bounding box center [497, 459] width 48 height 26
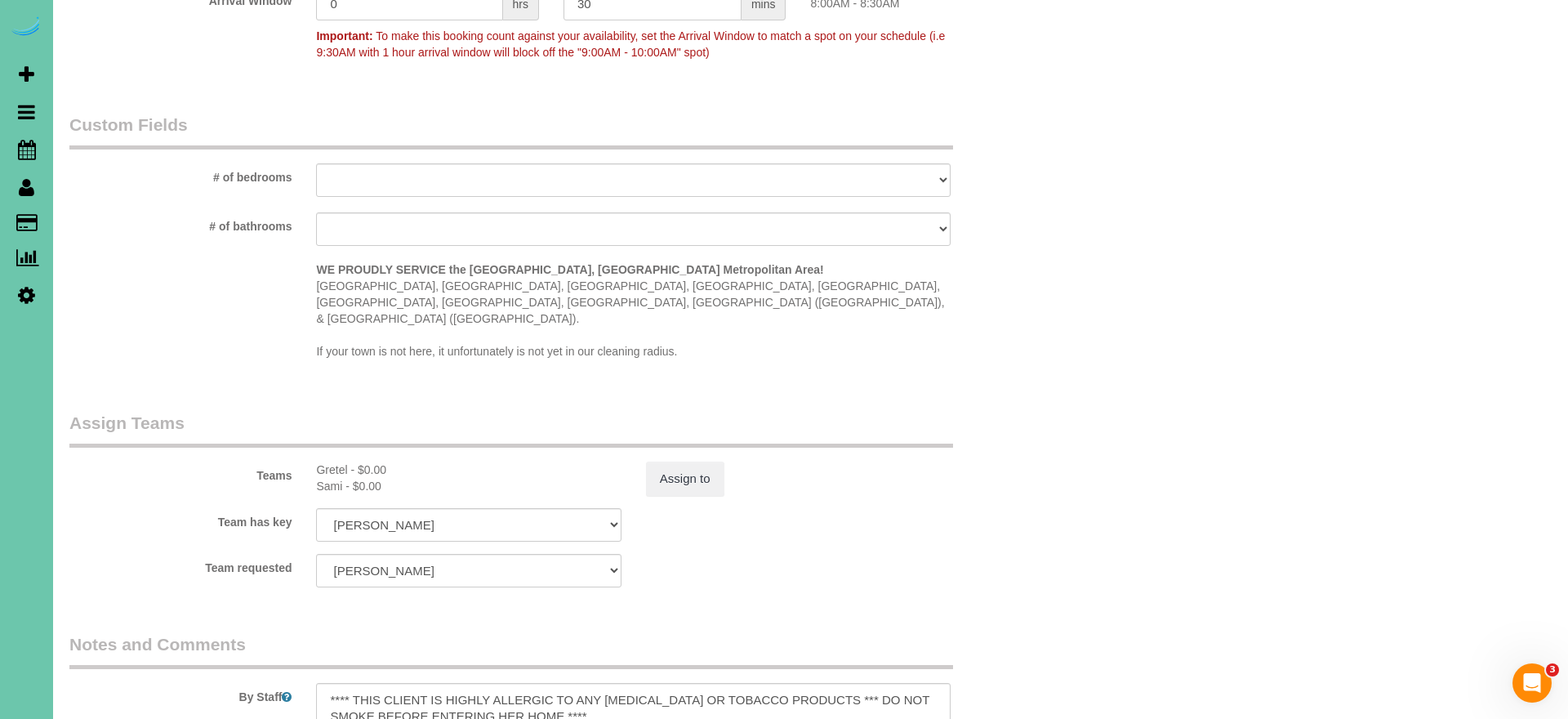
scroll to position [1413, 0]
click at [672, 461] on button "Assign to" at bounding box center [685, 478] width 78 height 34
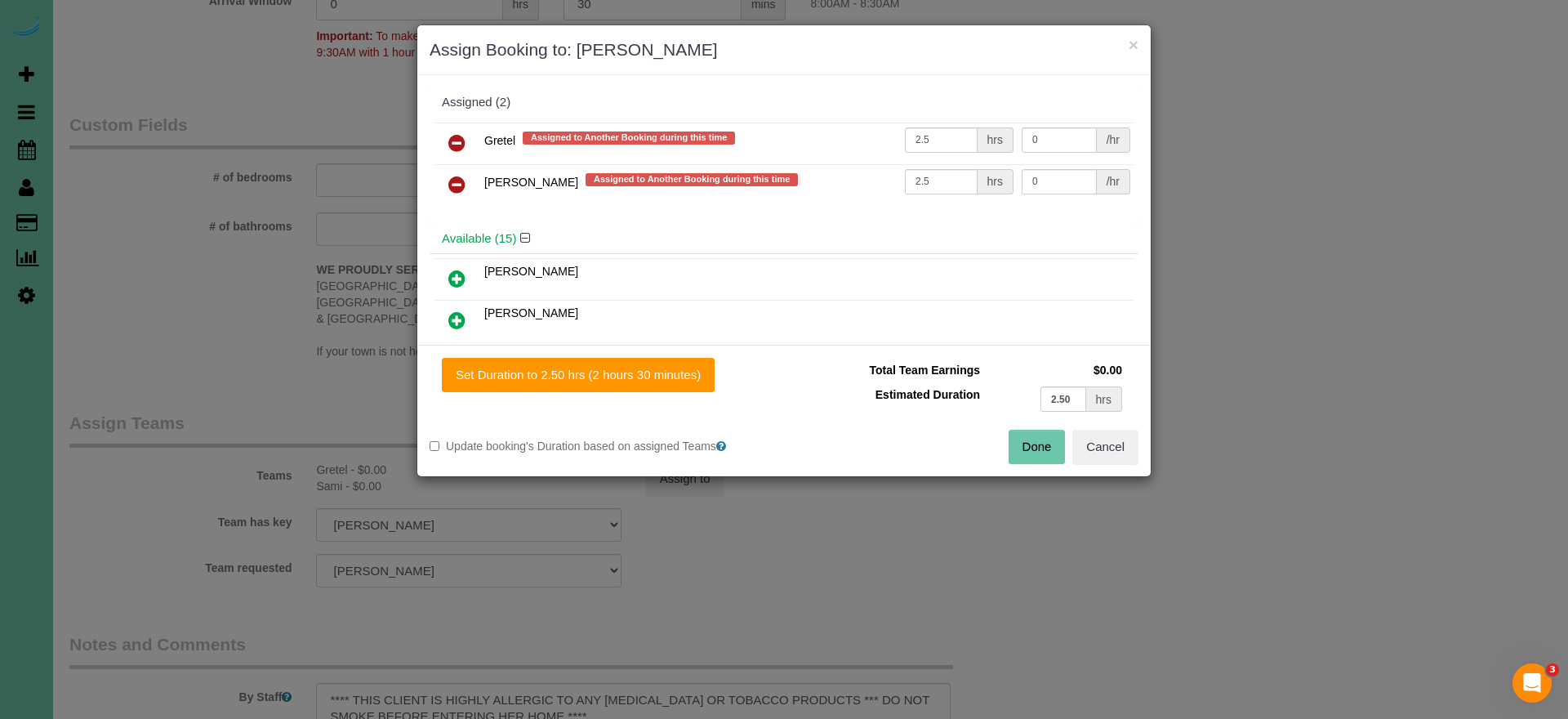
click at [456, 145] on icon at bounding box center [457, 142] width 18 height 19
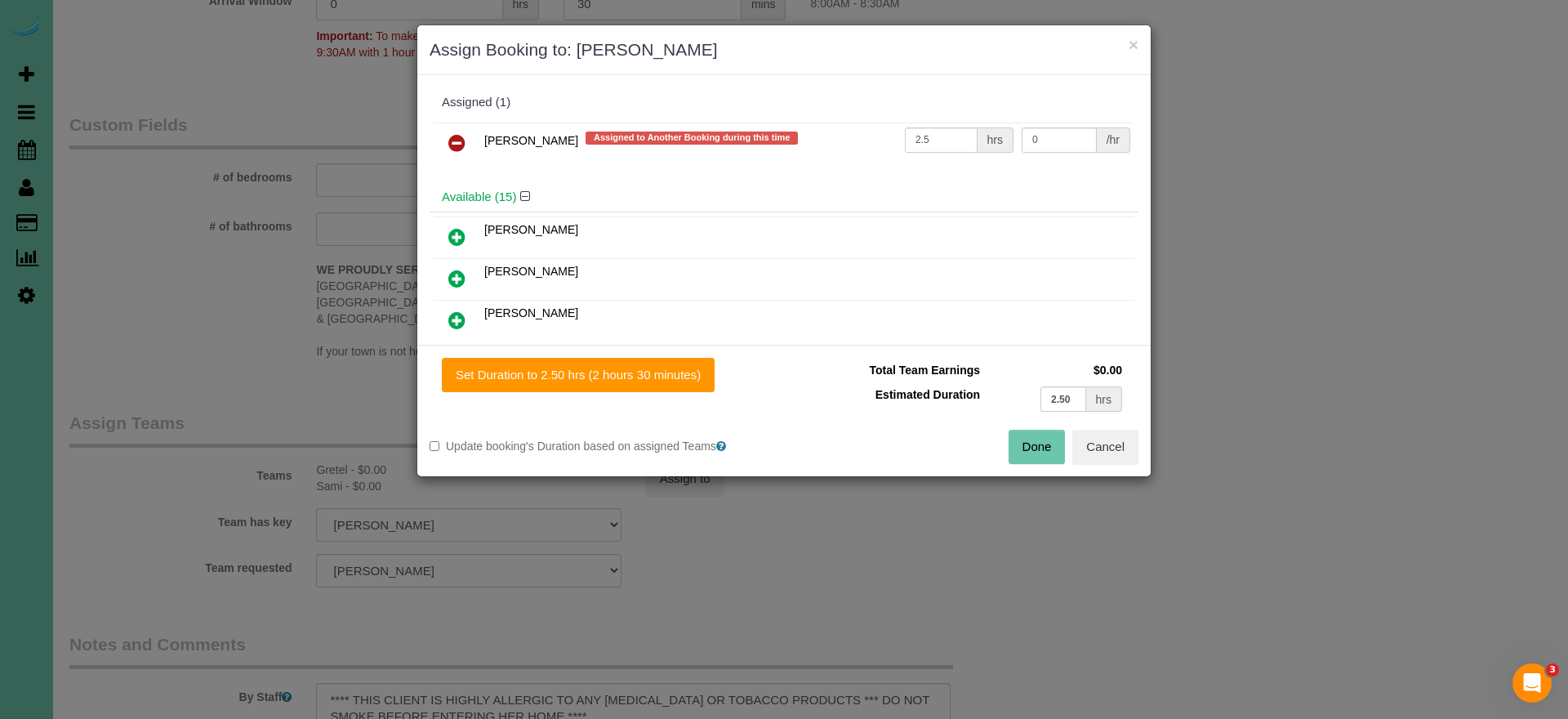
click at [456, 145] on icon at bounding box center [457, 142] width 18 height 19
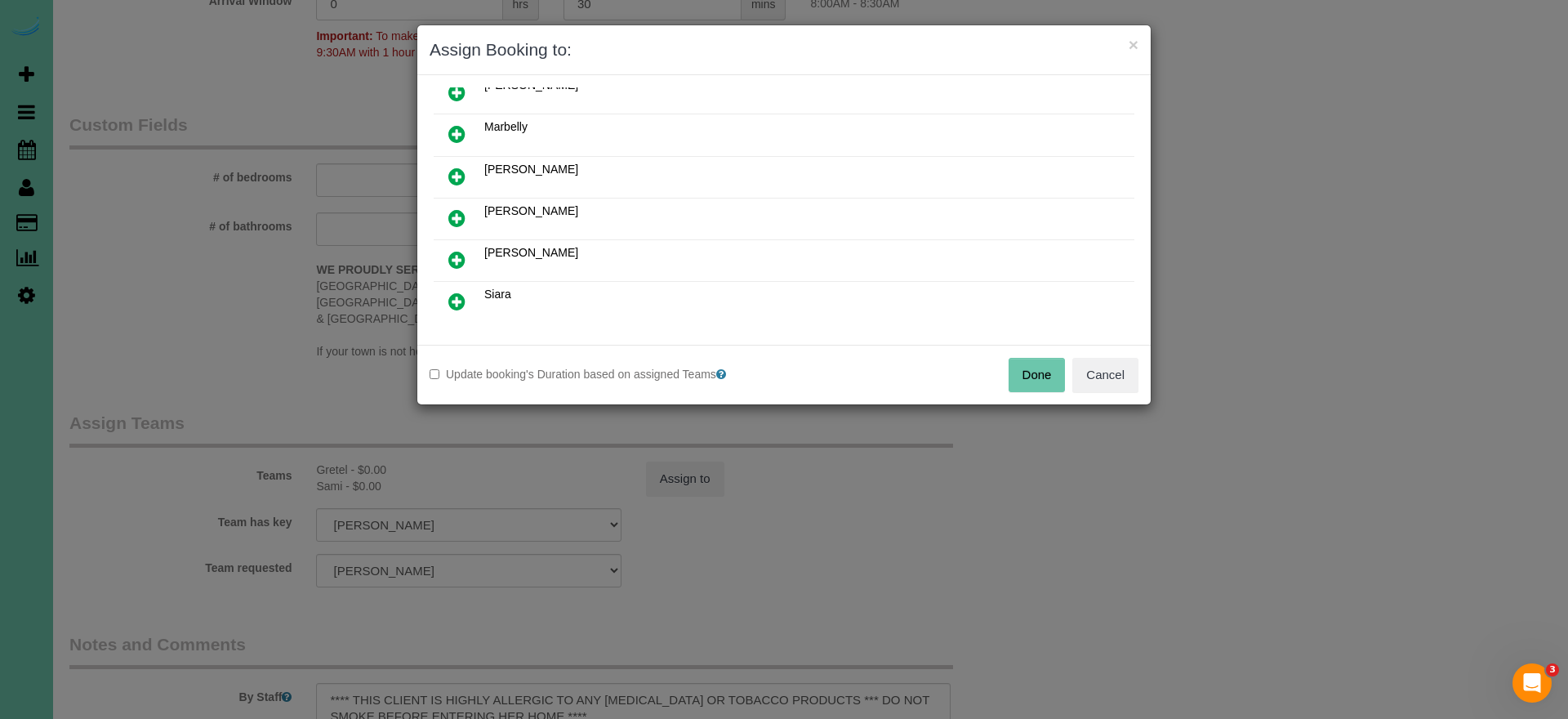
scroll to position [498, 0]
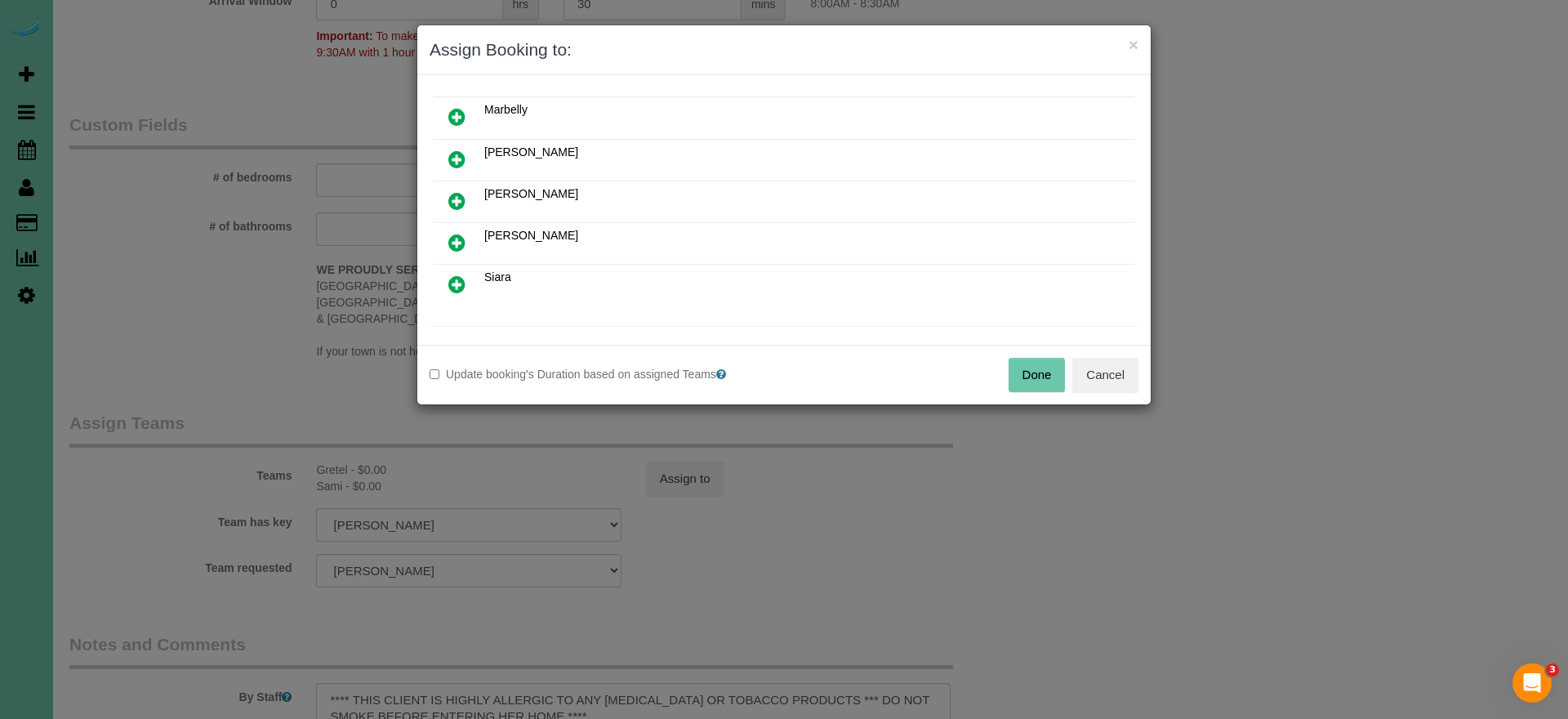
click at [457, 280] on icon at bounding box center [457, 284] width 18 height 19
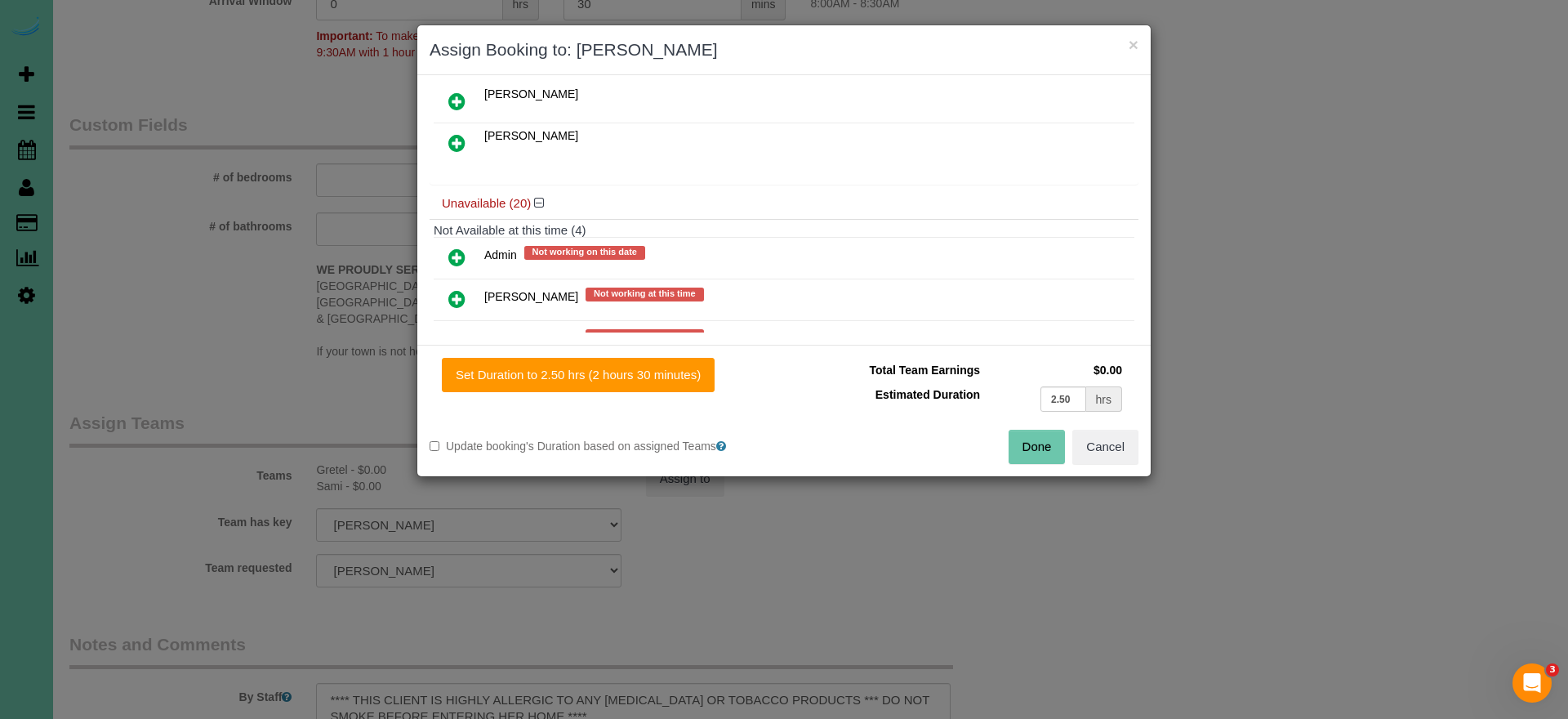
scroll to position [668, 0]
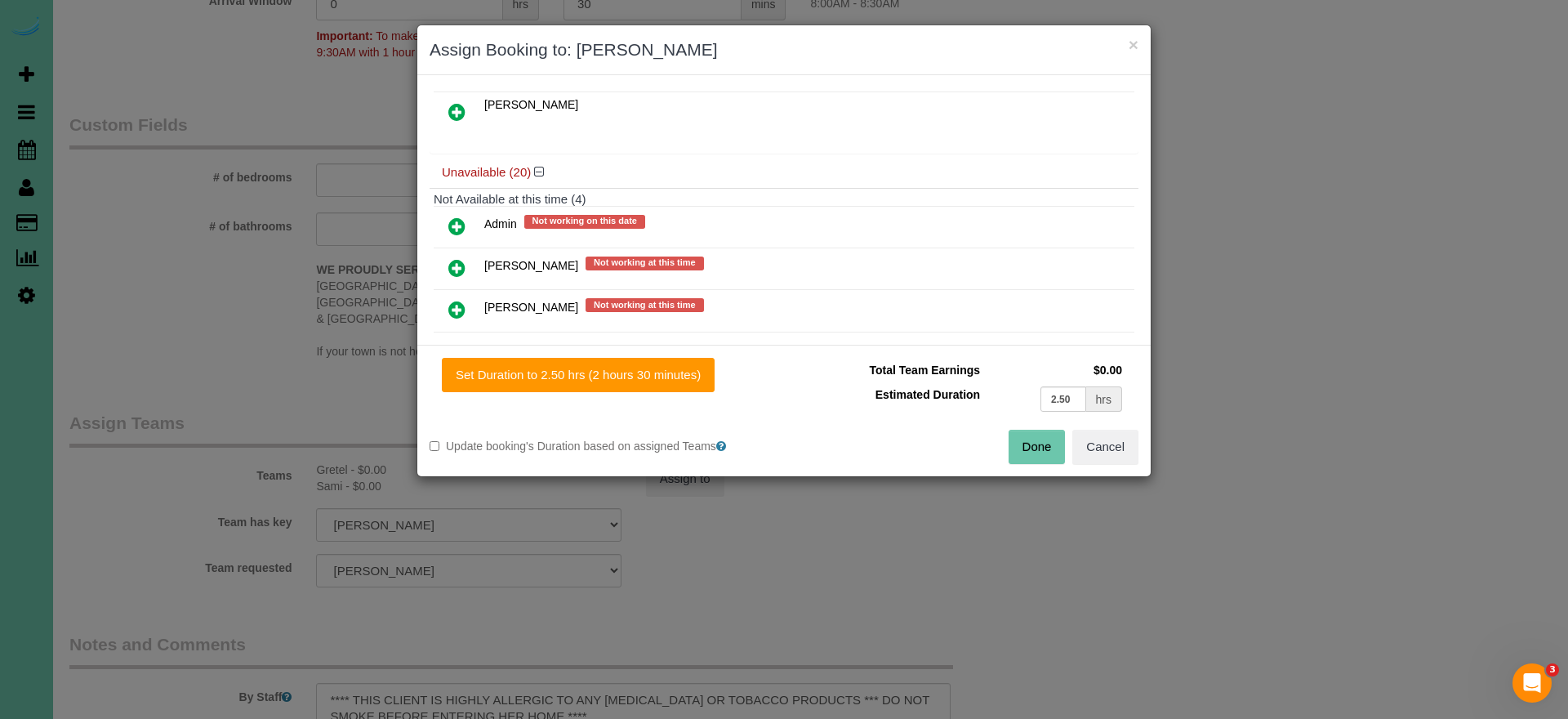
click at [464, 216] on icon at bounding box center [457, 226] width 18 height 19
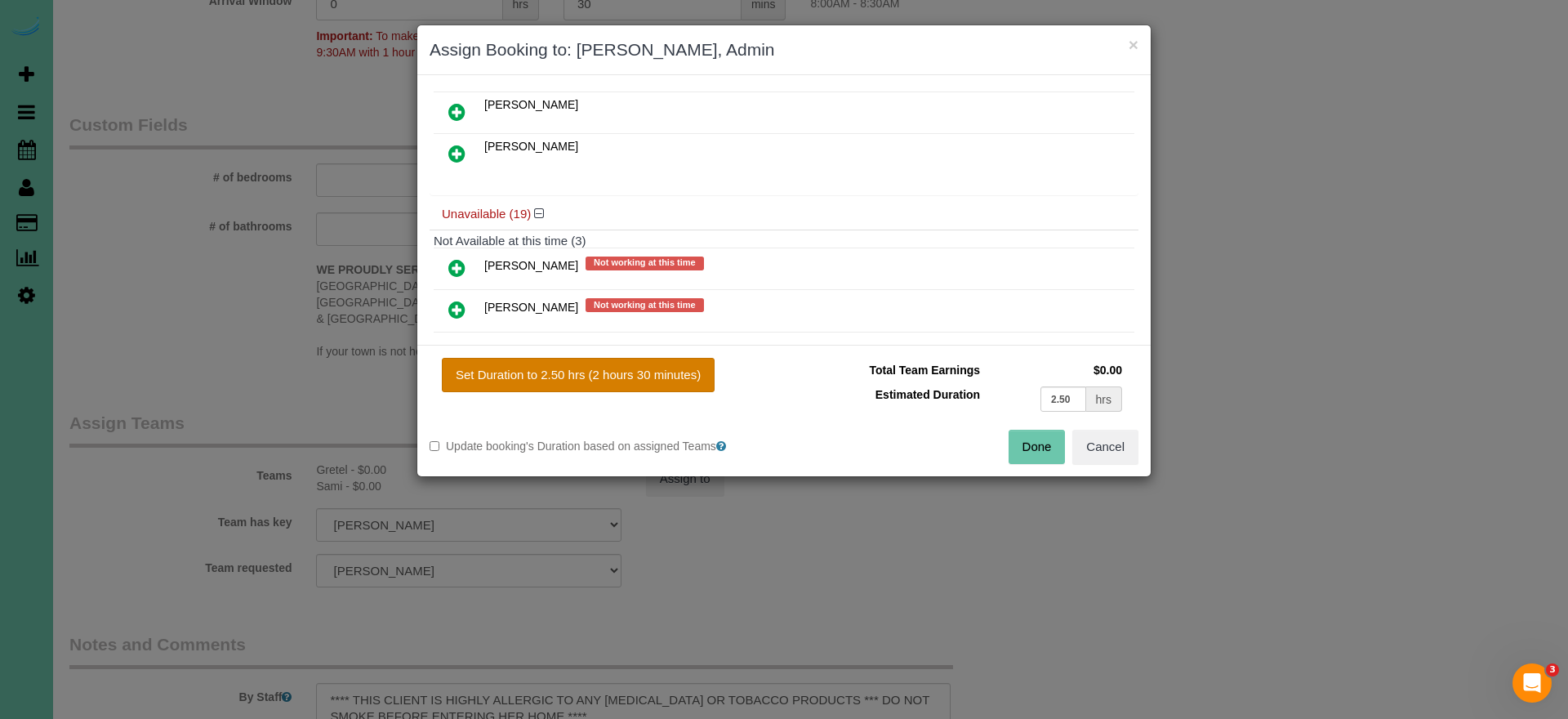
drag, startPoint x: 641, startPoint y: 367, endPoint x: 685, endPoint y: 372, distance: 44.3
click at [641, 367] on button "Set Duration to 2.50 hrs (2 hours 30 minutes)" at bounding box center [578, 374] width 272 height 34
type input "2.50"
click at [1038, 450] on button "Done" at bounding box center [1036, 447] width 57 height 34
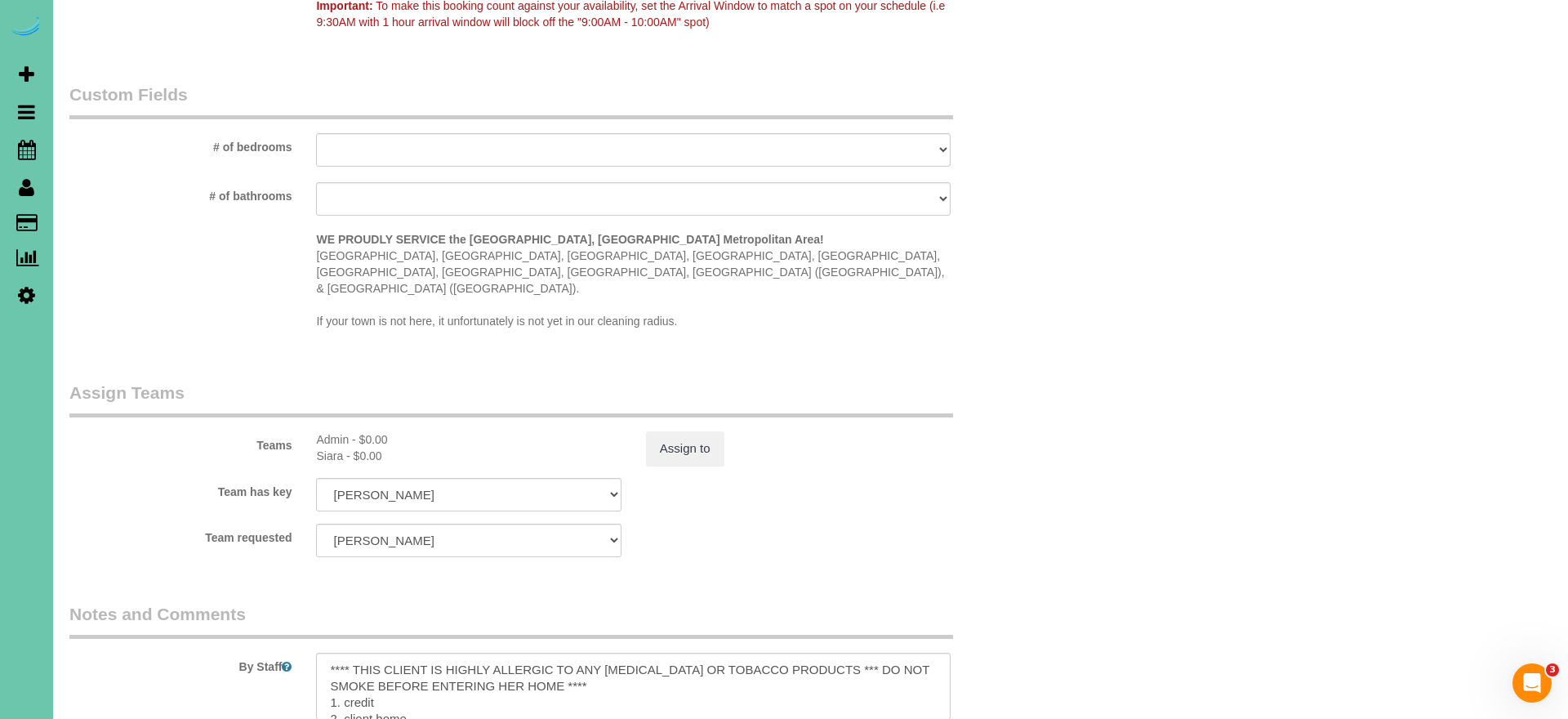
scroll to position [1468, 0]
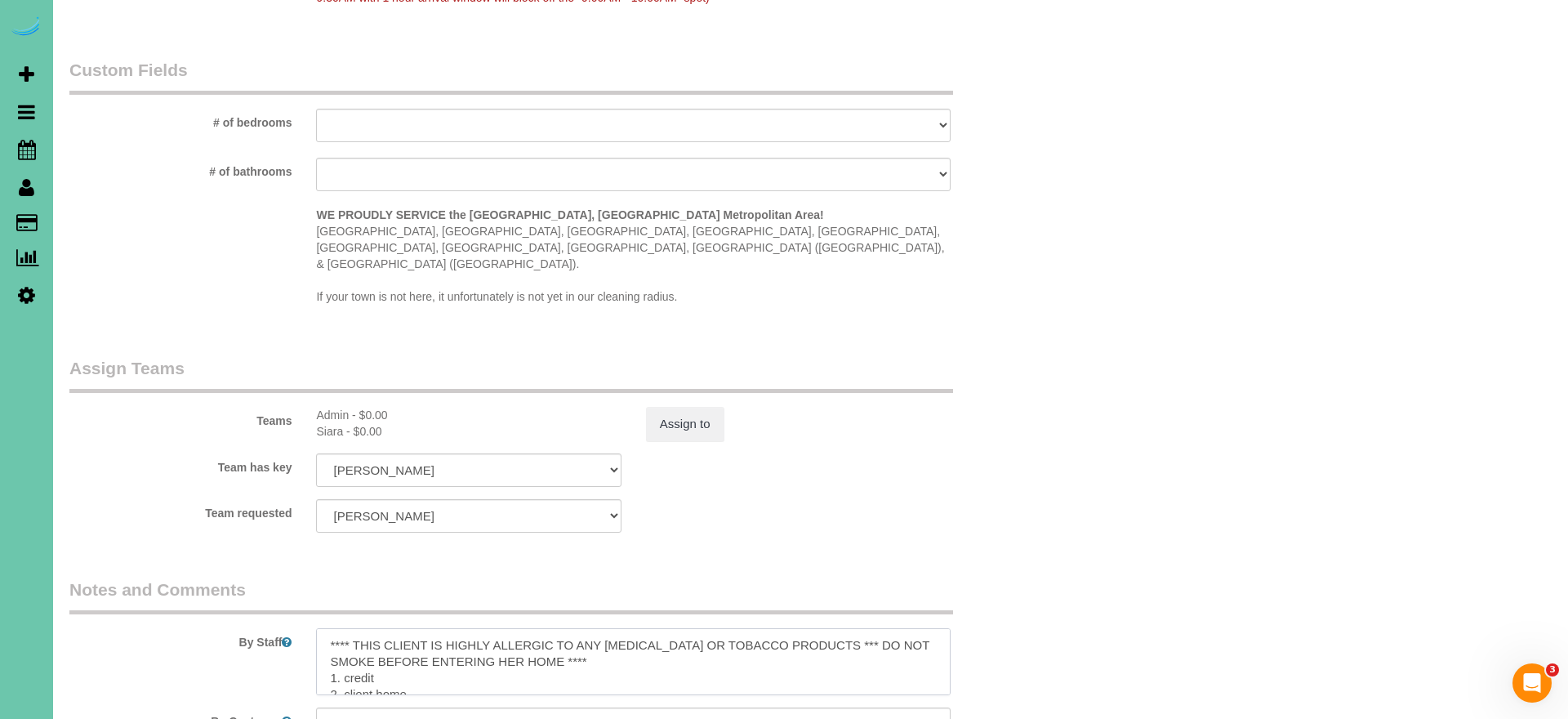
drag, startPoint x: 548, startPoint y: 620, endPoint x: 615, endPoint y: 617, distance: 67.1
click at [548, 628] on textarea at bounding box center [634, 661] width 635 height 67
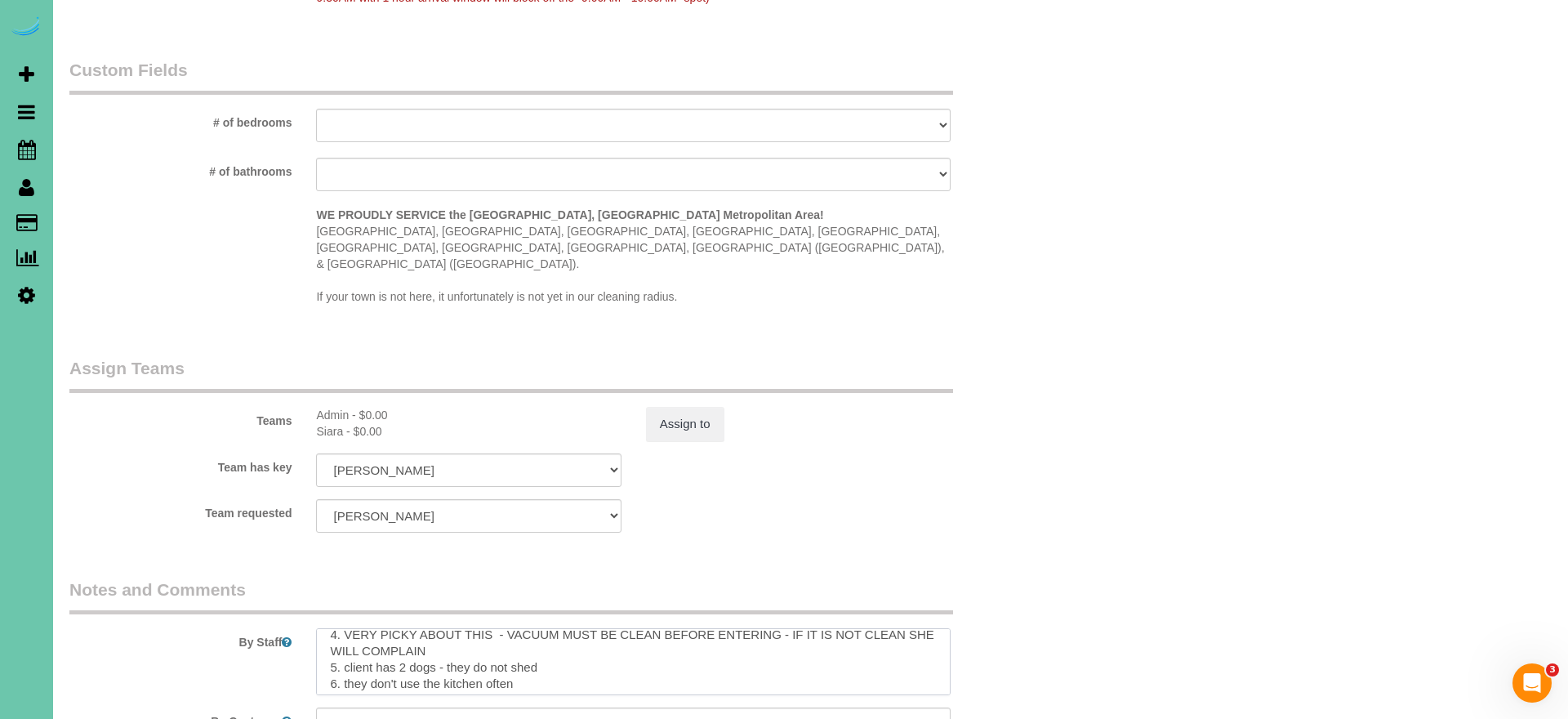
scroll to position [119, 0]
click at [535, 628] on textarea at bounding box center [634, 661] width 635 height 67
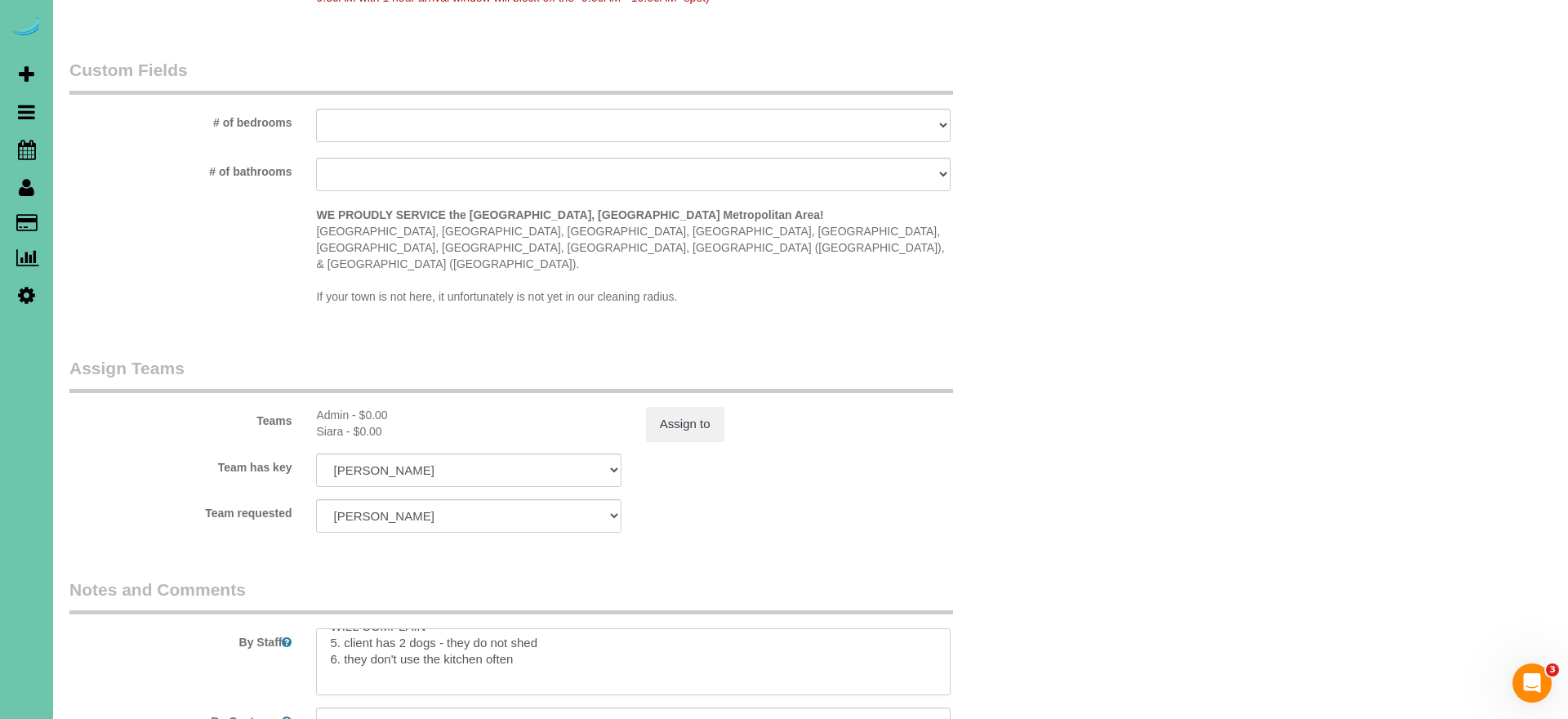
scroll to position [149, 0]
click at [327, 628] on textarea at bounding box center [634, 661] width 635 height 67
drag, startPoint x: 476, startPoint y: 644, endPoint x: 575, endPoint y: 638, distance: 99.2
click at [575, 638] on textarea at bounding box center [634, 661] width 635 height 67
click at [346, 643] on textarea at bounding box center [634, 661] width 635 height 67
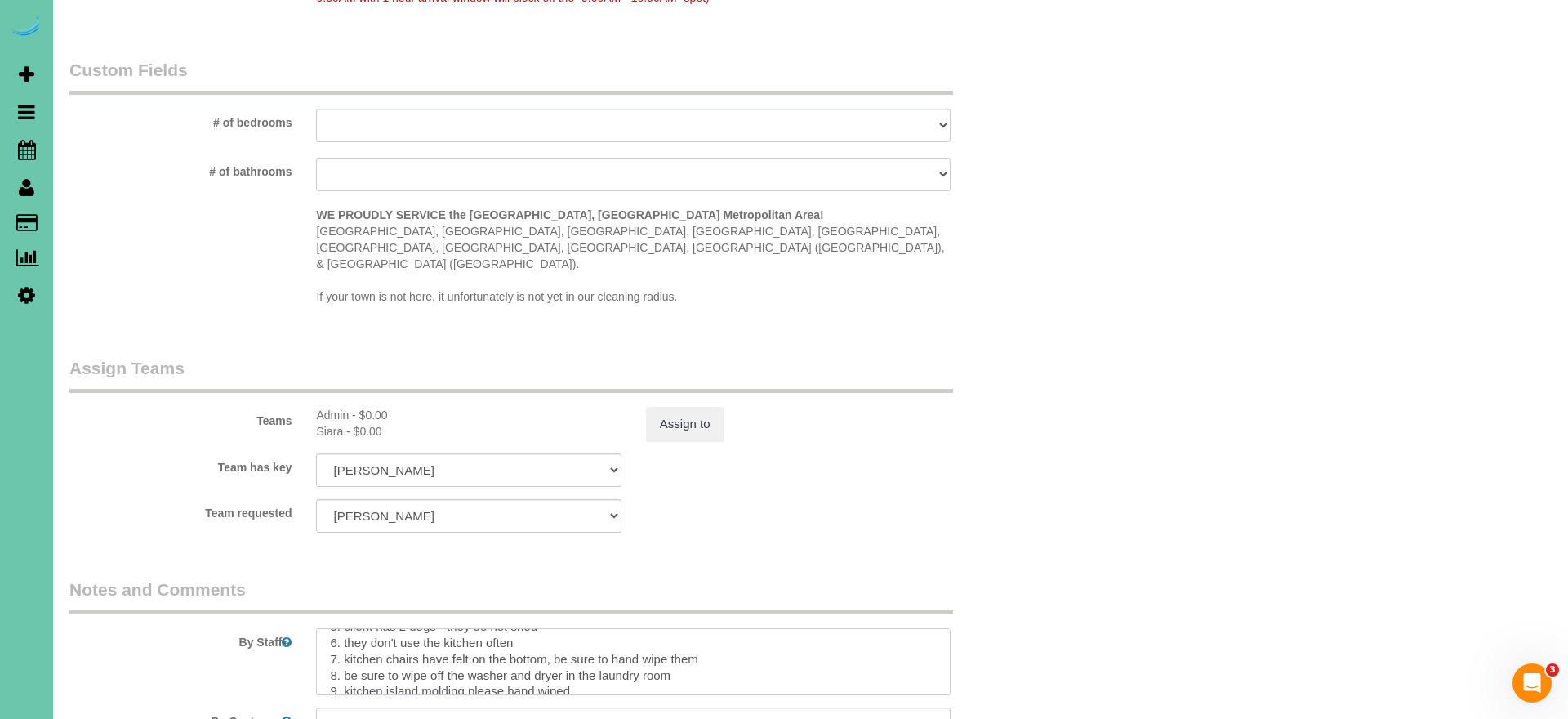
paste textarea "please hand wiped"
drag, startPoint x: 531, startPoint y: 642, endPoint x: 694, endPoint y: 649, distance: 163.2
click at [694, 649] on textarea at bounding box center [634, 661] width 635 height 67
click at [507, 651] on textarea at bounding box center [634, 661] width 635 height 67
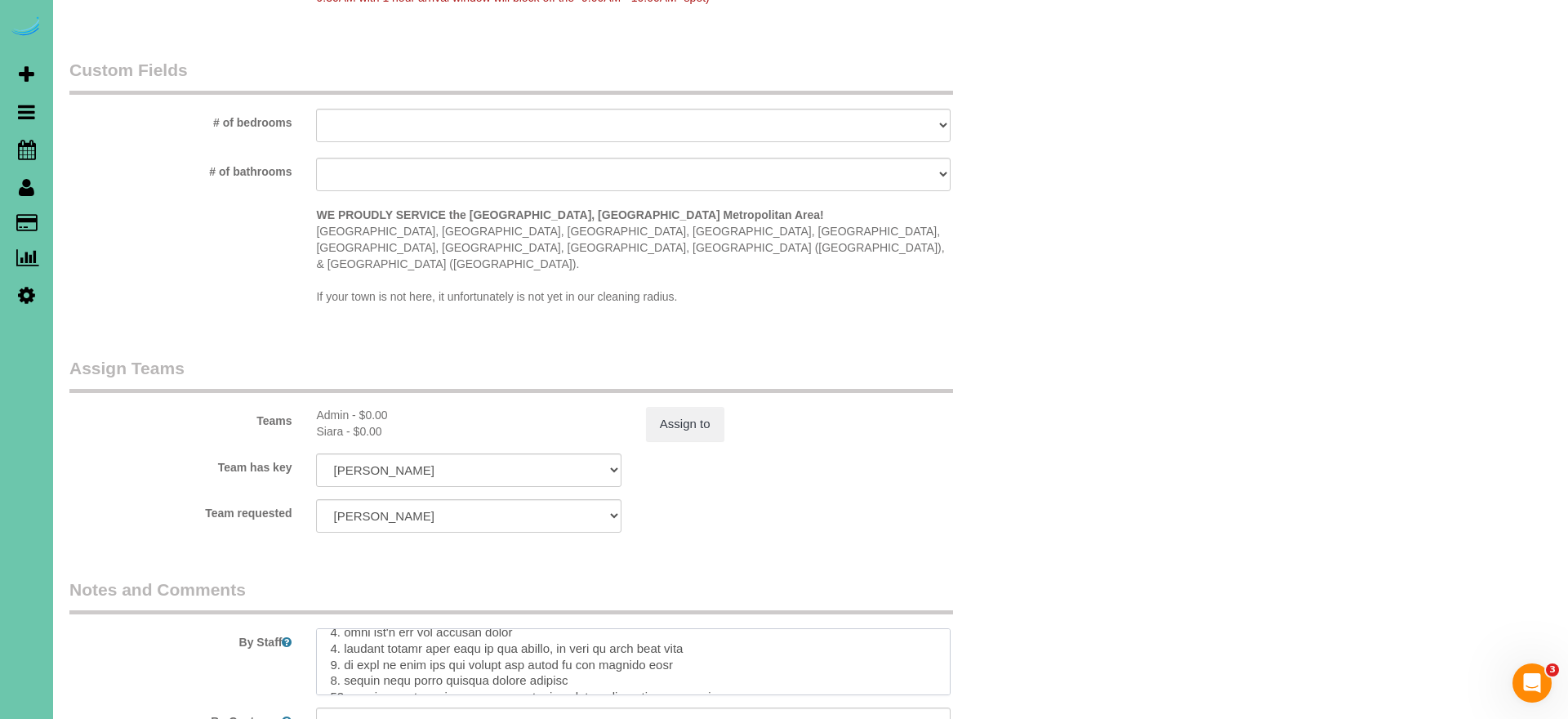
click at [411, 648] on textarea at bounding box center [634, 661] width 635 height 67
click at [854, 647] on textarea at bounding box center [634, 661] width 635 height 67
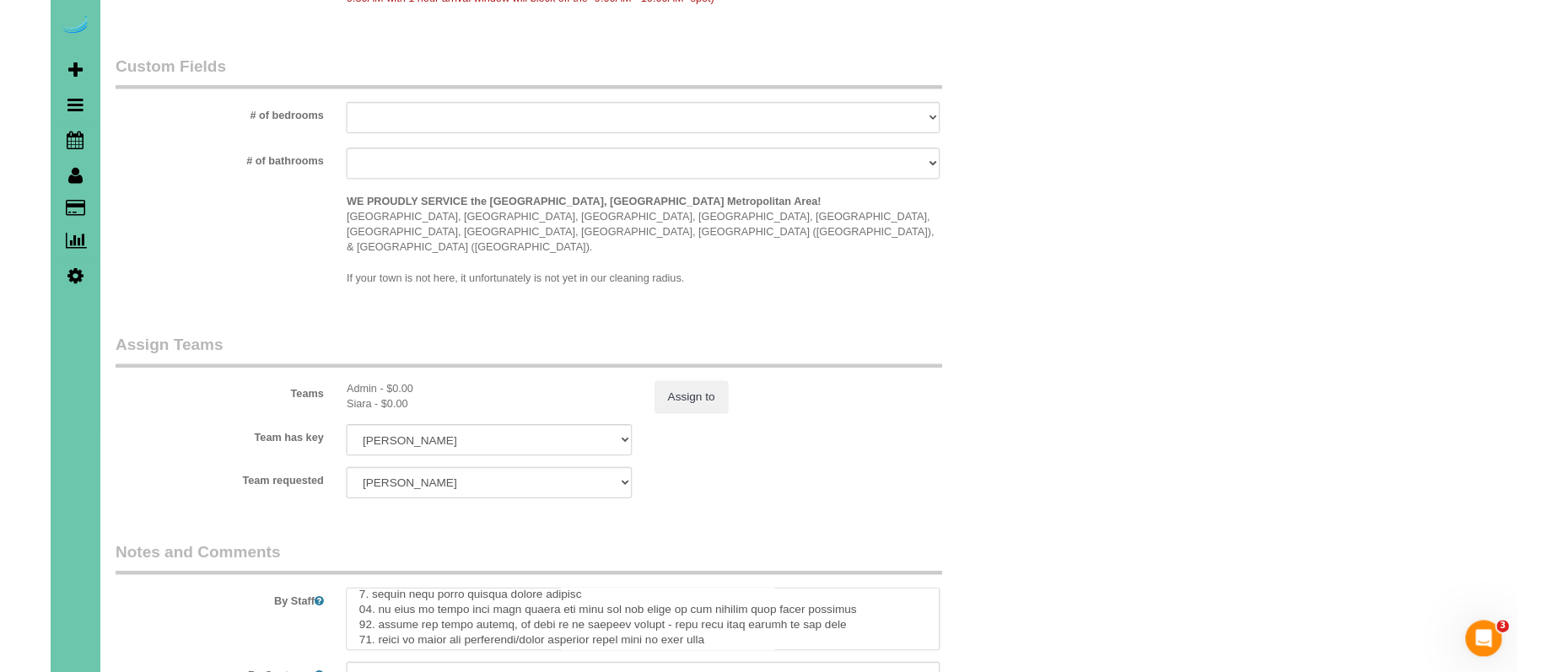
scroll to position [219, 0]
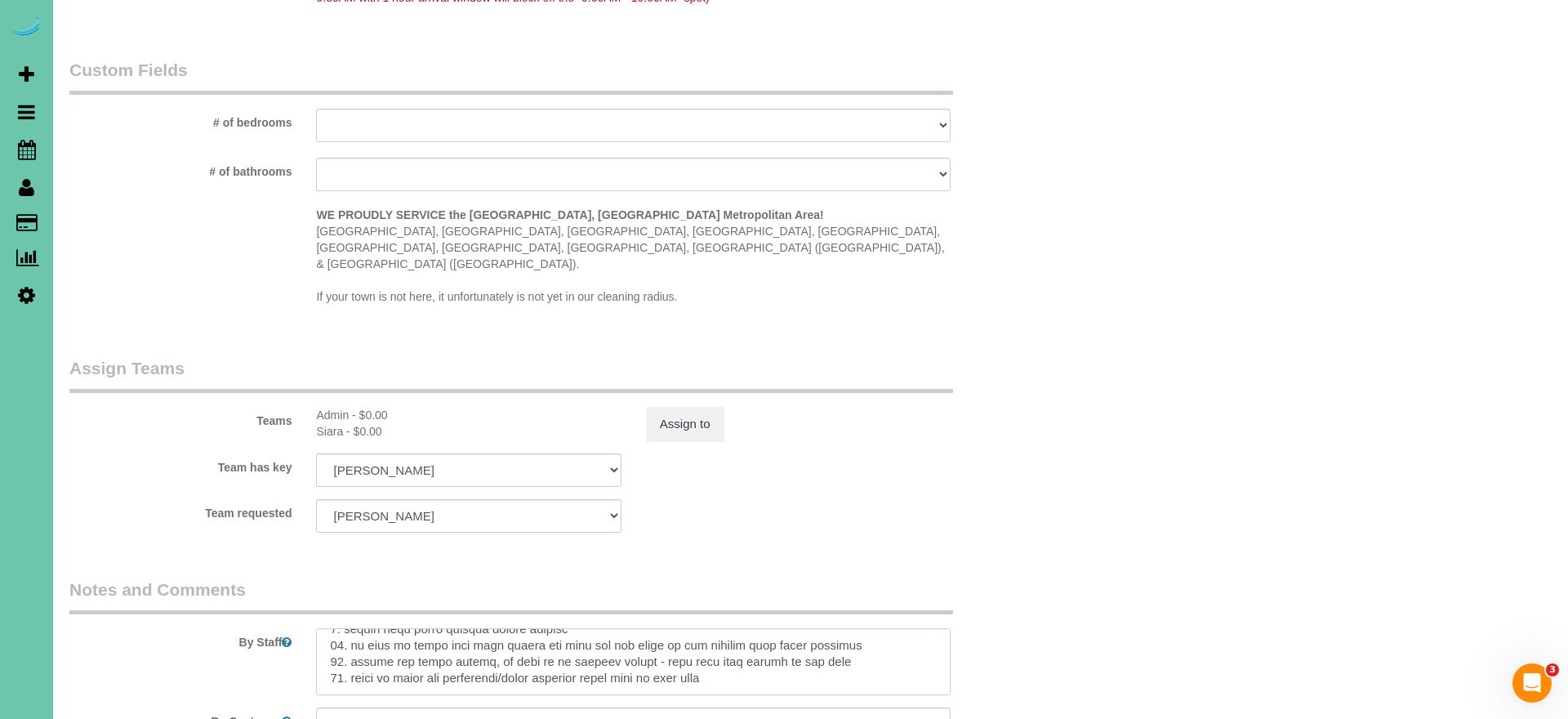
drag, startPoint x: 328, startPoint y: 608, endPoint x: 766, endPoint y: 635, distance: 438.8
click at [766, 635] on textarea at bounding box center [634, 661] width 635 height 67
click at [175, 583] on div "By Staff" at bounding box center [551, 636] width 988 height 118
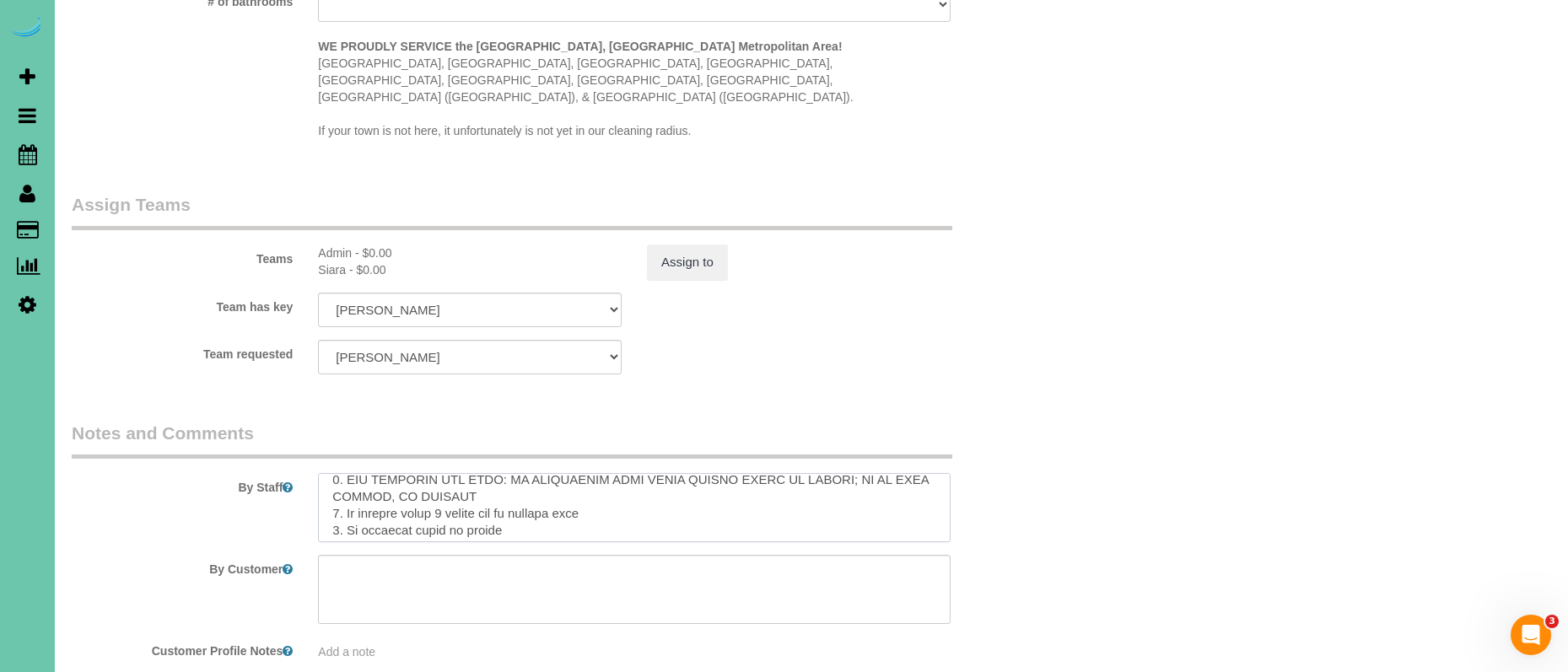
scroll to position [1853, 0]
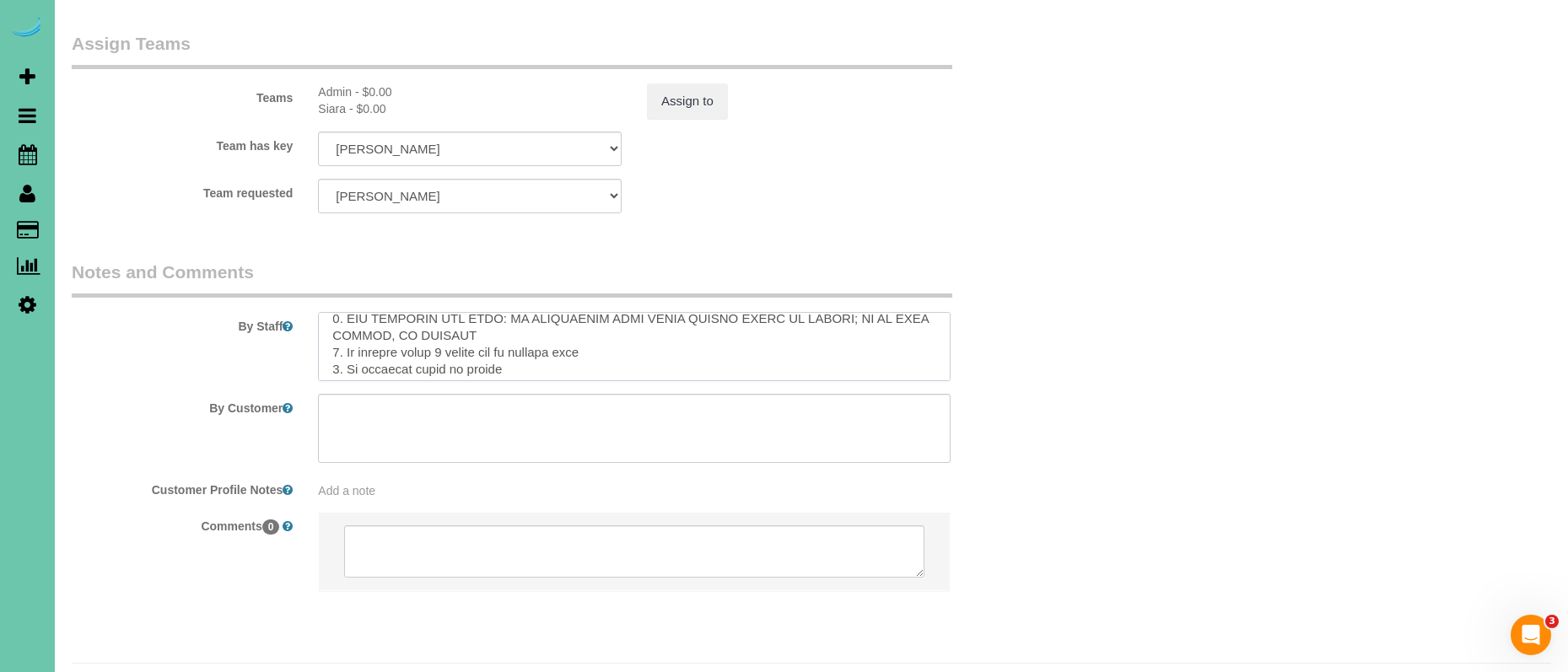
drag, startPoint x: 809, startPoint y: 696, endPoint x: 814, endPoint y: 726, distance: 30.4
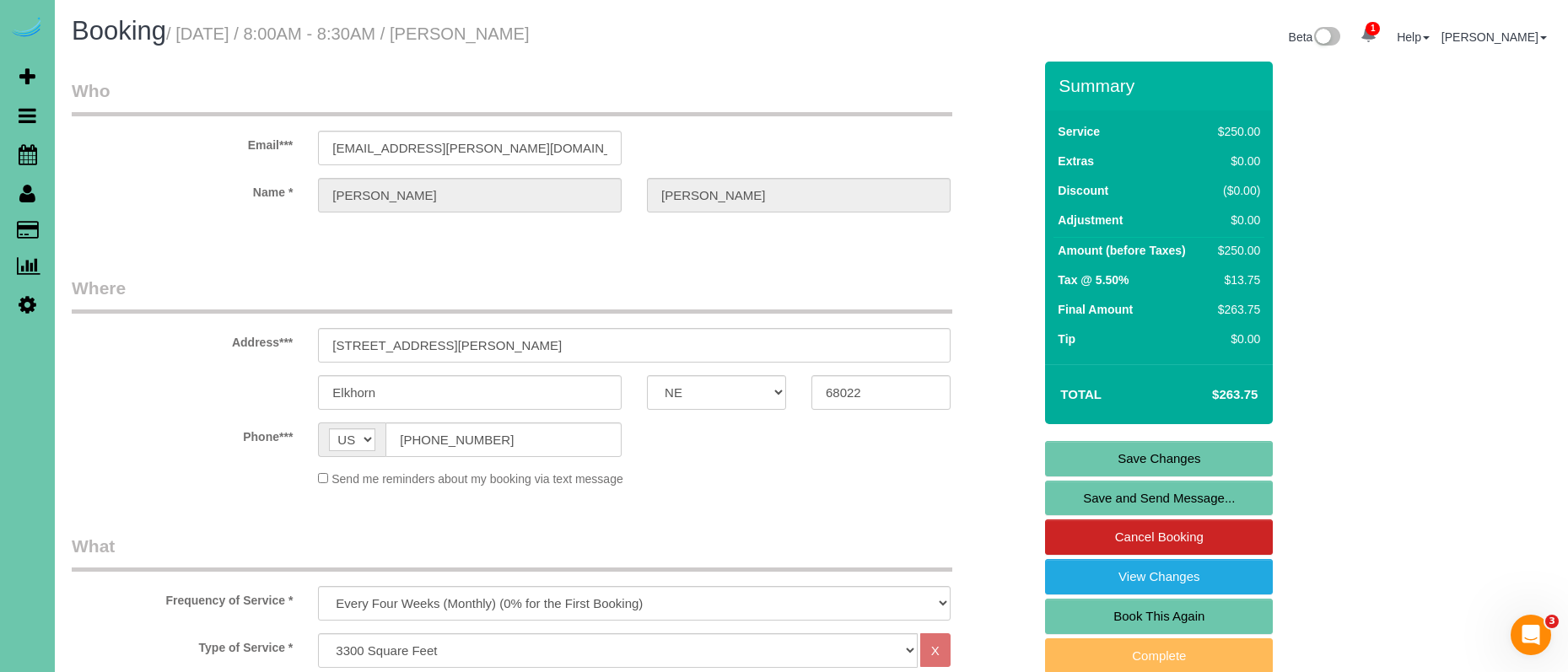
scroll to position [0, 0]
type textarea "**** THIS CLIENT IS HIGHLY ALLERGIC TO ANY NICOTINE OR TOBACCO PRODUCTS *** DO …"
click at [1069, 450] on link "Save Changes" at bounding box center [1159, 459] width 228 height 35
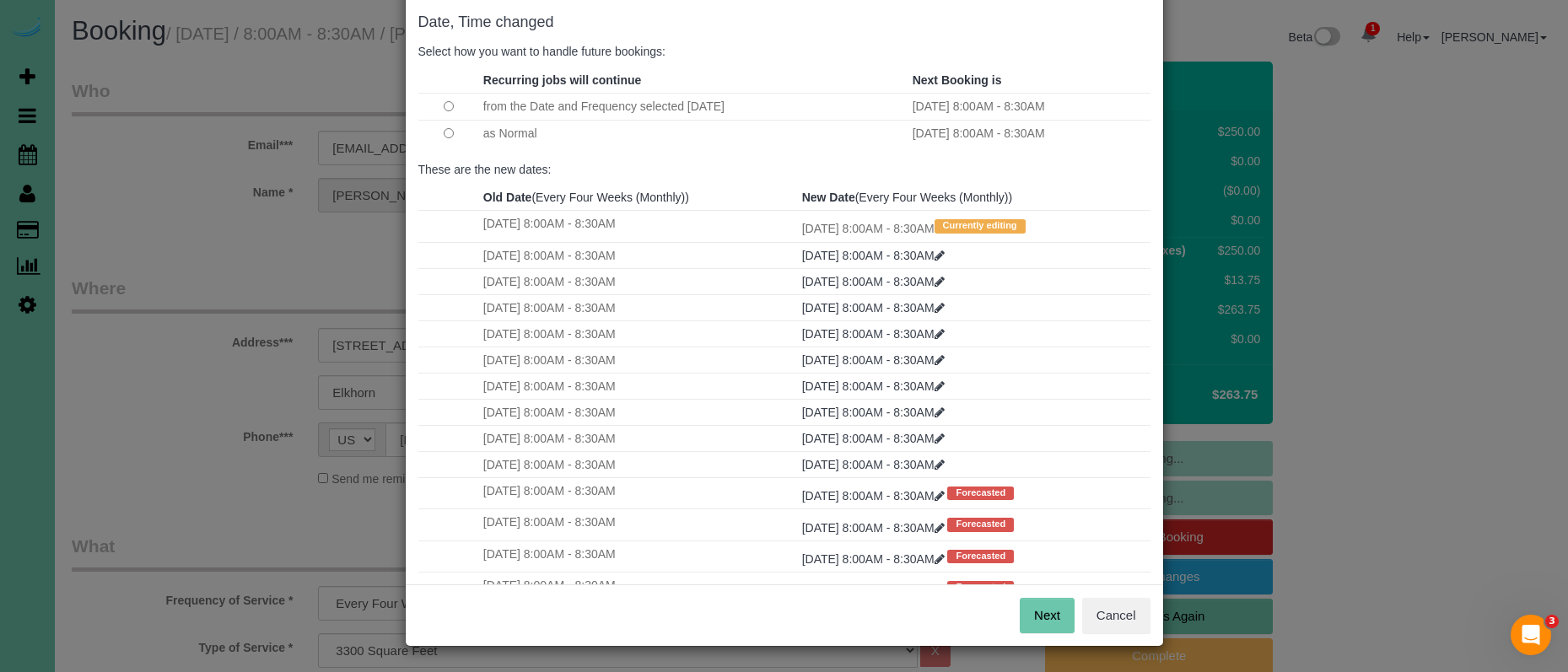
scroll to position [83, 0]
drag, startPoint x: 1052, startPoint y: 611, endPoint x: 1040, endPoint y: 607, distance: 12.6
click at [1051, 611] on button "Next" at bounding box center [1047, 617] width 54 height 35
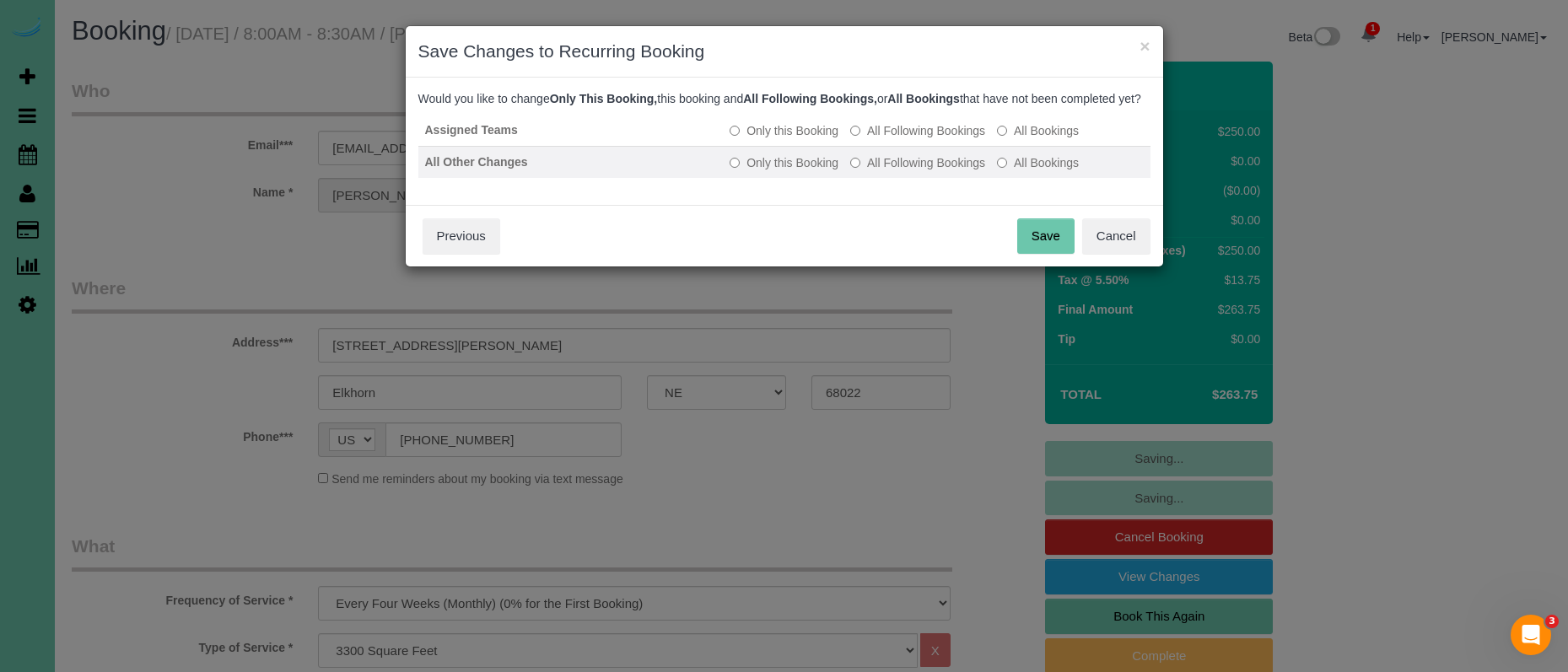
drag, startPoint x: 905, startPoint y: 143, endPoint x: 901, endPoint y: 173, distance: 30.3
click at [905, 139] on label "All Following Bookings" at bounding box center [917, 131] width 135 height 17
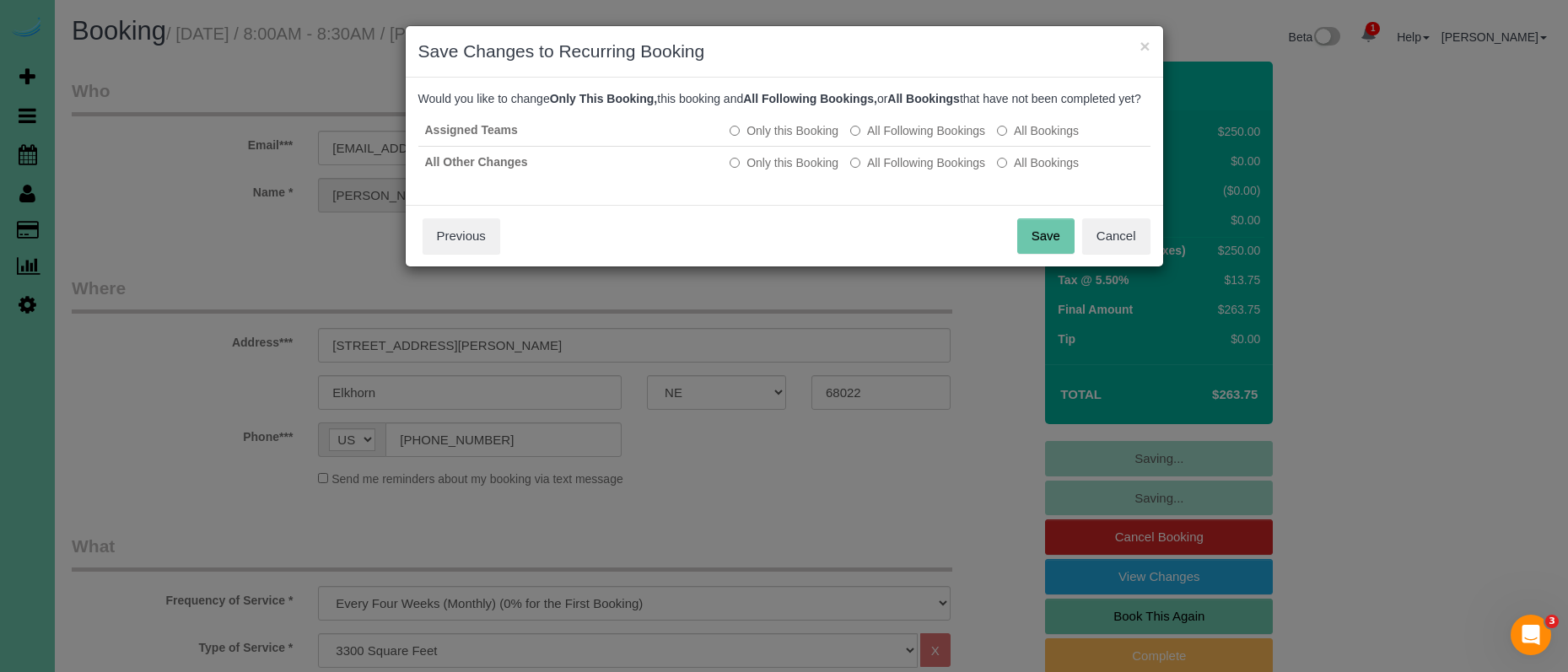
drag, startPoint x: 897, startPoint y: 180, endPoint x: 938, endPoint y: 197, distance: 44.4
click at [897, 172] on label "All Following Bookings" at bounding box center [917, 163] width 135 height 17
click at [1050, 252] on button "Save" at bounding box center [1045, 236] width 57 height 35
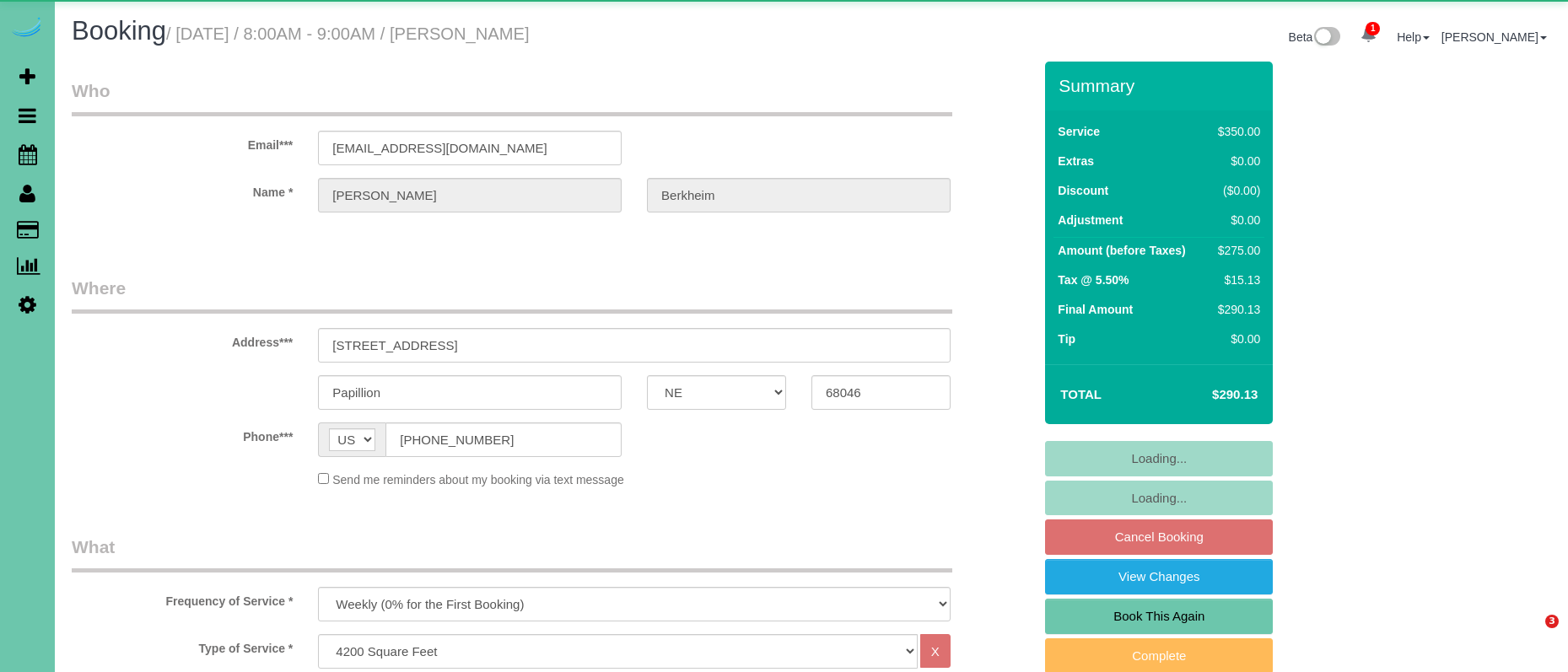
select select "NE"
select select "object:919"
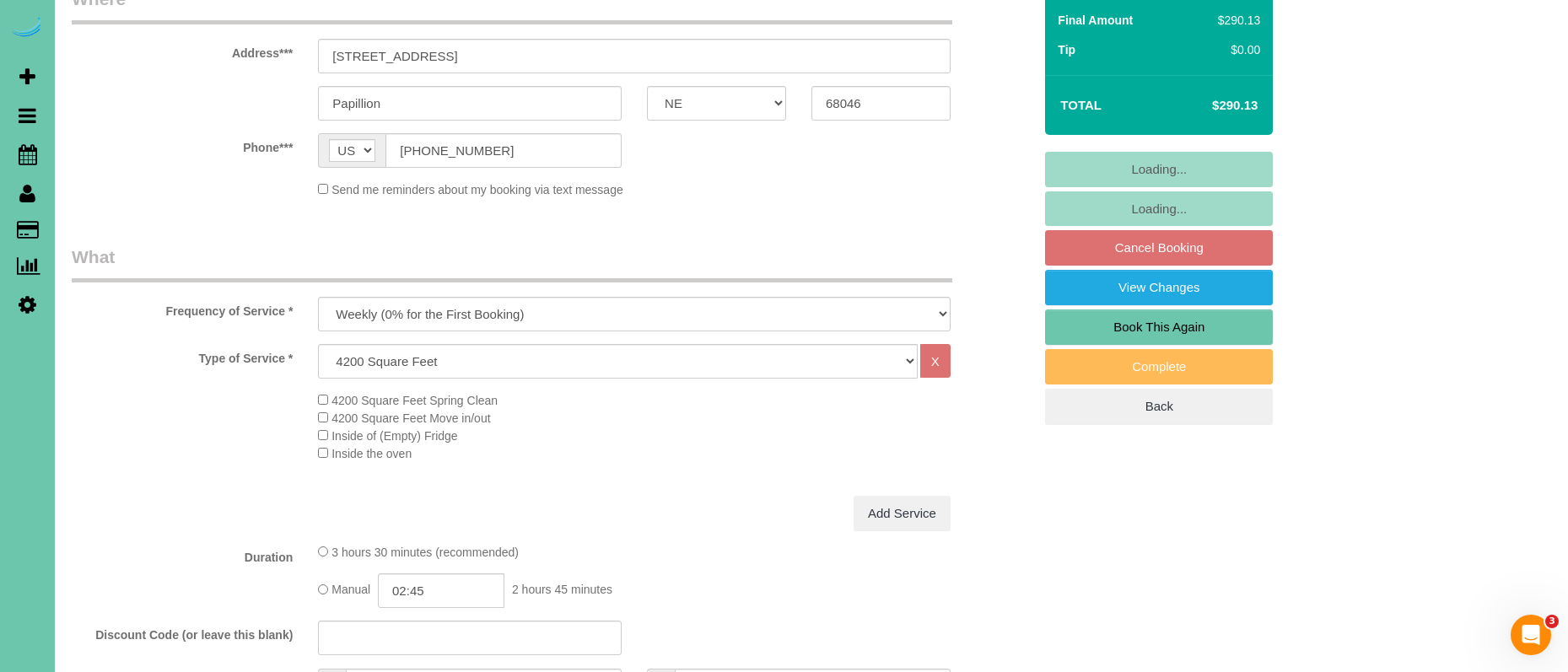
scroll to position [294, 0]
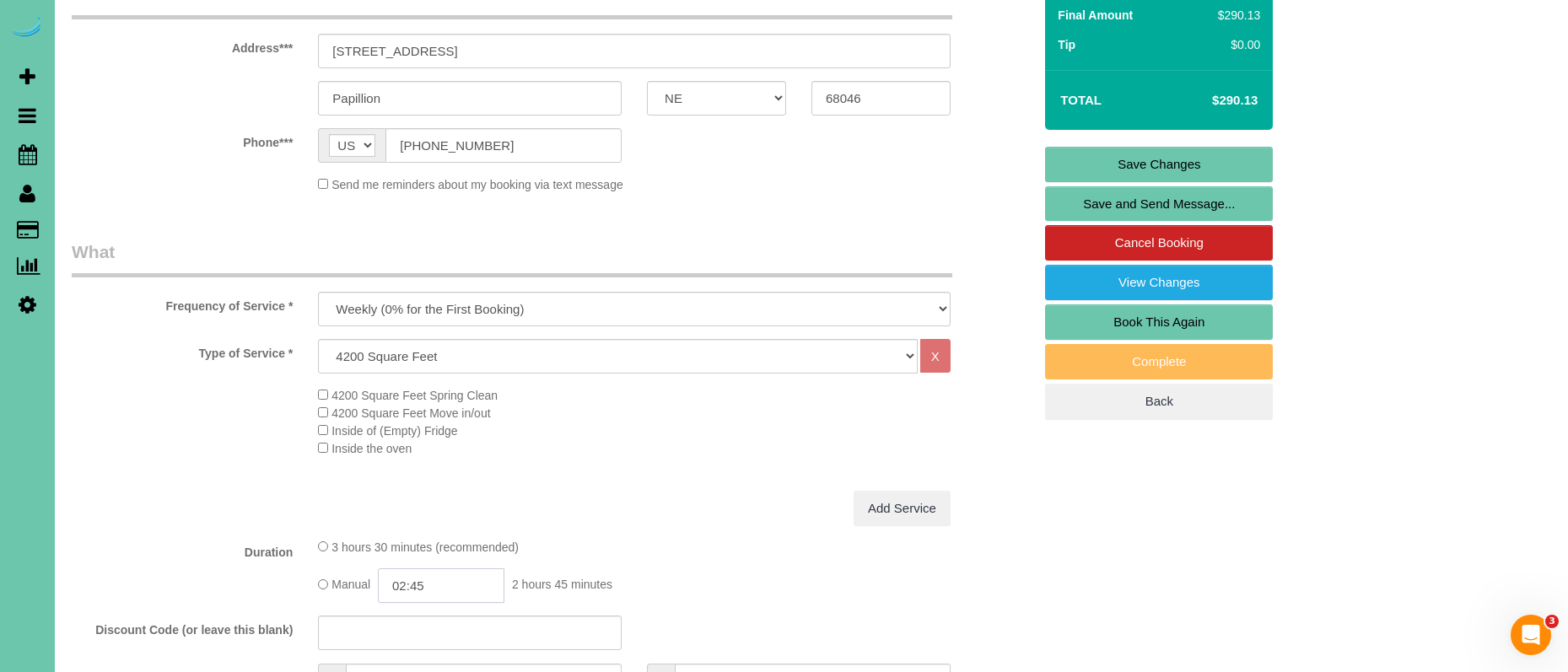
click at [451, 593] on input "02:45" at bounding box center [440, 586] width 126 height 35
type input "02:30"
drag, startPoint x: 426, startPoint y: 547, endPoint x: 261, endPoint y: 529, distance: 166.0
click at [426, 548] on li "02:30" at bounding box center [423, 553] width 75 height 22
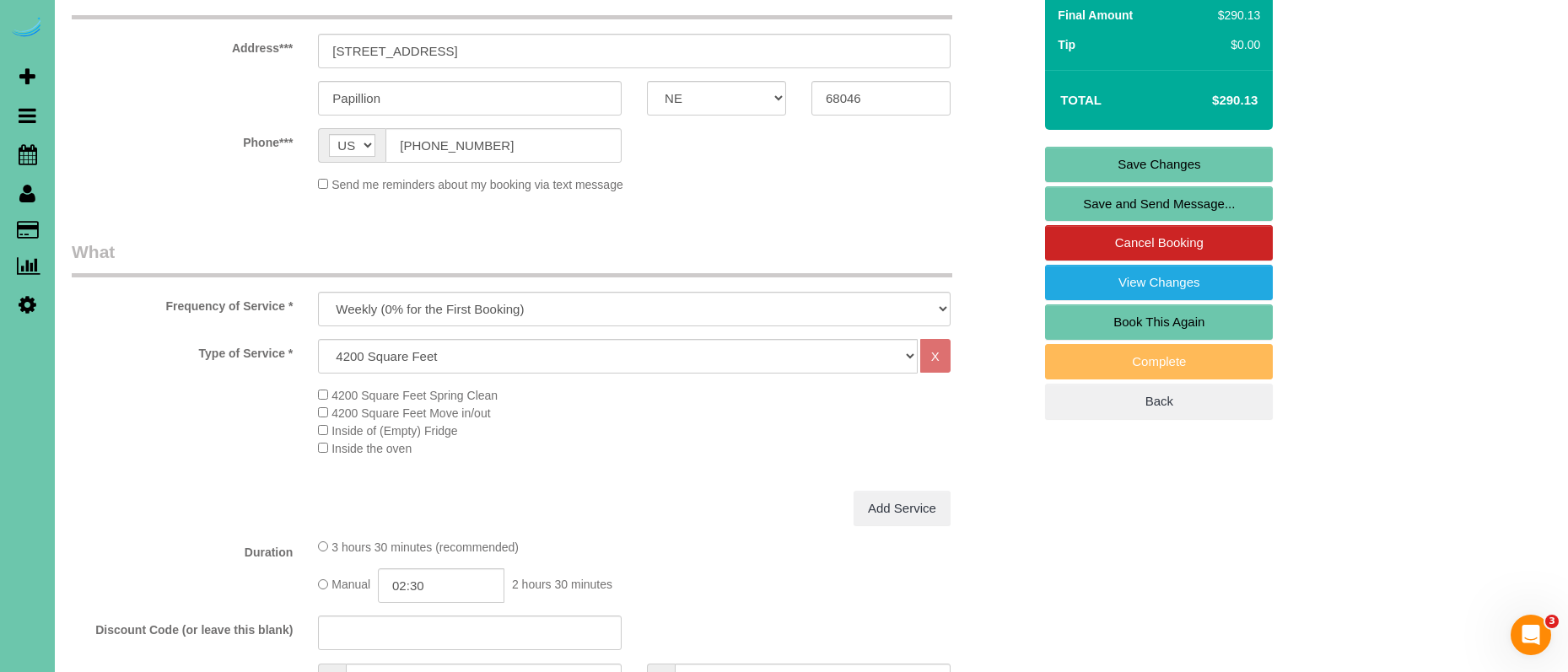
click at [206, 522] on fieldset "What Frequency of Service * One Time Weekly (0% for the First Booking) Bi-Weekl…" at bounding box center [552, 598] width 961 height 716
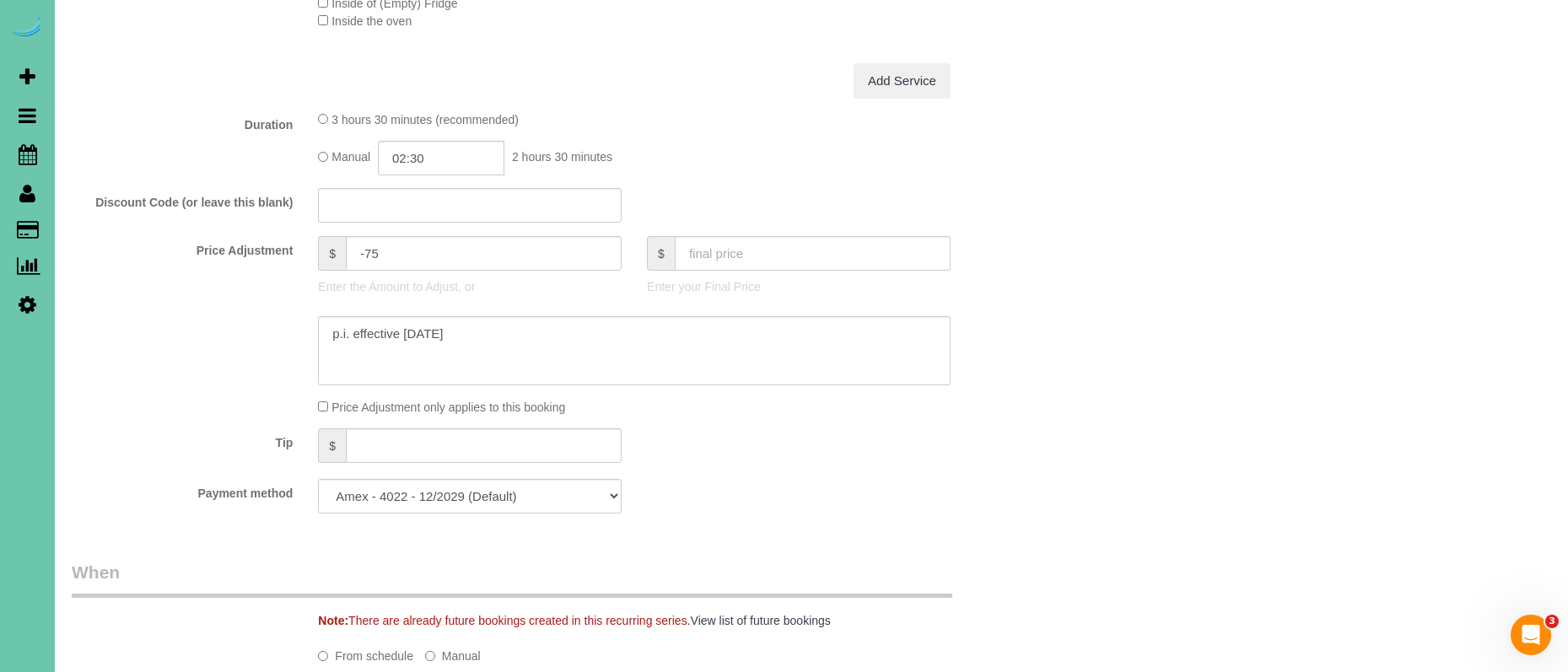
scroll to position [725, 0]
drag, startPoint x: 488, startPoint y: 327, endPoint x: 281, endPoint y: 305, distance: 208.2
click at [281, 305] on sui-booking-price-adjustment "Price Adjustment $ -75 Enter the Amount to Adjust, or $ Enter your Final Price …" at bounding box center [552, 323] width 961 height 180
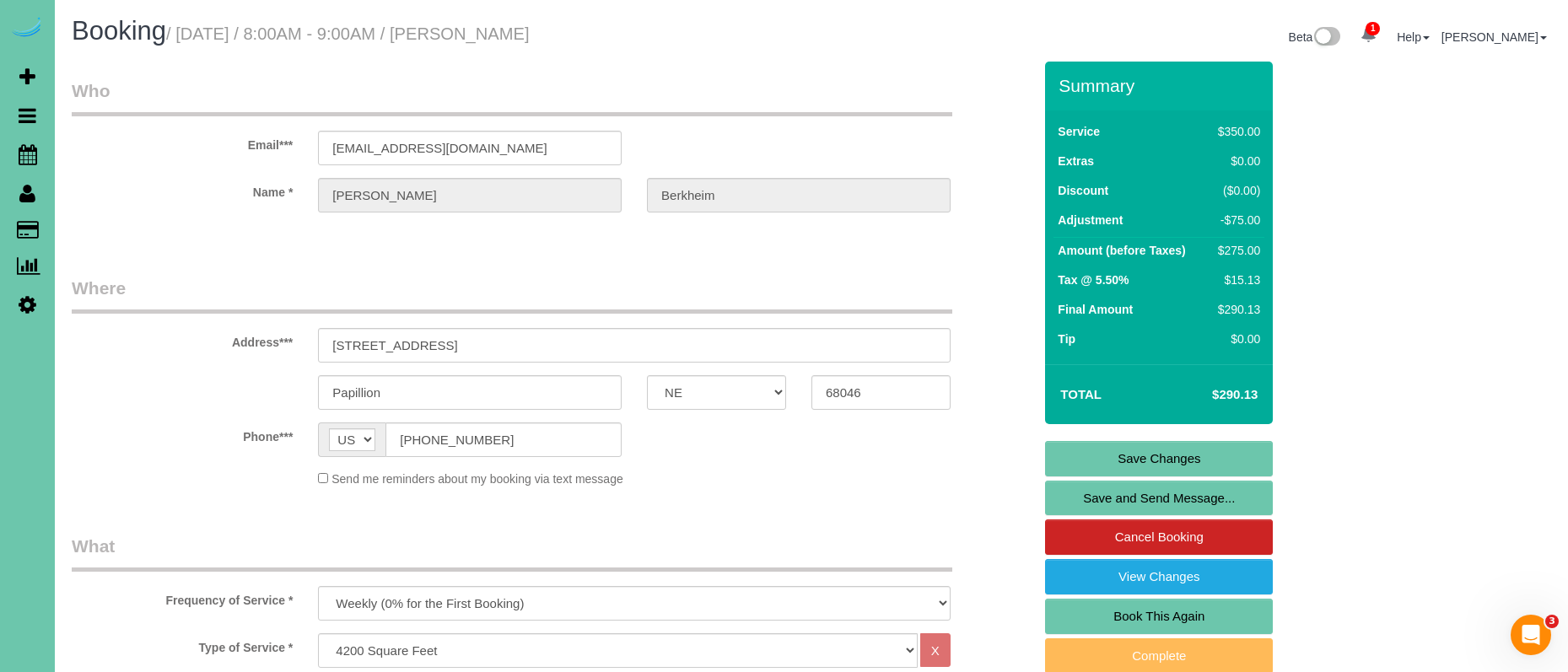
scroll to position [0, 0]
type textarea "new pricing - [DATE]"
drag, startPoint x: 1155, startPoint y: 458, endPoint x: 1135, endPoint y: 453, distance: 20.6
click at [1135, 453] on link "Save Changes" at bounding box center [1159, 459] width 228 height 35
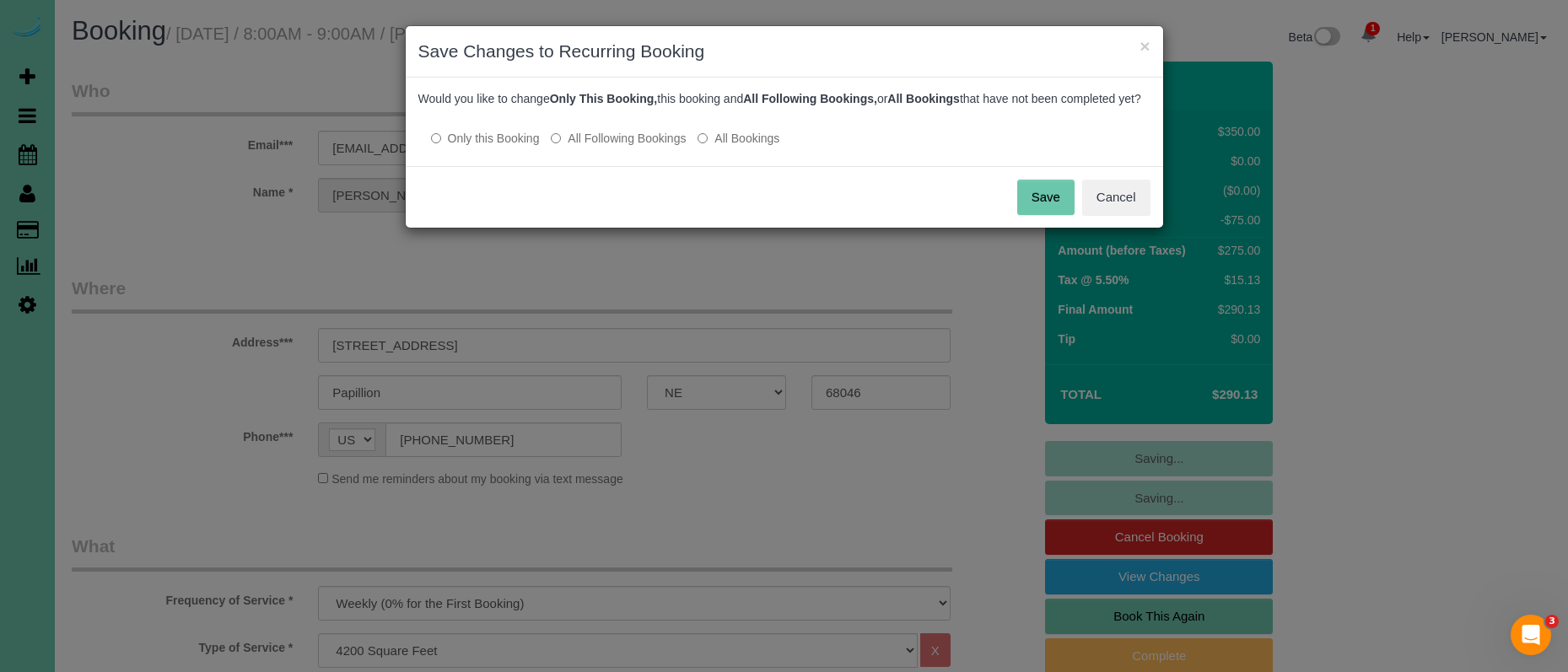
drag, startPoint x: 1124, startPoint y: 223, endPoint x: 1063, endPoint y: 228, distance: 61.2
click at [1124, 215] on button "Cancel" at bounding box center [1116, 197] width 68 height 35
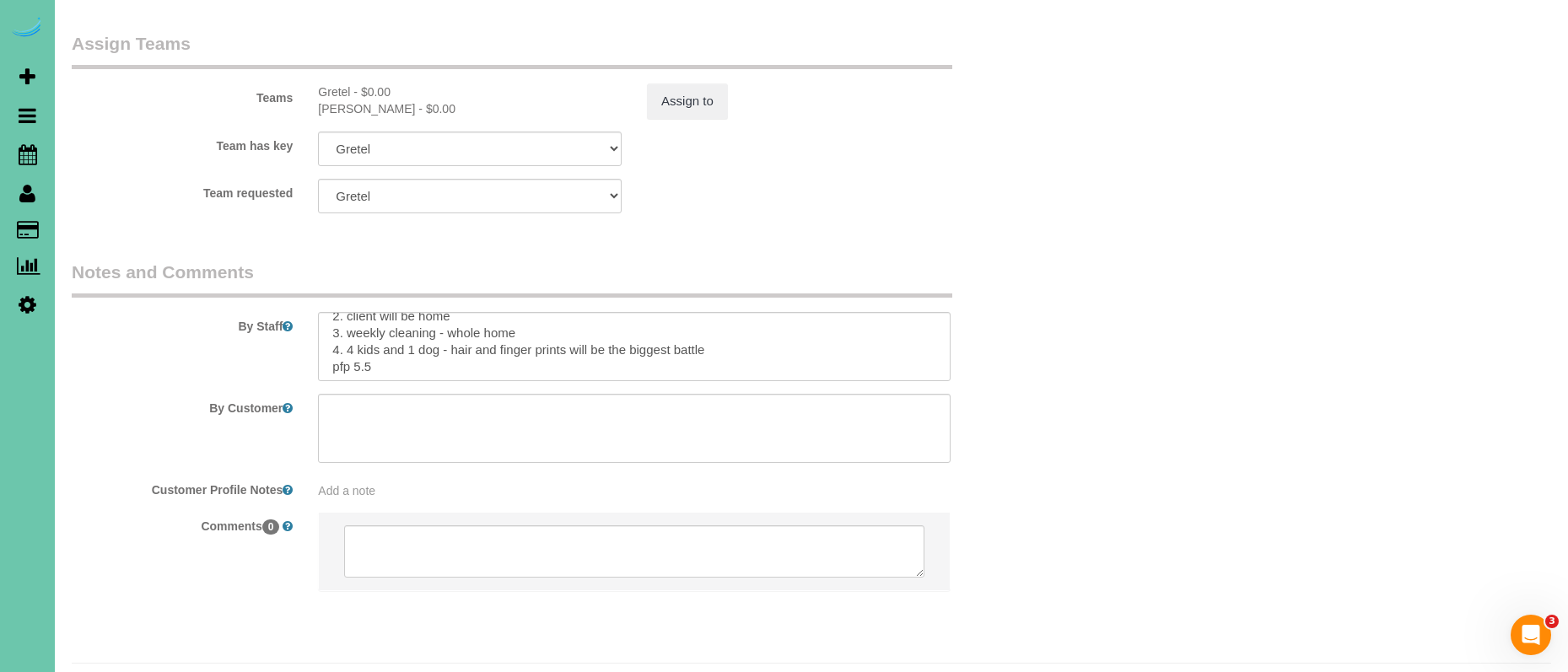
scroll to position [30, 0]
click at [375, 324] on textarea at bounding box center [634, 347] width 633 height 69
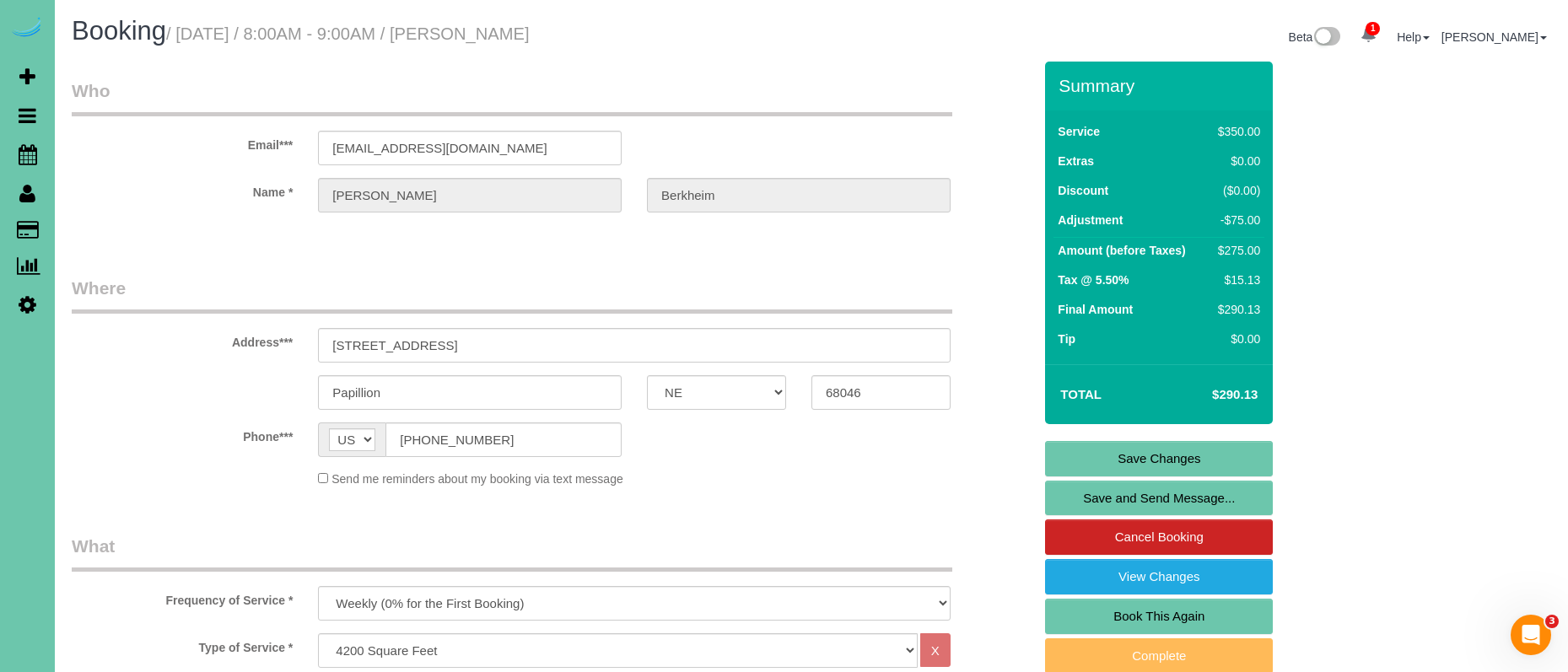
scroll to position [0, 0]
type textarea "1. credit 2. client will be home 3. weekly cleaning - whole home 4. 4 kids and …"
drag, startPoint x: 1126, startPoint y: 465, endPoint x: 1103, endPoint y: 467, distance: 23.1
click at [1126, 465] on link "Save Changes" at bounding box center [1159, 459] width 228 height 35
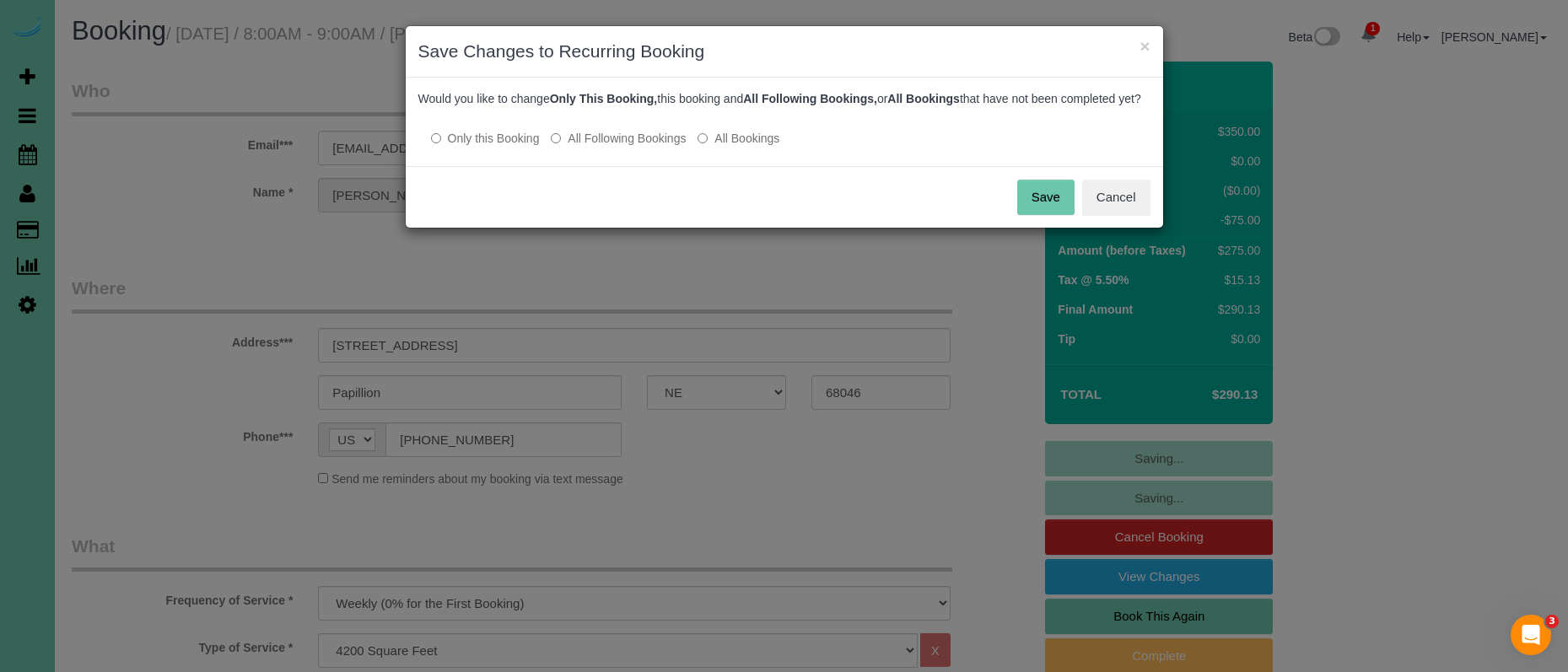
click at [619, 147] on label "All Following Bookings" at bounding box center [618, 138] width 135 height 17
click at [1030, 215] on button "Save" at bounding box center [1045, 197] width 57 height 35
